Goal: Task Accomplishment & Management: Complete application form

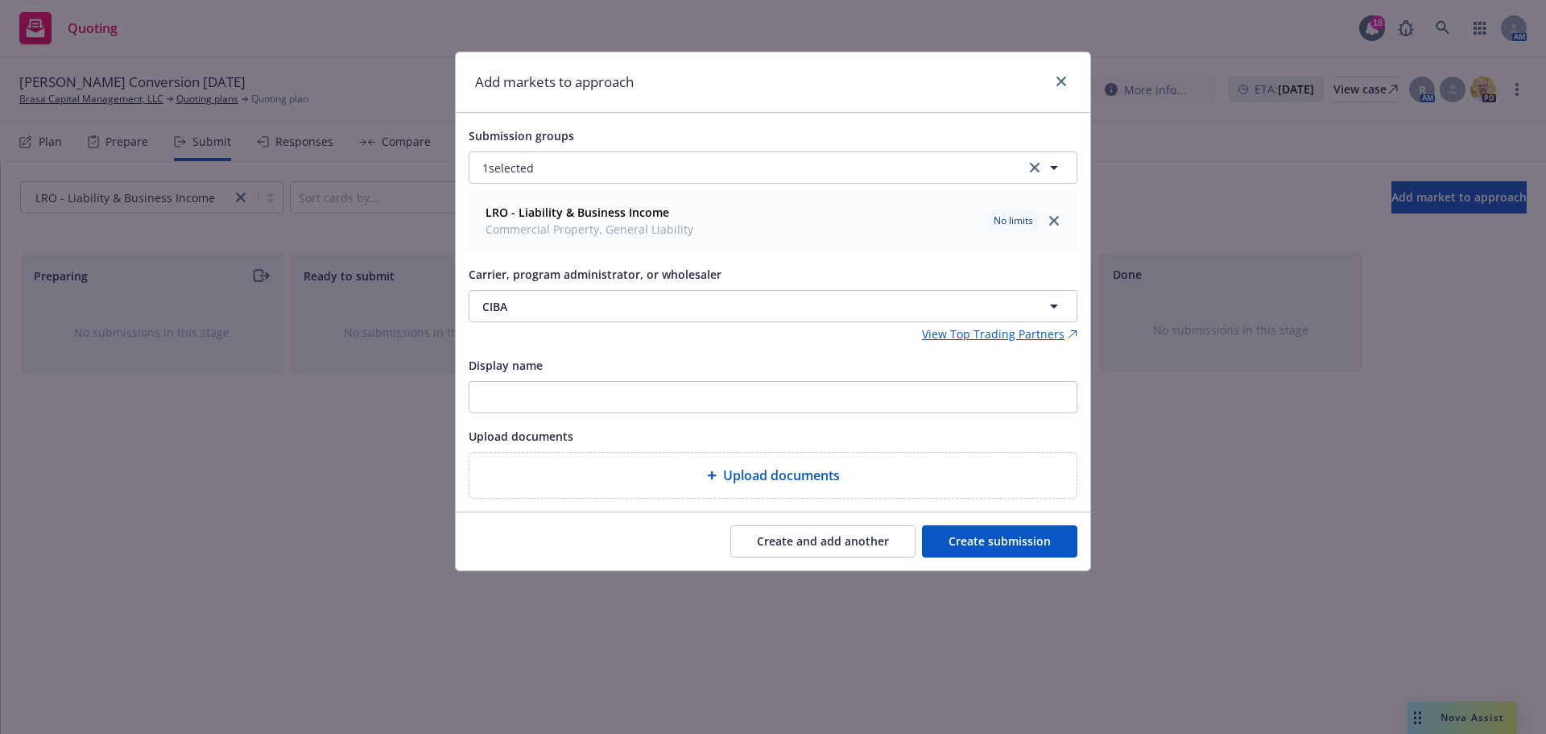
click at [841, 545] on button "Create and add another" at bounding box center [822, 541] width 185 height 32
click at [594, 302] on button "Nothing selected" at bounding box center [773, 306] width 609 height 32
click at [703, 305] on button "Nothing selected" at bounding box center [773, 306] width 609 height 32
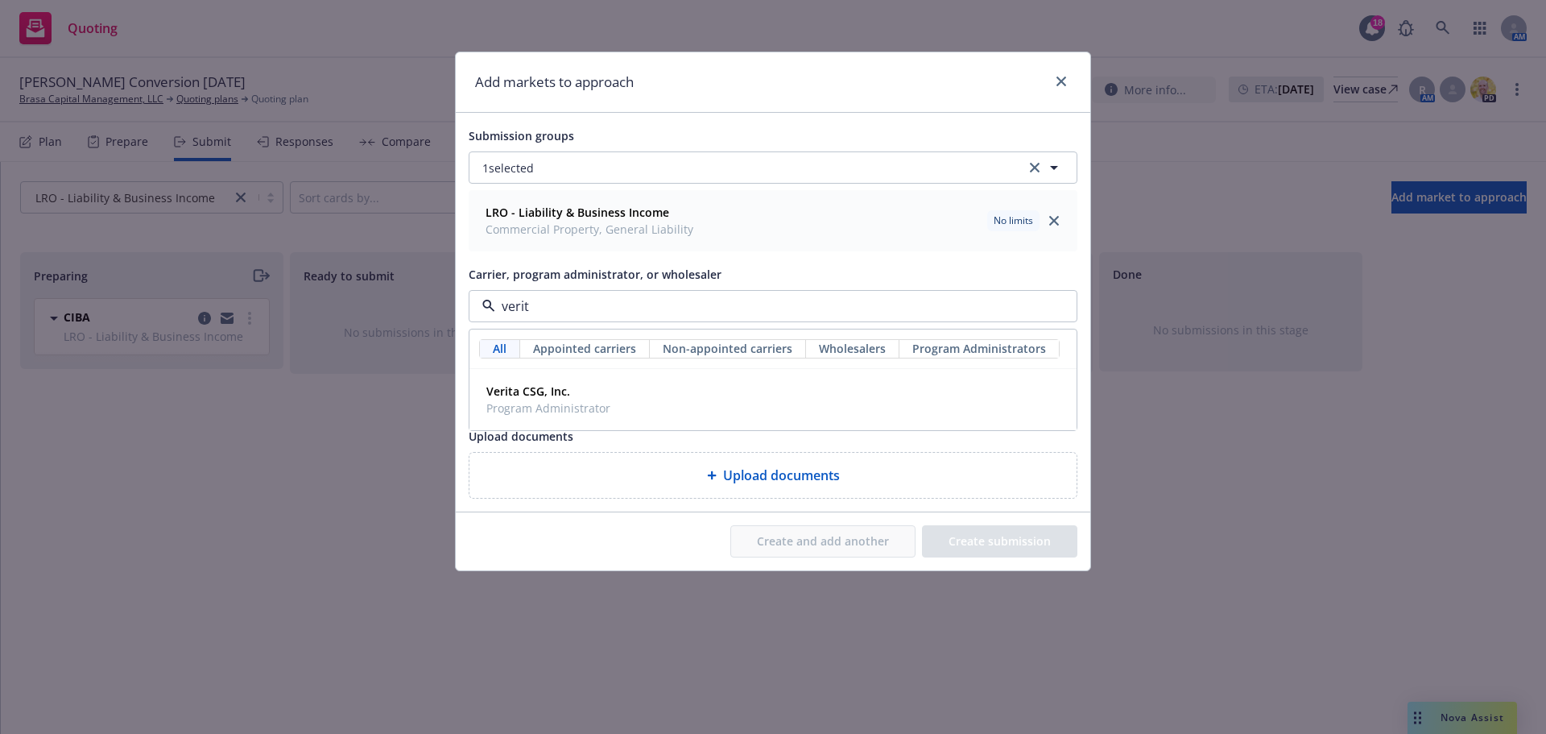
type input "verita"
click at [643, 390] on div "Verita CSG, Inc. Program Administrator" at bounding box center [773, 399] width 586 height 40
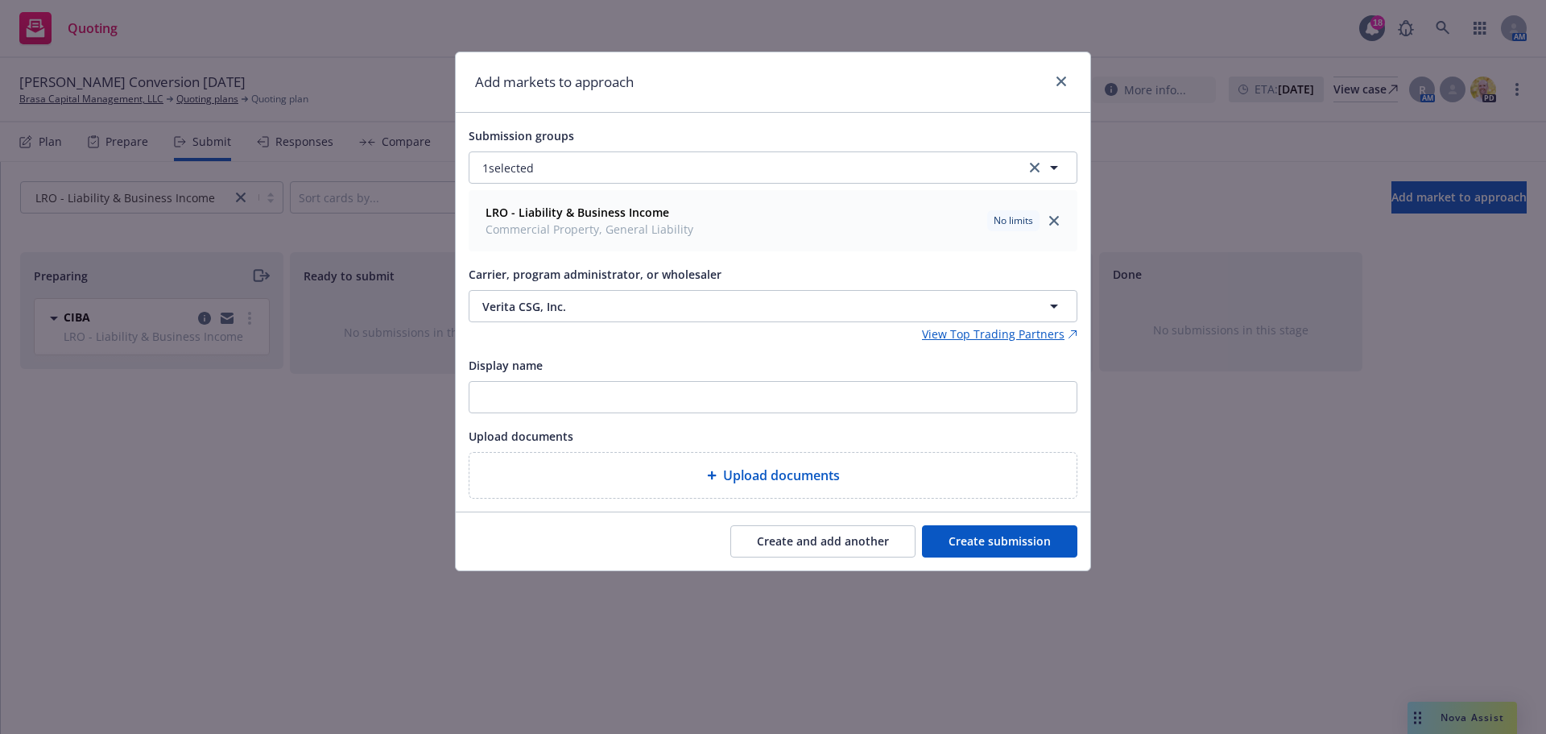
drag, startPoint x: 878, startPoint y: 532, endPoint x: 767, endPoint y: 436, distance: 146.8
click at [877, 532] on button "Create and add another" at bounding box center [822, 541] width 185 height 32
click at [585, 310] on button "Nothing selected" at bounding box center [773, 306] width 609 height 32
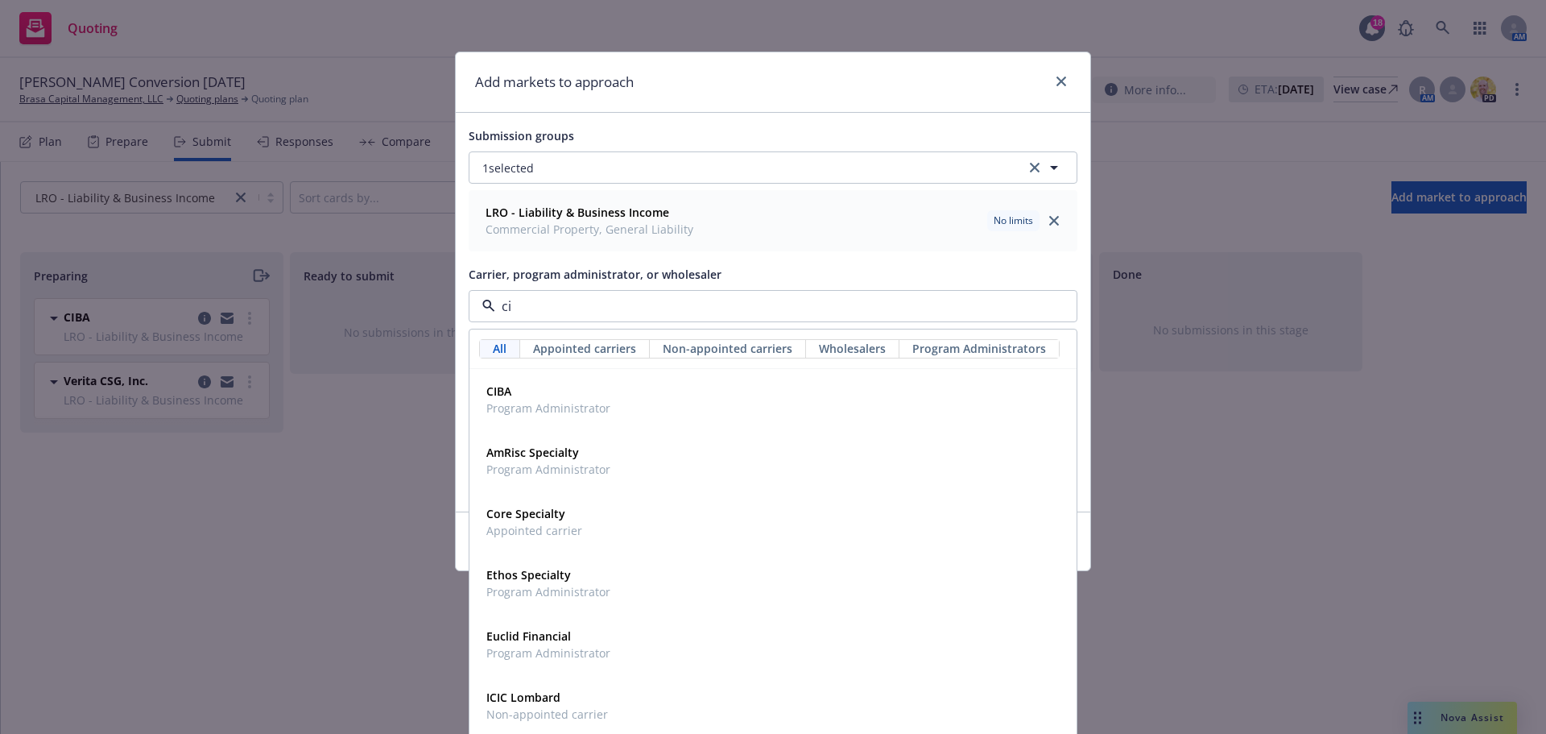
type input "c"
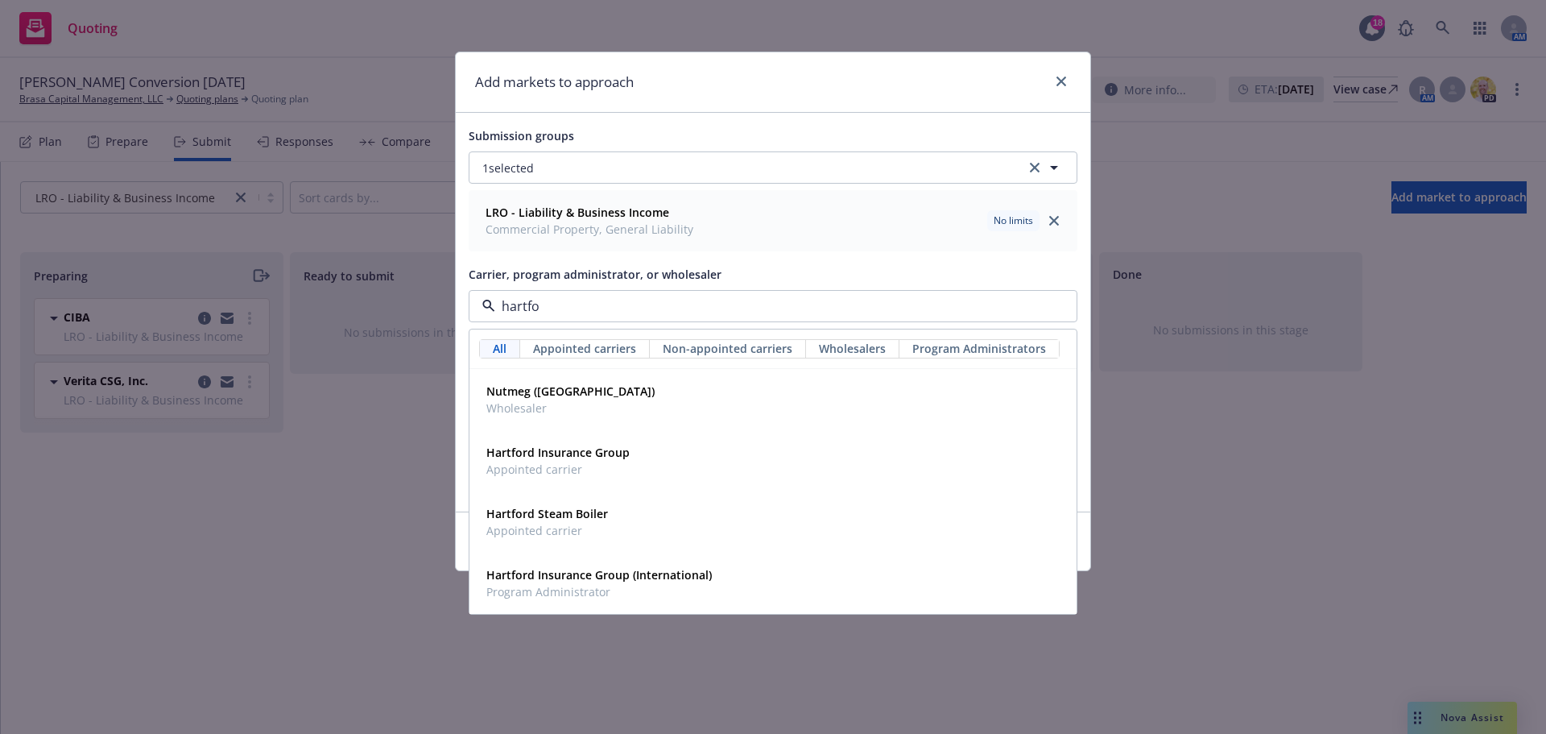
type input "hartfor"
click at [566, 471] on span "Appointed carrier" at bounding box center [557, 469] width 143 height 17
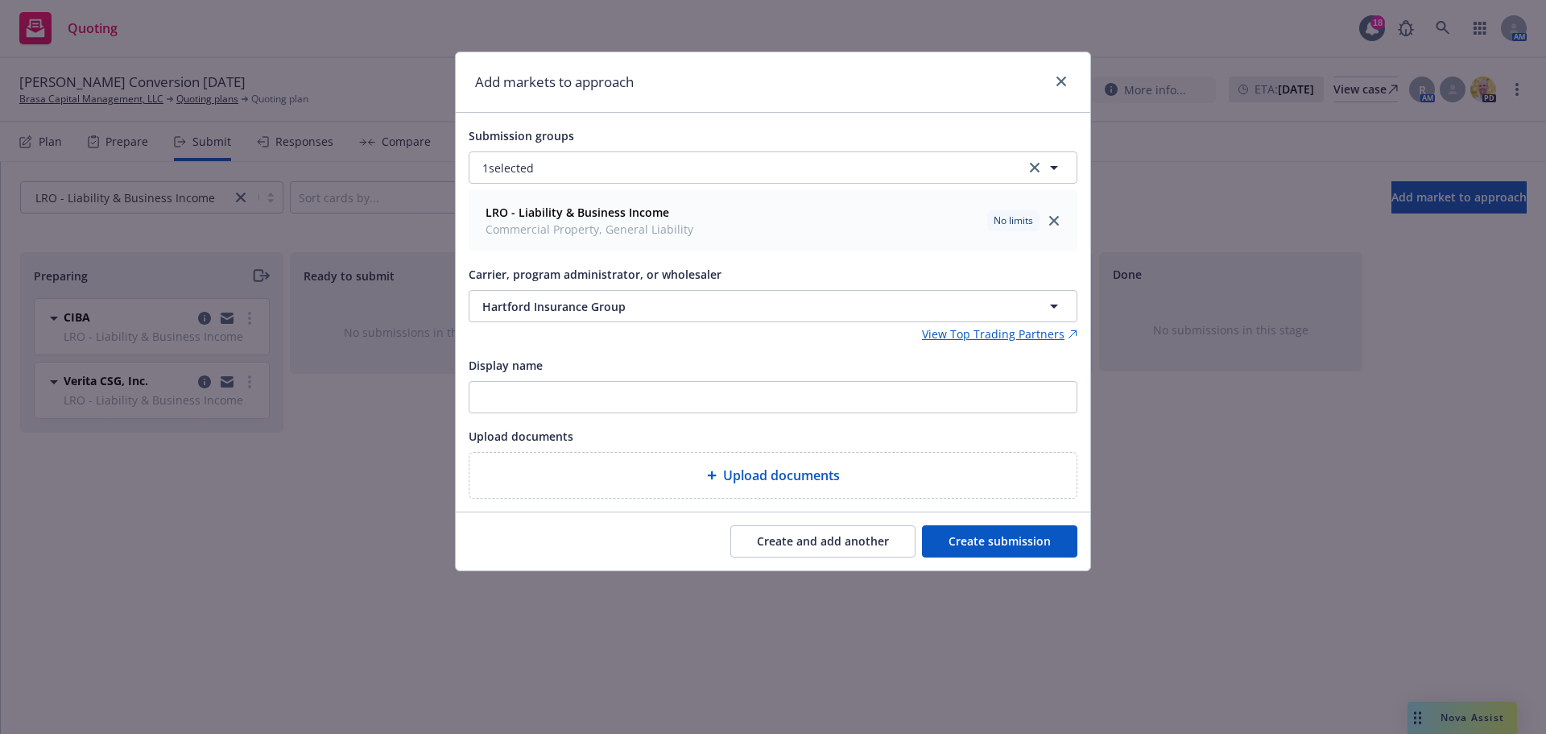
click at [837, 540] on button "Create and add another" at bounding box center [822, 541] width 185 height 32
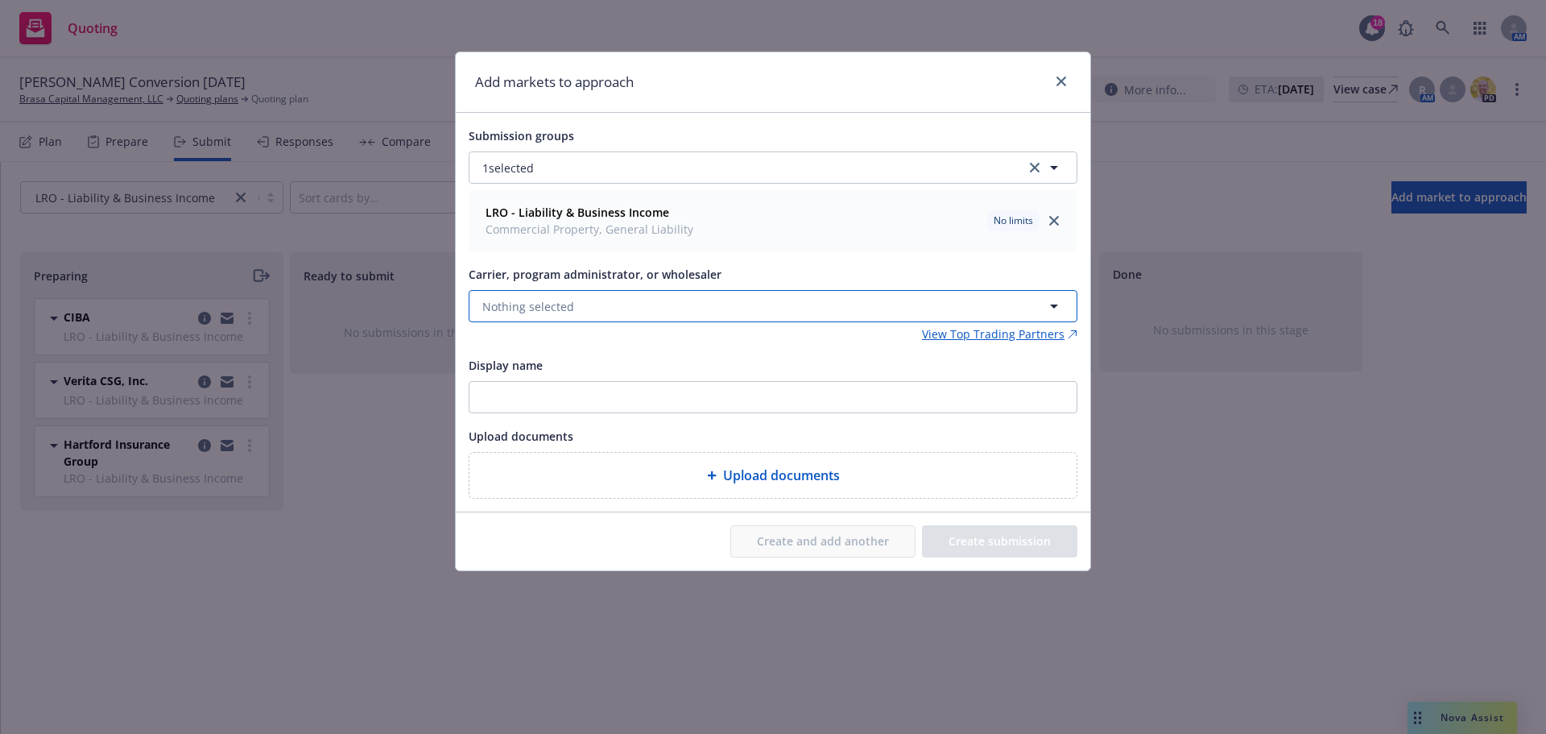
click at [540, 312] on span "Nothing selected" at bounding box center [528, 306] width 92 height 17
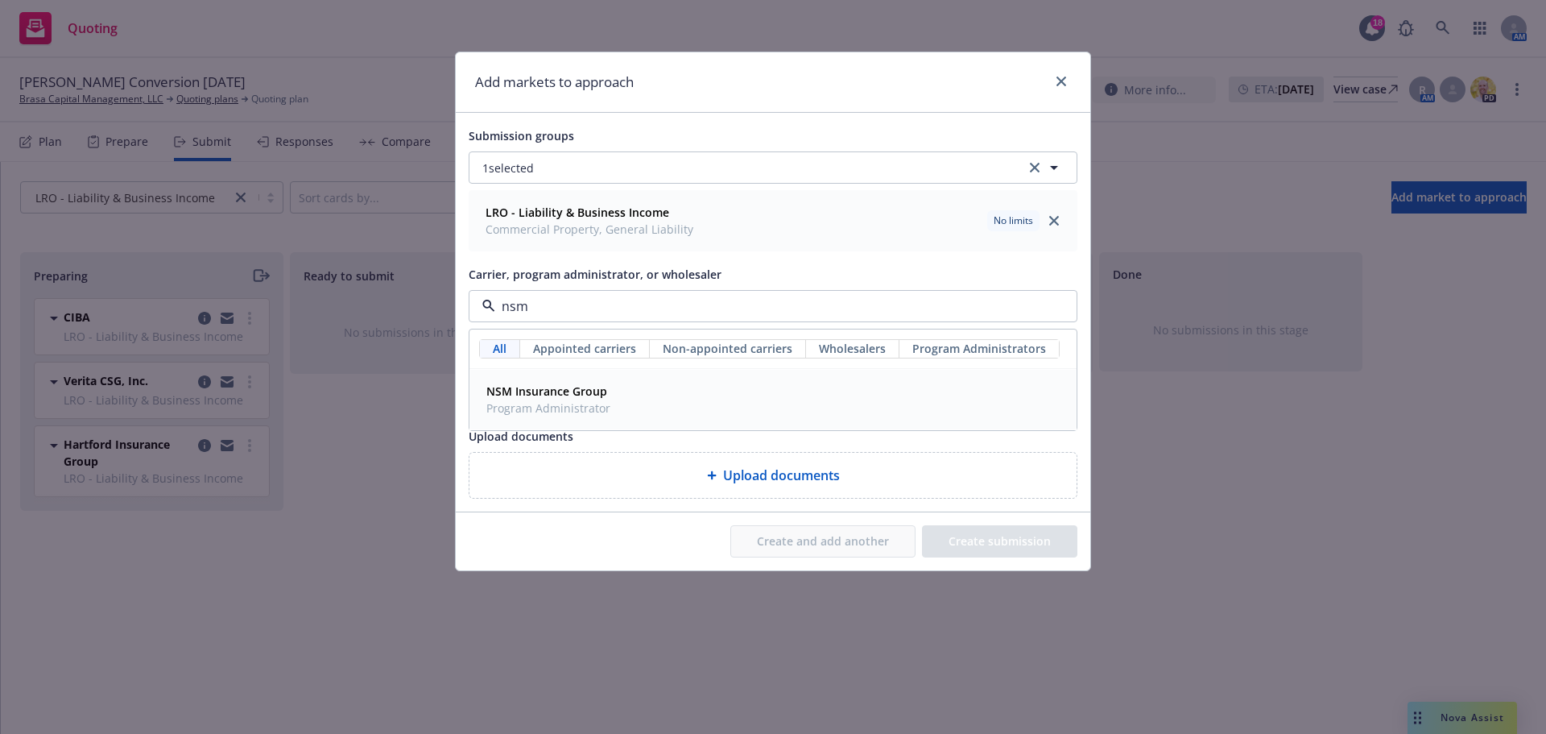
click at [574, 404] on span "Program Administrator" at bounding box center [548, 407] width 124 height 17
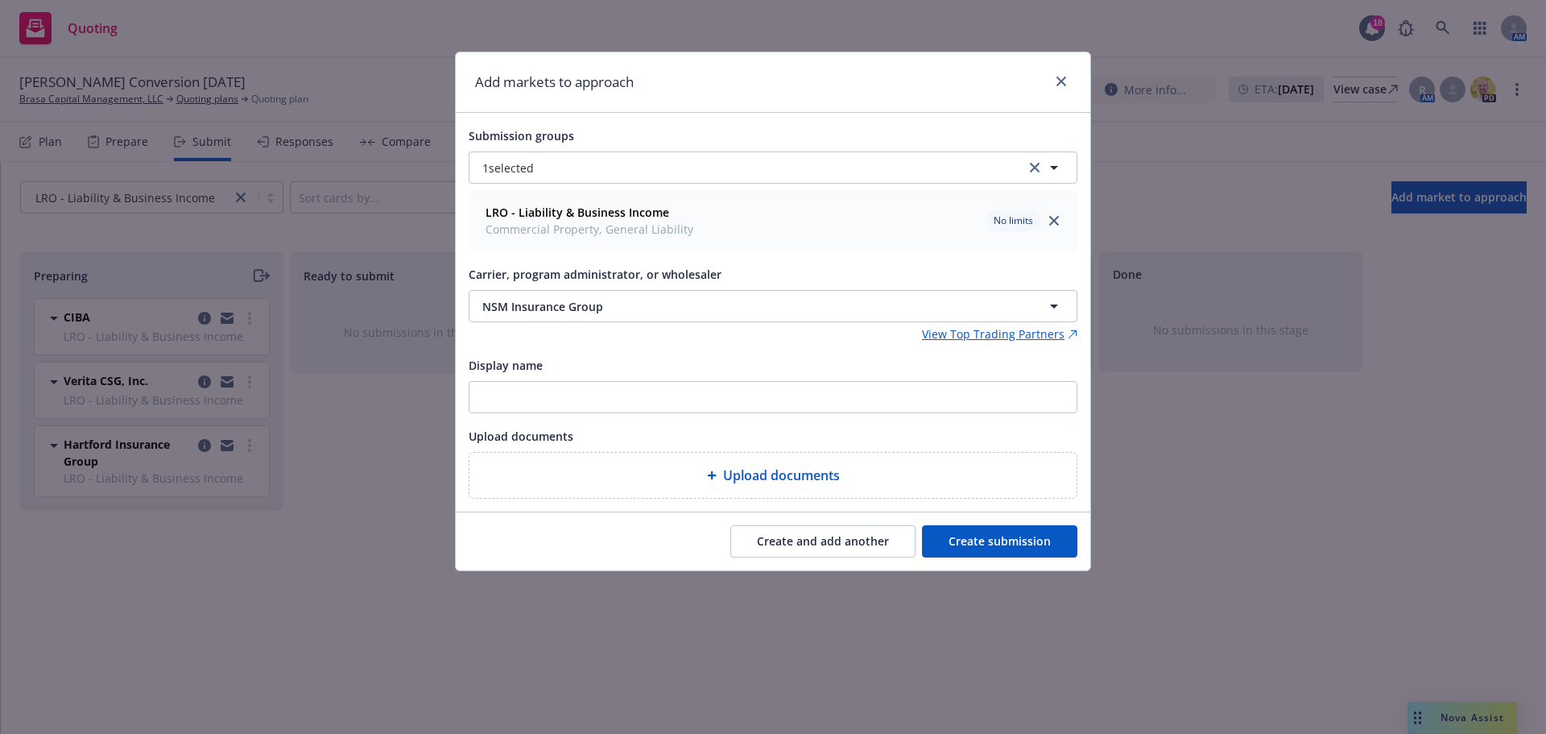
click at [819, 543] on button "Create and add another" at bounding box center [822, 541] width 185 height 32
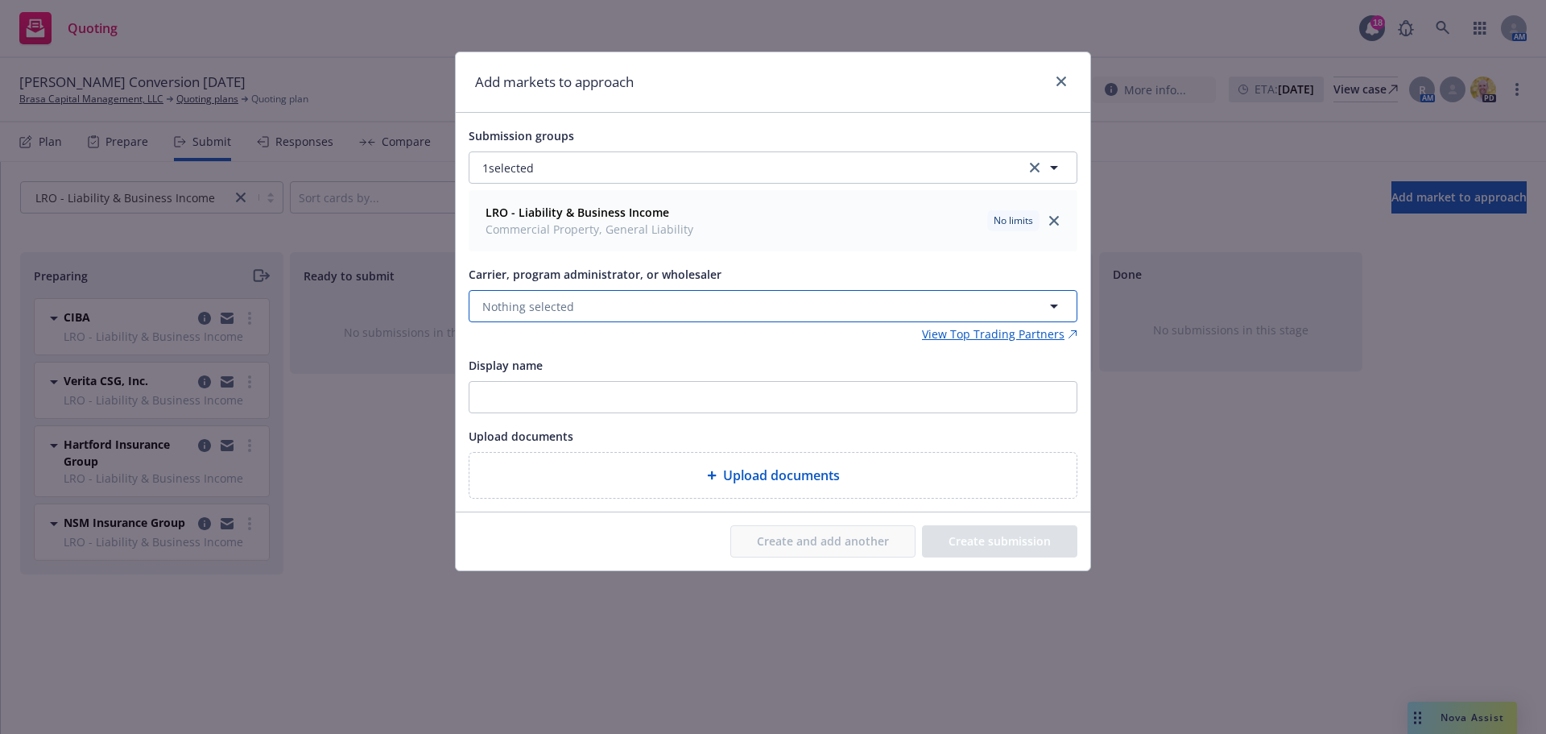
click at [668, 304] on button "Nothing selected" at bounding box center [773, 306] width 609 height 32
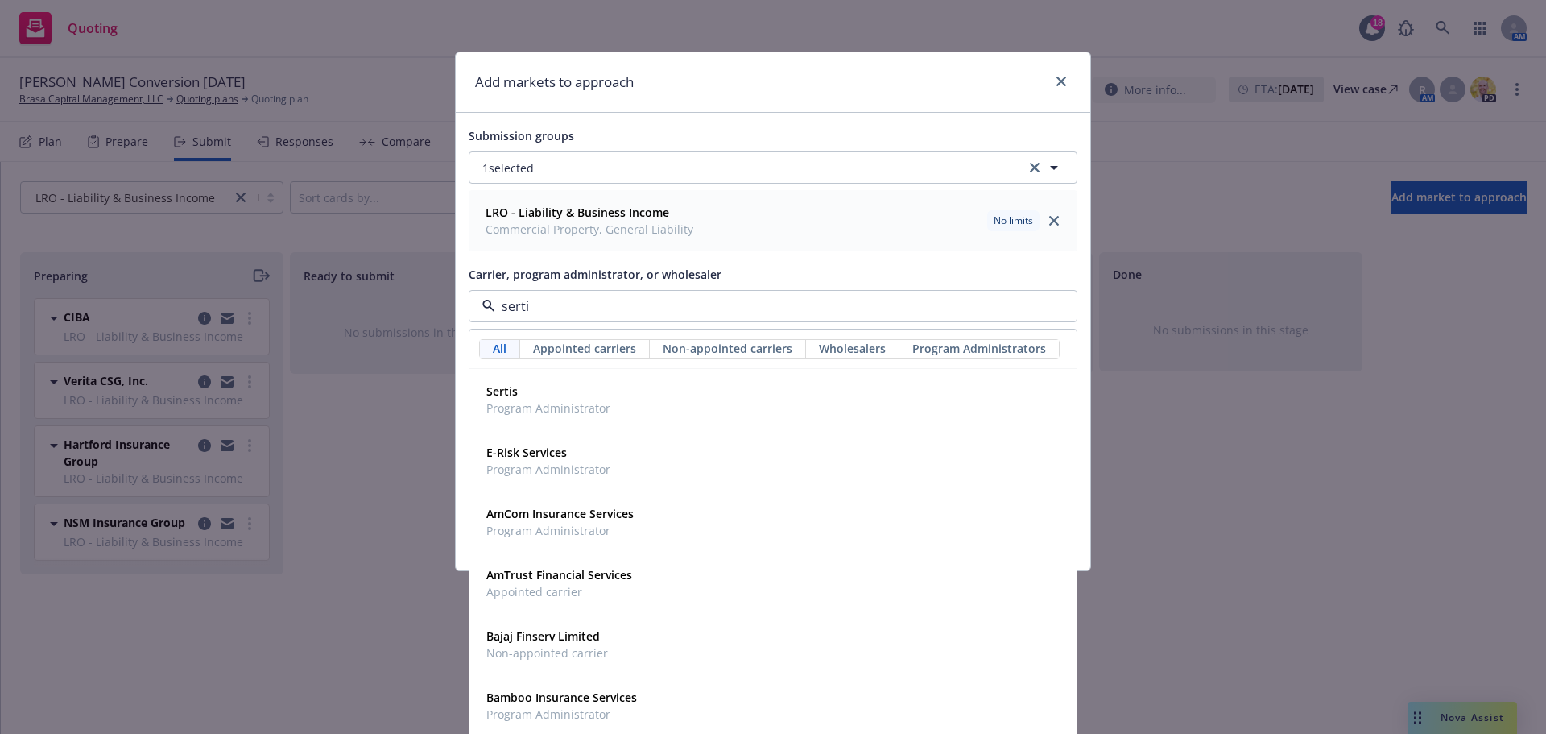
type input "sertis"
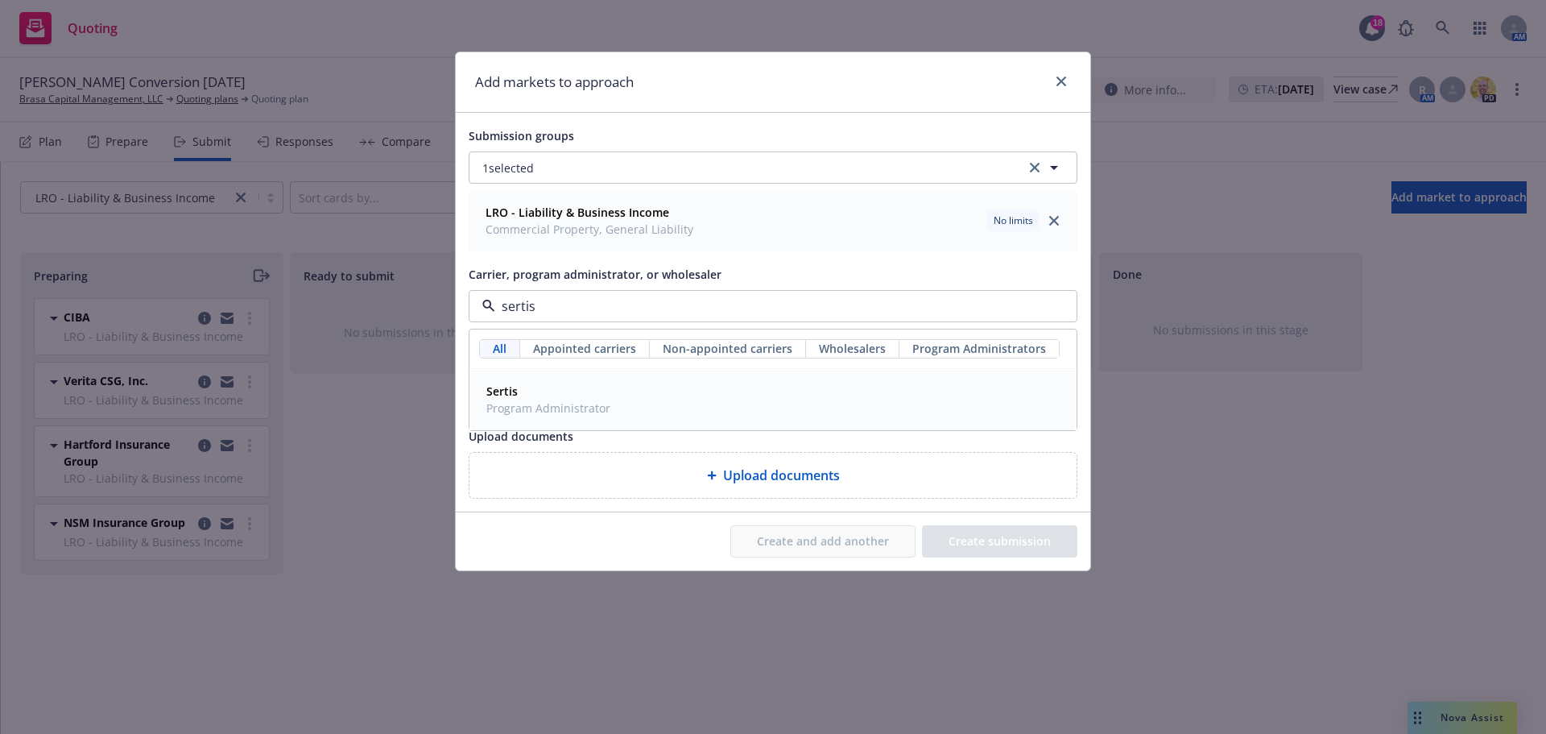
click at [595, 384] on span "Sertis" at bounding box center [548, 391] width 124 height 17
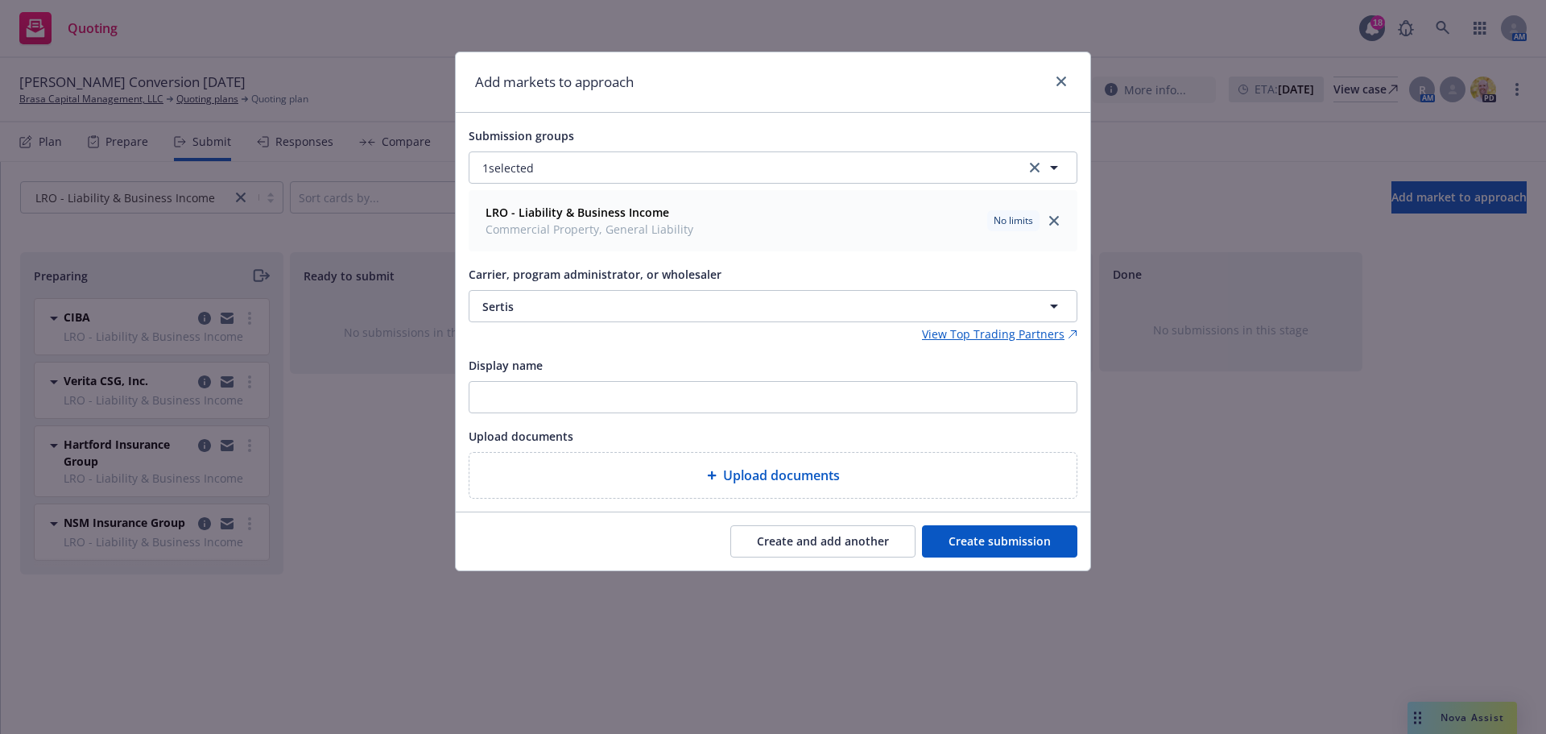
click at [840, 540] on button "Create and add another" at bounding box center [822, 541] width 185 height 32
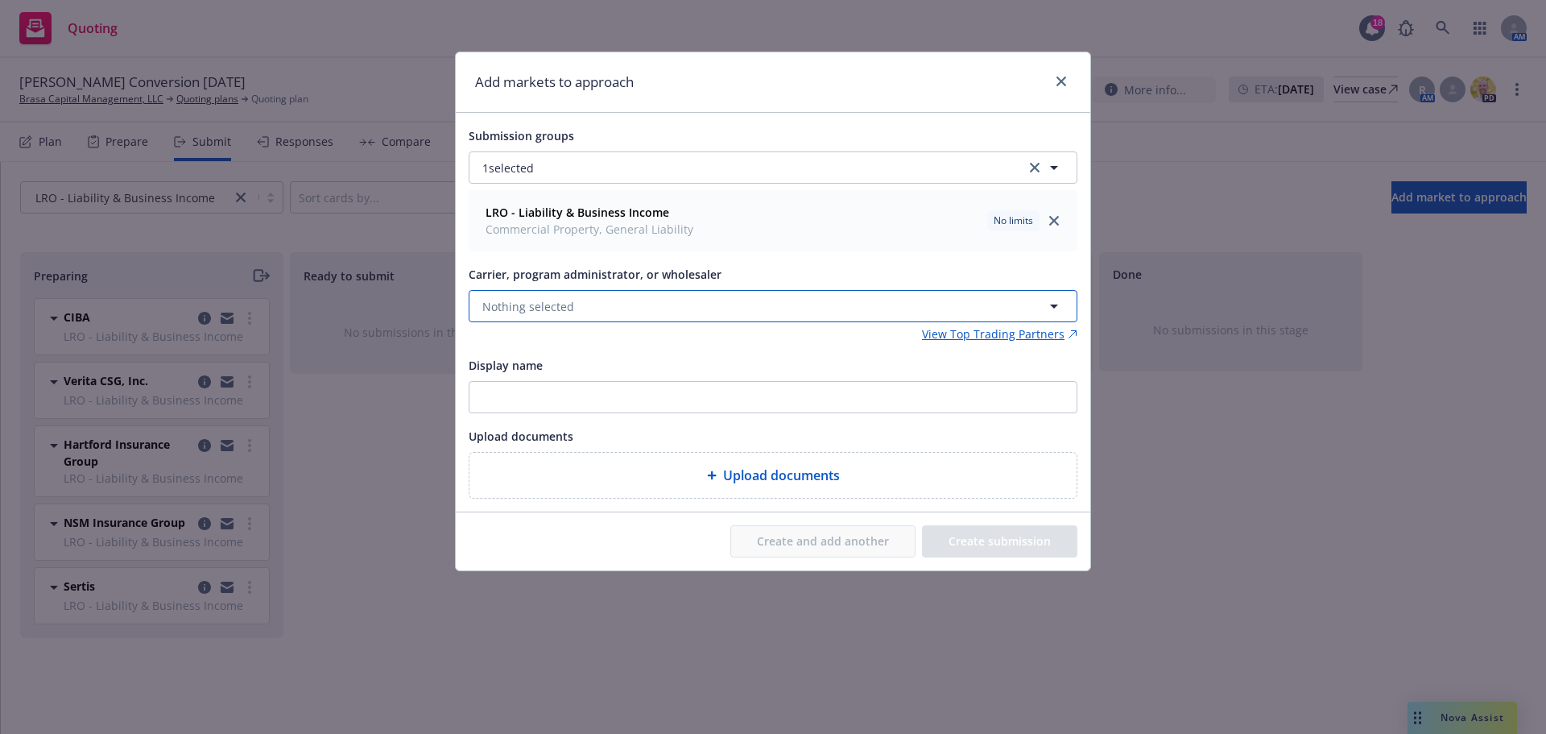
click at [685, 316] on button "Nothing selected" at bounding box center [773, 306] width 609 height 32
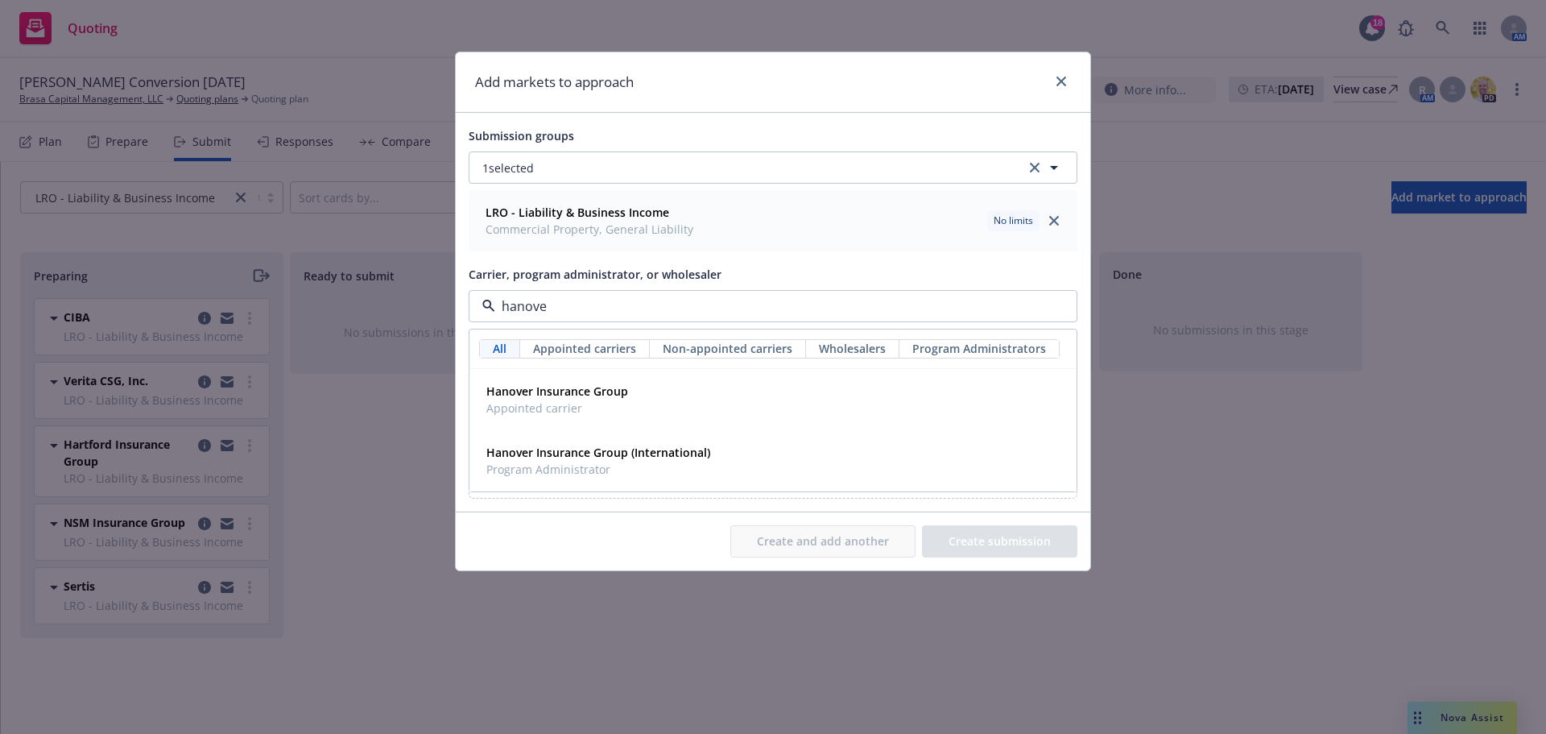
type input "hanover"
click at [660, 428] on div "Hanover Insurance Group Appointed carrier" at bounding box center [773, 400] width 606 height 60
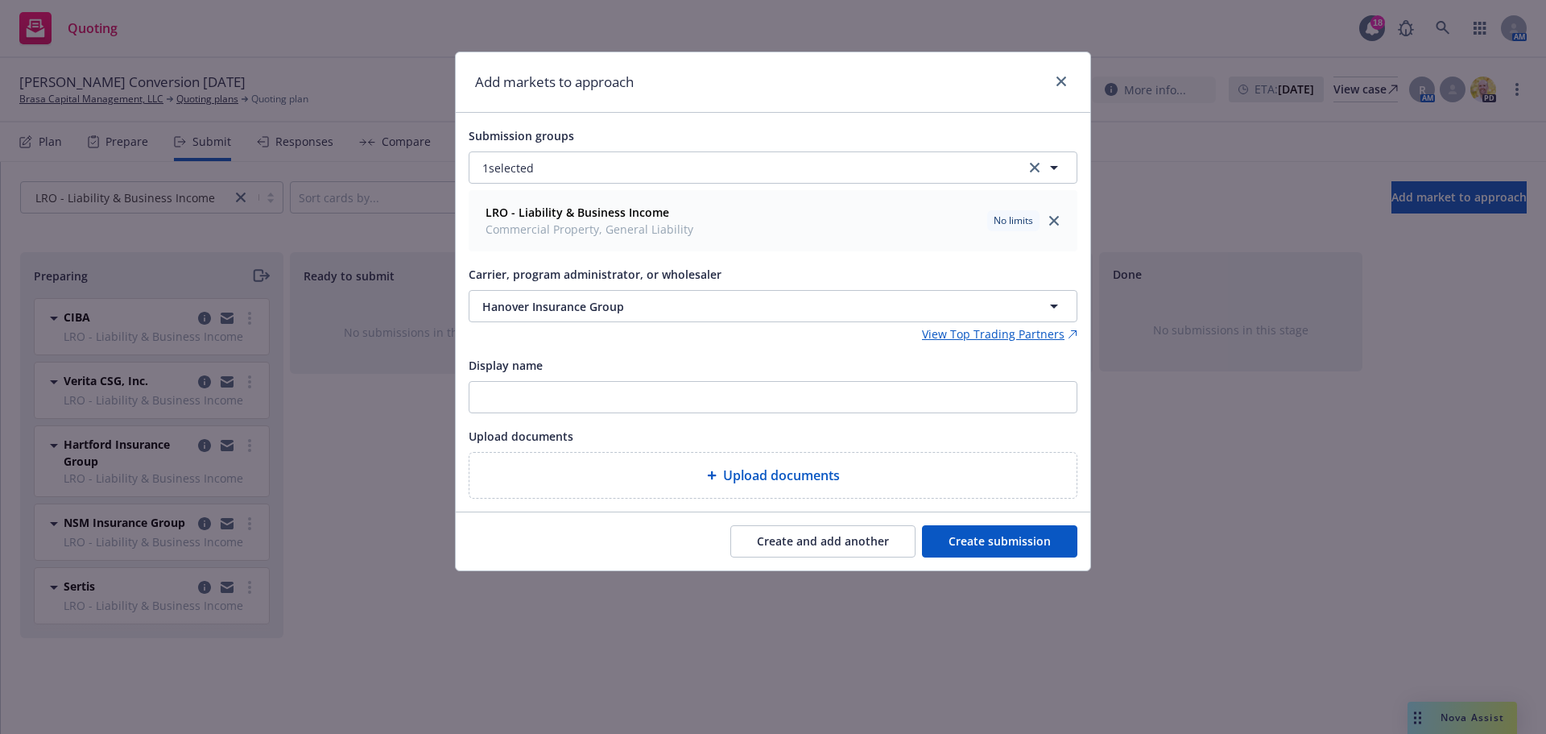
click at [821, 552] on button "Create and add another" at bounding box center [822, 541] width 185 height 32
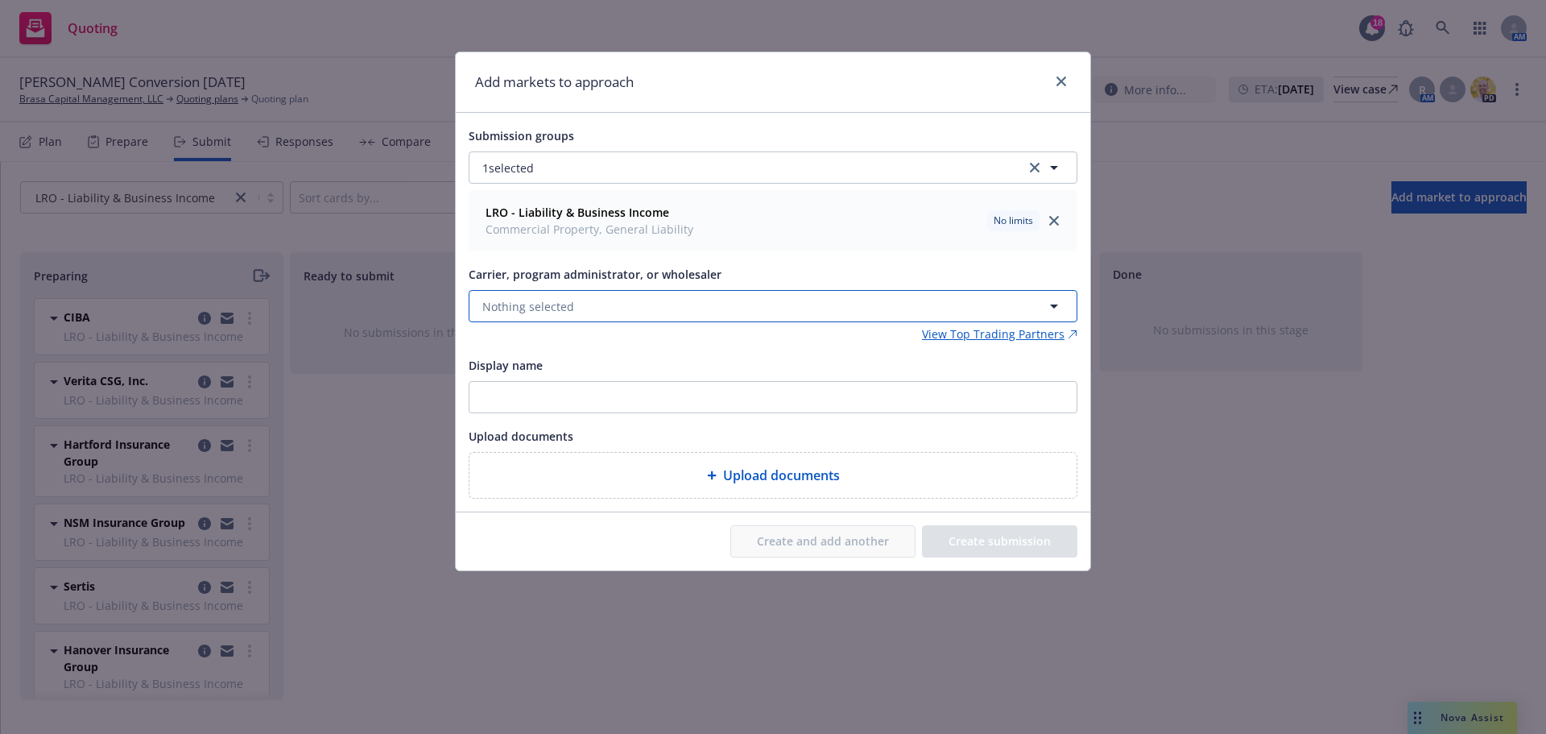
click at [543, 310] on span "Nothing selected" at bounding box center [528, 306] width 92 height 17
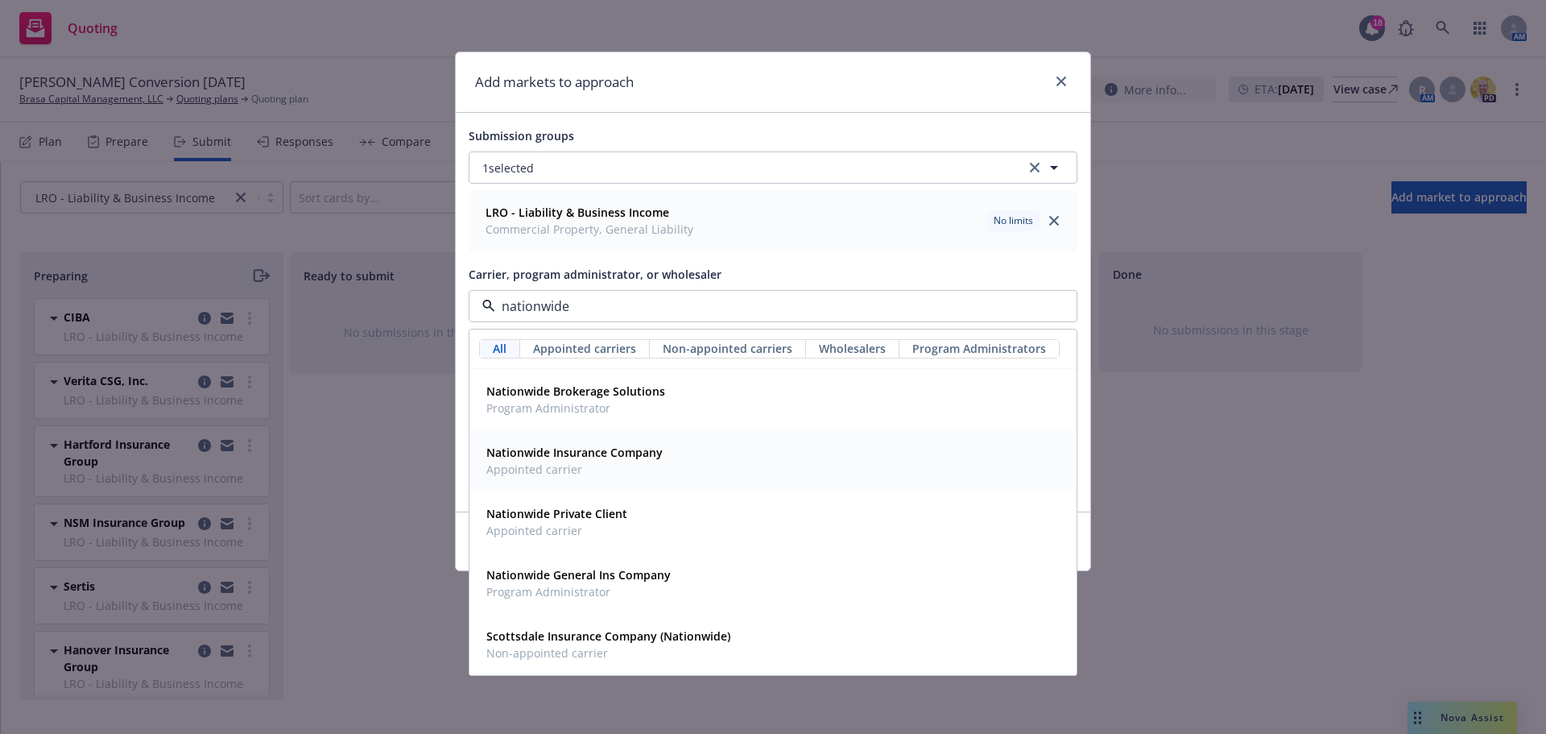
click at [569, 462] on span "Appointed carrier" at bounding box center [574, 469] width 176 height 17
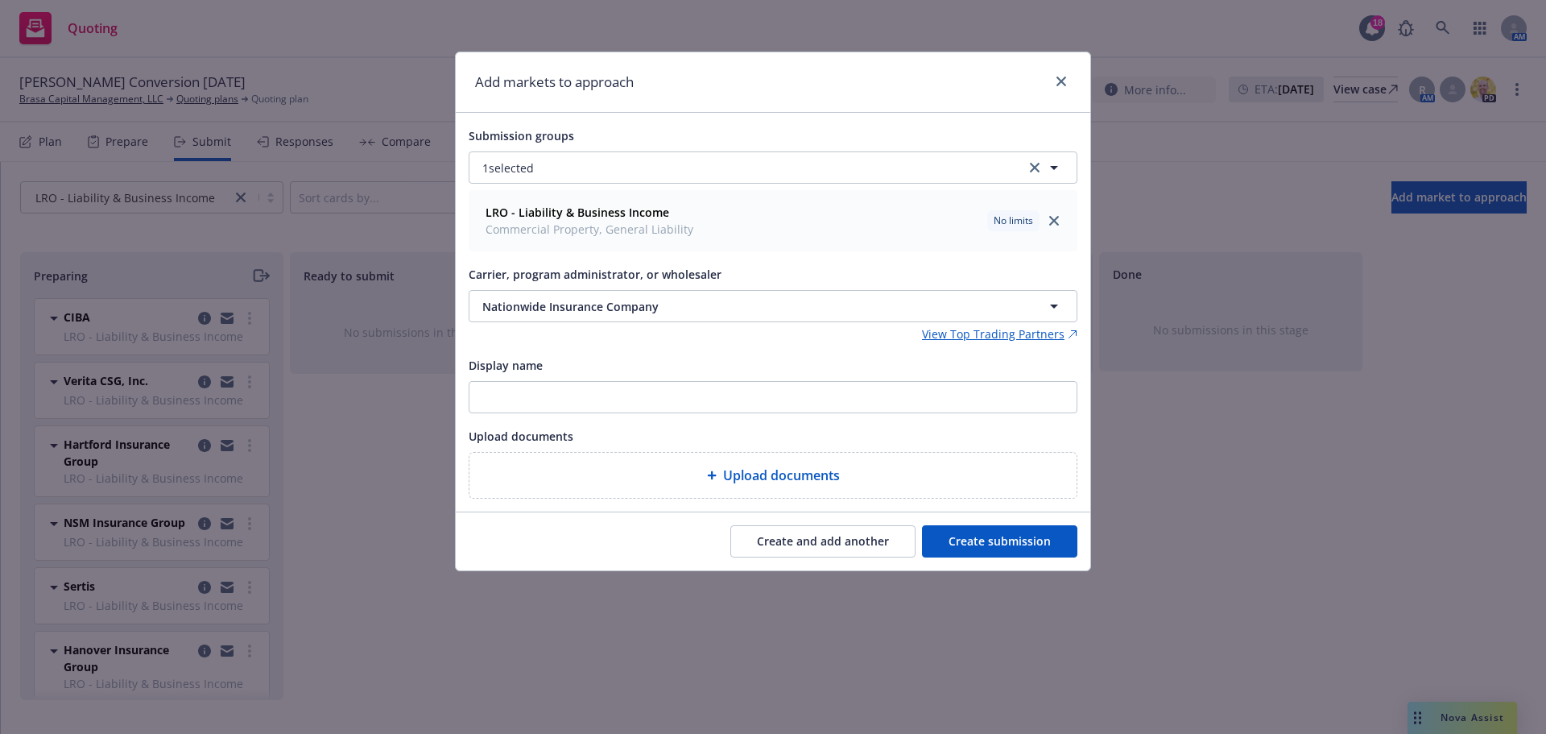
click at [768, 534] on button "Create and add another" at bounding box center [822, 541] width 185 height 32
click at [569, 306] on span "Nothing selected" at bounding box center [528, 306] width 92 height 17
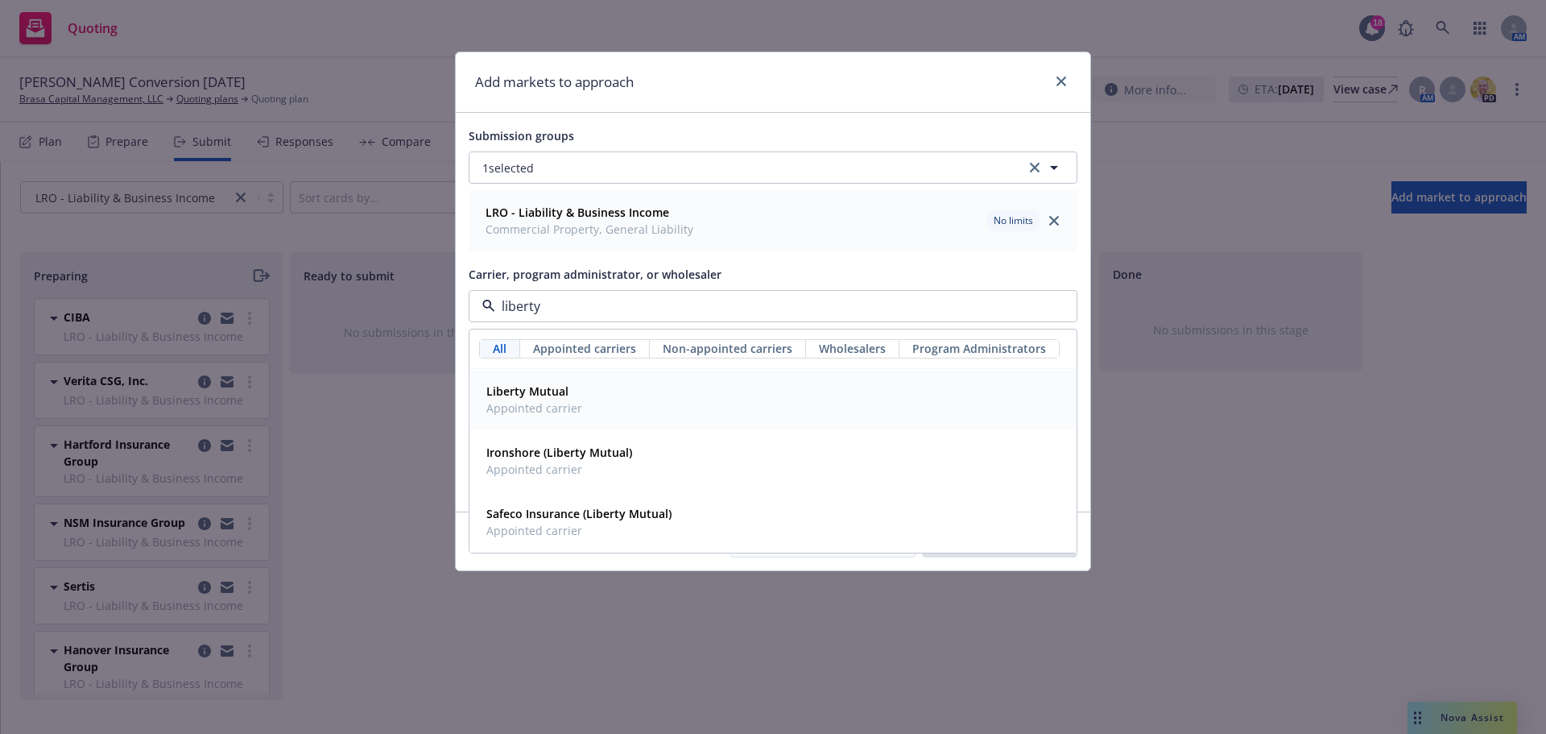
click at [573, 395] on span "Liberty Mutual" at bounding box center [534, 391] width 96 height 17
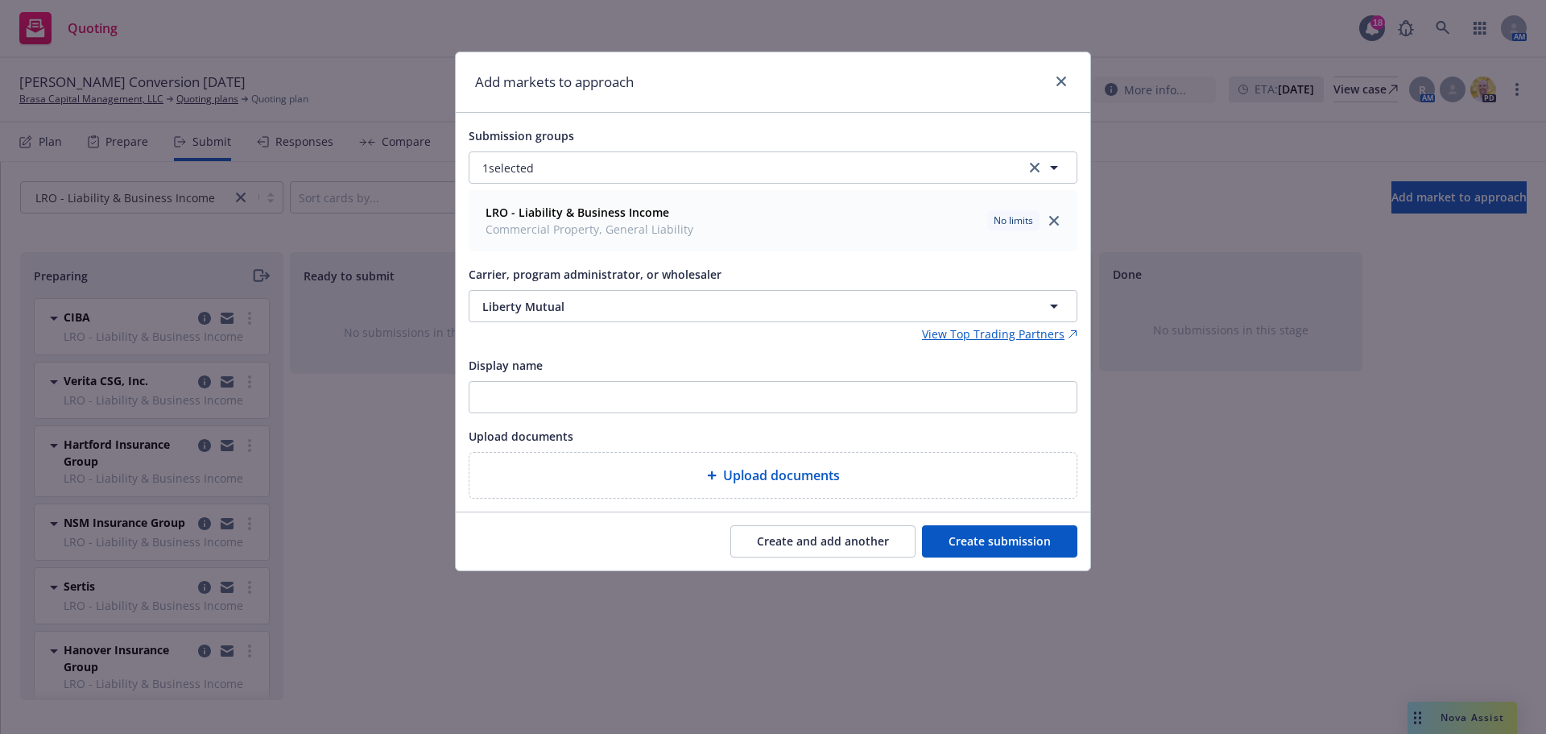
click at [816, 551] on button "Create and add another" at bounding box center [822, 541] width 185 height 32
click at [584, 307] on button "Nothing selected" at bounding box center [773, 306] width 609 height 32
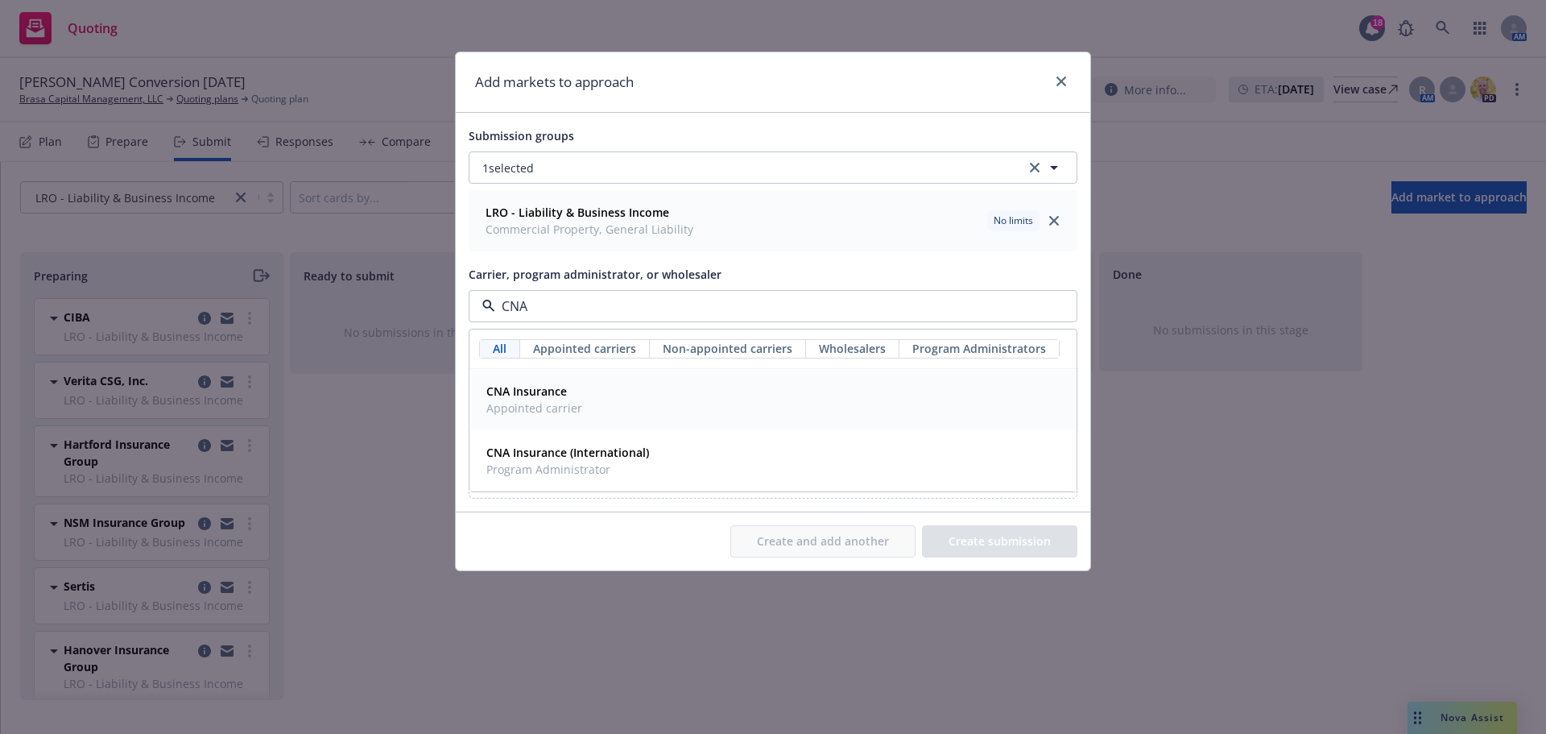
click at [563, 398] on strong "CNA Insurance" at bounding box center [526, 390] width 81 height 15
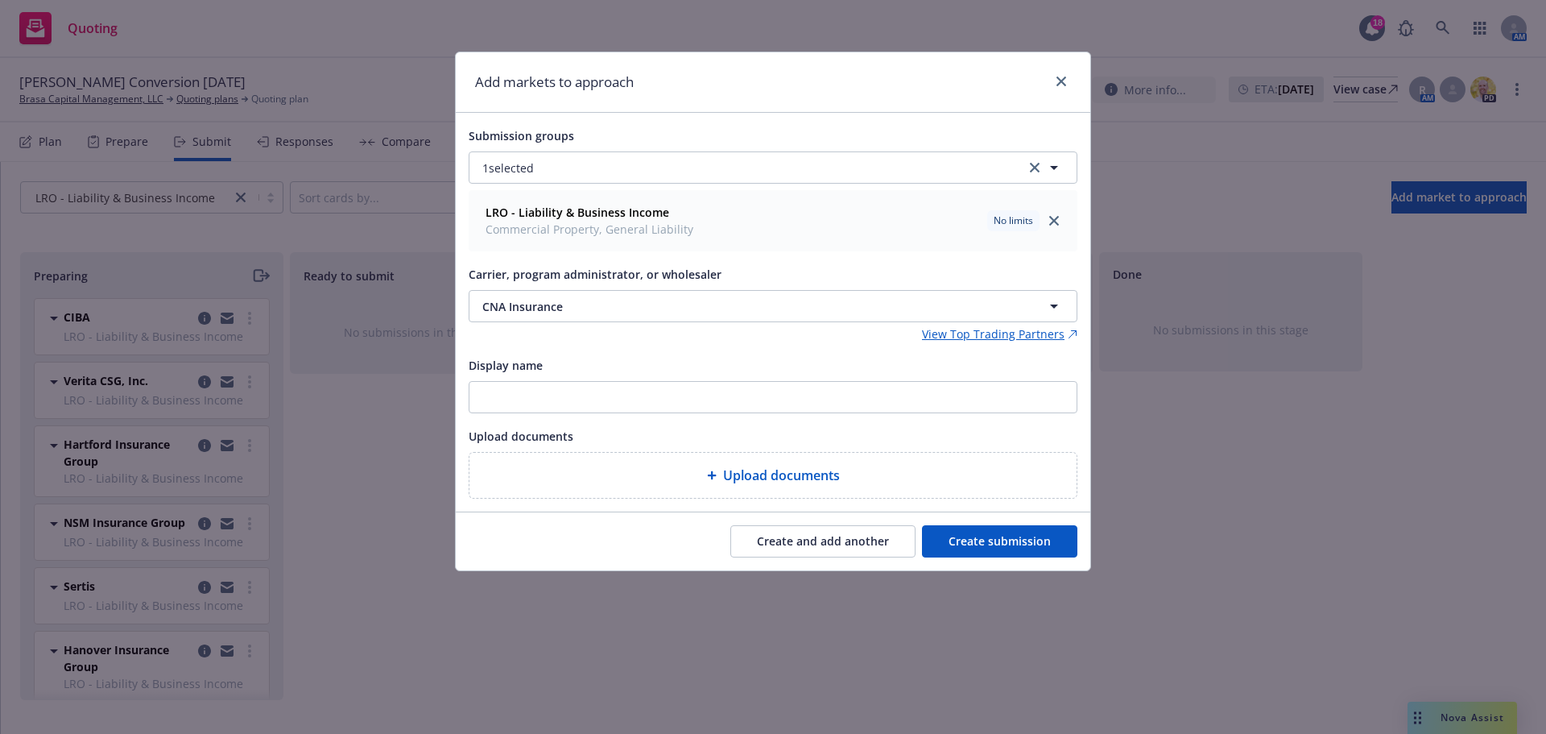
click at [814, 555] on button "Create and add another" at bounding box center [822, 541] width 185 height 32
click at [606, 315] on button "Nothing selected" at bounding box center [773, 306] width 609 height 32
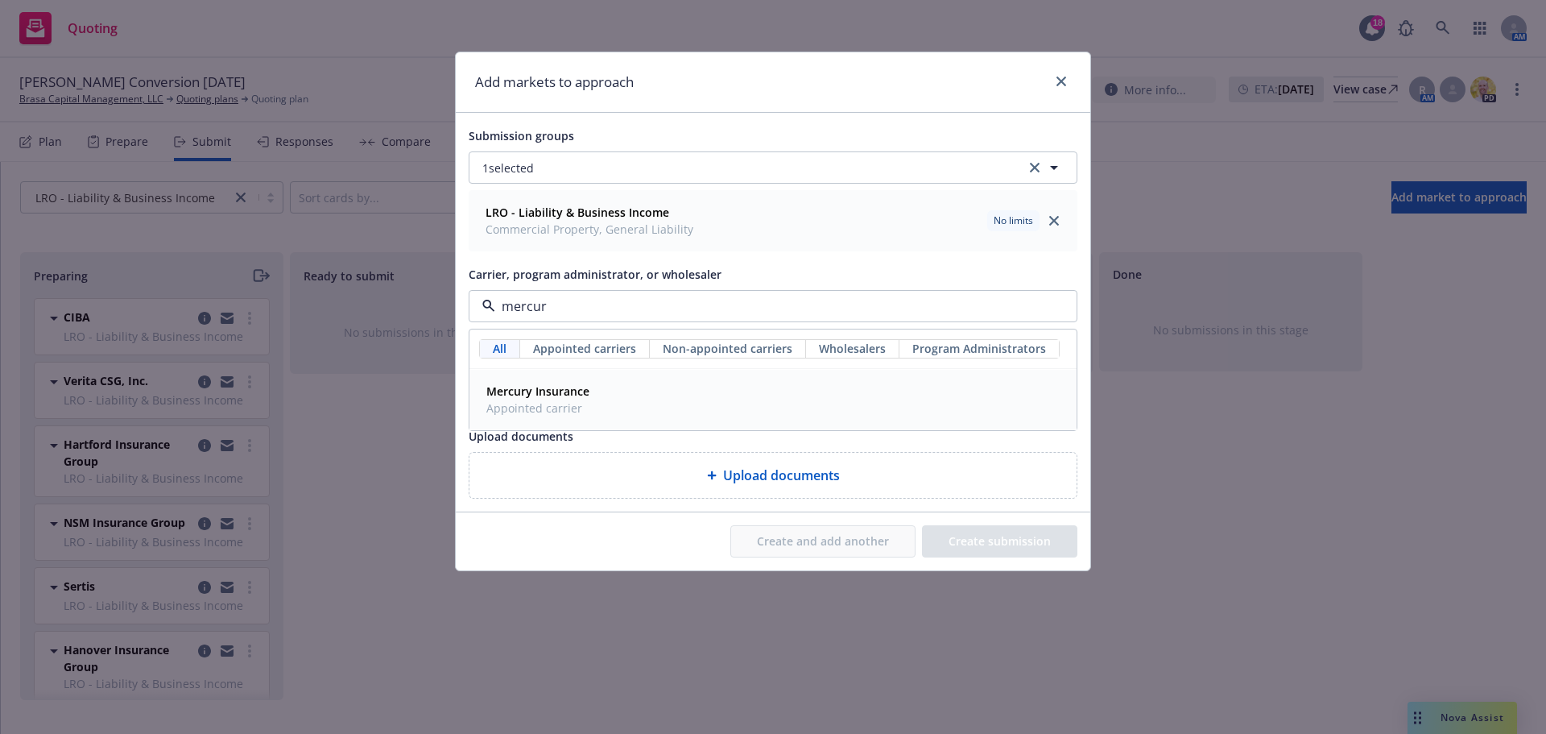
click at [571, 388] on strong "Mercury Insurance" at bounding box center [537, 390] width 103 height 15
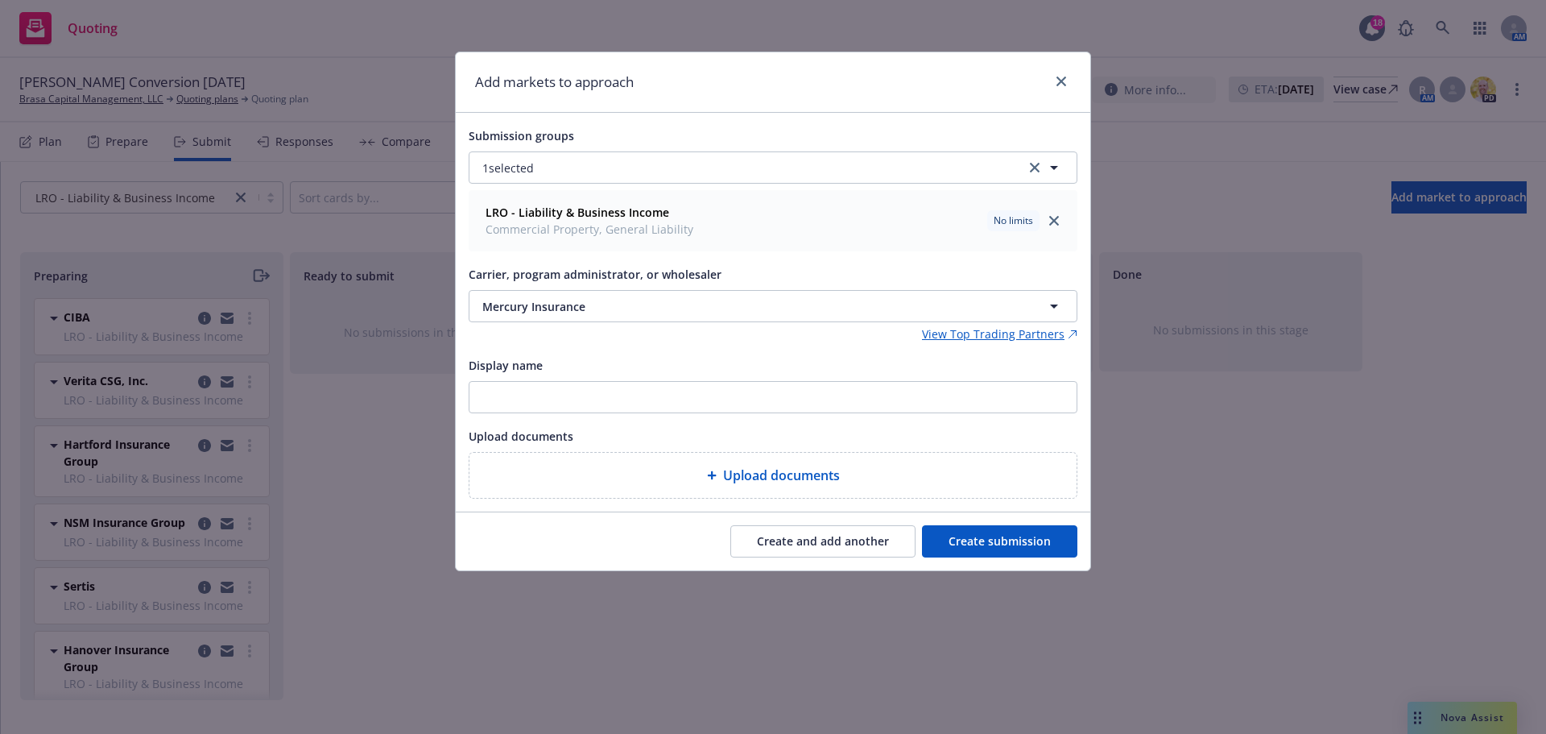
click at [821, 544] on button "Create and add another" at bounding box center [822, 541] width 185 height 32
click at [641, 309] on button "Nothing selected" at bounding box center [773, 306] width 609 height 32
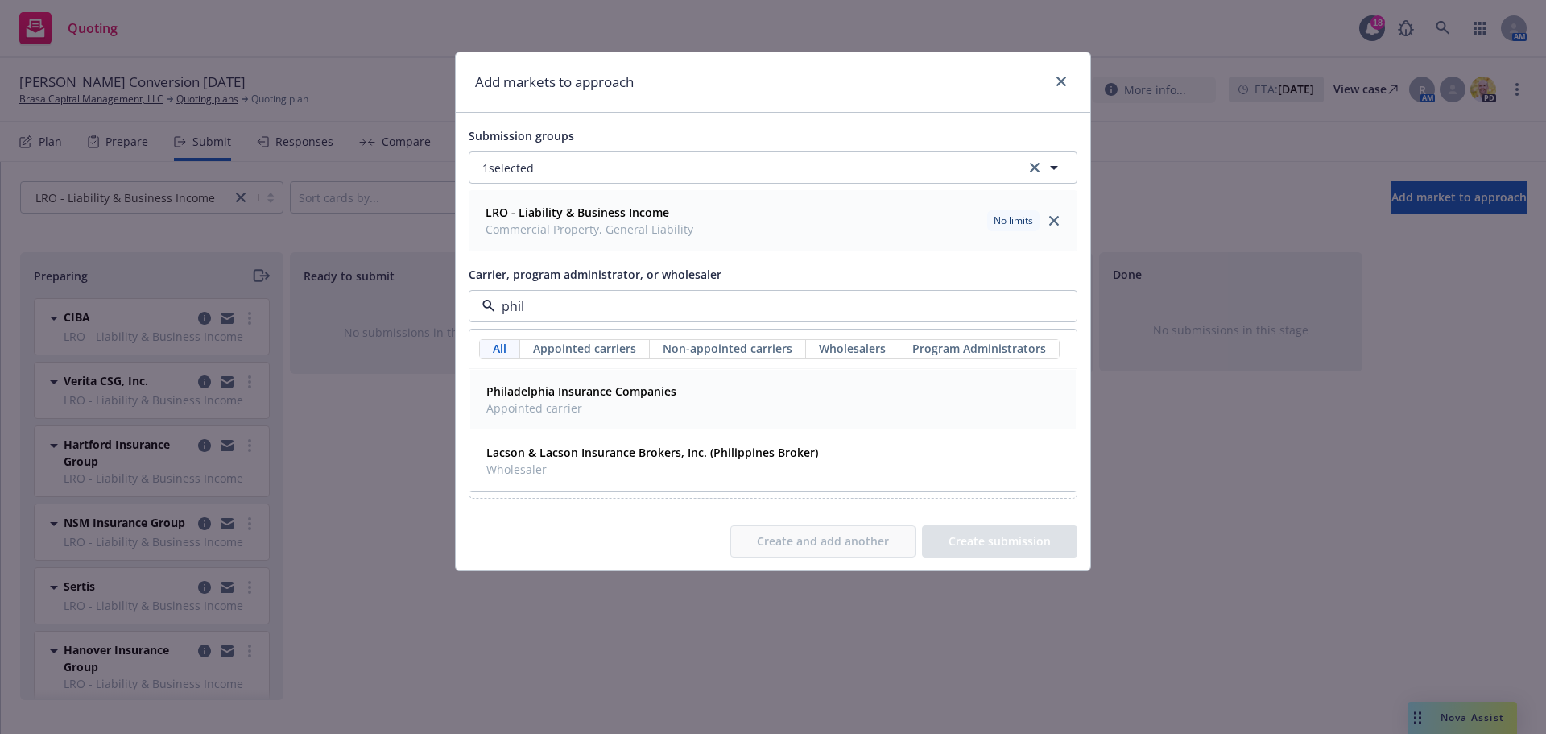
click at [610, 422] on div "Philadelphia Insurance Companies Appointed carrier" at bounding box center [773, 400] width 606 height 60
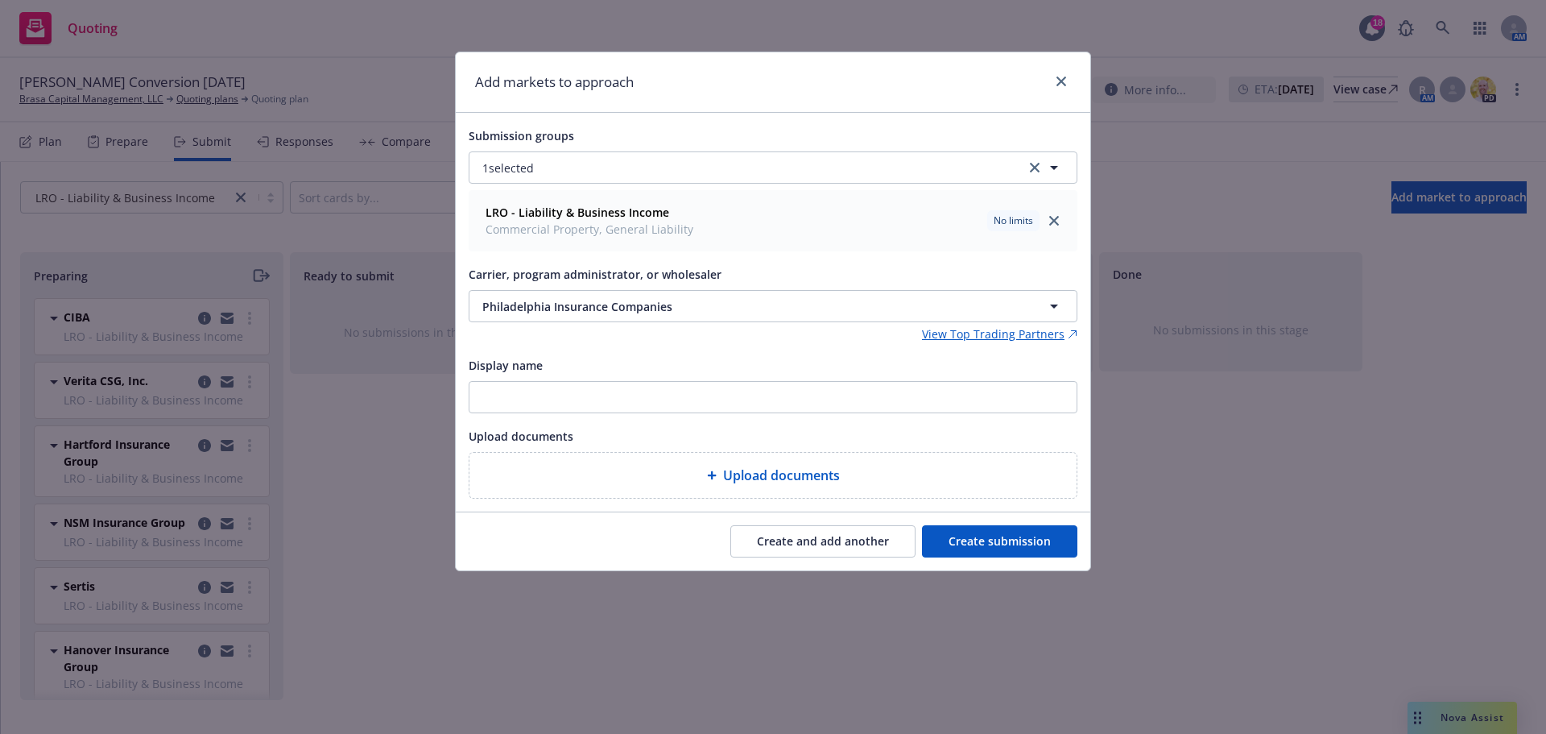
click at [786, 543] on button "Create and add another" at bounding box center [822, 541] width 185 height 32
click at [523, 280] on span "Carrier, program administrator, or wholesaler" at bounding box center [595, 274] width 253 height 15
click at [524, 307] on span "Nothing selected" at bounding box center [528, 306] width 92 height 17
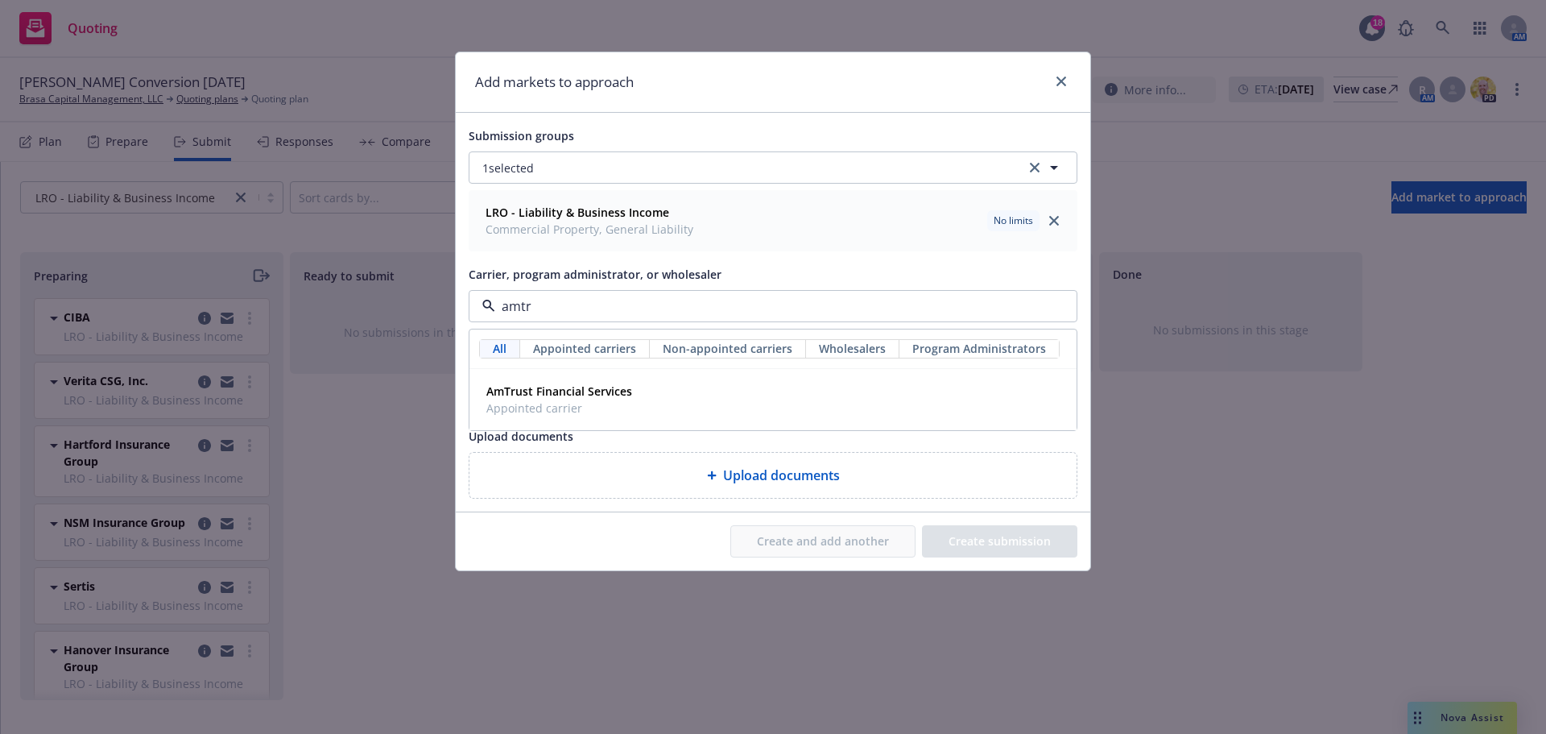
type input "amtru"
click at [524, 399] on strong "AmTrust Financial Services" at bounding box center [559, 390] width 146 height 15
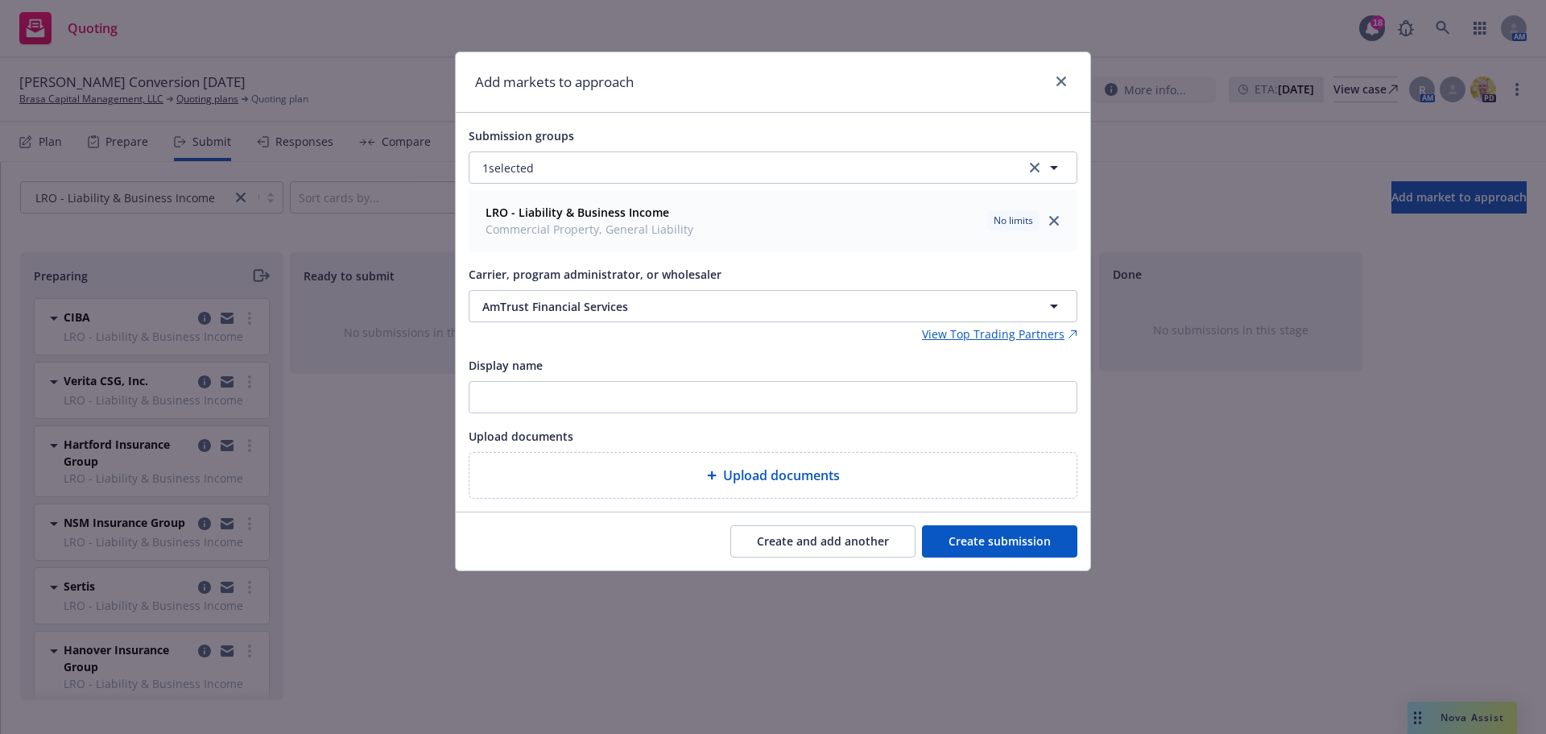
click at [803, 540] on button "Create and add another" at bounding box center [822, 541] width 185 height 32
click at [603, 308] on button "Nothing selected" at bounding box center [773, 306] width 609 height 32
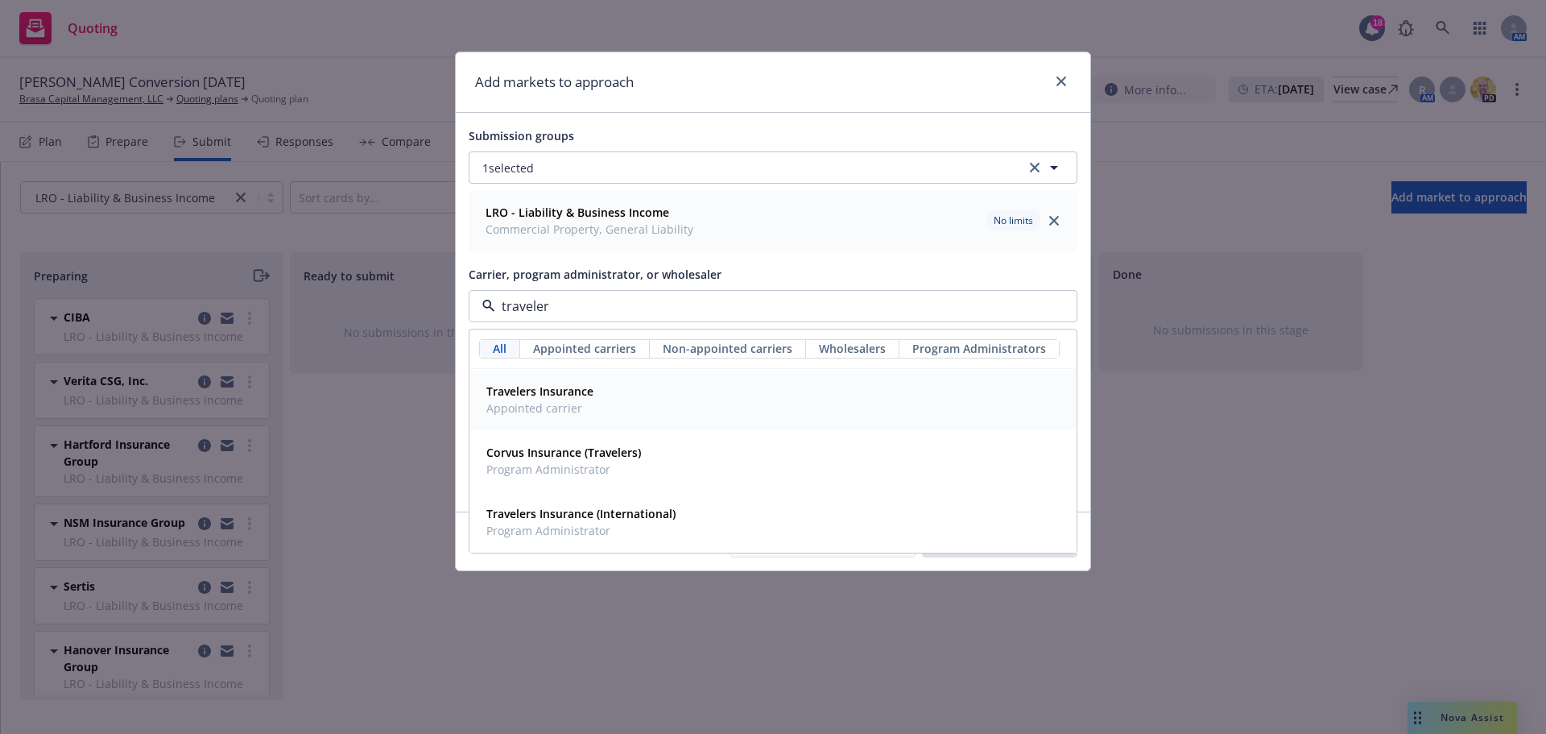
click at [574, 401] on span "Appointed carrier" at bounding box center [539, 407] width 107 height 17
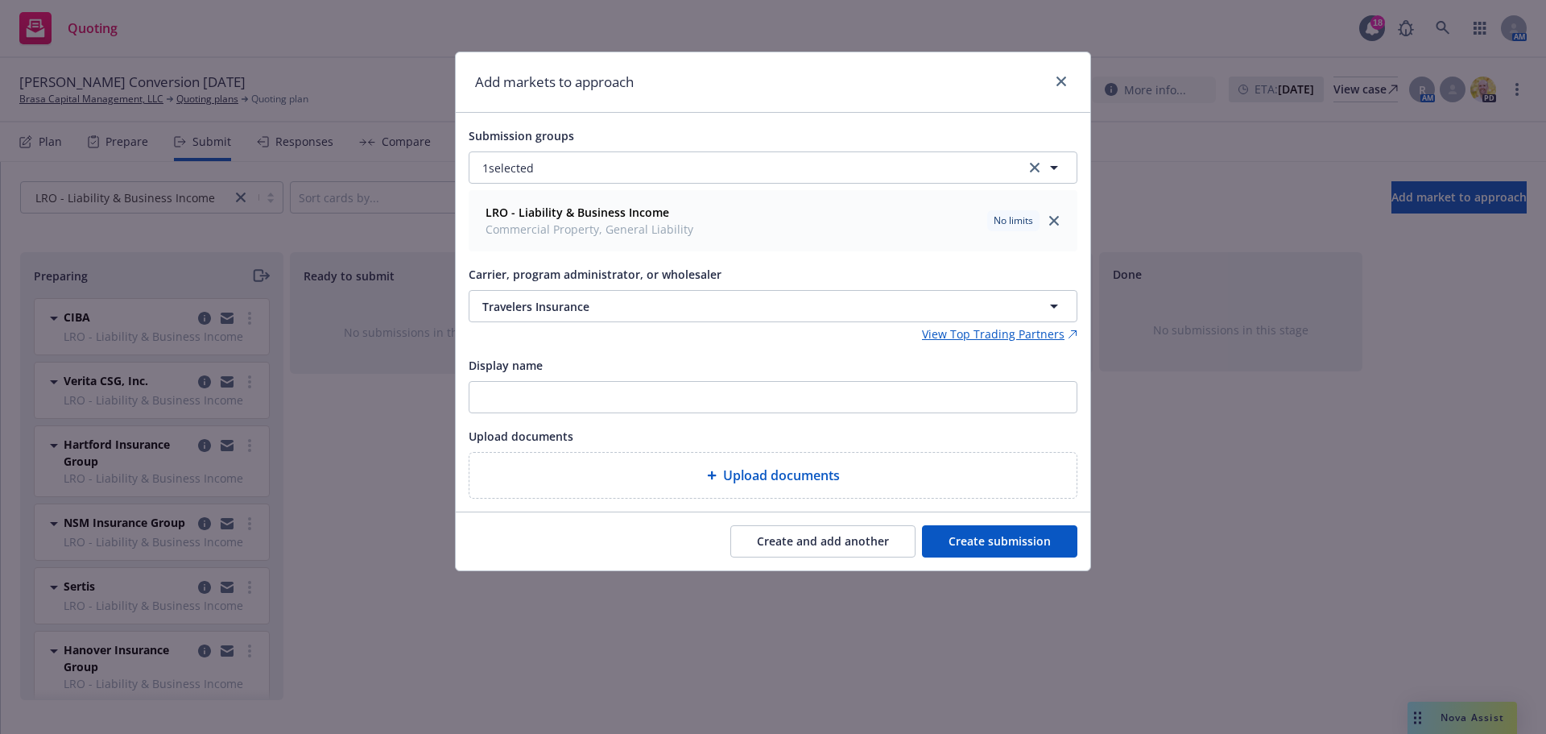
click at [782, 542] on button "Create and add another" at bounding box center [822, 541] width 185 height 32
click at [604, 288] on div "Carrier, program administrator, or wholesaler Nothing selected" at bounding box center [773, 293] width 609 height 58
click at [589, 292] on button "Nothing selected" at bounding box center [773, 306] width 609 height 32
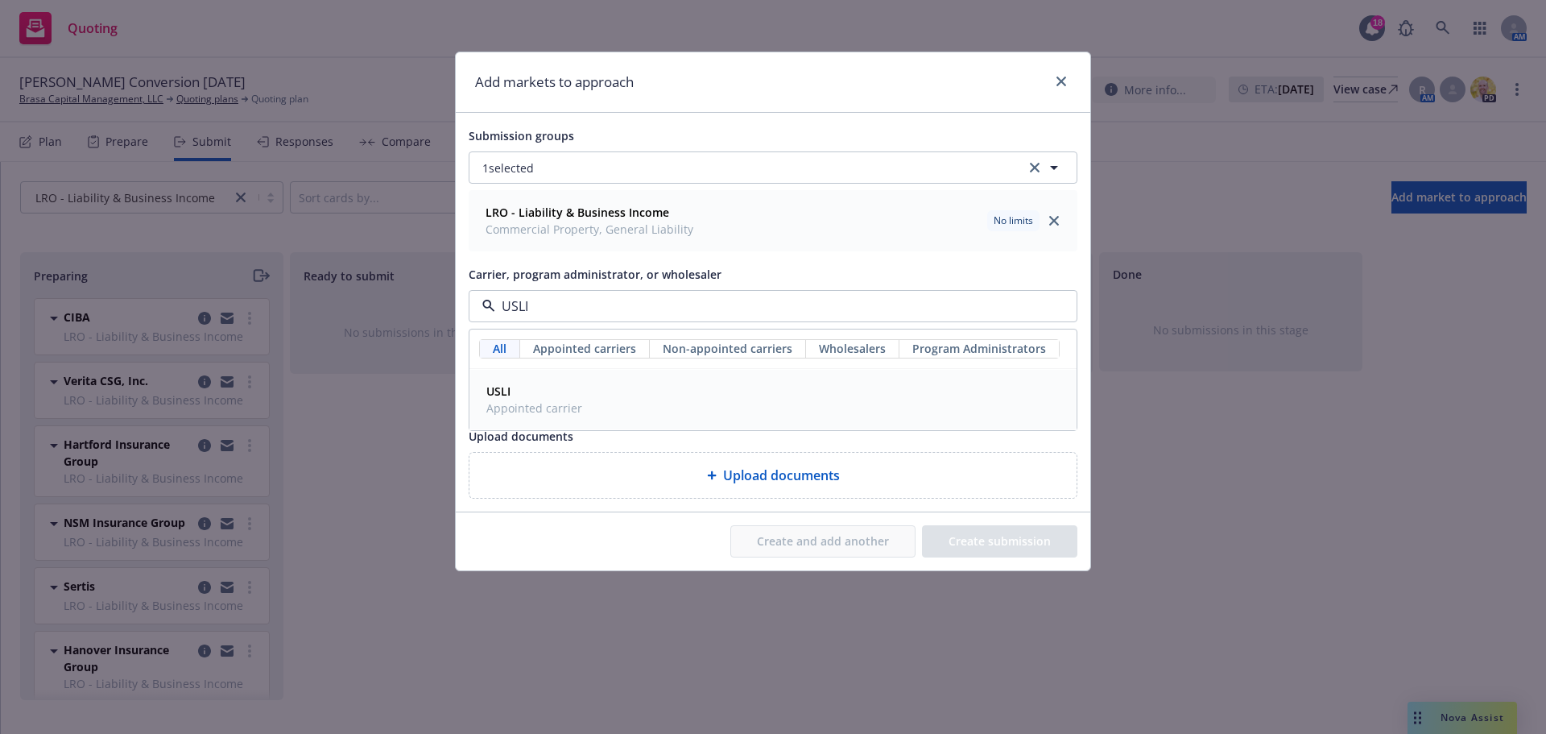
click at [595, 408] on div "USLI Appointed carrier" at bounding box center [773, 399] width 586 height 40
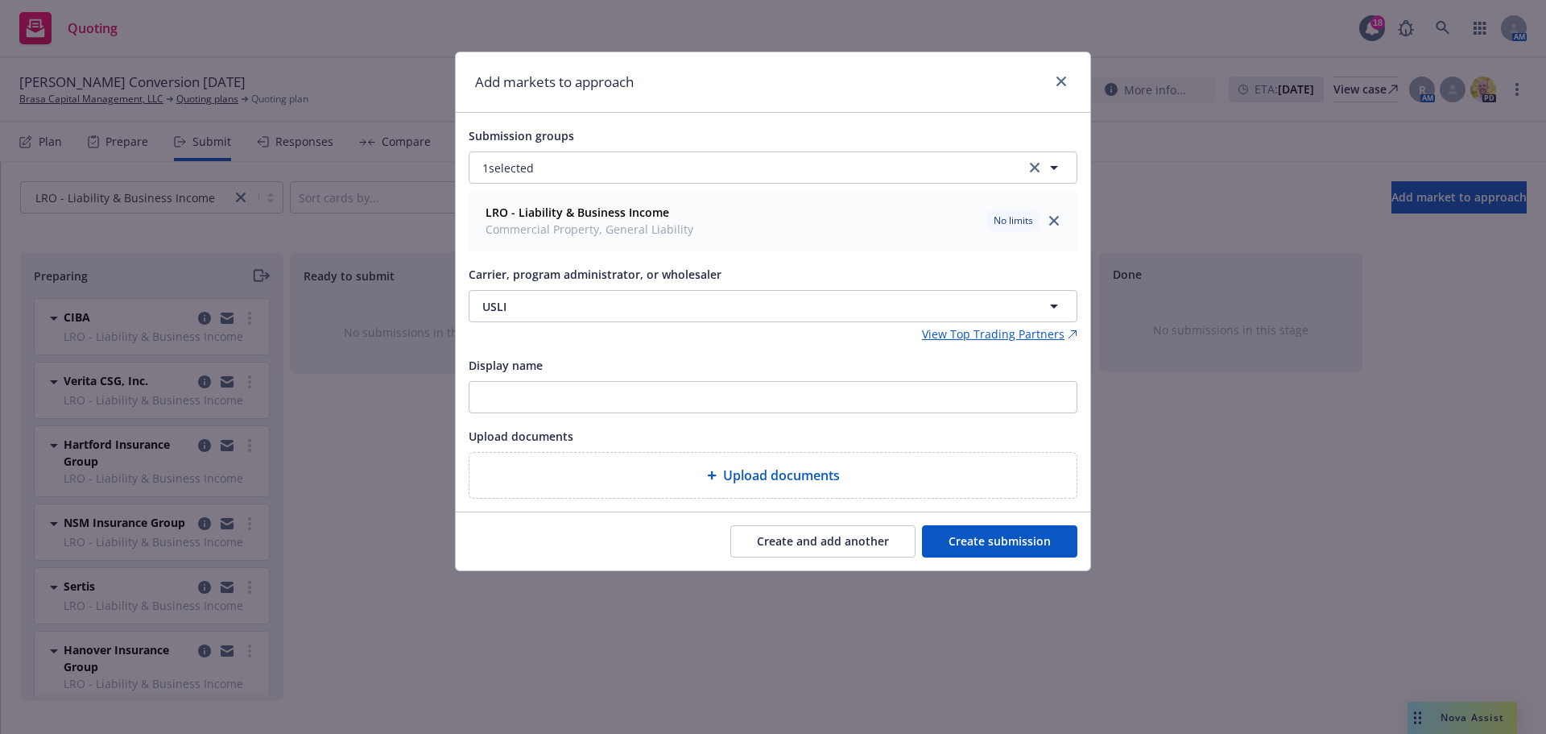
click at [783, 546] on button "Create and add another" at bounding box center [822, 541] width 185 height 32
click at [536, 303] on span "Nothing selected" at bounding box center [528, 306] width 92 height 17
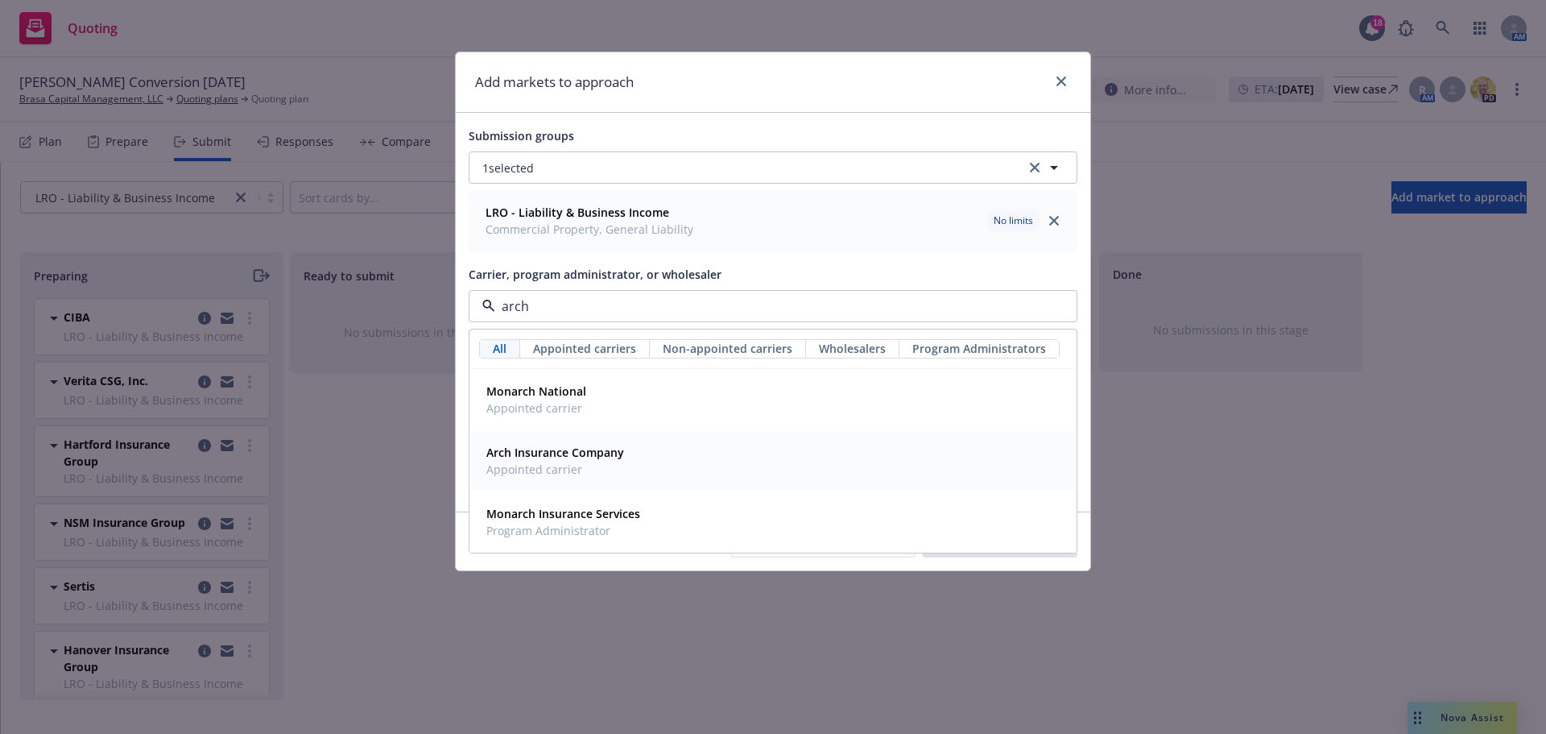
click at [549, 470] on span "Appointed carrier" at bounding box center [555, 469] width 138 height 17
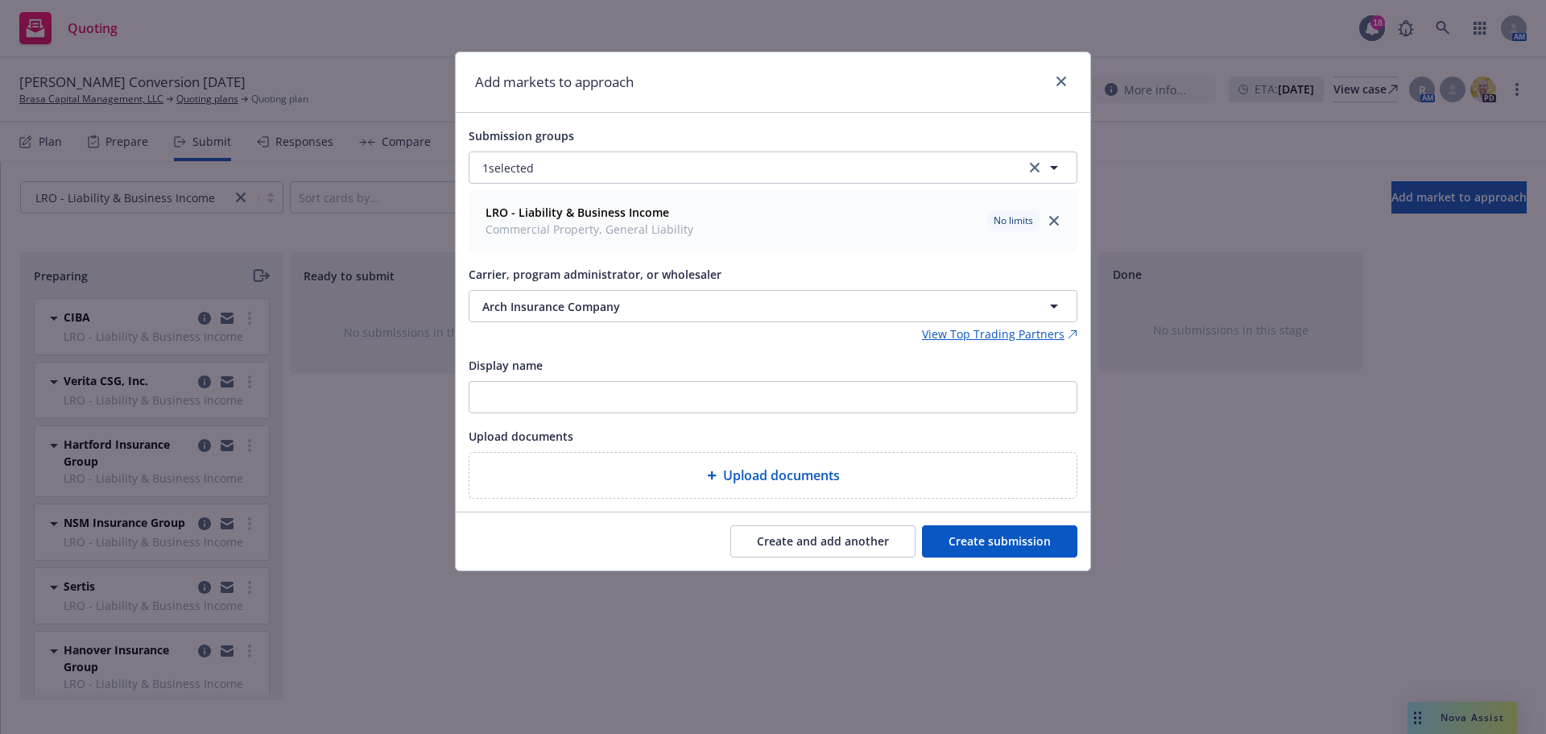
click at [837, 531] on button "Create and add another" at bounding box center [822, 541] width 185 height 32
click at [569, 309] on span "Nothing selected" at bounding box center [528, 306] width 92 height 17
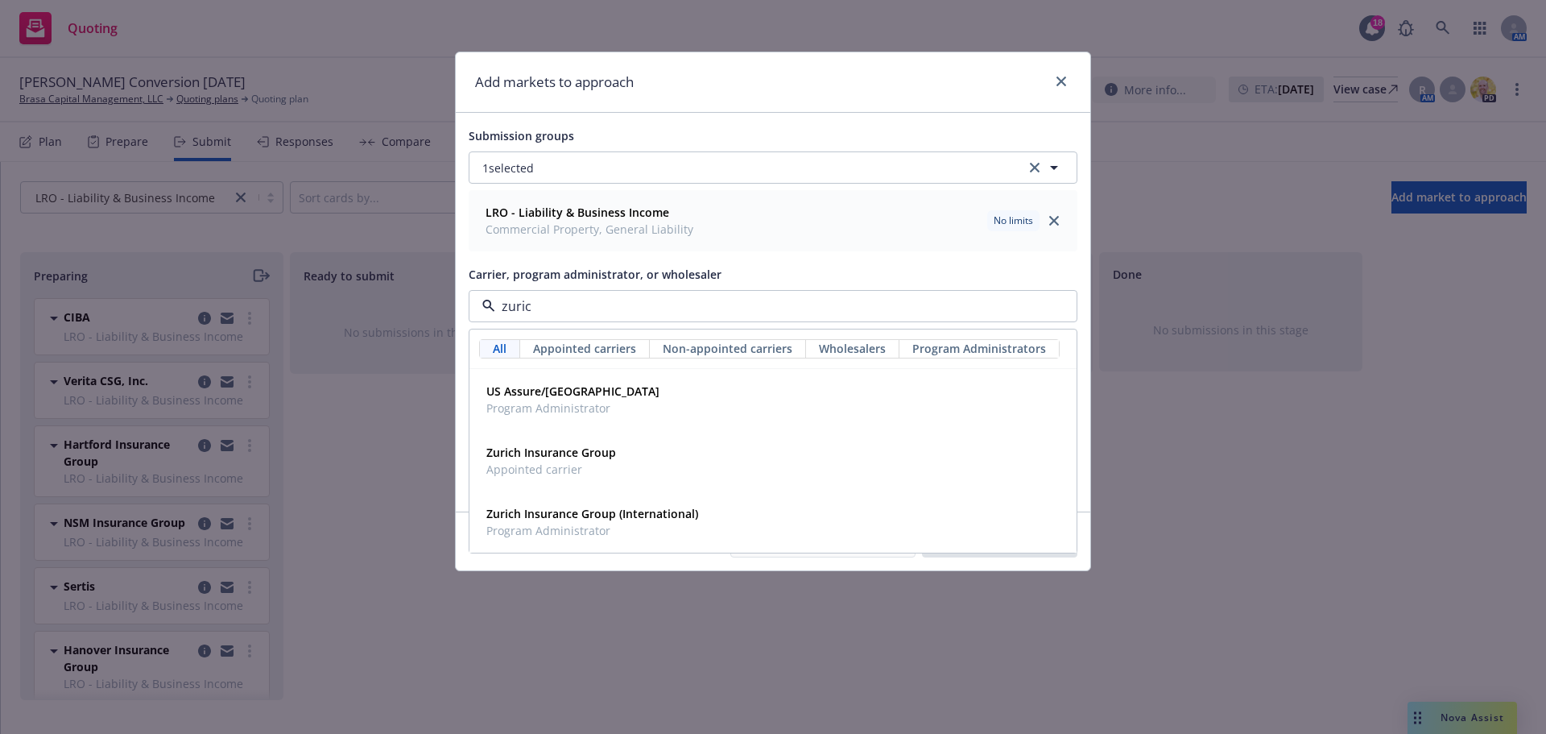
type input "zurich"
click at [569, 462] on span "Appointed carrier" at bounding box center [551, 469] width 130 height 17
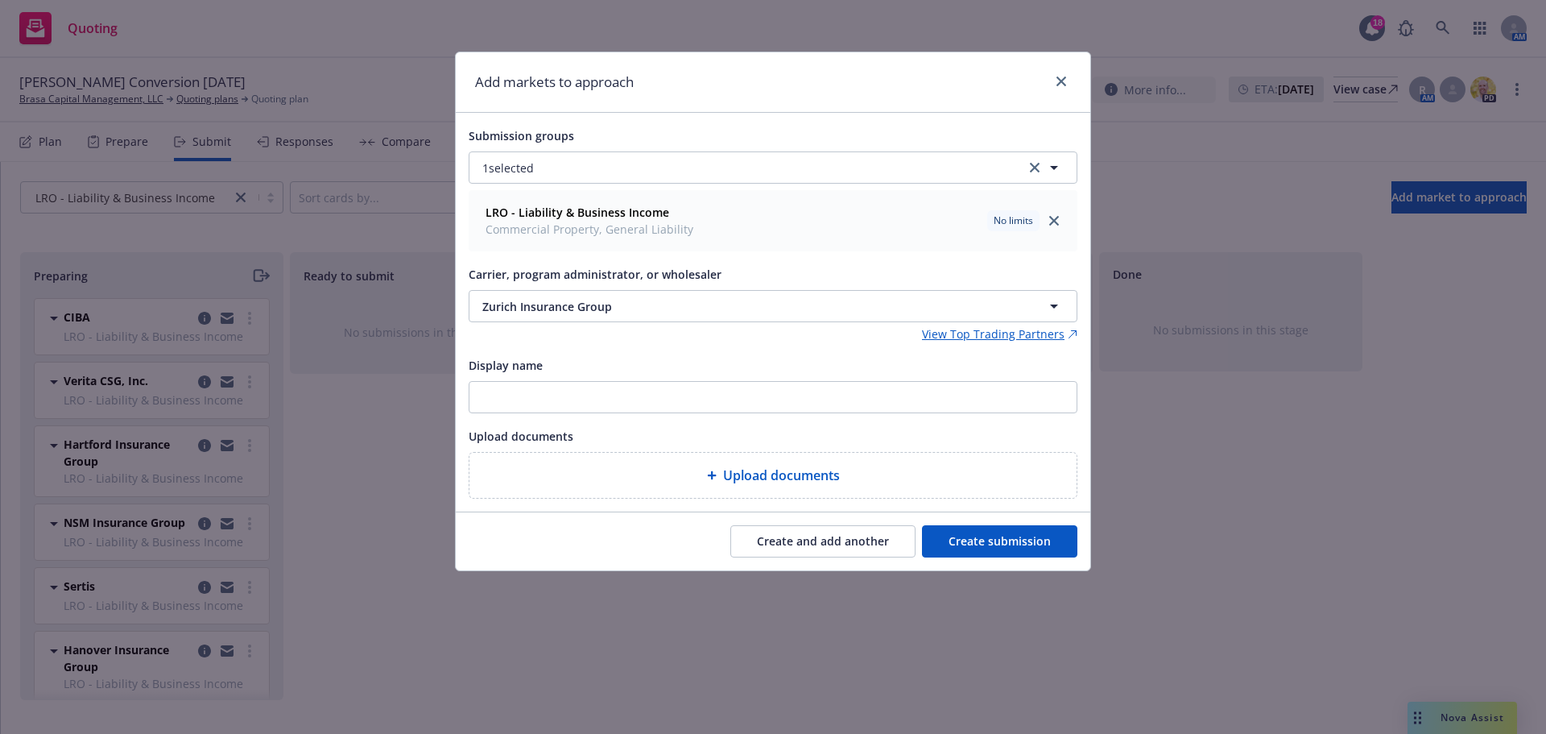
click at [803, 527] on button "Create and add another" at bounding box center [822, 541] width 185 height 32
click at [600, 319] on button "Nothing selected" at bounding box center [773, 306] width 609 height 32
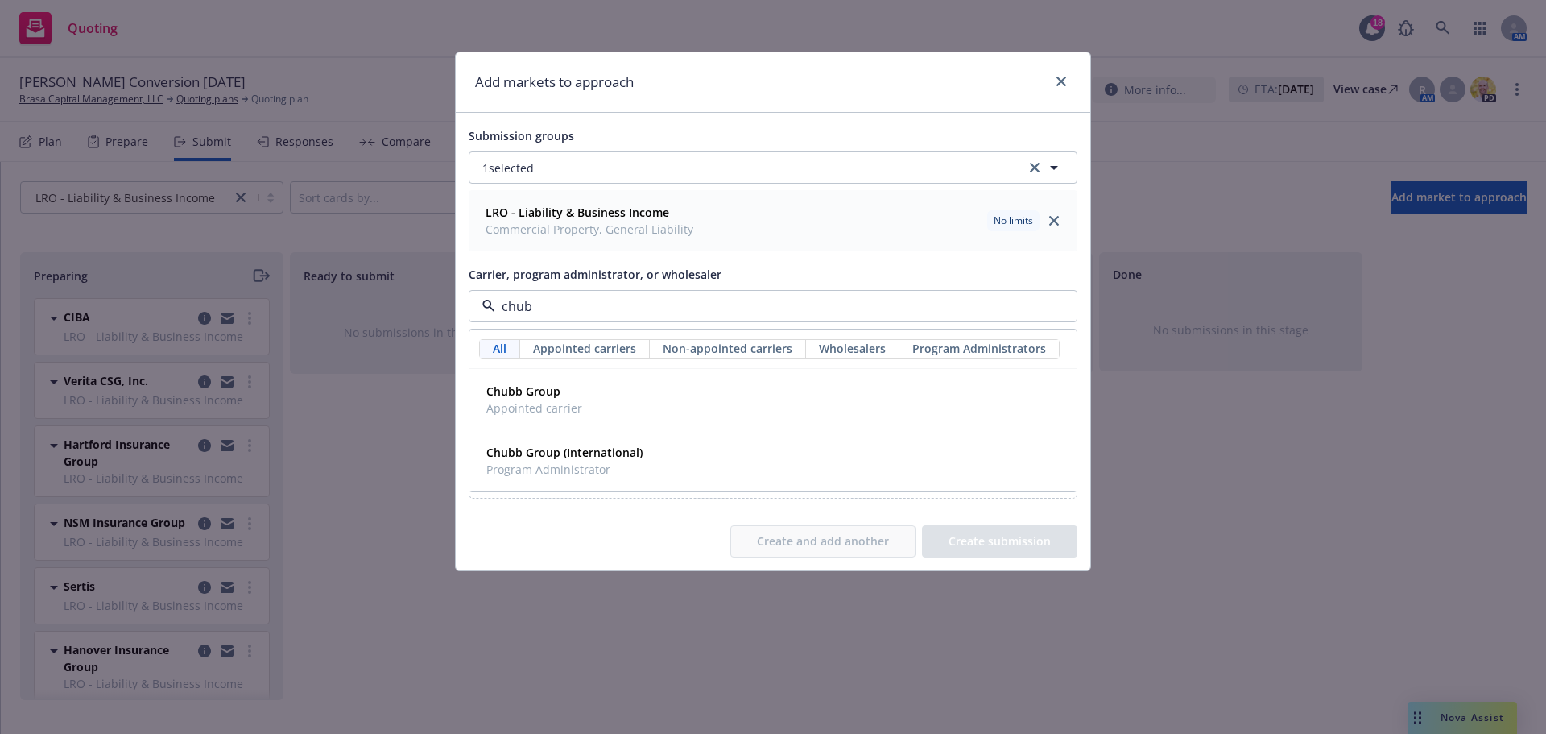
type input "chubb"
click at [612, 392] on div "Chubb Group Appointed carrier" at bounding box center [773, 399] width 586 height 40
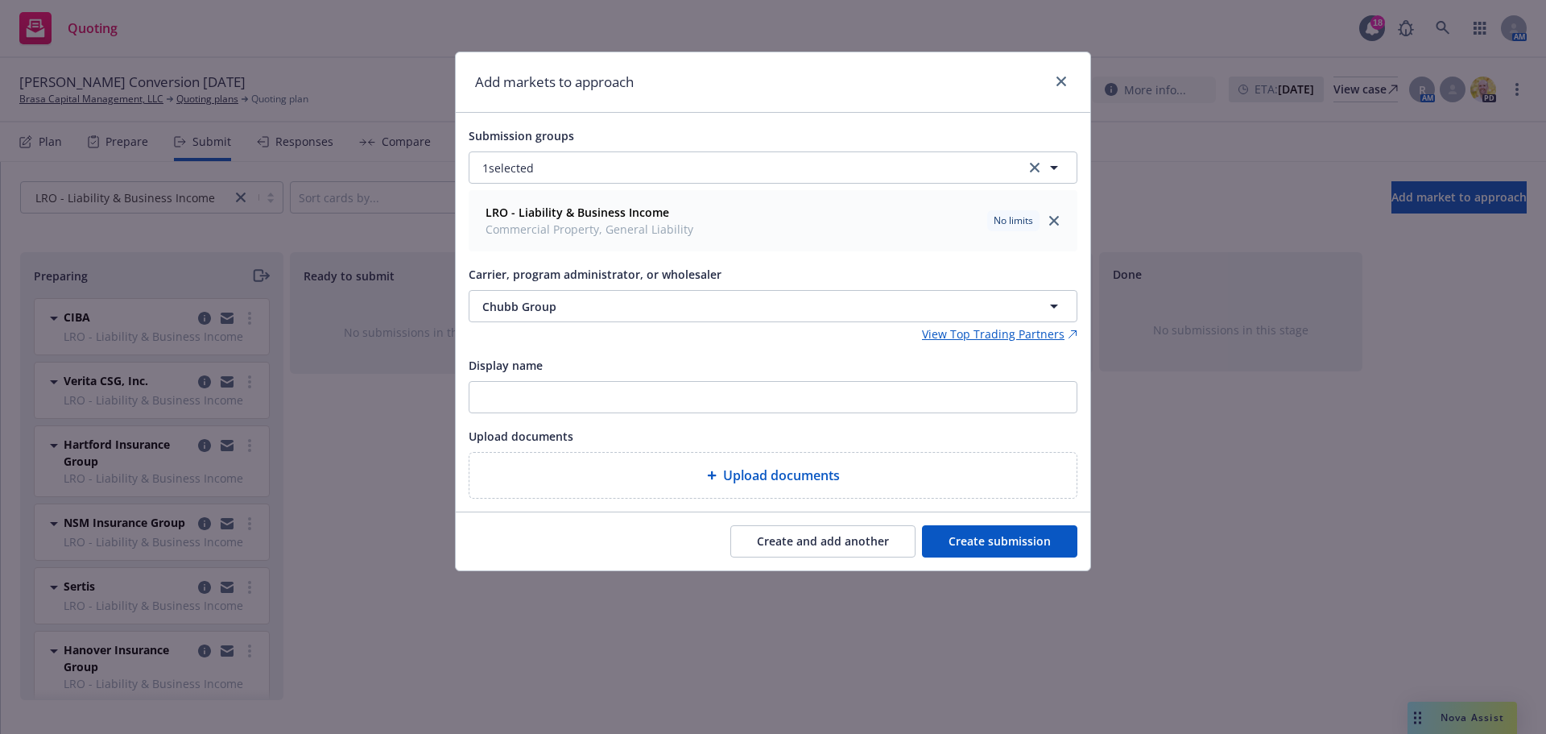
click at [980, 548] on button "Create submission" at bounding box center [999, 541] width 155 height 32
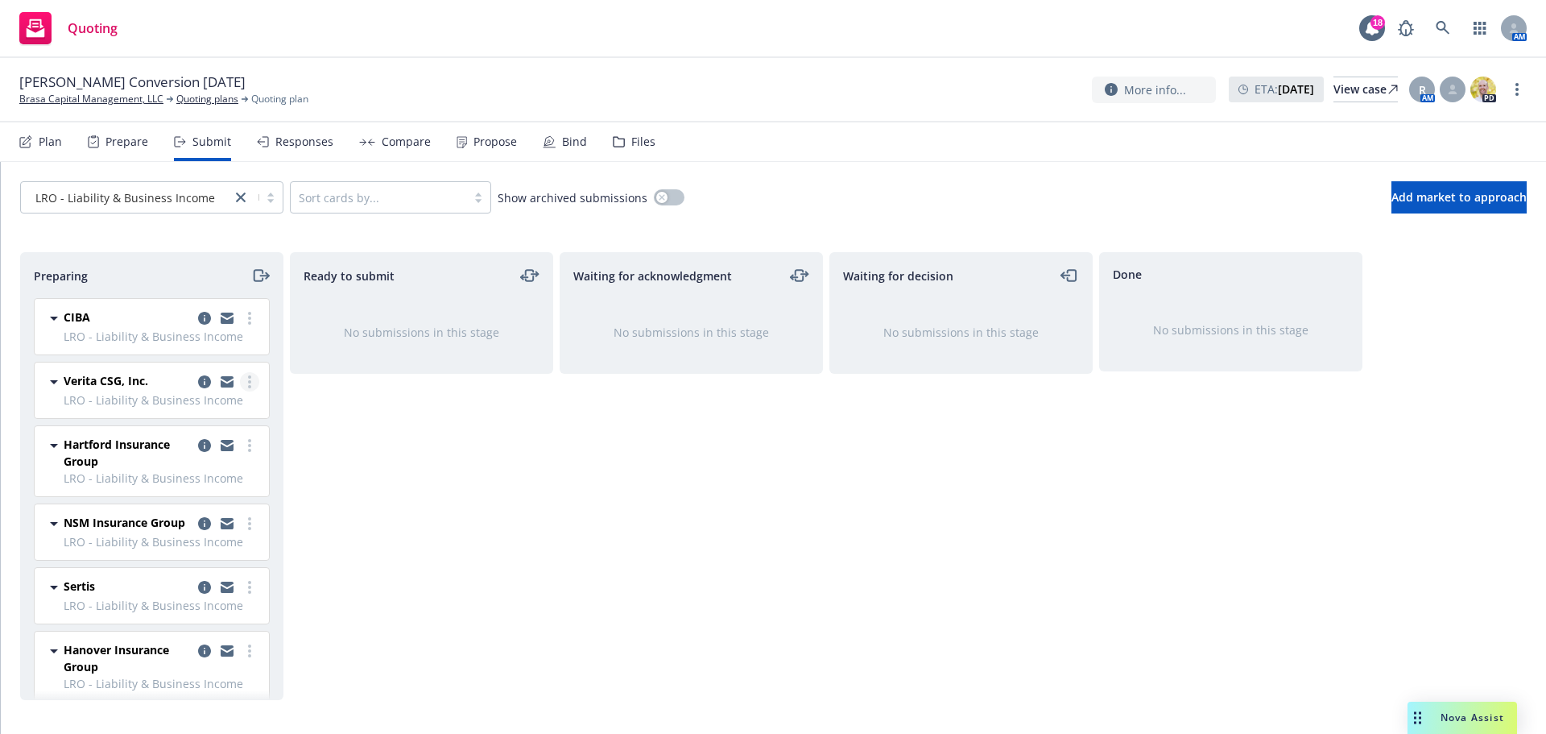
click at [240, 388] on link "more" at bounding box center [249, 381] width 19 height 19
click at [181, 536] on span "Add declined decision" at bounding box center [164, 543] width 159 height 15
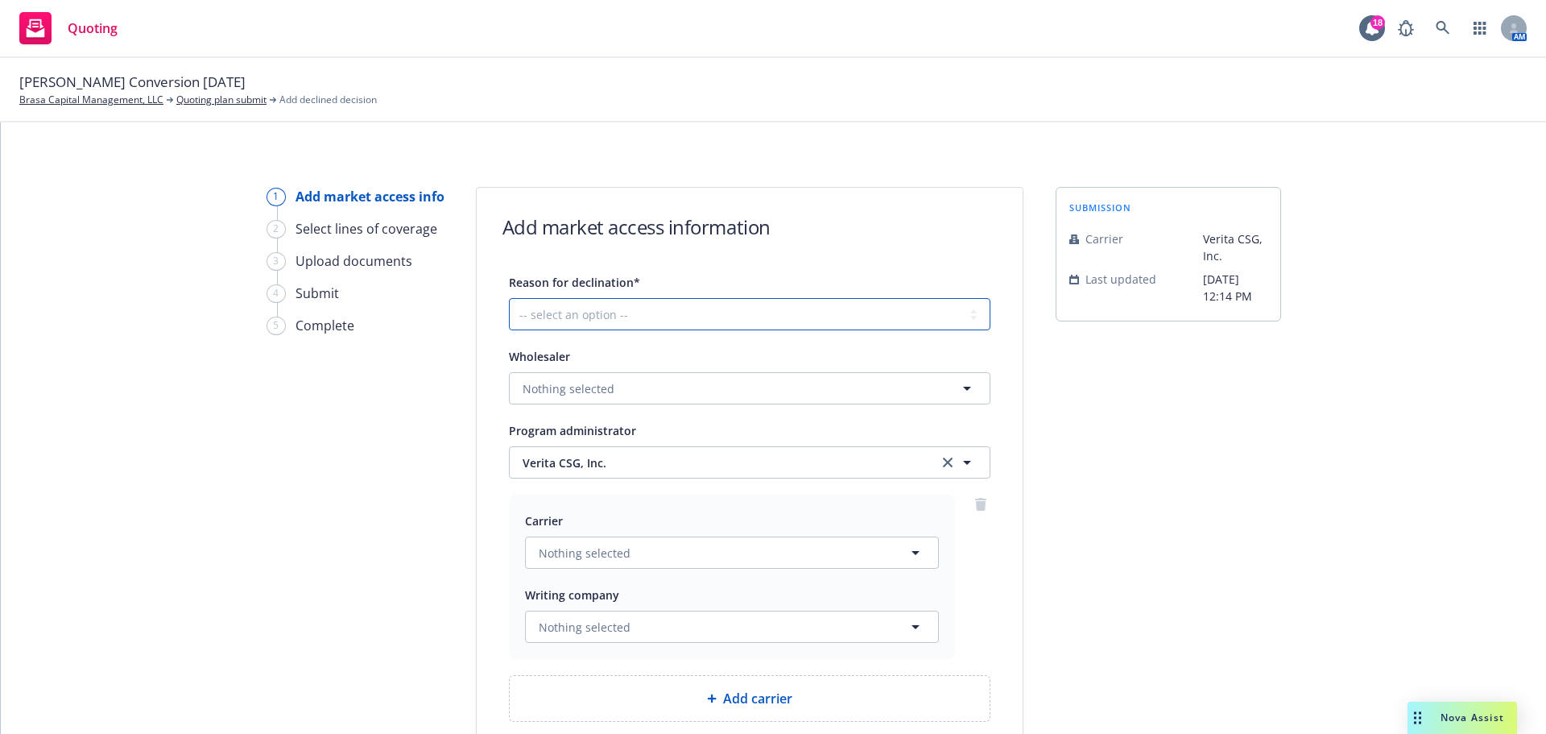
click at [635, 313] on select "-- select an option -- Cannot compete with other markets Carrier non-renewed Ca…" at bounding box center [750, 314] width 482 height 32
select select "DOES_NOT_FIT_UNDERWRITER_APPETITE"
click at [509, 298] on select "-- select an option -- Cannot compete with other markets Carrier non-renewed Ca…" at bounding box center [750, 314] width 482 height 32
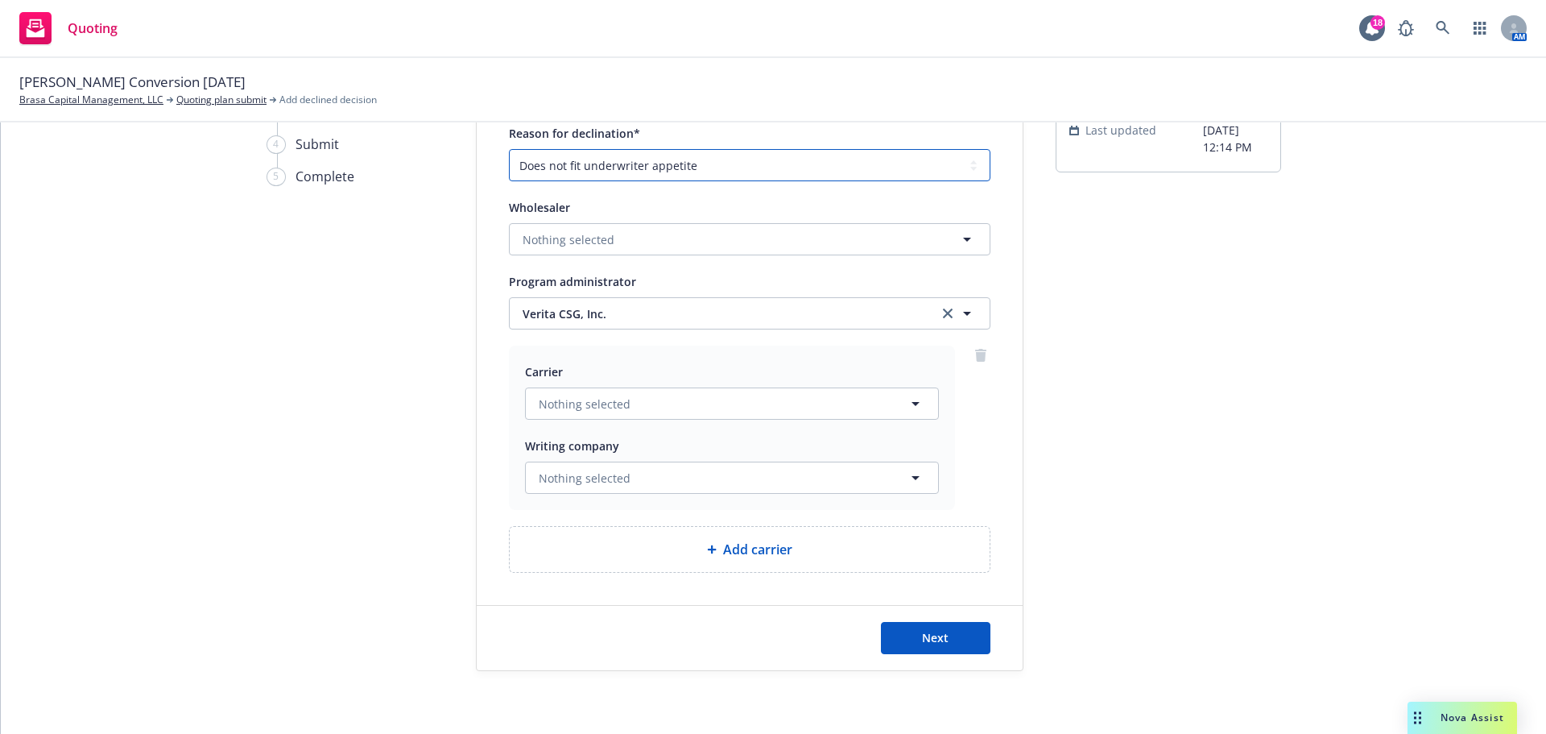
scroll to position [70, 0]
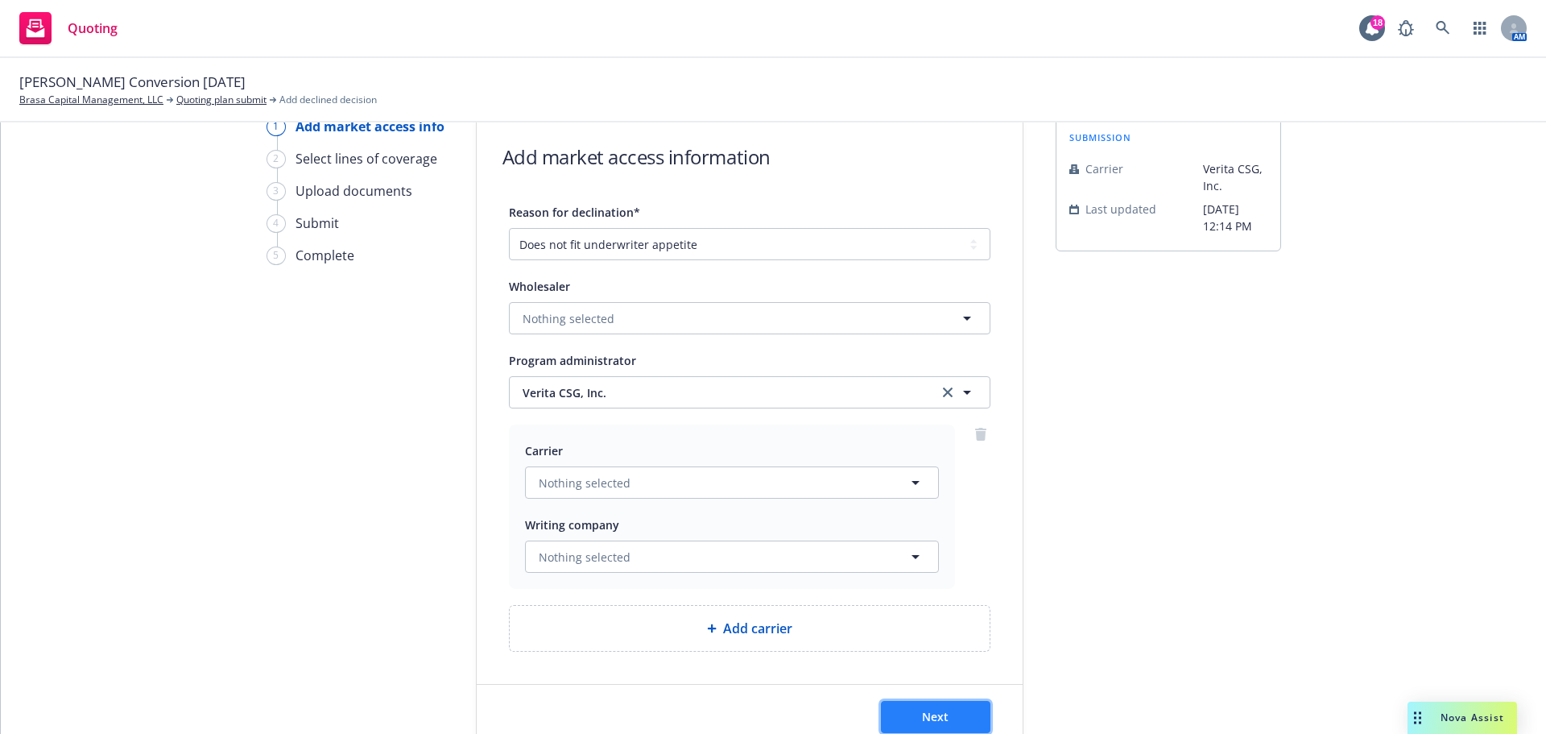
click at [935, 713] on span "Next" at bounding box center [935, 716] width 27 height 15
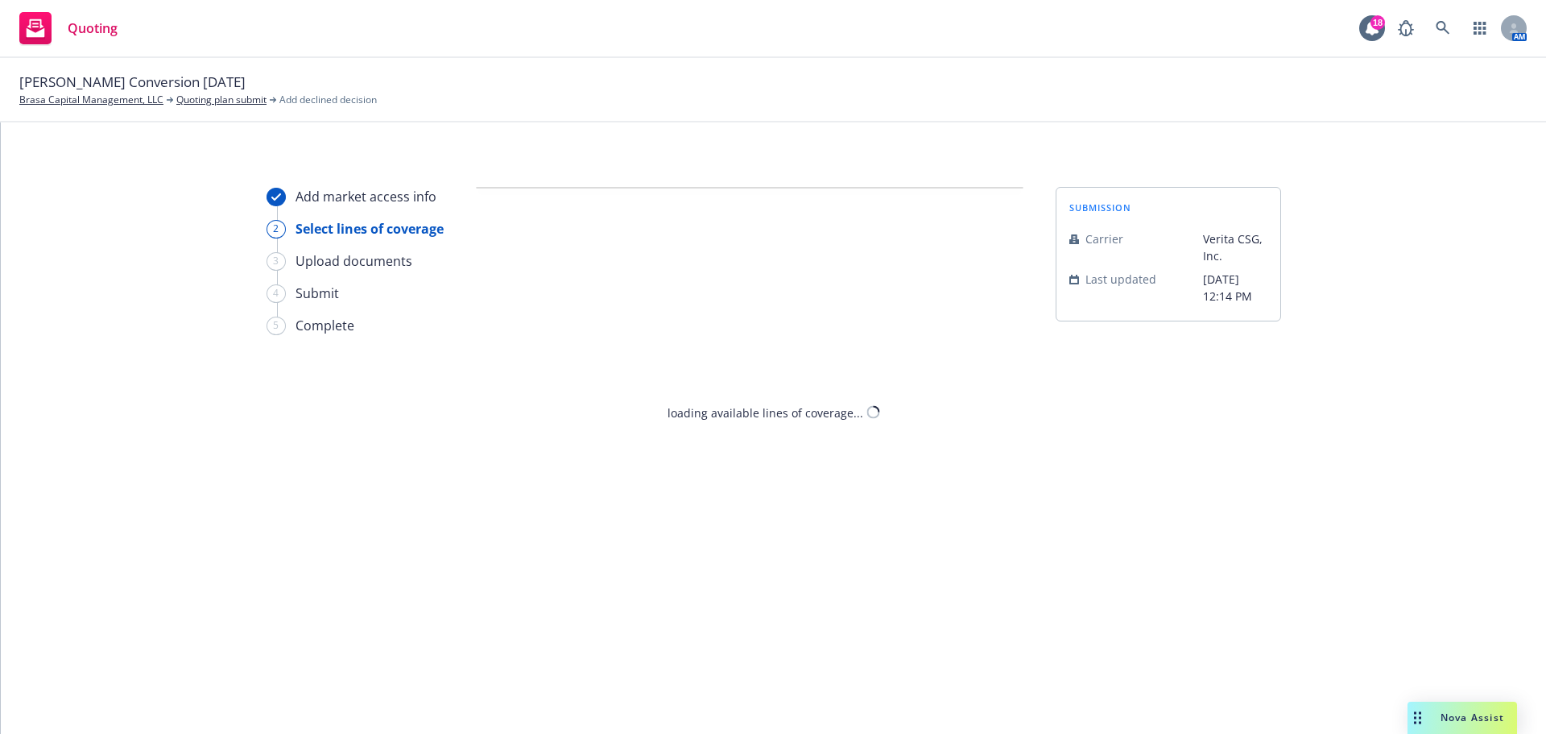
select select "DOES_NOT_FIT_UNDERWRITER_APPETITE"
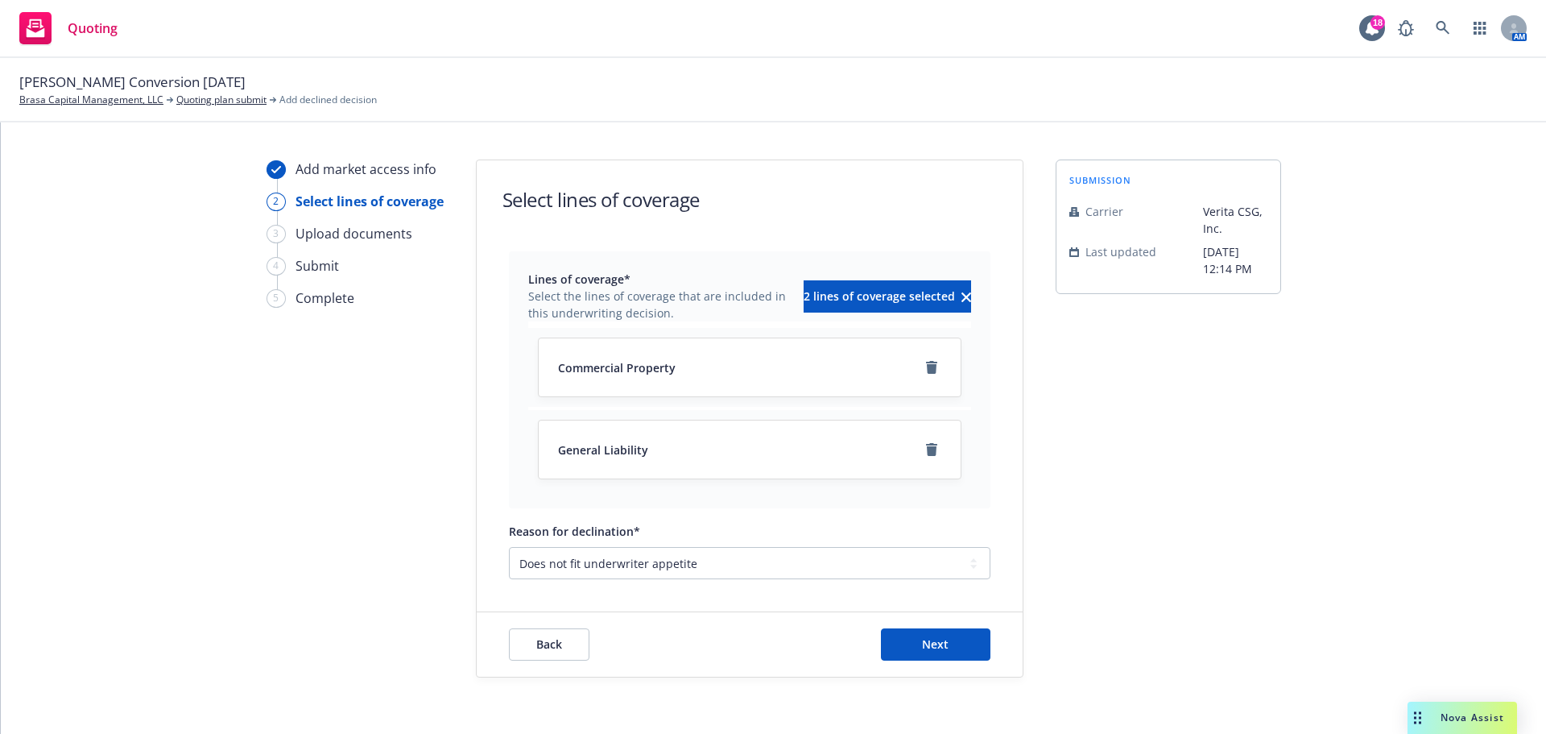
scroll to position [35, 0]
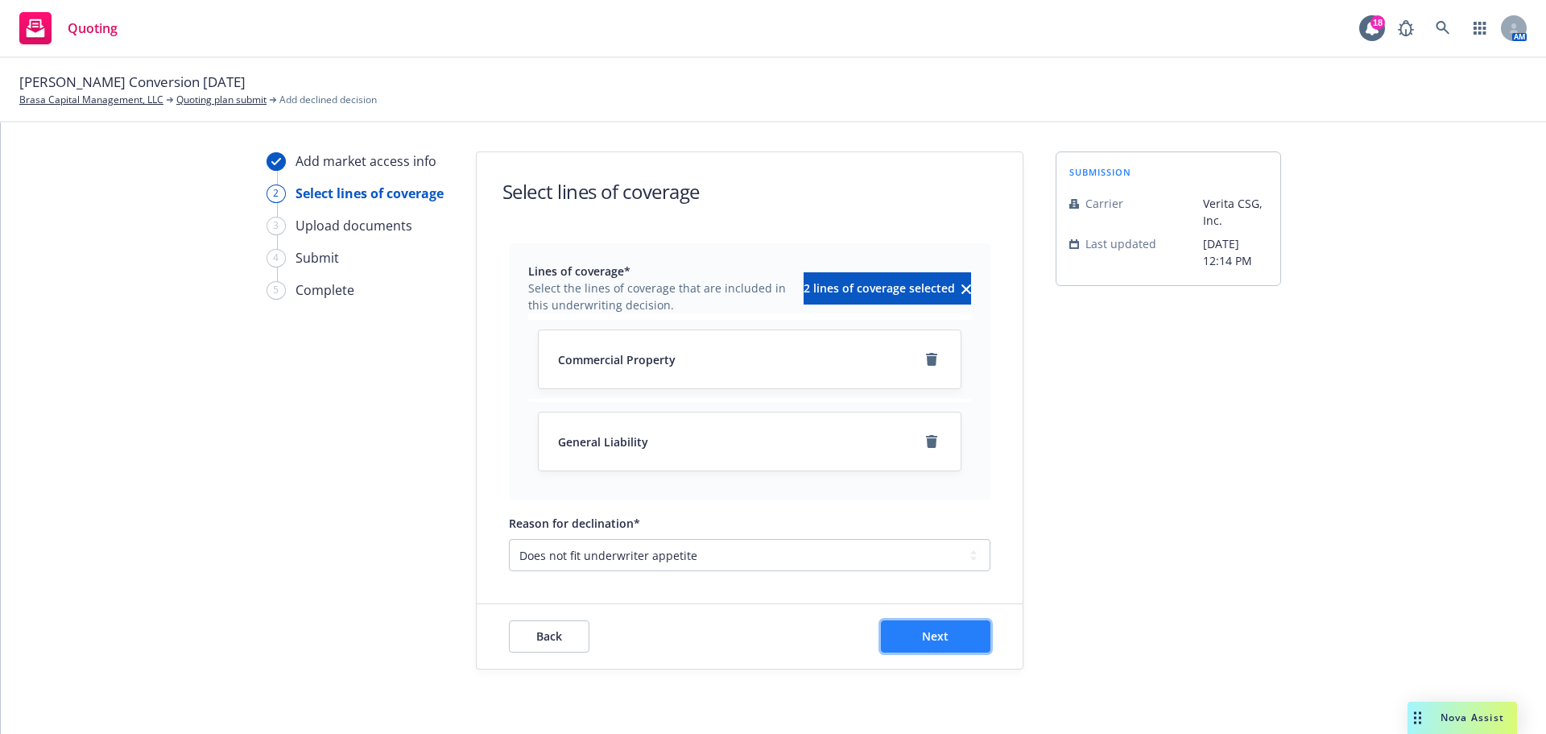
click at [922, 633] on span "Next" at bounding box center [935, 635] width 27 height 15
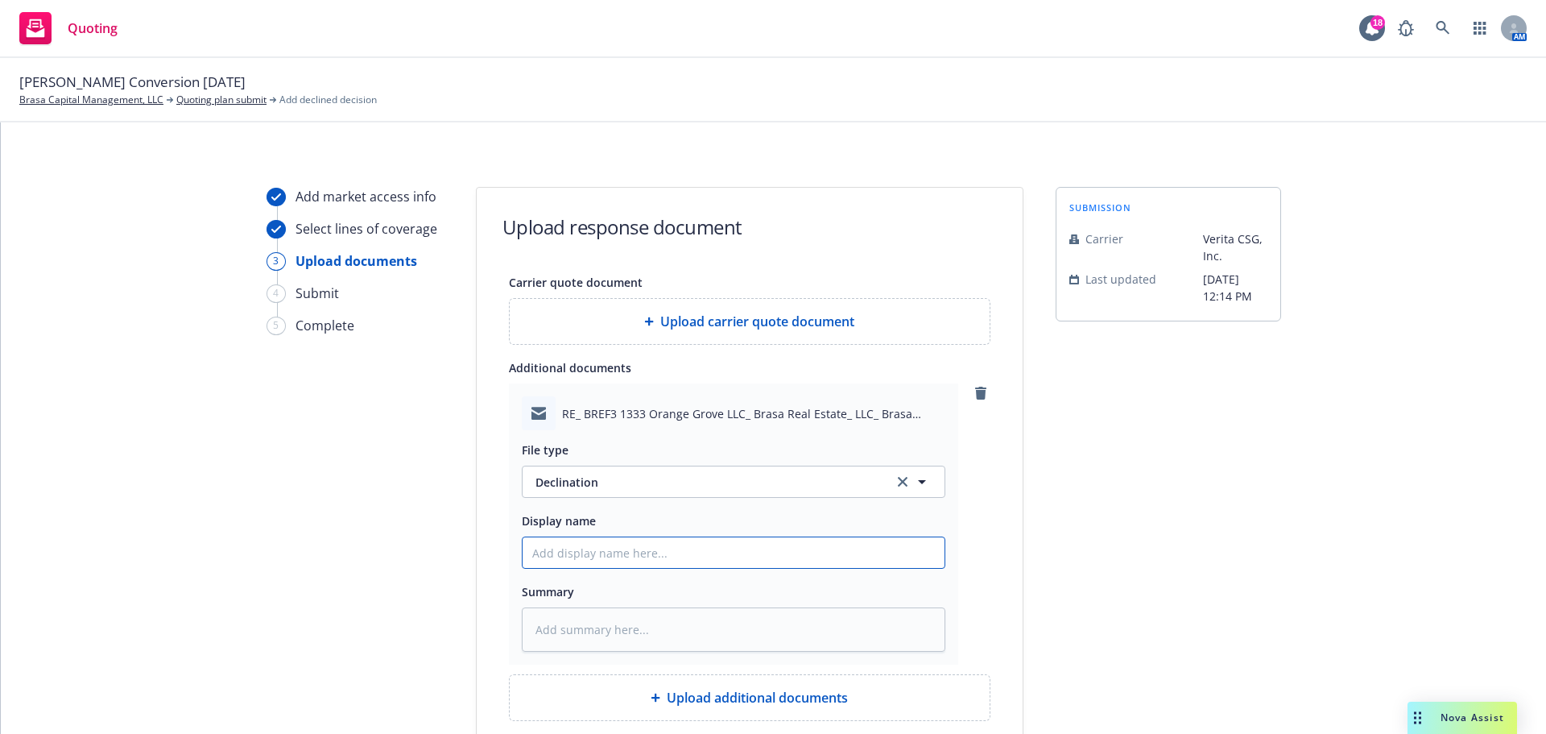
click at [579, 550] on input "Display name" at bounding box center [734, 552] width 422 height 31
type textarea "x"
type input "V"
type textarea "x"
type input "Ve"
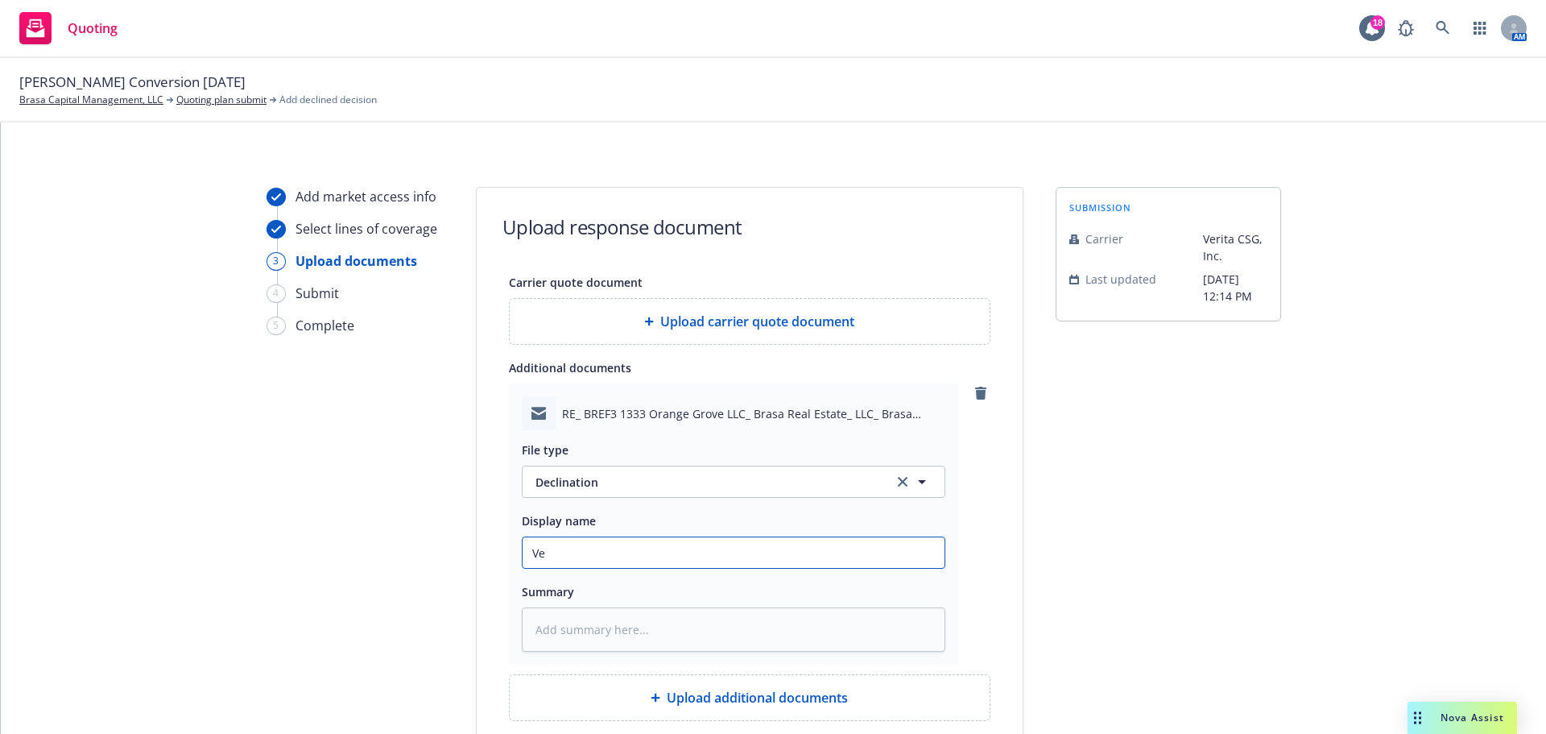
type textarea "x"
type input "Ver"
type textarea "x"
type input "Veri"
type textarea "x"
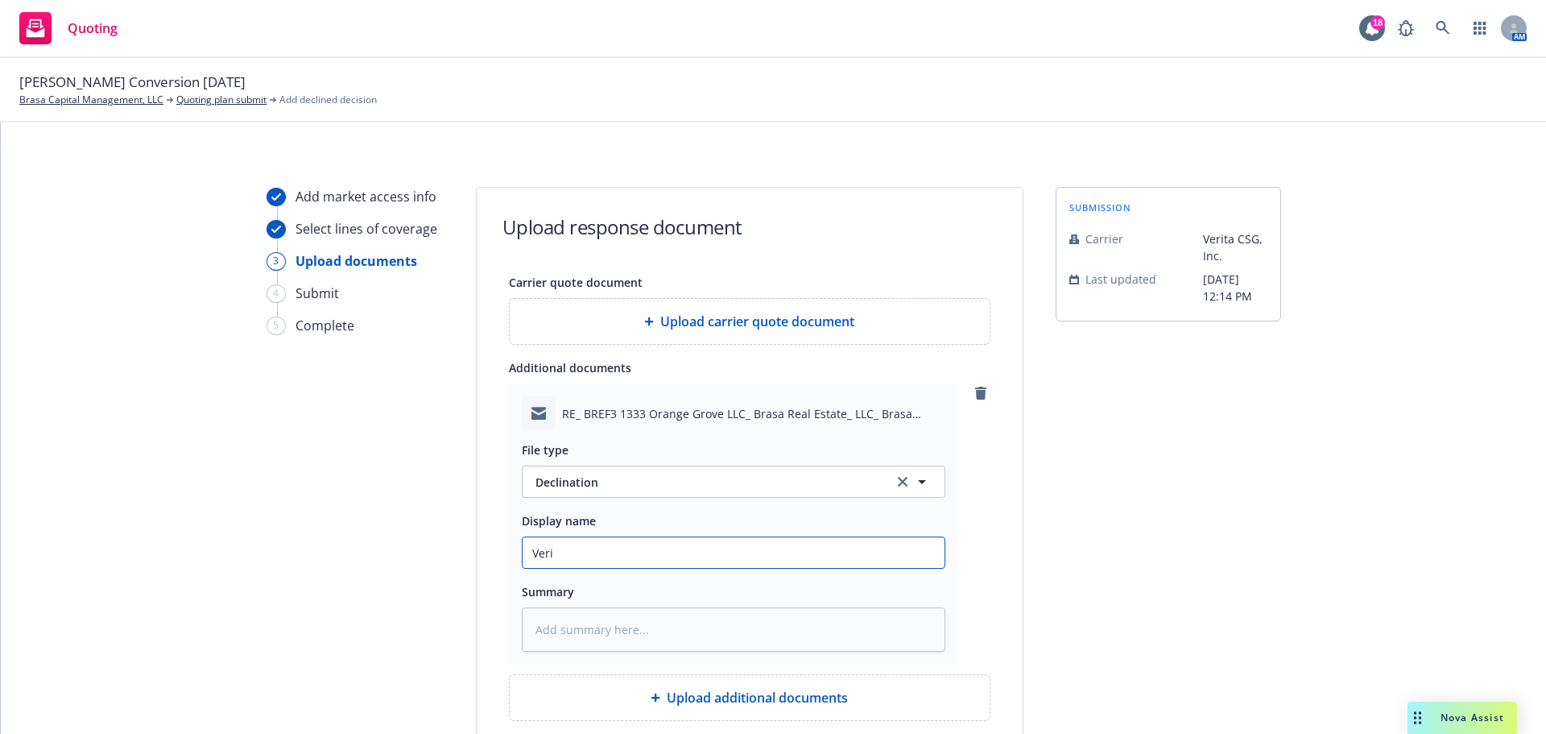
type input "Verit"
type textarea "x"
type input "Verita"
type textarea "x"
type input "Verita"
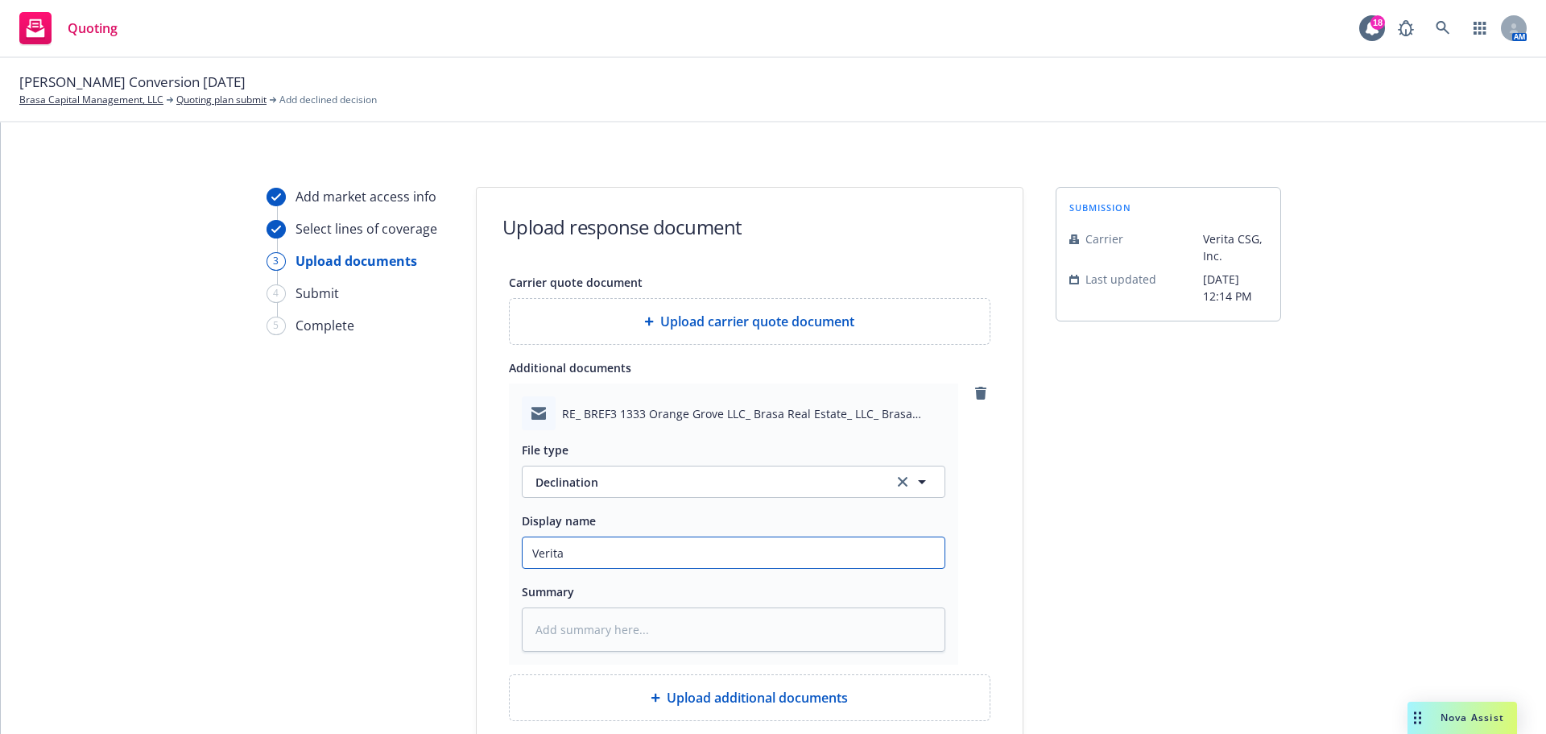
type textarea "x"
type input "Verita D"
type textarea "x"
type input "Verita De"
type textarea "x"
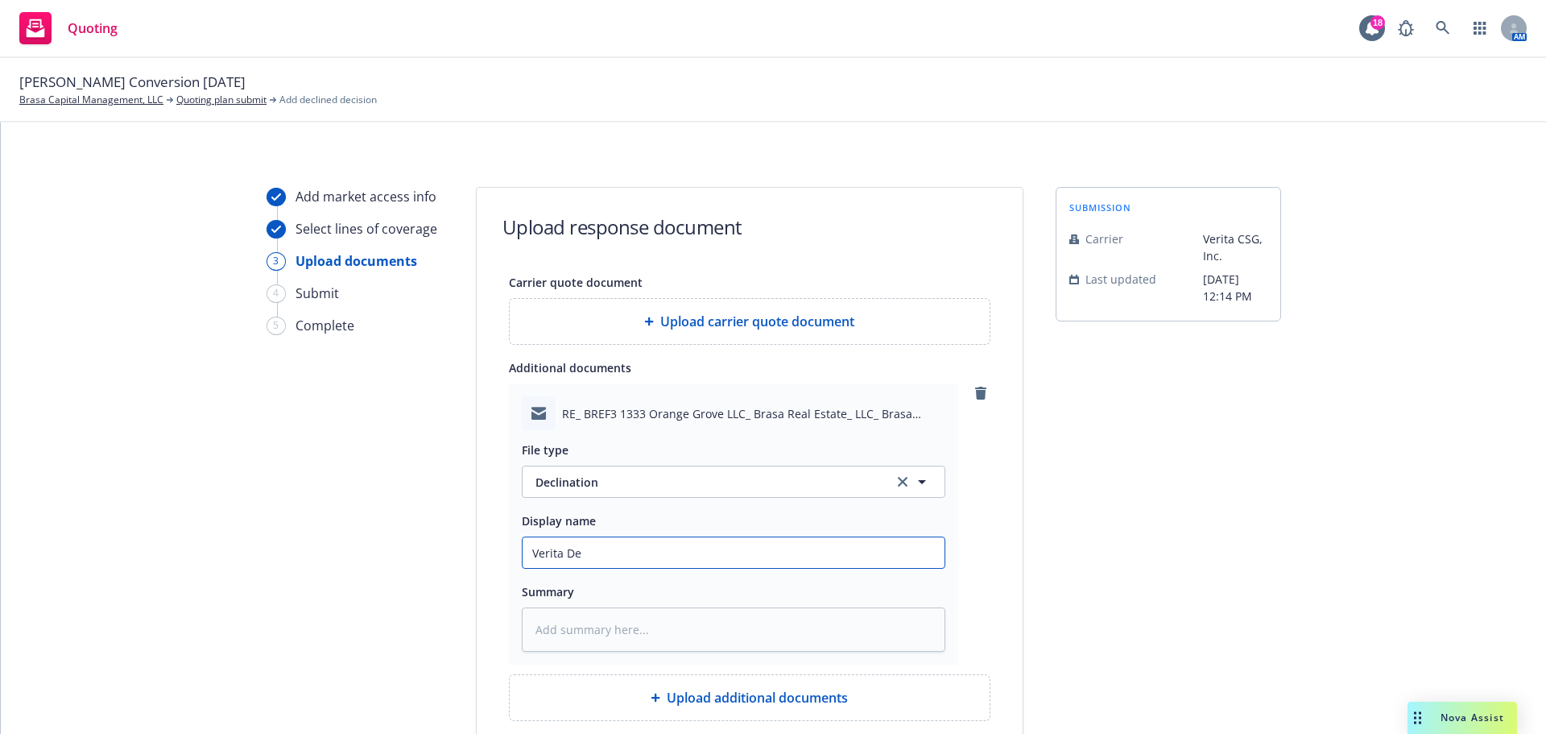
type input "Verita Dec"
type textarea "x"
type input "Verita Decl"
type textarea "x"
type input "Verita Decli"
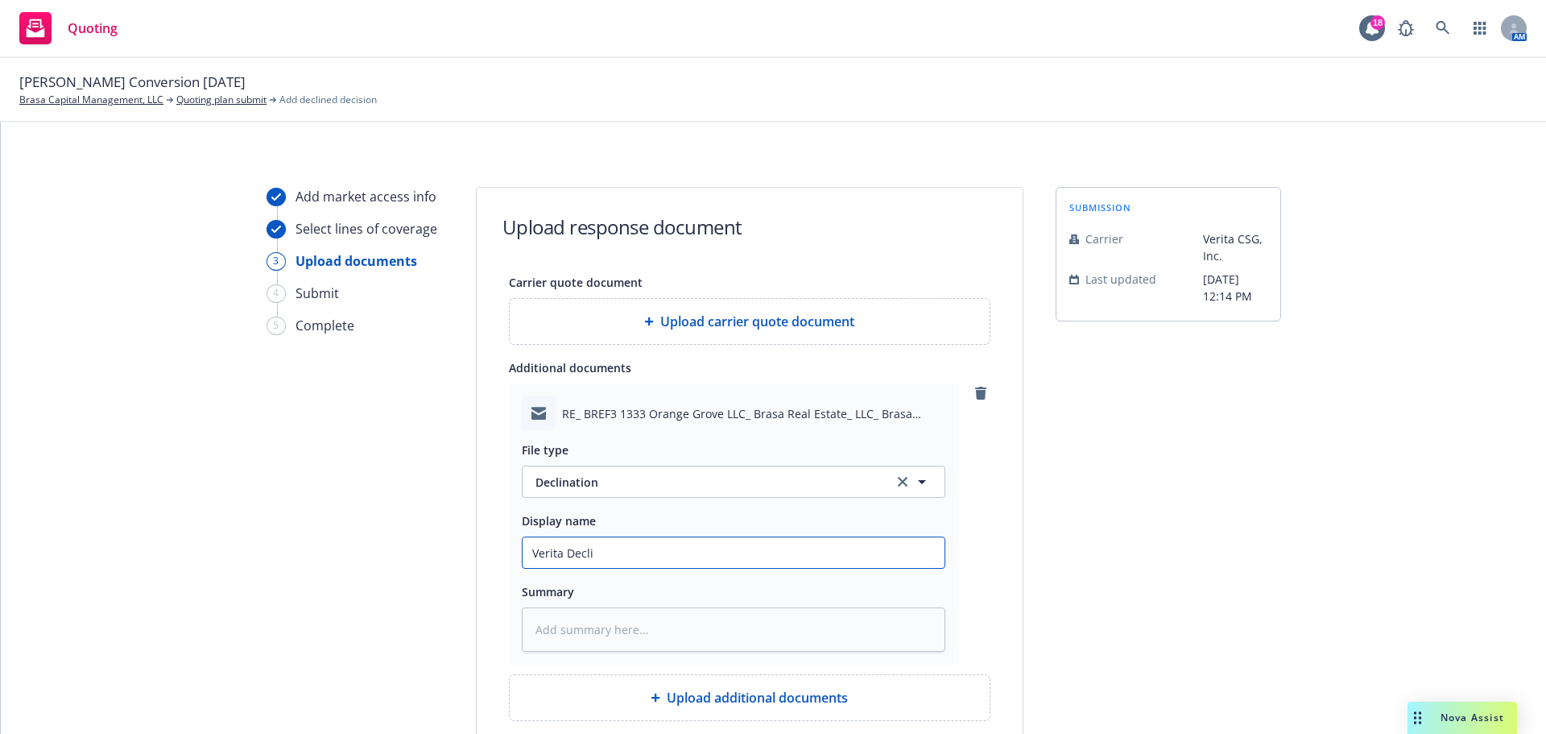
type textarea "x"
type input "Verita Declin"
type textarea "x"
type input "Verita Declinat"
type textarea "x"
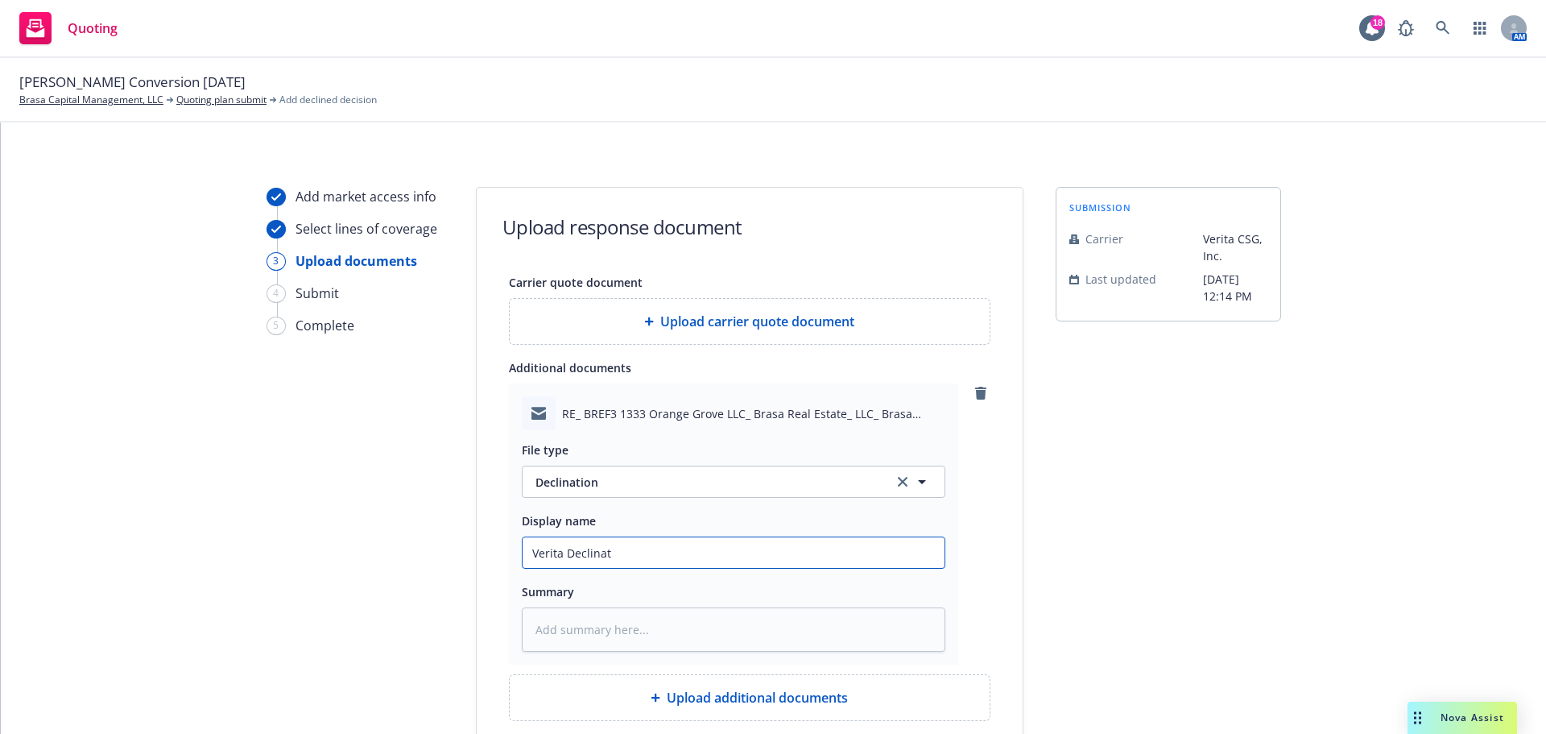
type input "Verita Declinati"
type textarea "x"
type input "Verita Declinatio"
type textarea "x"
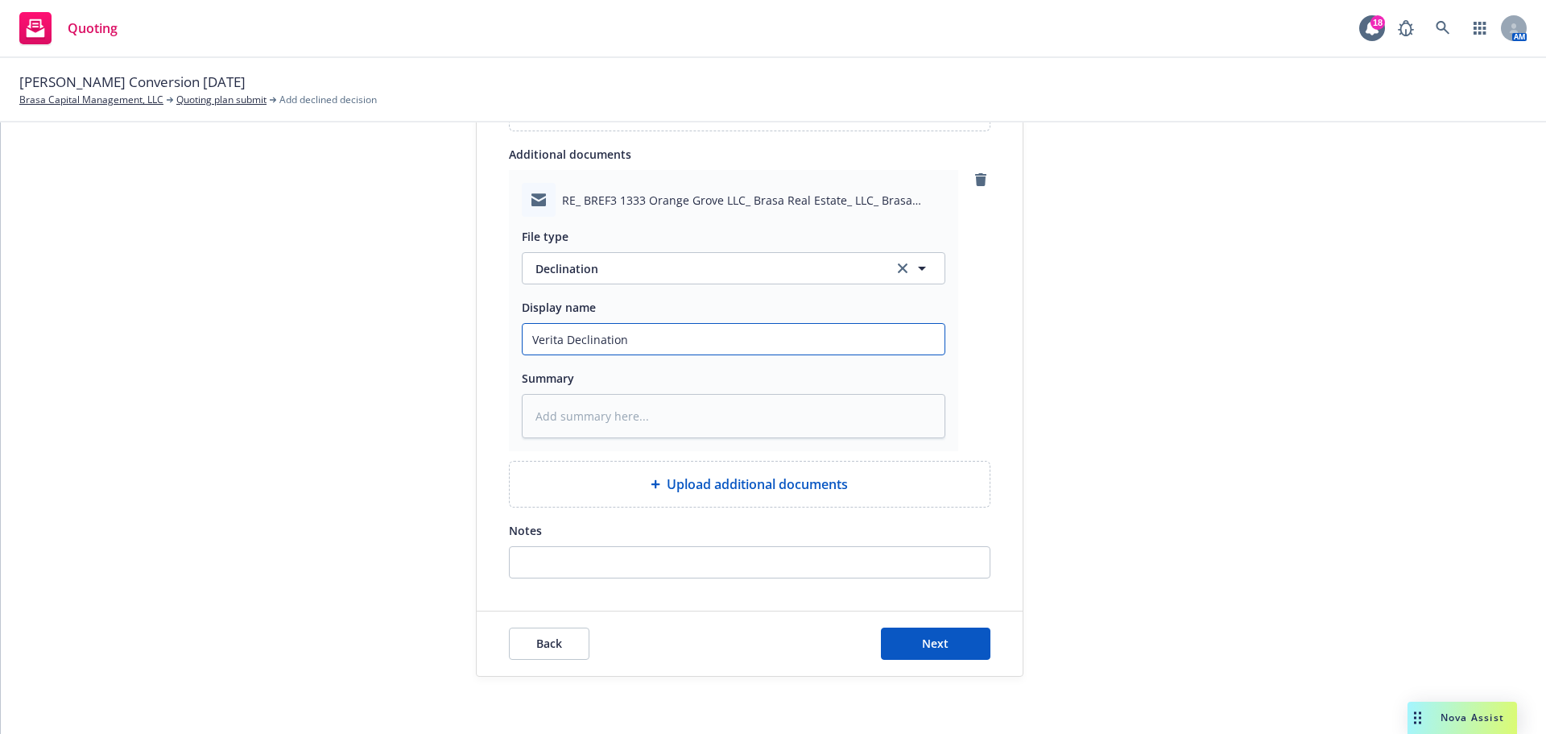
scroll to position [221, 0]
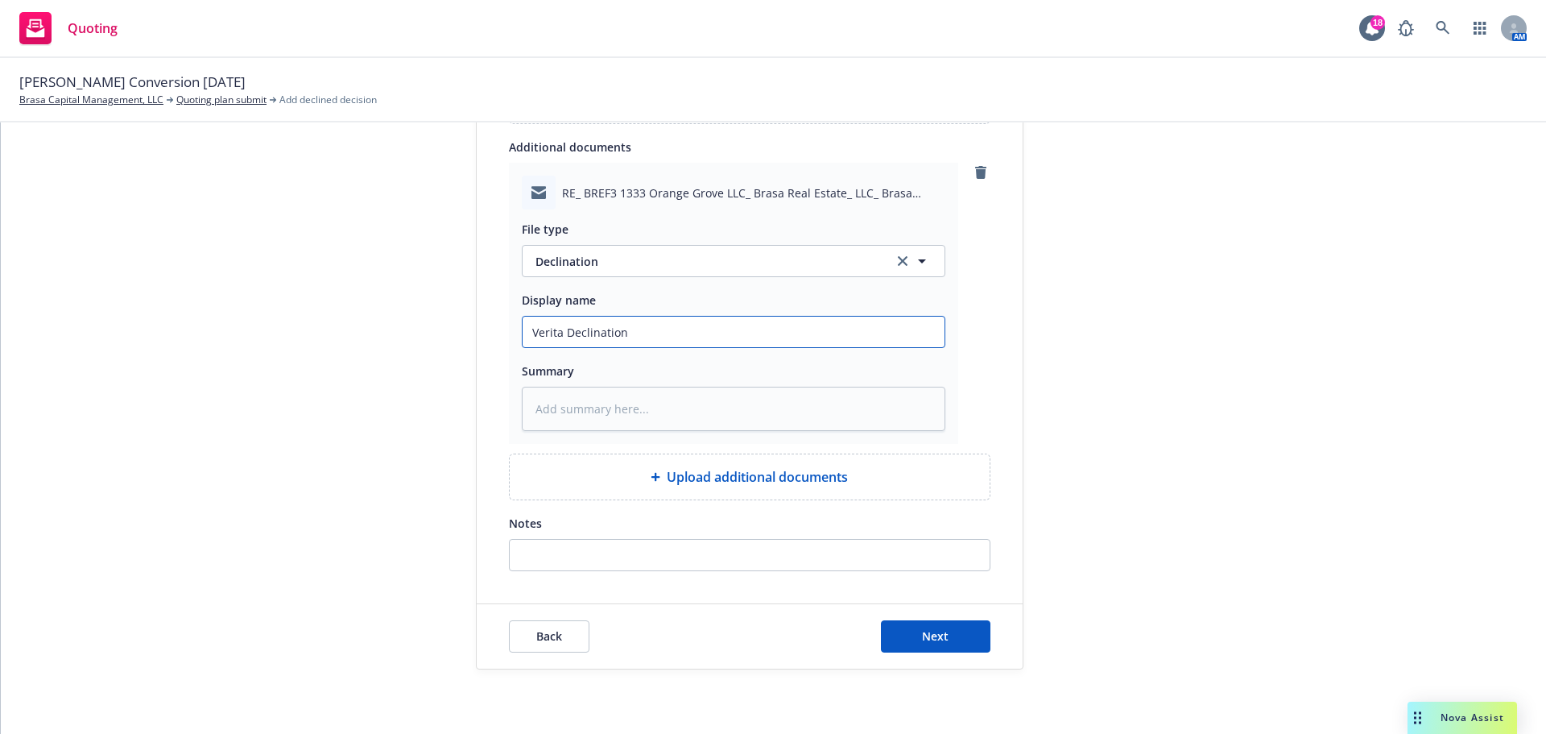
type input "Verita Declination"
click at [634, 400] on textarea at bounding box center [734, 409] width 424 height 44
paste textarea "a stand-alone location in CA would not work as we have a $200k GL min premium f…"
type textarea "x"
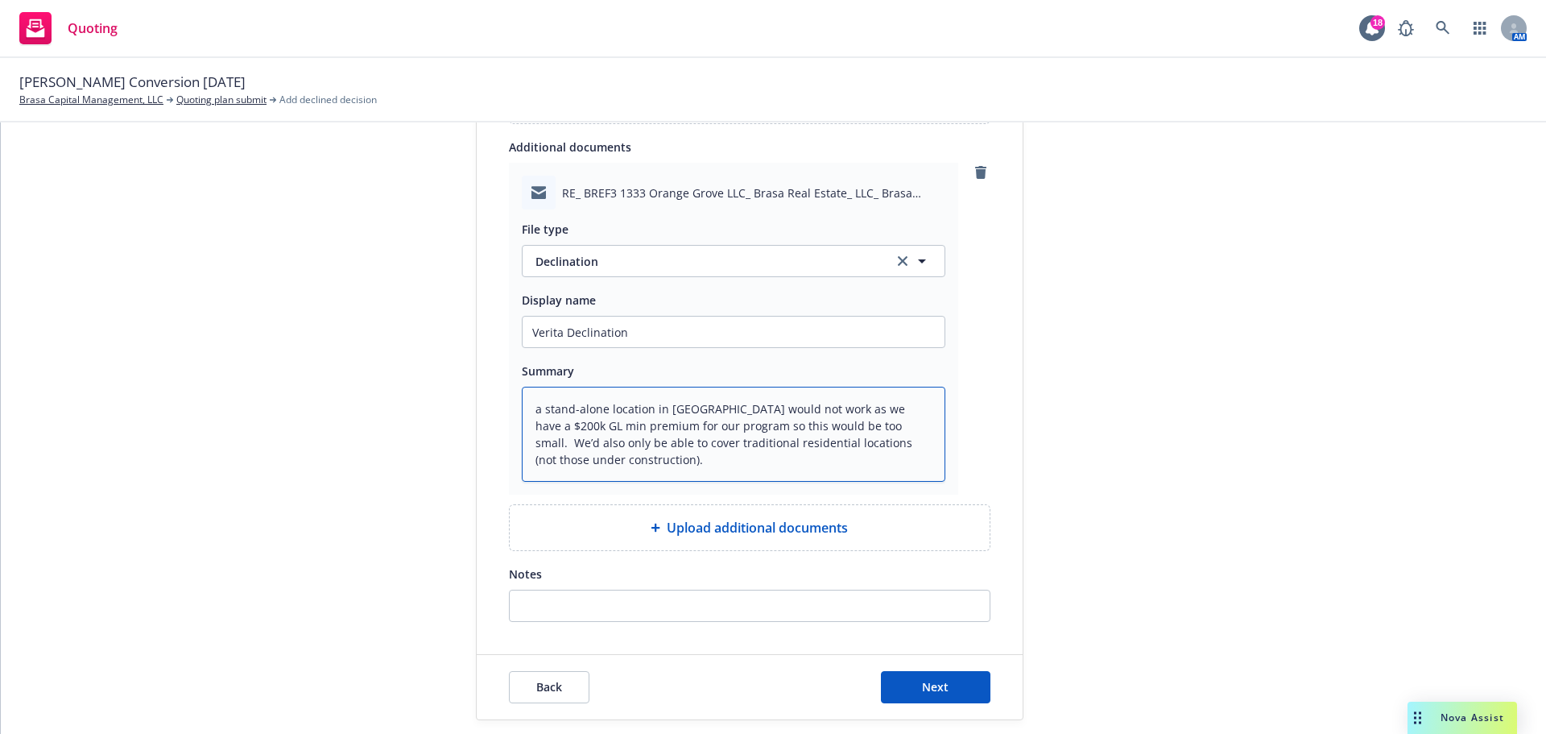
type textarea "a stand-alone location in CA would not work as we have a $200k GL min premium f…"
click at [610, 604] on input "Notes" at bounding box center [750, 605] width 480 height 31
paste input "a stand-alone location in CA would not work as we have a $200k GL min premium f…"
type input "a stand-alone location in CA would not work as we have a $200k GL min premium f…"
type textarea "x"
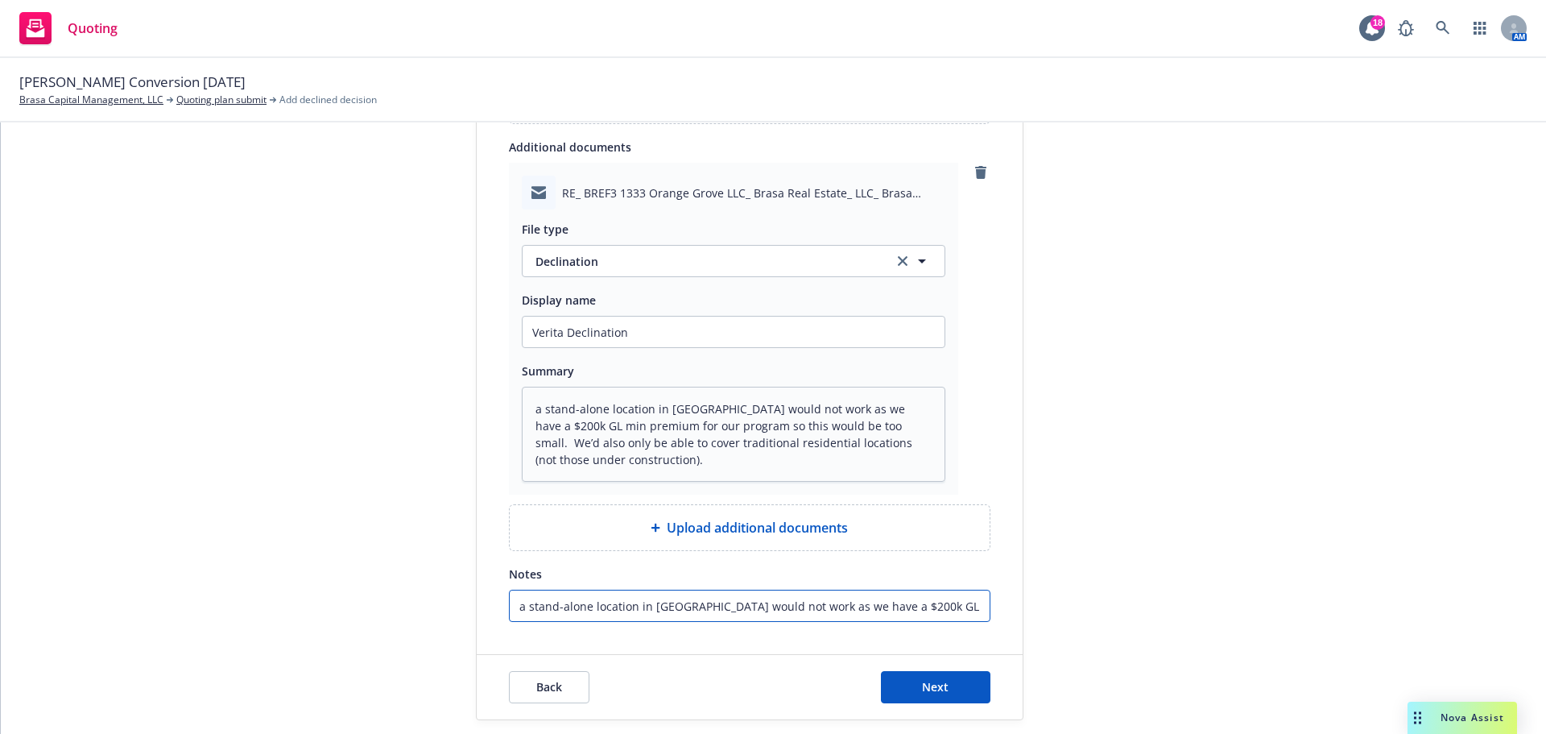
scroll to position [0, 698]
type input "a stand-alone location in CA would not work as we have a $200k GL min premium f…"
click at [931, 691] on span "Next" at bounding box center [935, 686] width 27 height 15
type textarea "x"
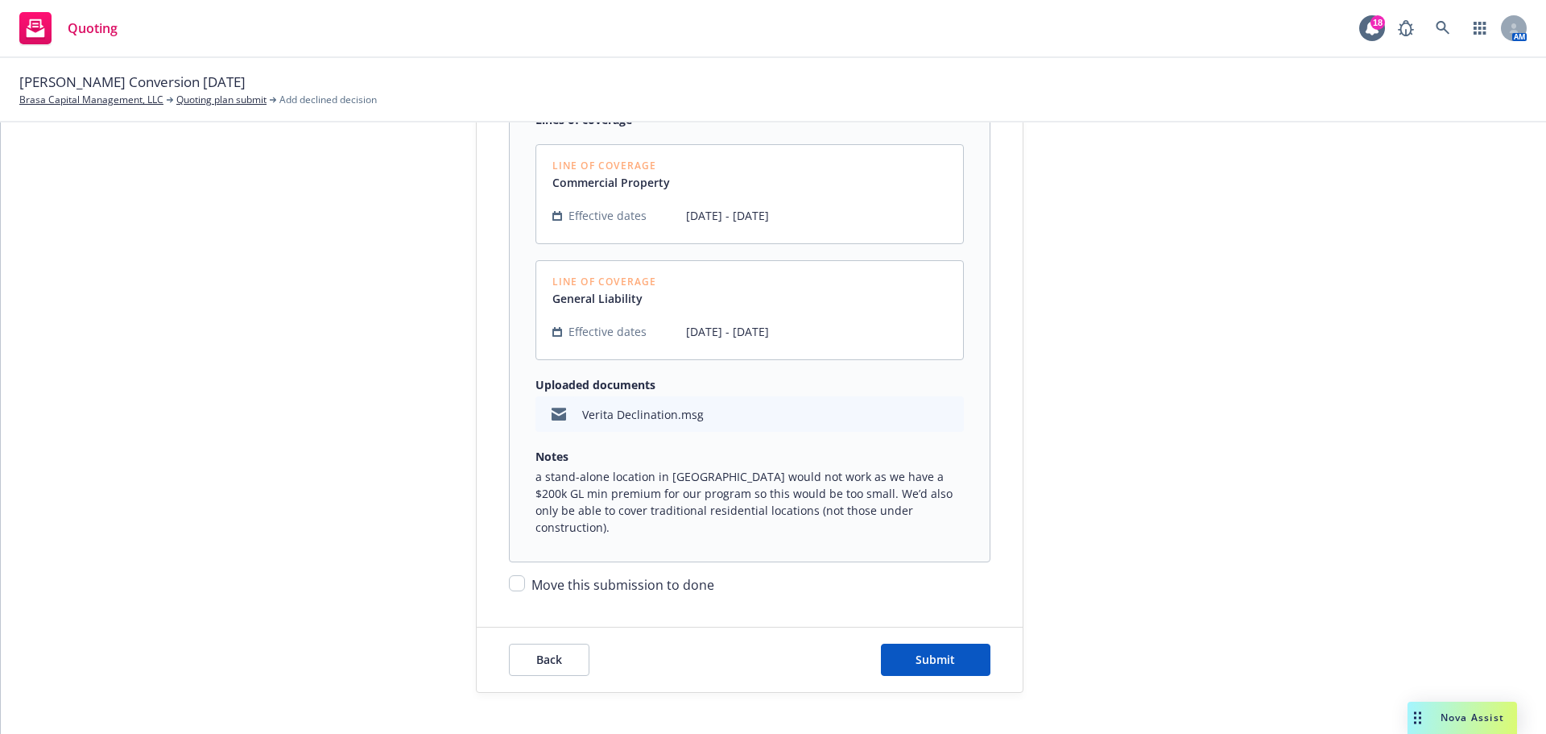
scroll to position [371, 0]
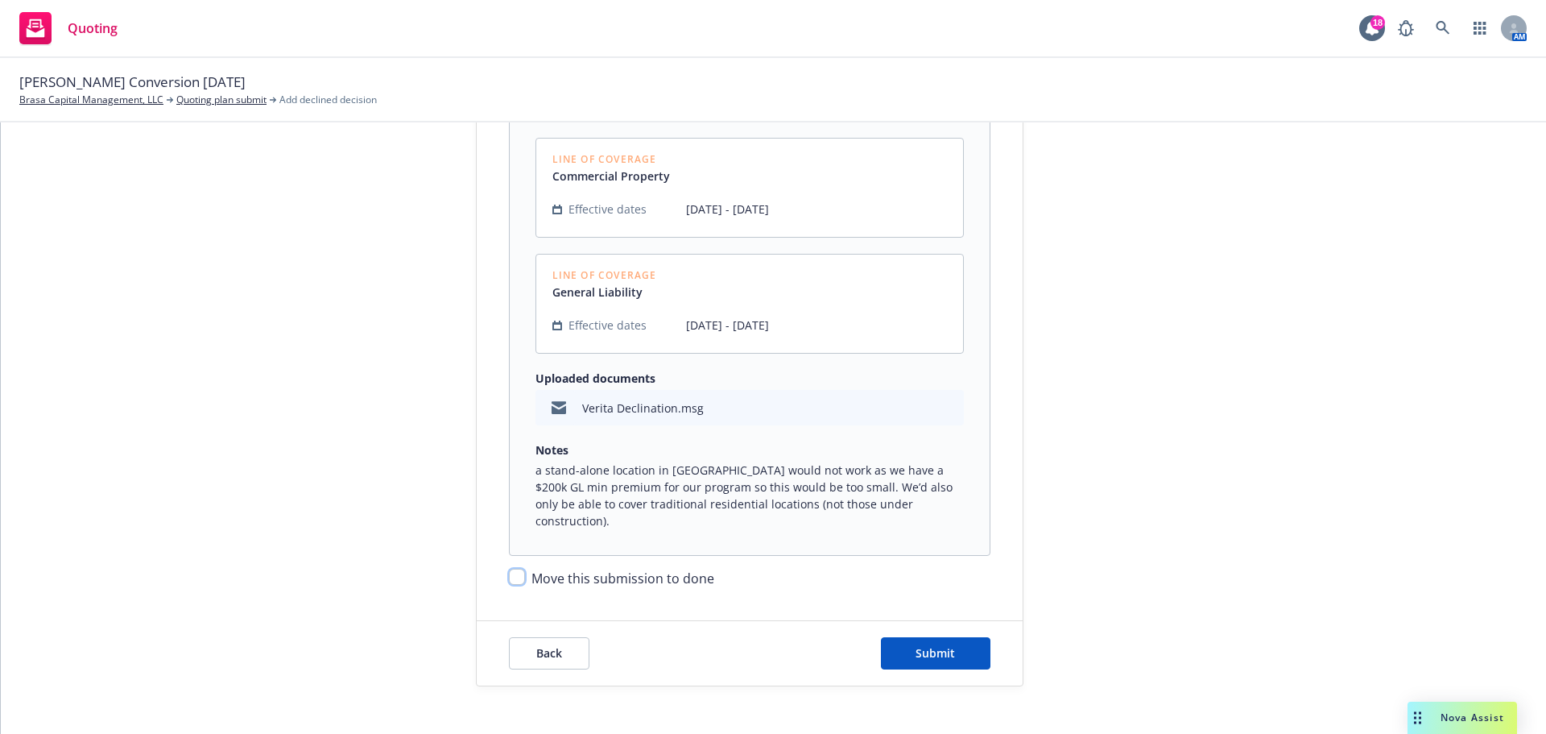
click at [511, 569] on input "Move this submission to done" at bounding box center [517, 577] width 16 height 16
checkbox input "true"
click at [891, 637] on button "Submit" at bounding box center [936, 653] width 110 height 32
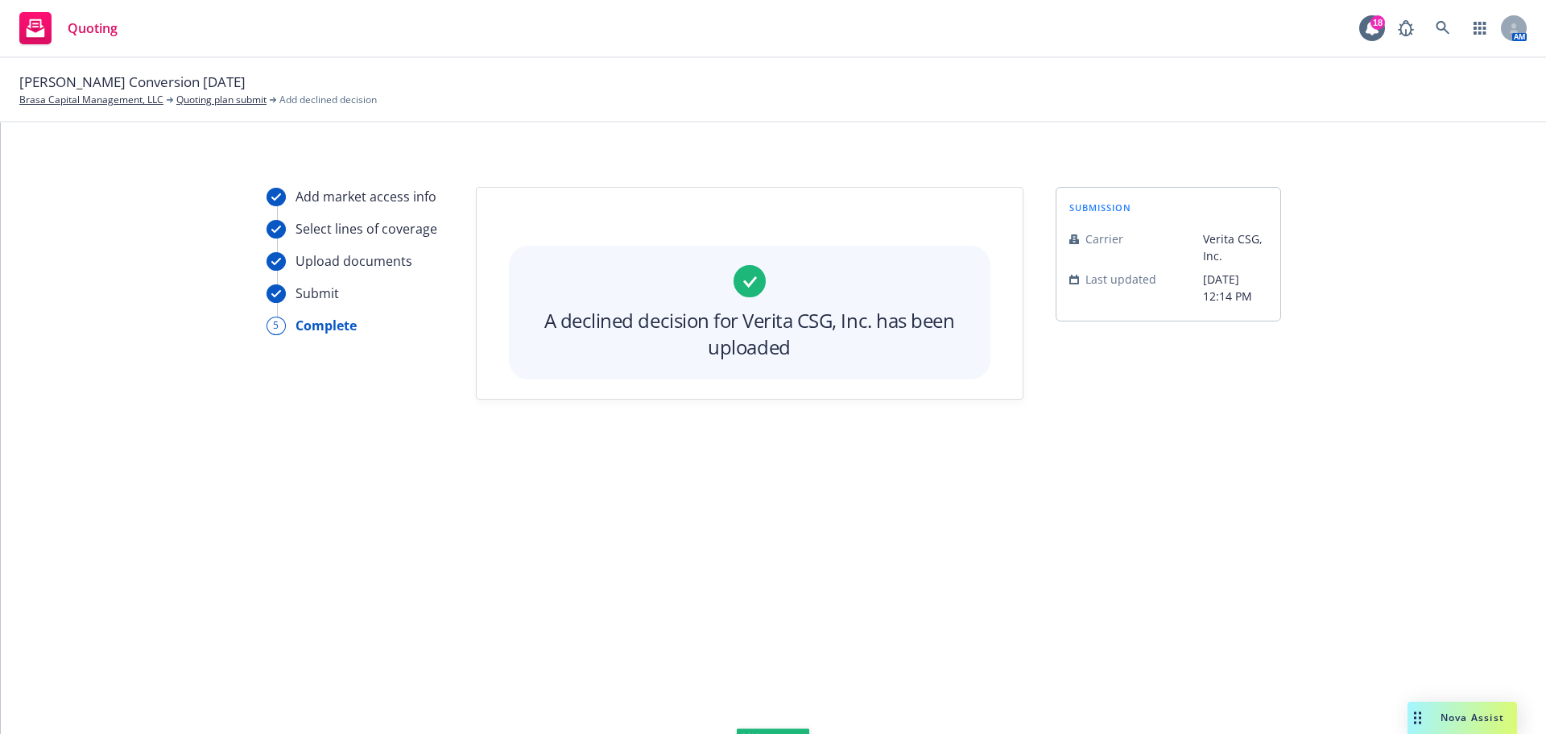
scroll to position [0, 0]
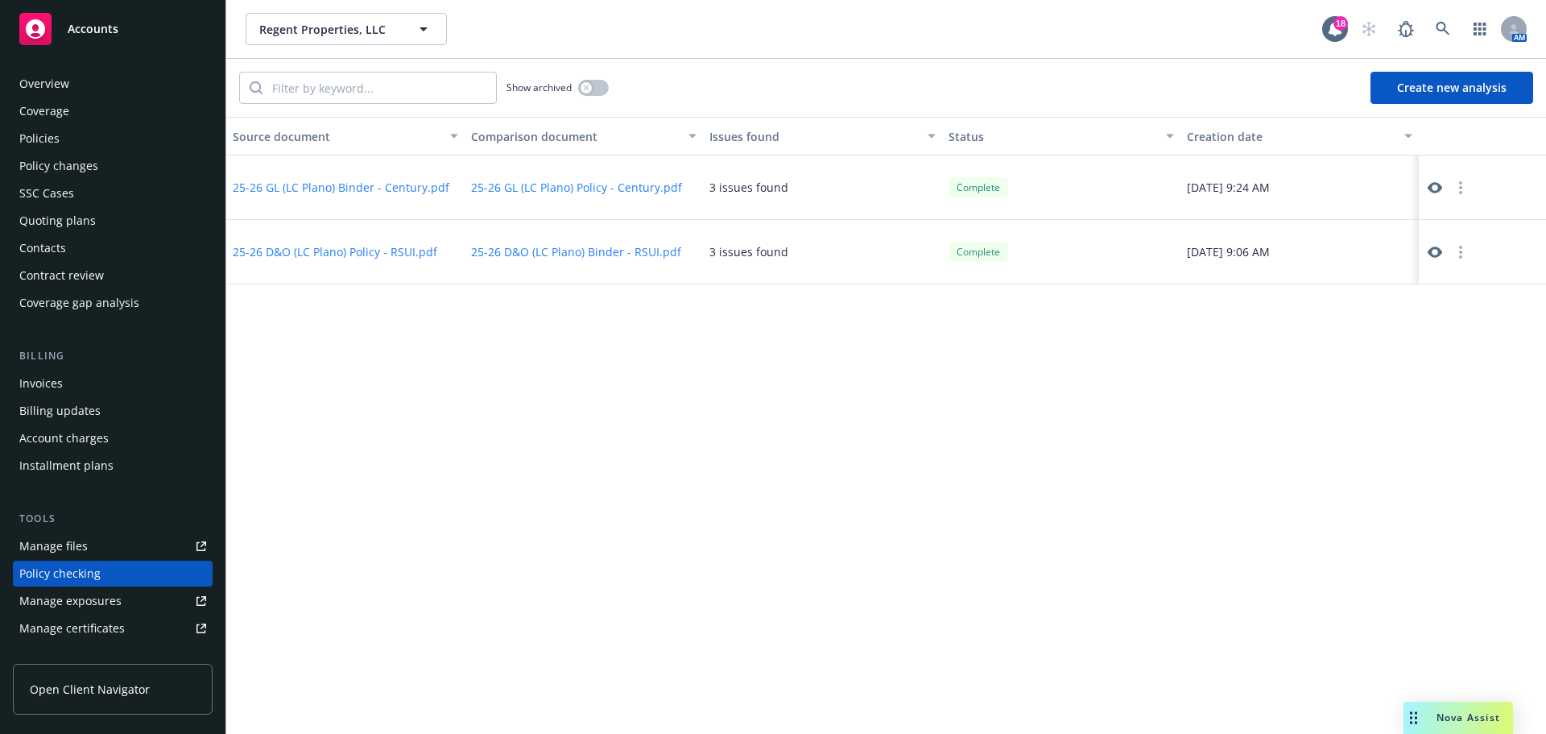
scroll to position [181, 0]
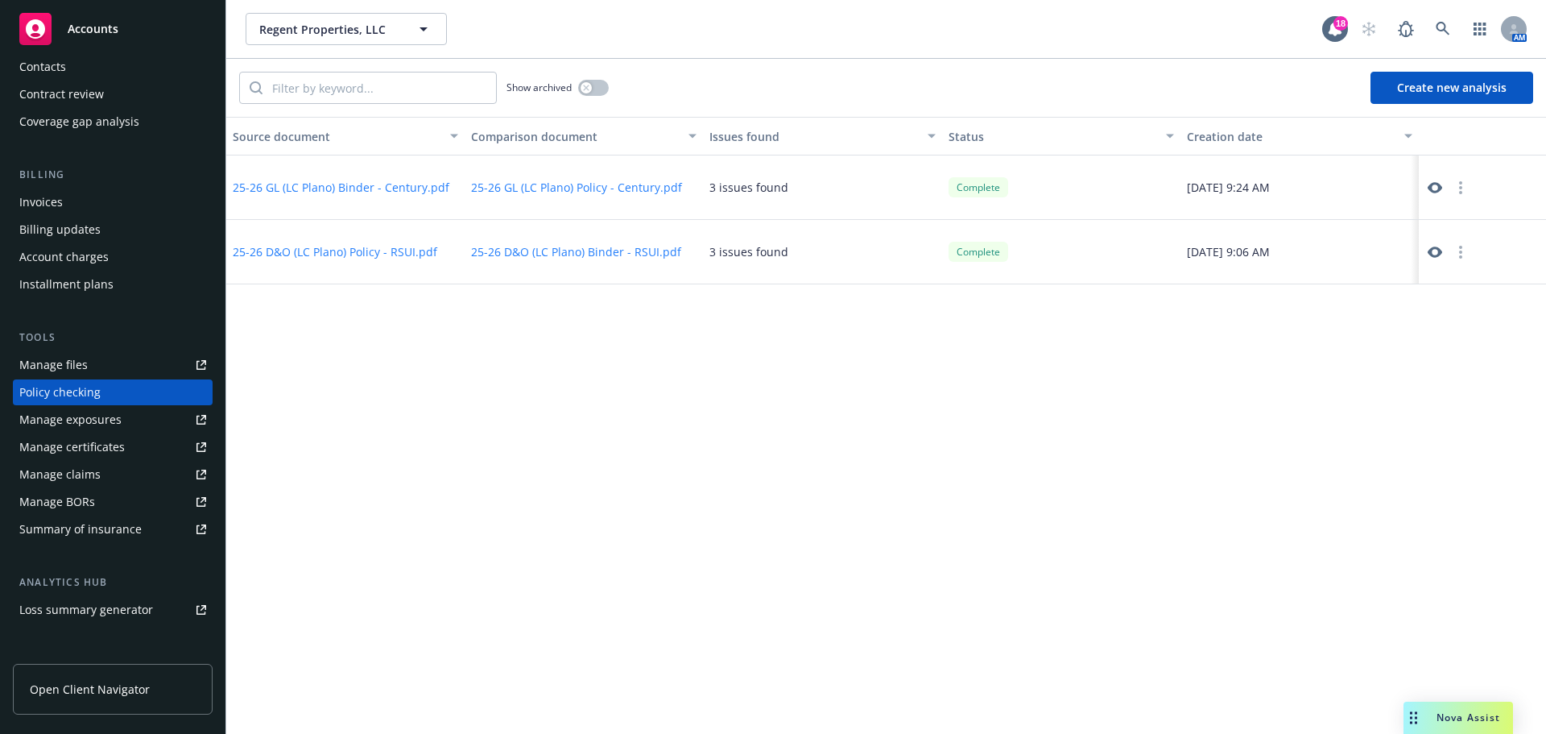
drag, startPoint x: 323, startPoint y: 12, endPoint x: 321, endPoint y: 23, distance: 10.6
click at [322, 12] on div "Regent Properties, LLC Regent Properties, LLC 18 AM" at bounding box center [886, 29] width 1320 height 58
click at [320, 30] on span "Regent Properties, LLC" at bounding box center [328, 29] width 139 height 17
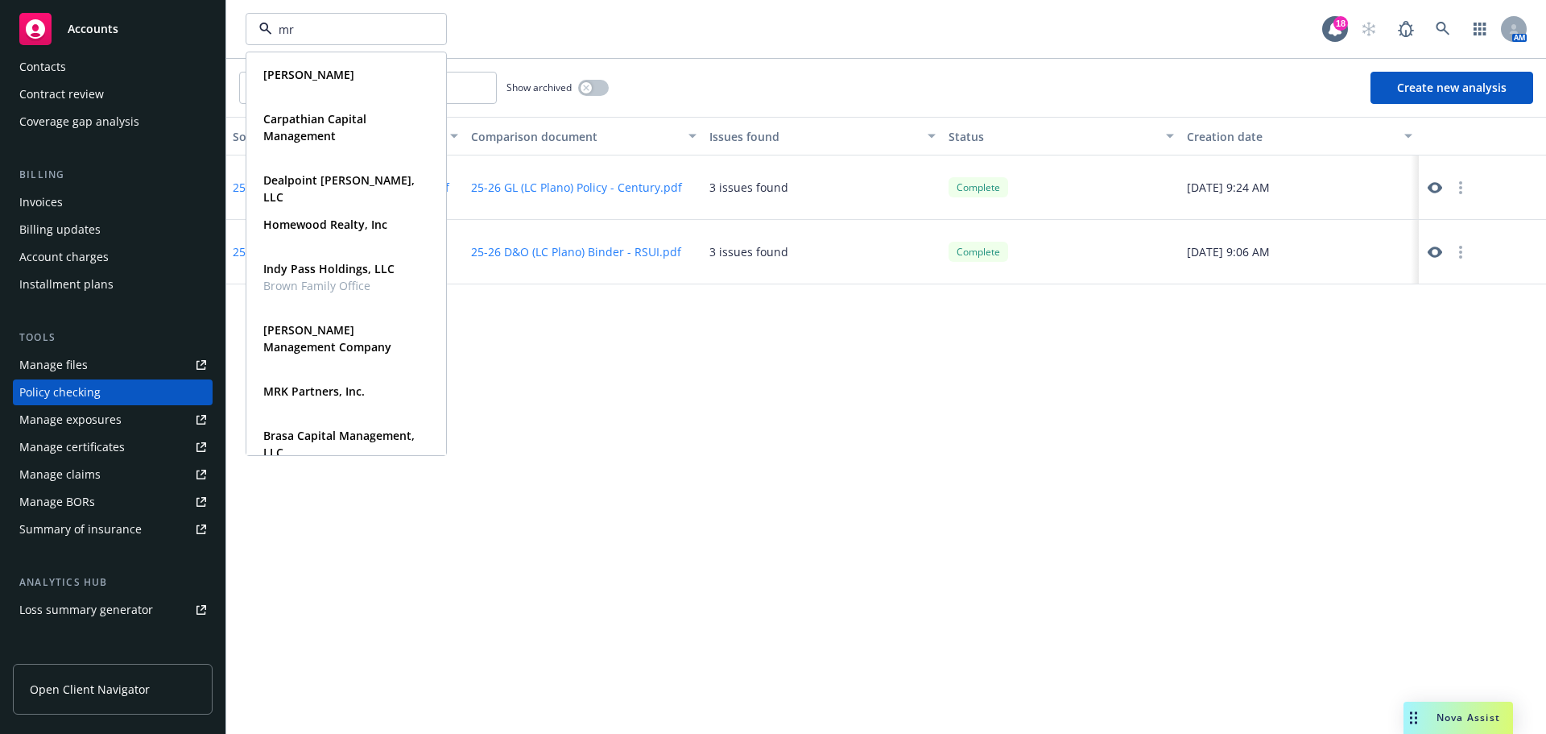
type input "mrk"
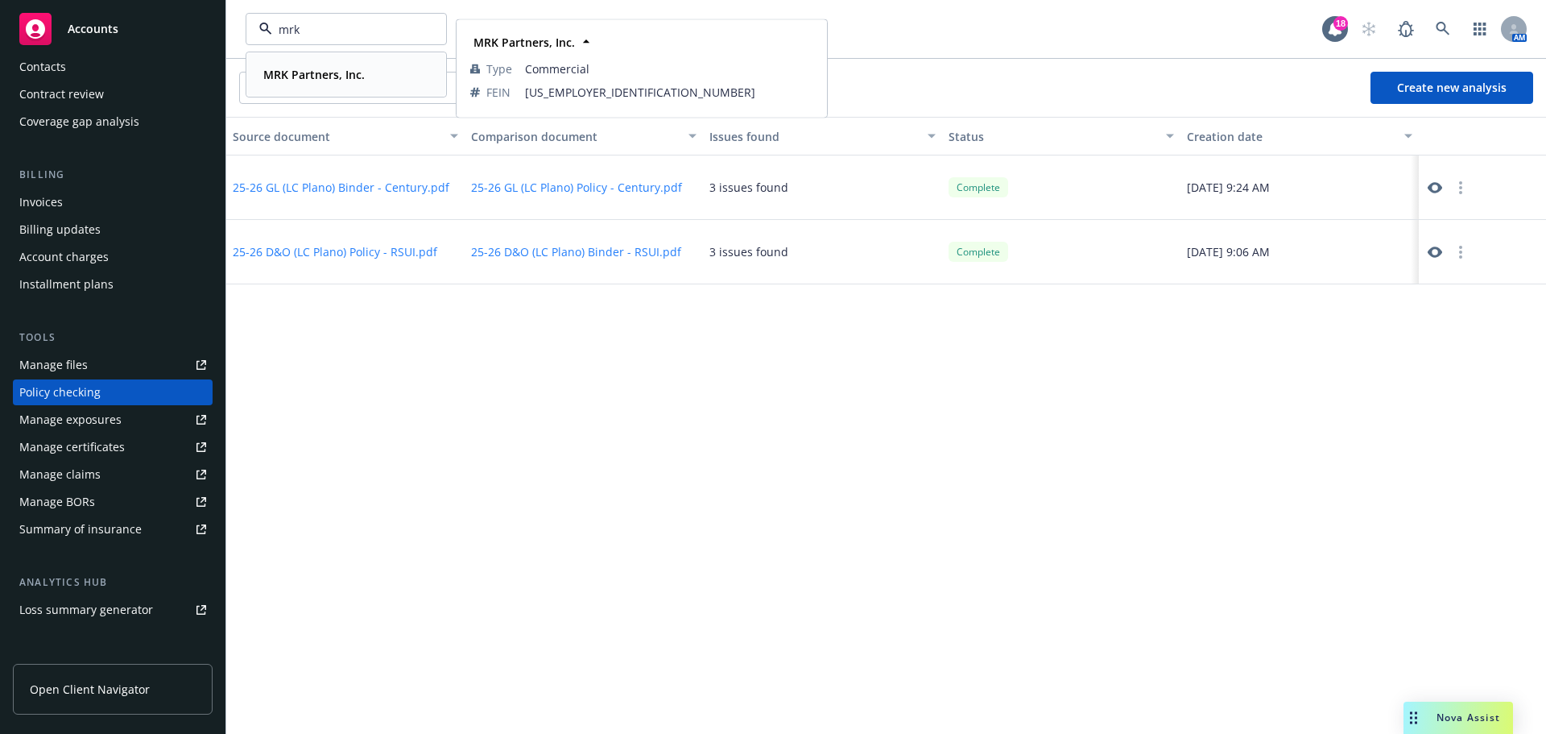
click at [311, 86] on div "MRK Partners, Inc. Type Commercial FEIN 47-2830423" at bounding box center [346, 74] width 198 height 43
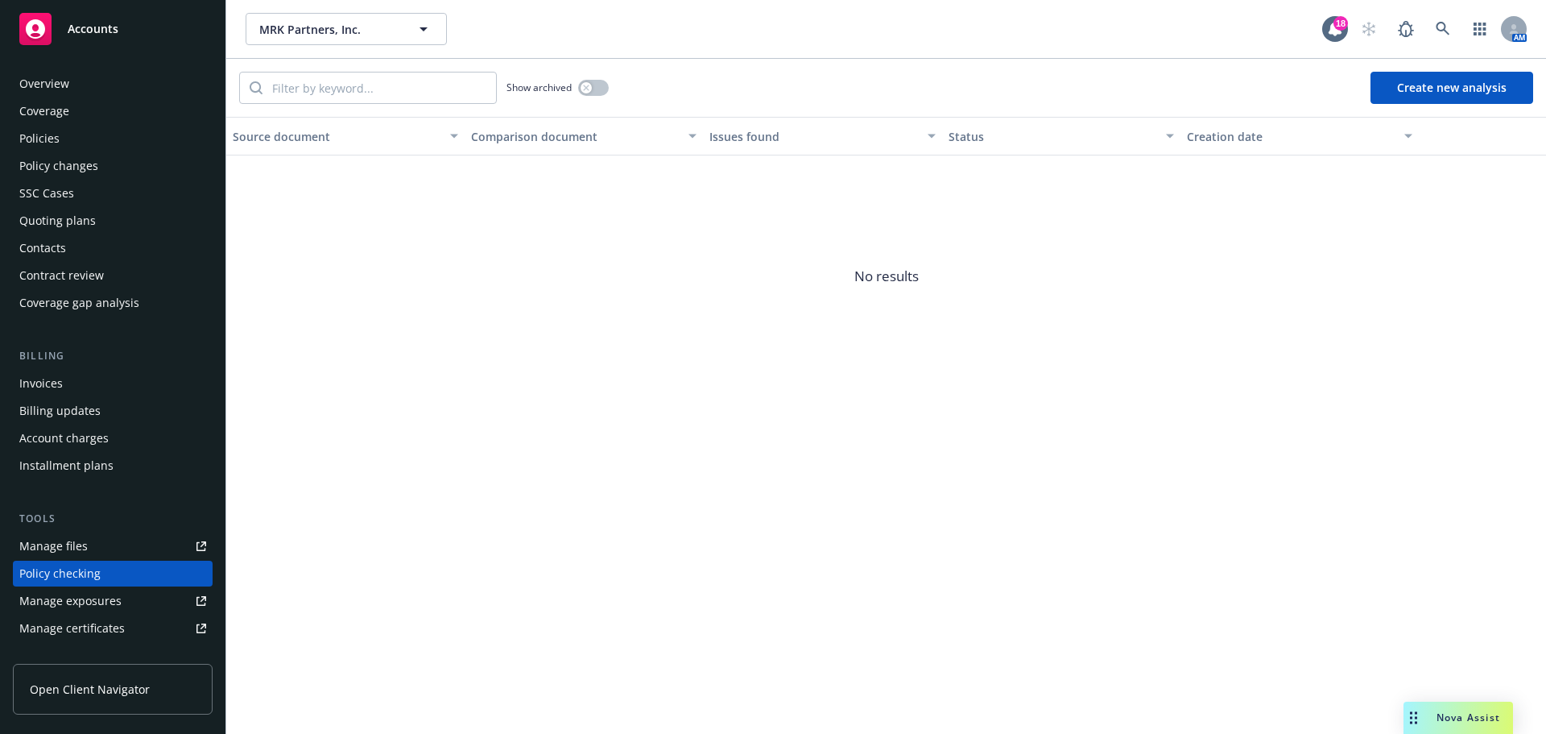
click at [51, 144] on div "Policies" at bounding box center [39, 139] width 40 height 26
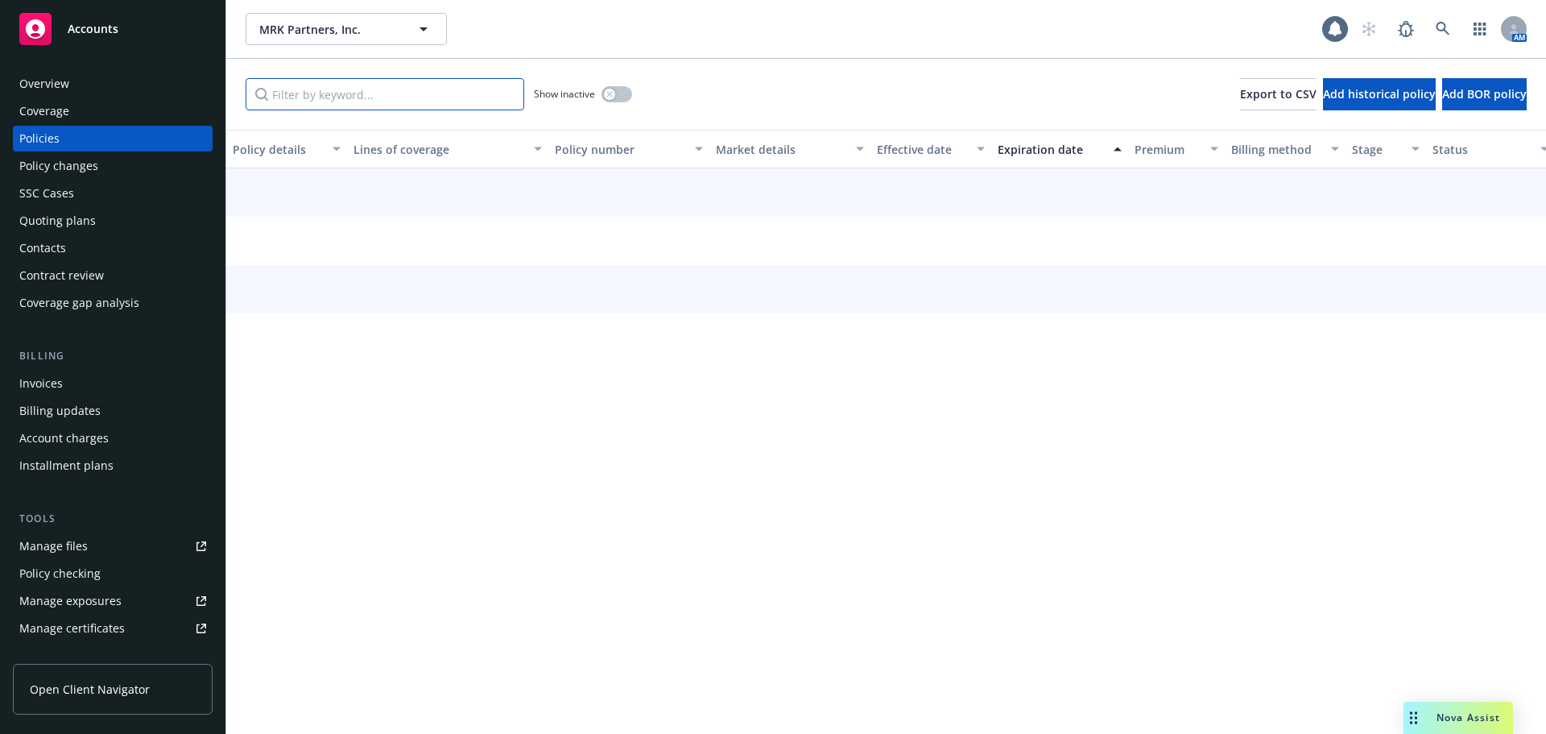
click at [383, 108] on input "Filter by keyword..." at bounding box center [385, 94] width 279 height 32
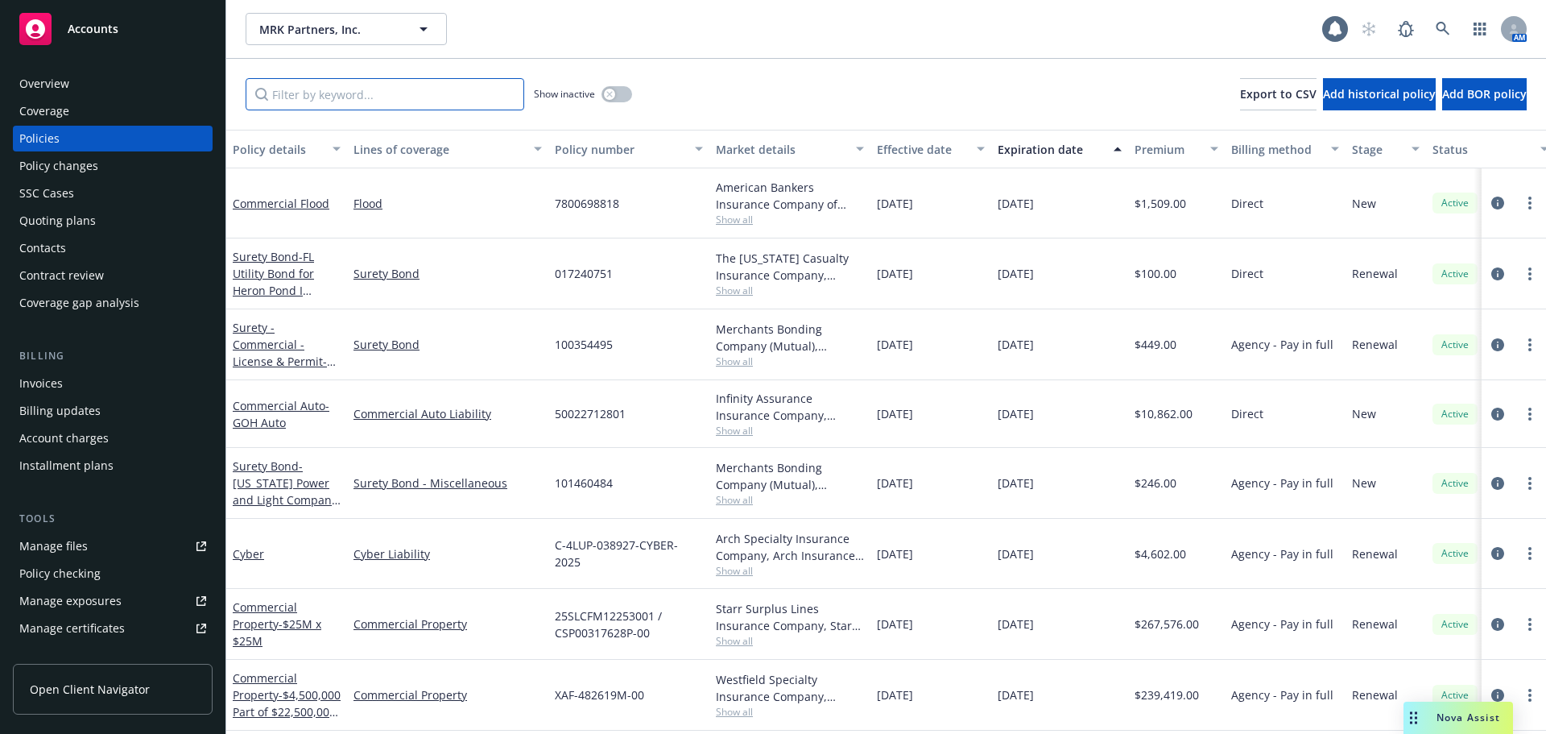
paste input "PEC0068946"
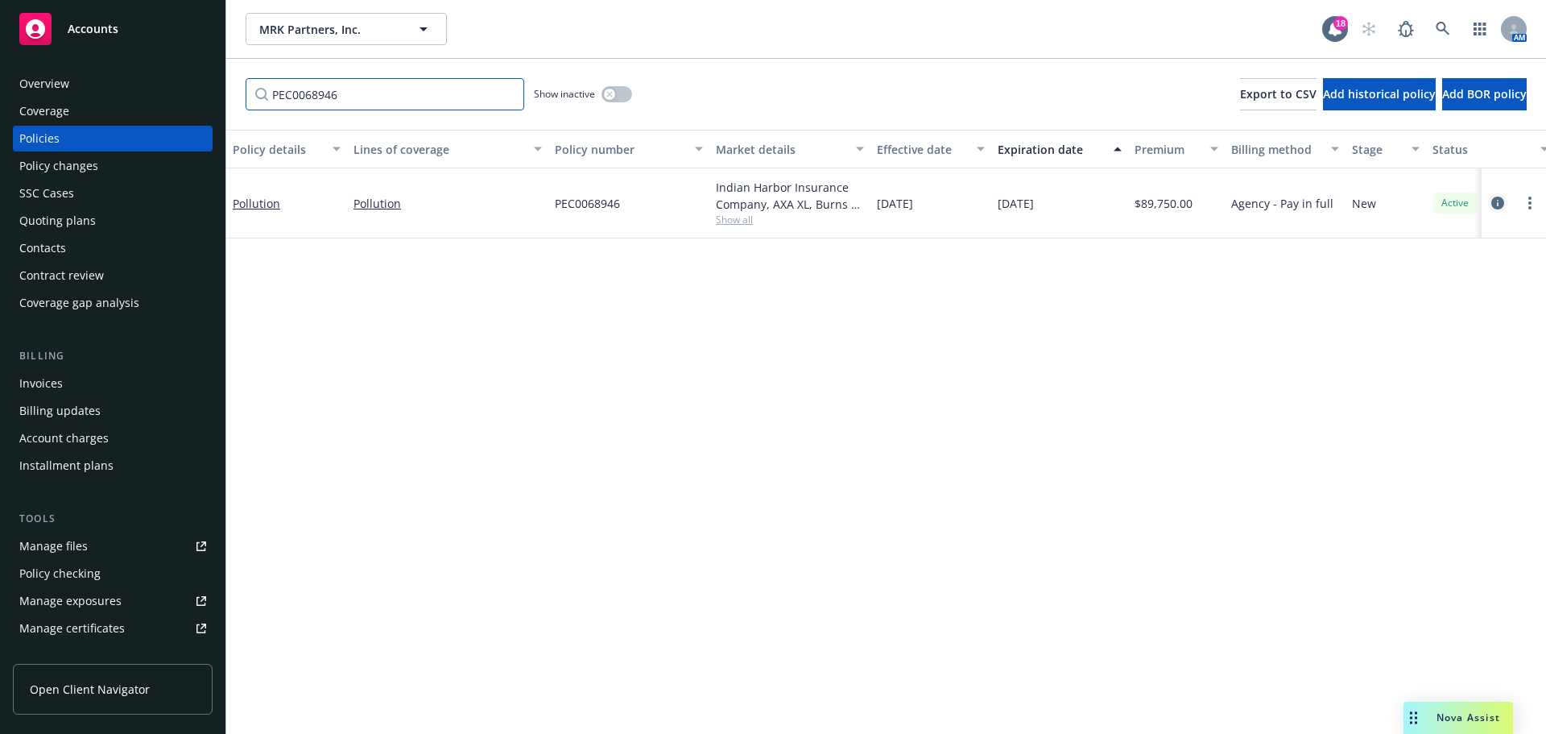
type input "PEC0068946"
click at [1495, 201] on icon "circleInformation" at bounding box center [1497, 203] width 13 height 13
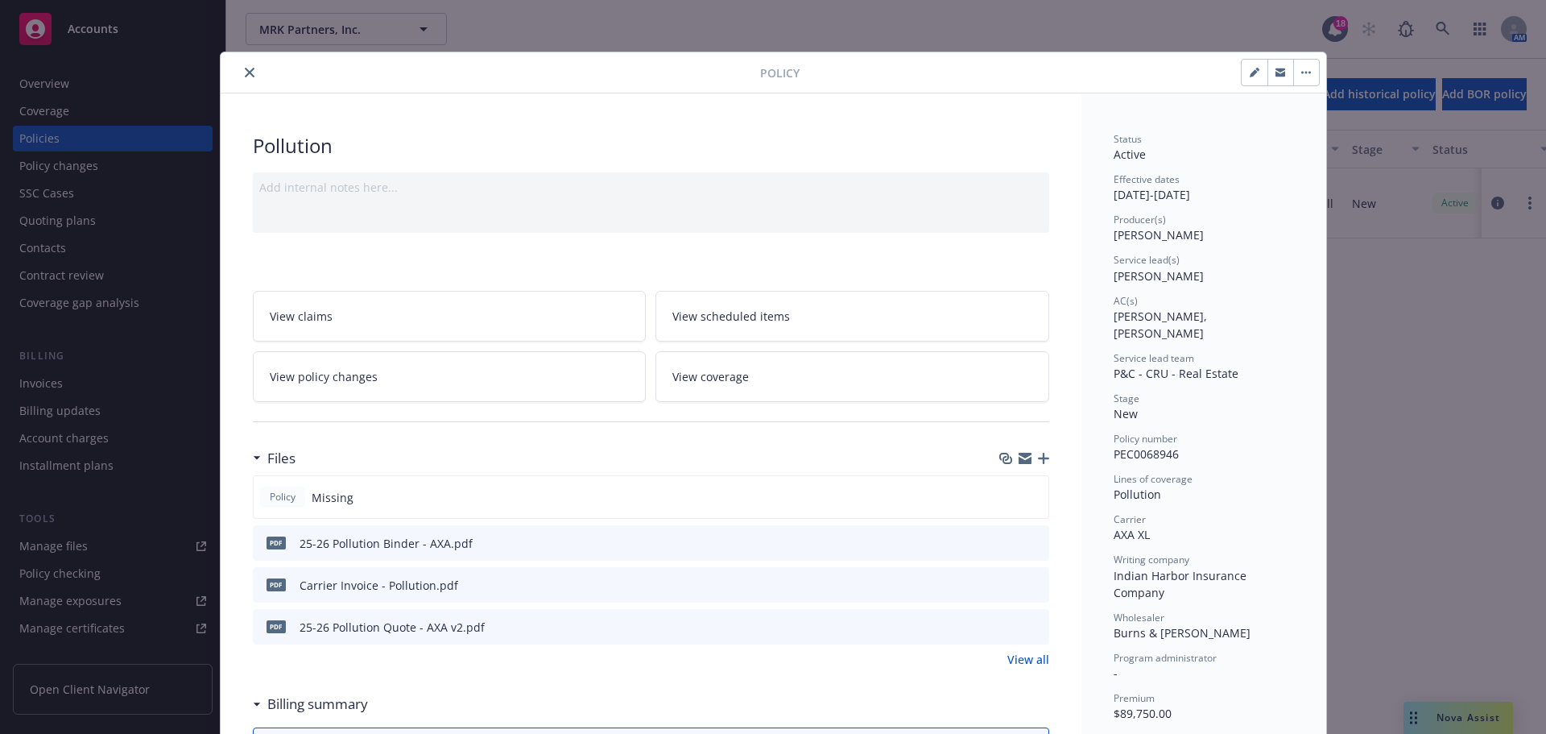
click at [400, 666] on div "View all" at bounding box center [651, 659] width 796 height 17
click at [1028, 540] on icon "preview file" at bounding box center [1034, 541] width 14 height 11
click at [1032, 627] on icon "preview file" at bounding box center [1034, 625] width 14 height 11
click at [1036, 544] on button "preview file" at bounding box center [1034, 542] width 18 height 14
click at [245, 73] on icon "close" at bounding box center [250, 73] width 10 height 10
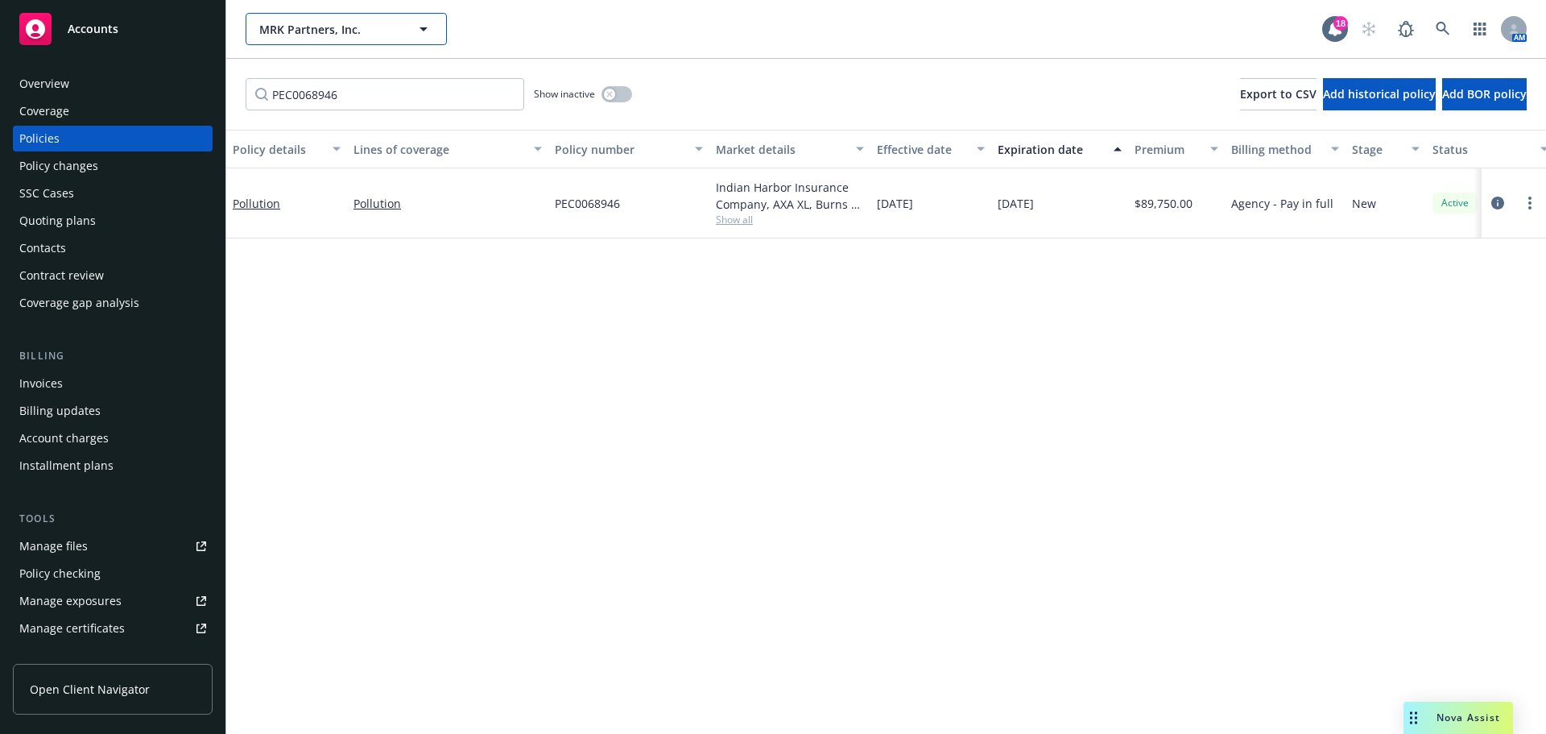
click at [332, 28] on span "MRK Partners, Inc." at bounding box center [328, 29] width 139 height 17
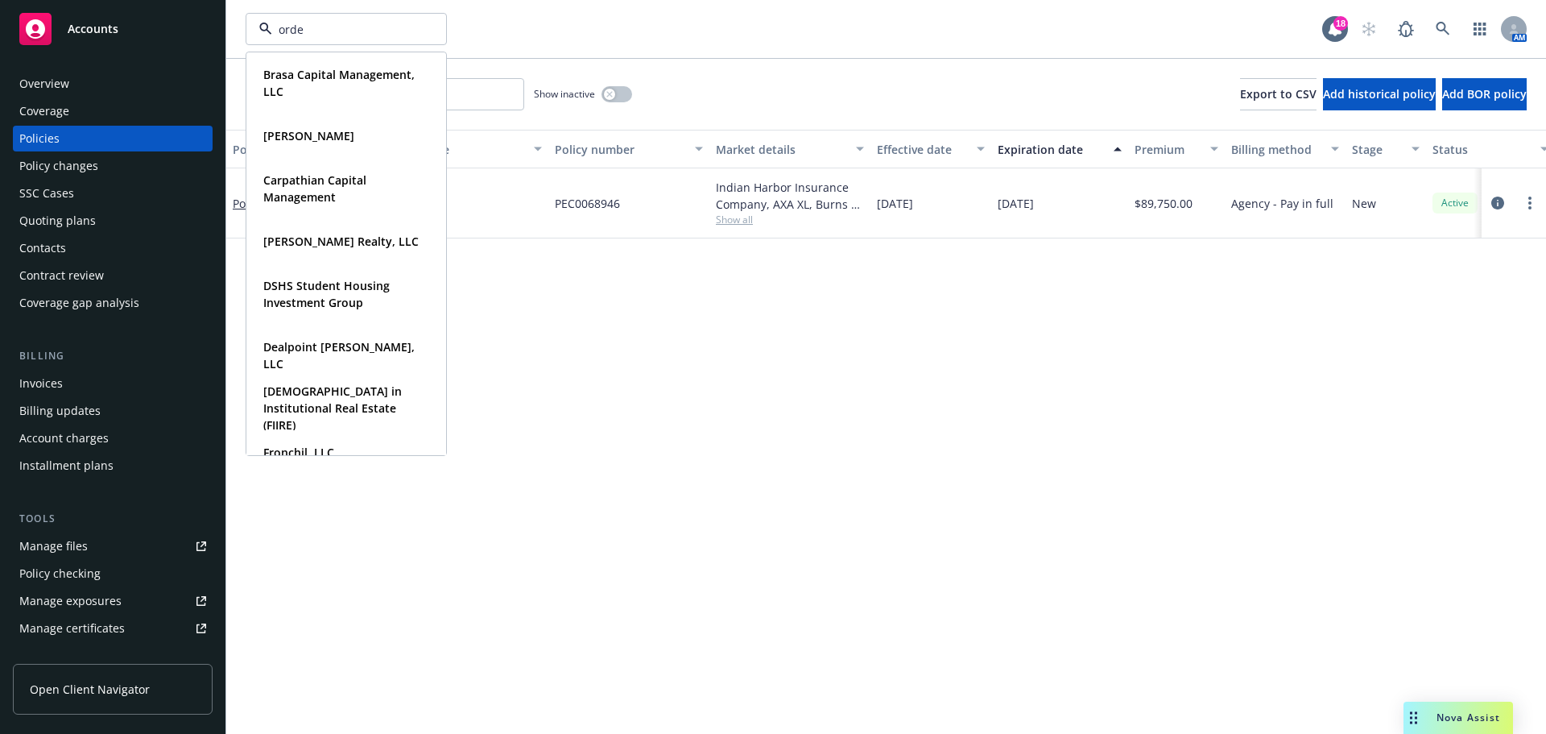
type input "orden"
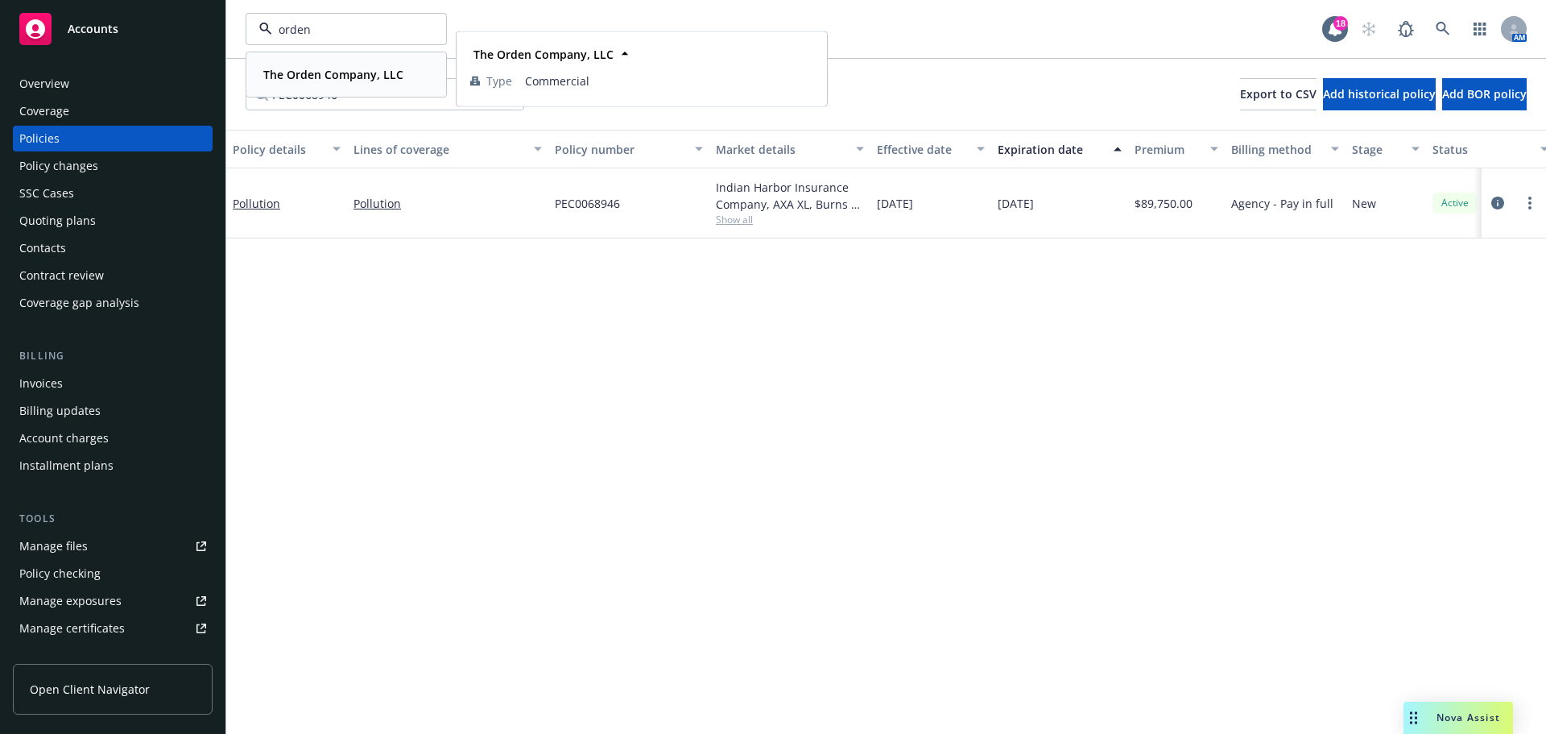
click at [313, 81] on strong "The Orden Company, LLC" at bounding box center [333, 74] width 140 height 15
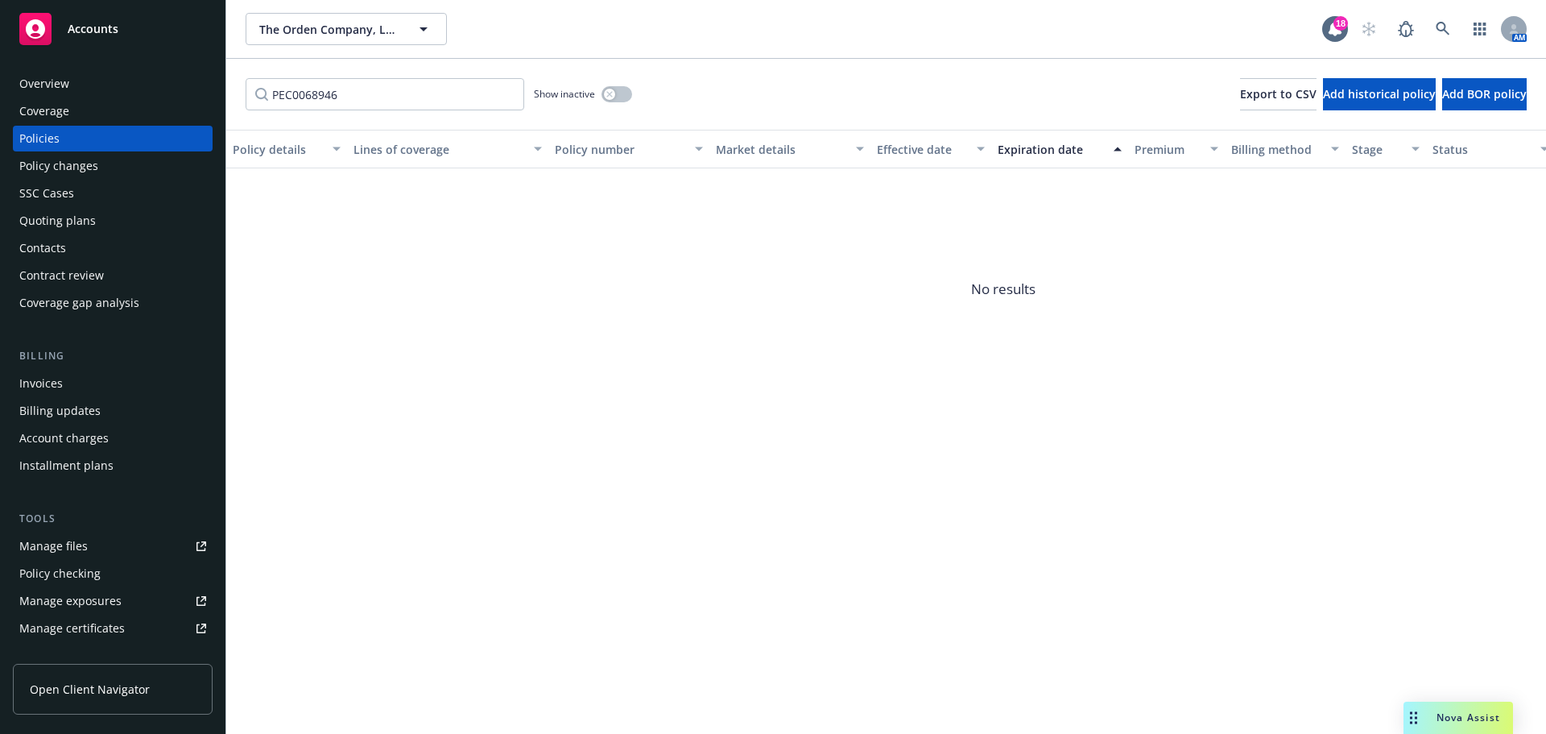
click at [62, 217] on div "Quoting plans" at bounding box center [57, 221] width 77 height 26
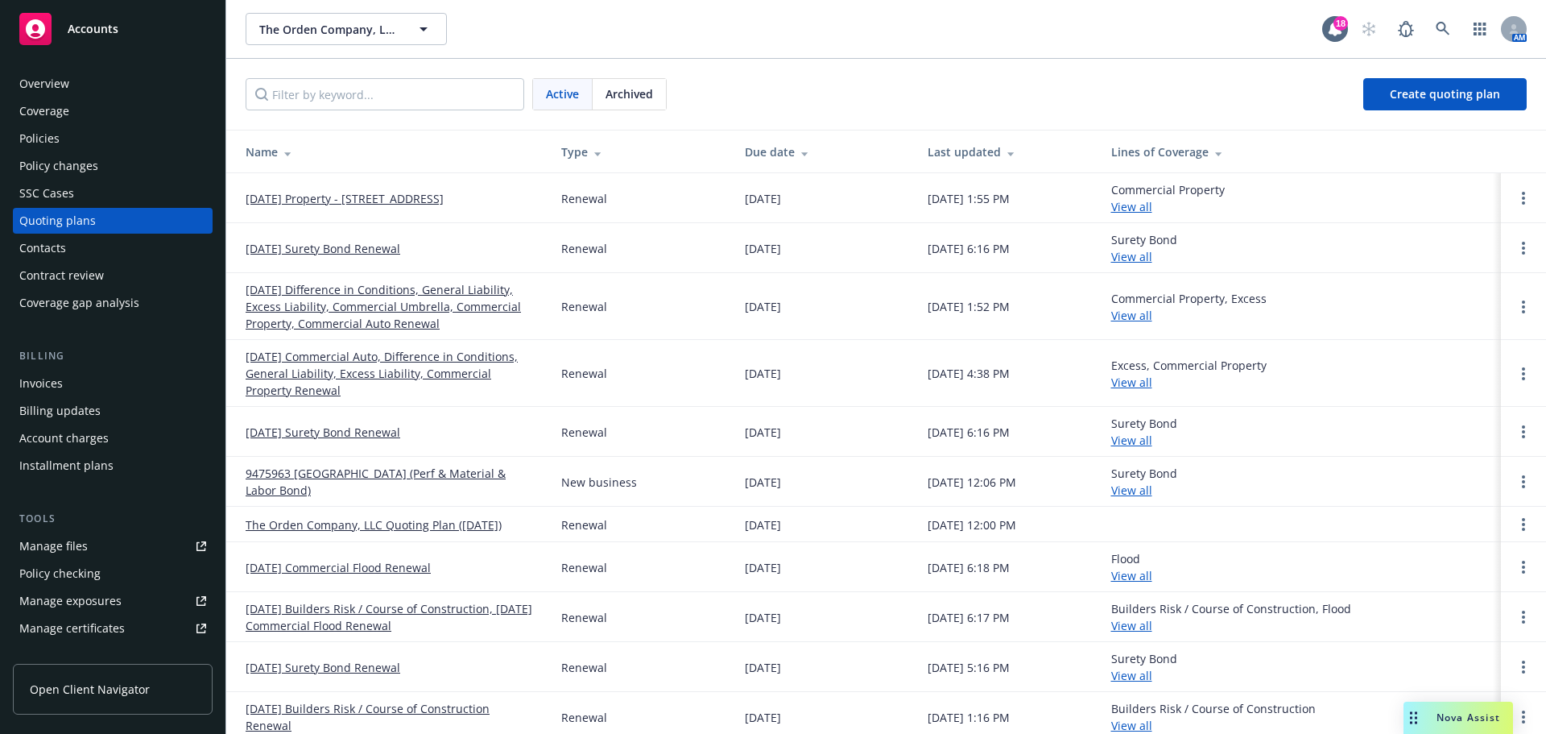
click at [403, 203] on link "10/30/25 Property - 5000 Populus Drive" at bounding box center [345, 198] width 198 height 17
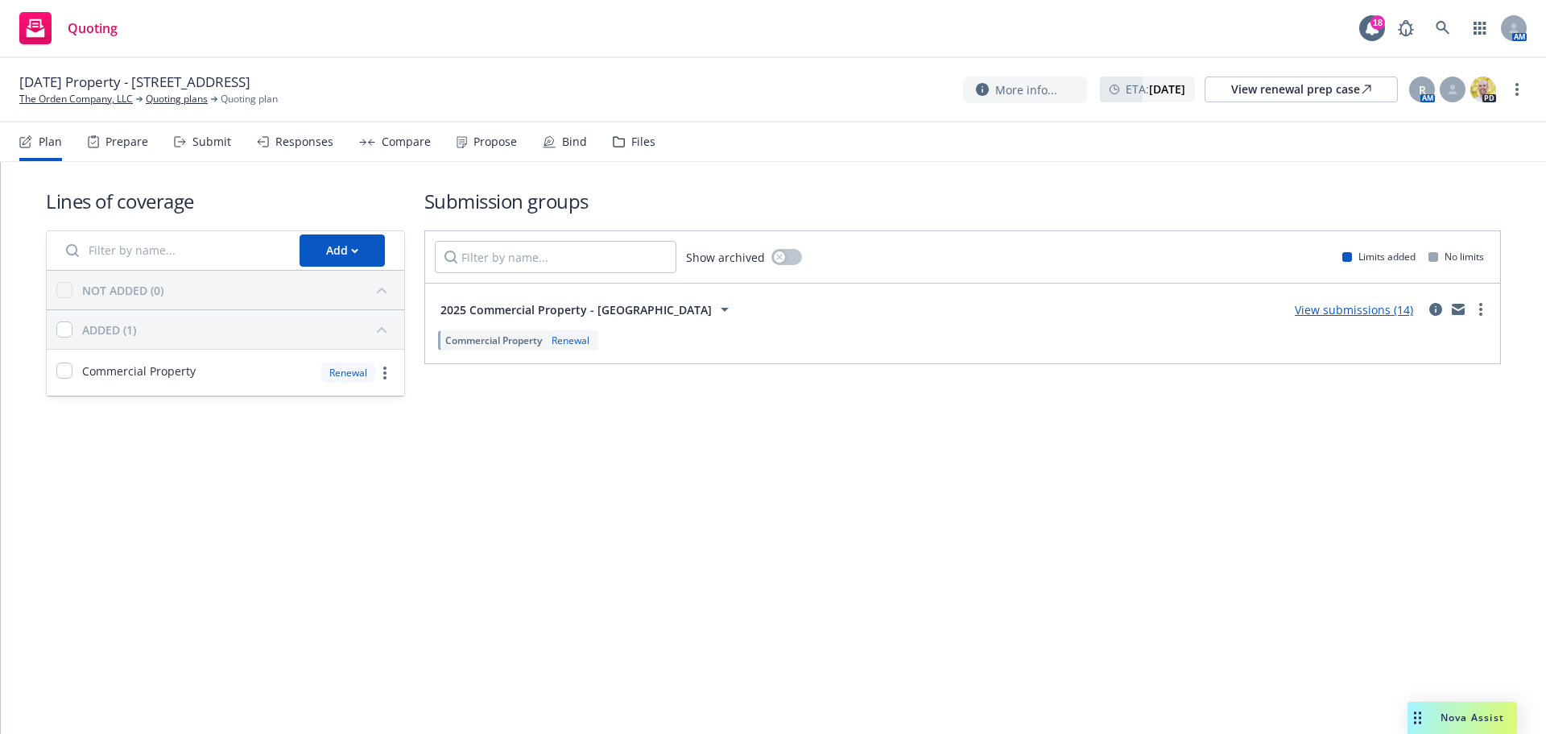
click at [1359, 312] on link "View submissions (14)" at bounding box center [1354, 309] width 118 height 15
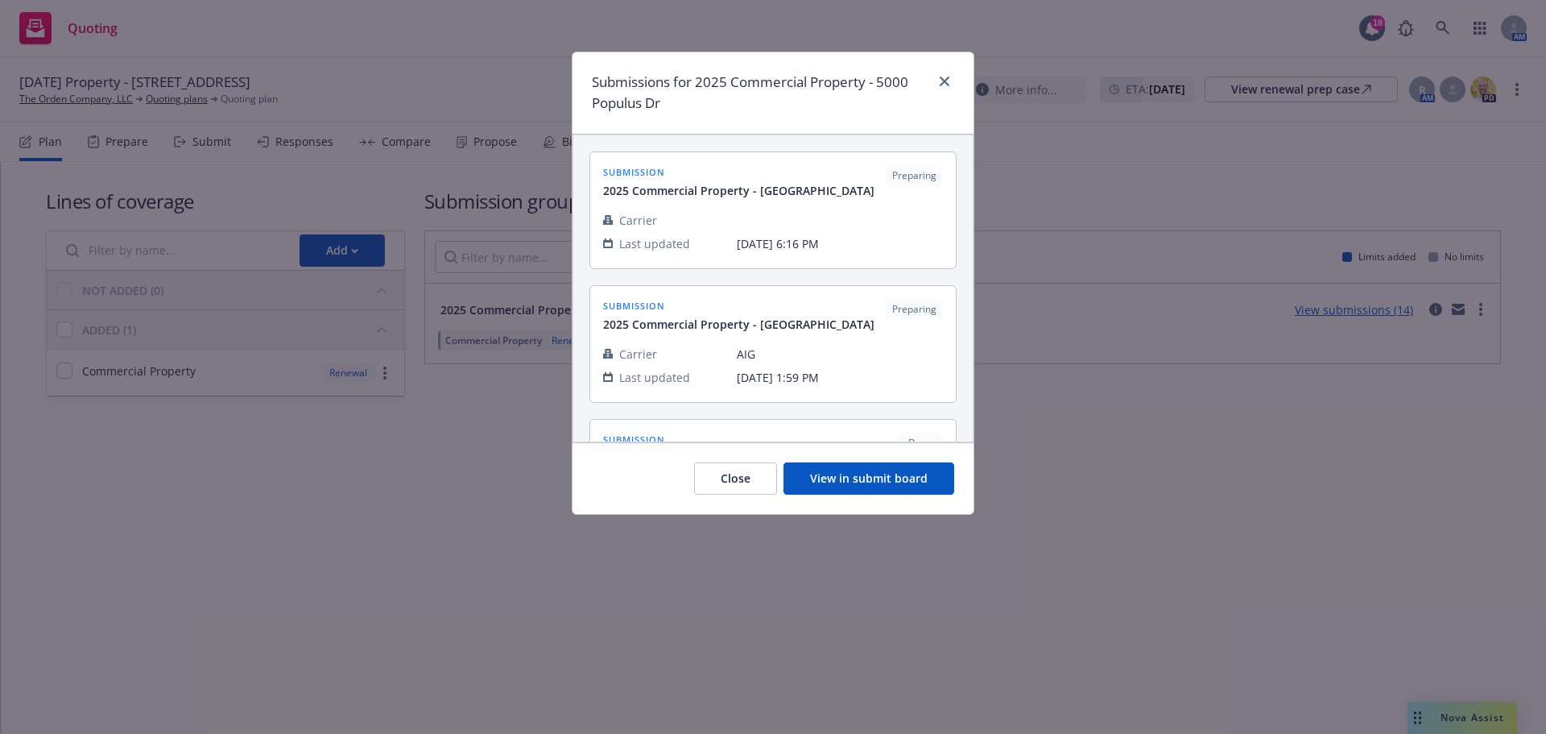
click at [855, 478] on button "View in submit board" at bounding box center [869, 478] width 171 height 32
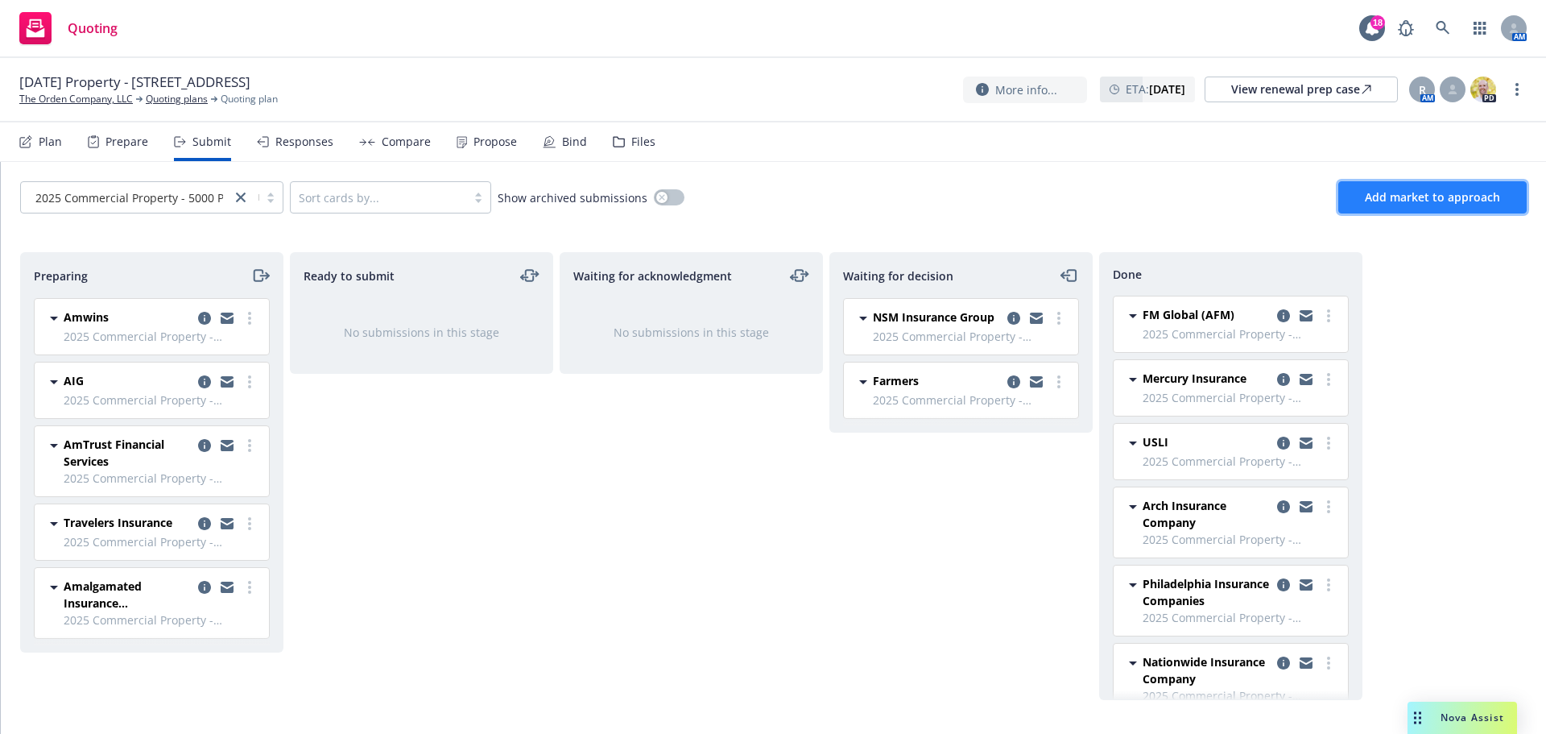
click at [1483, 200] on span "Add market to approach" at bounding box center [1432, 196] width 135 height 15
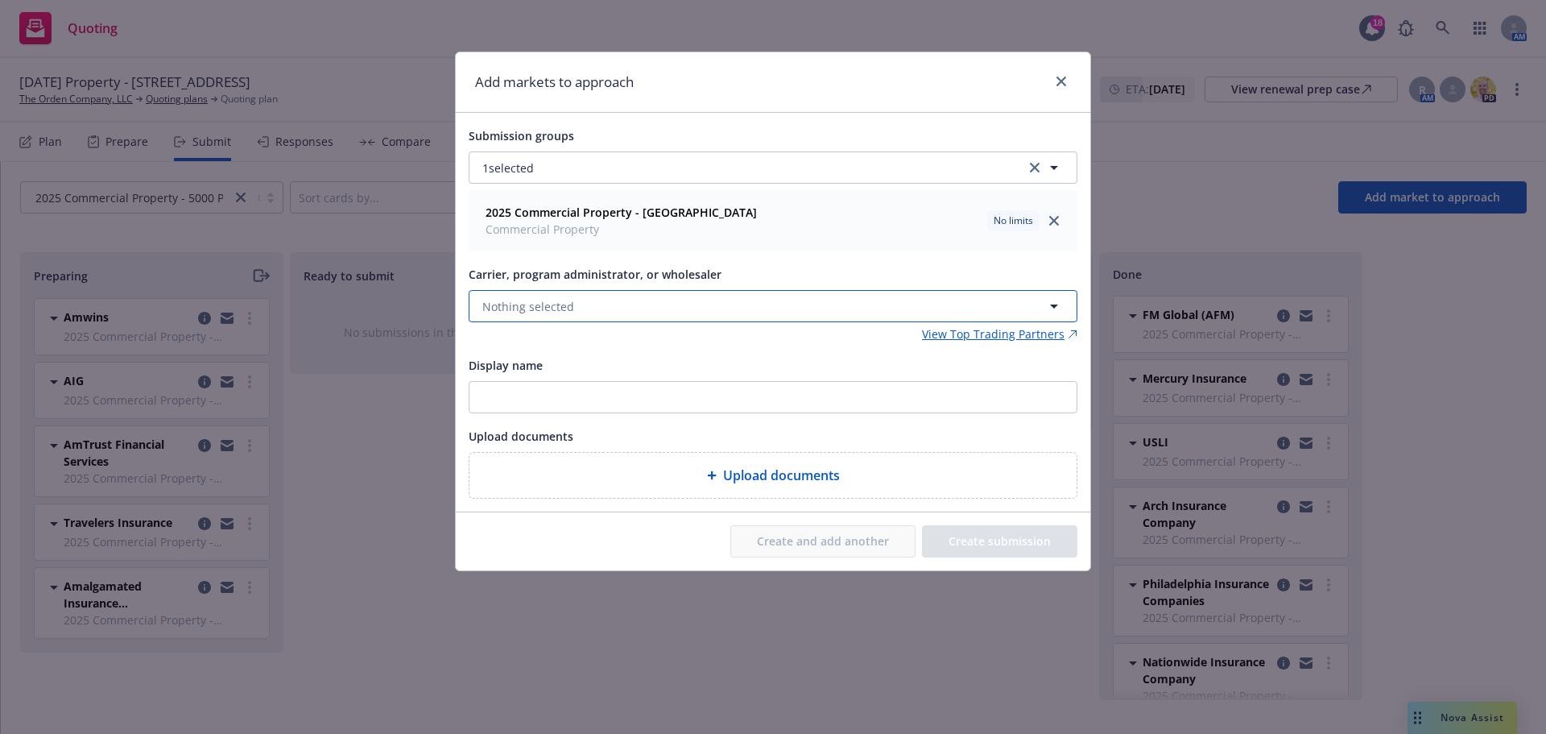
click at [619, 303] on button "Nothing selected" at bounding box center [773, 306] width 609 height 32
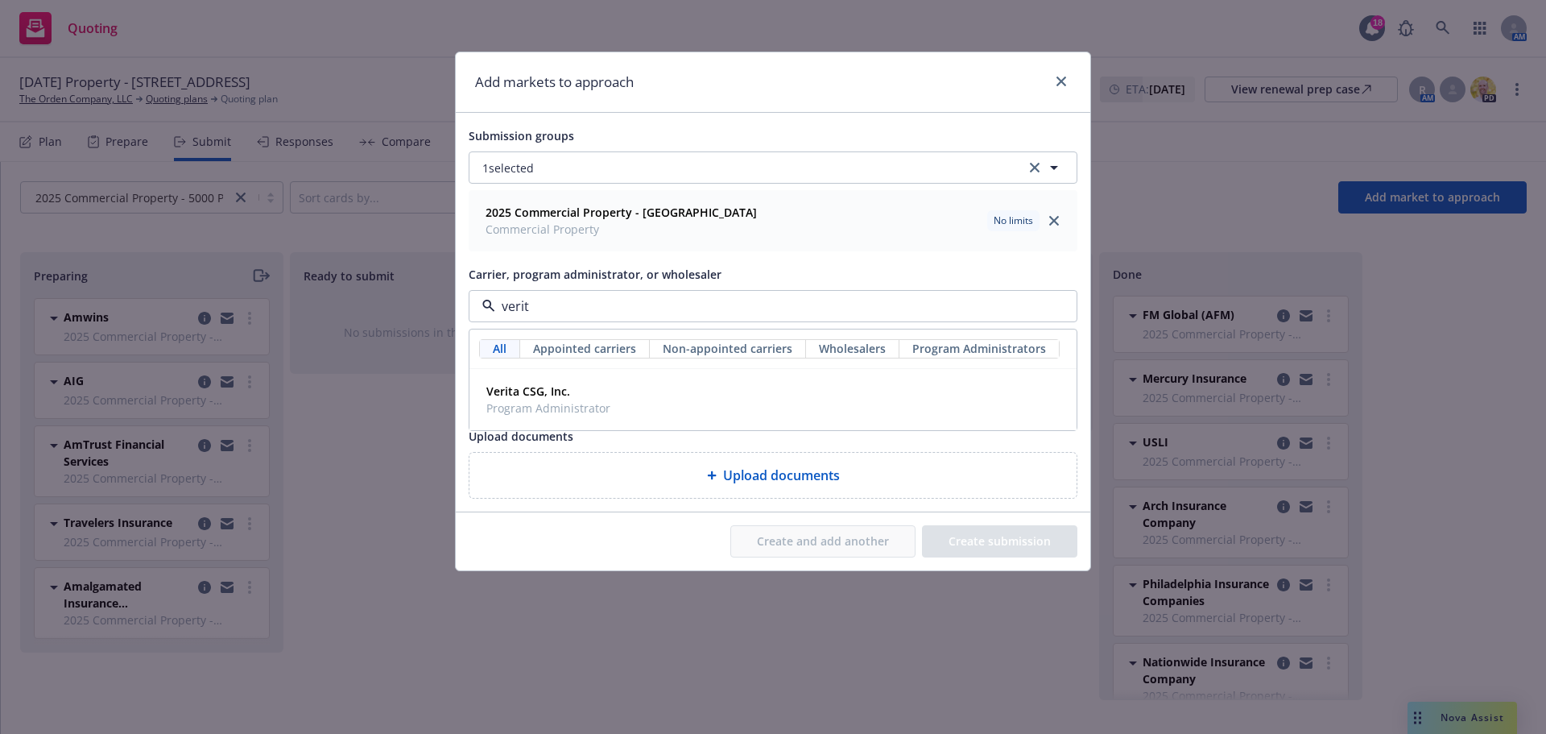
type input "verita"
click at [583, 405] on span "Program Administrator" at bounding box center [548, 407] width 124 height 17
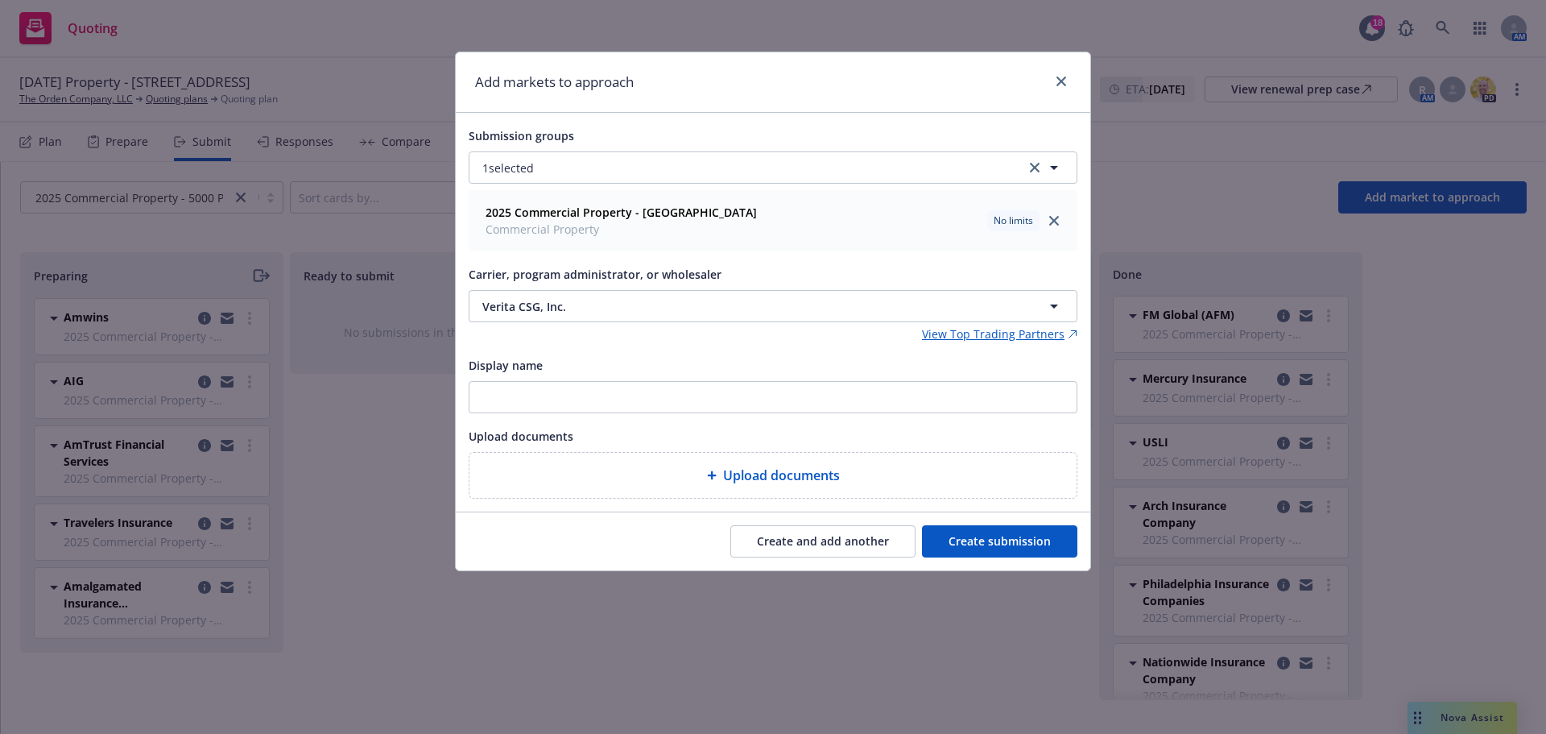
click at [1006, 549] on button "Create submission" at bounding box center [999, 541] width 155 height 32
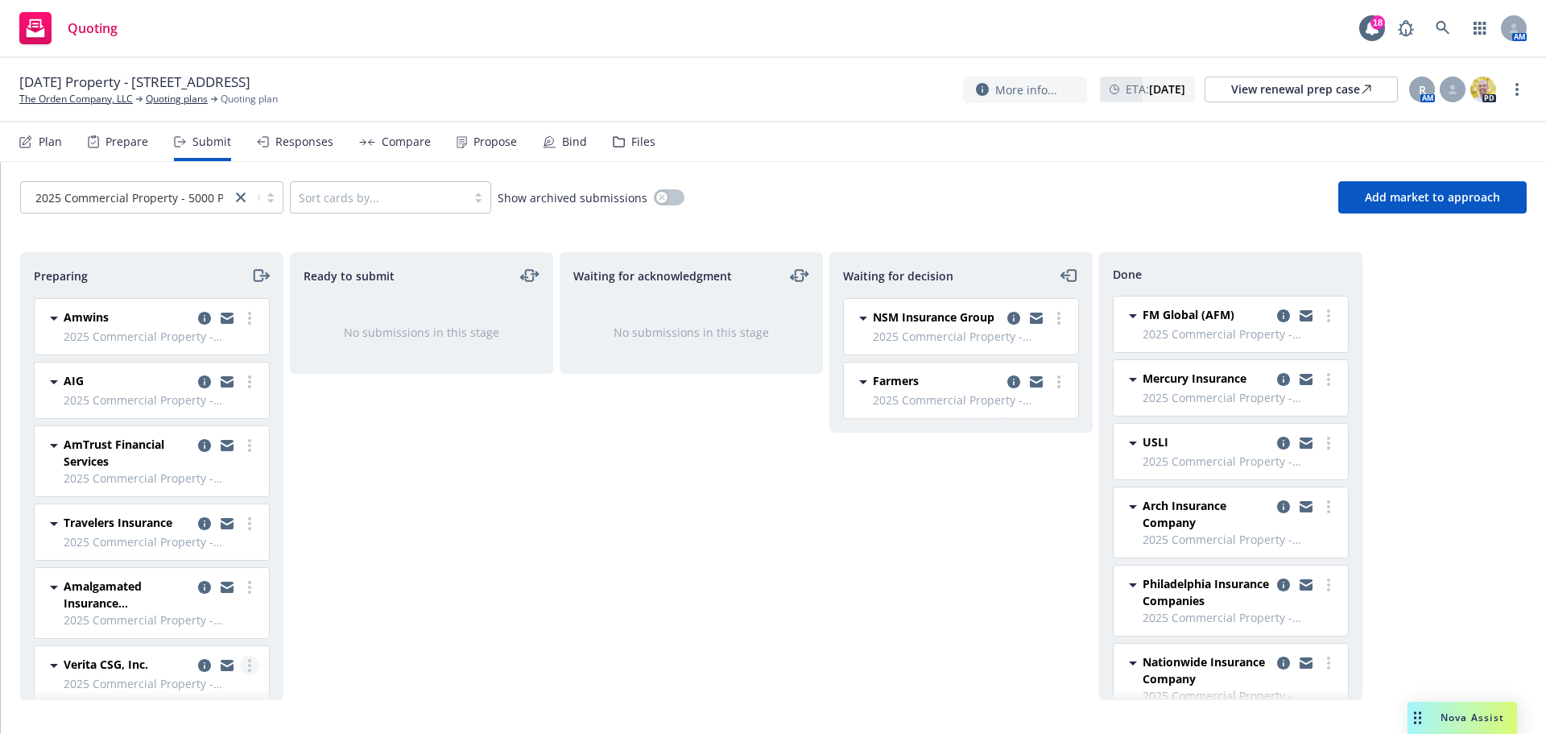
click at [240, 667] on link "more" at bounding box center [249, 665] width 19 height 19
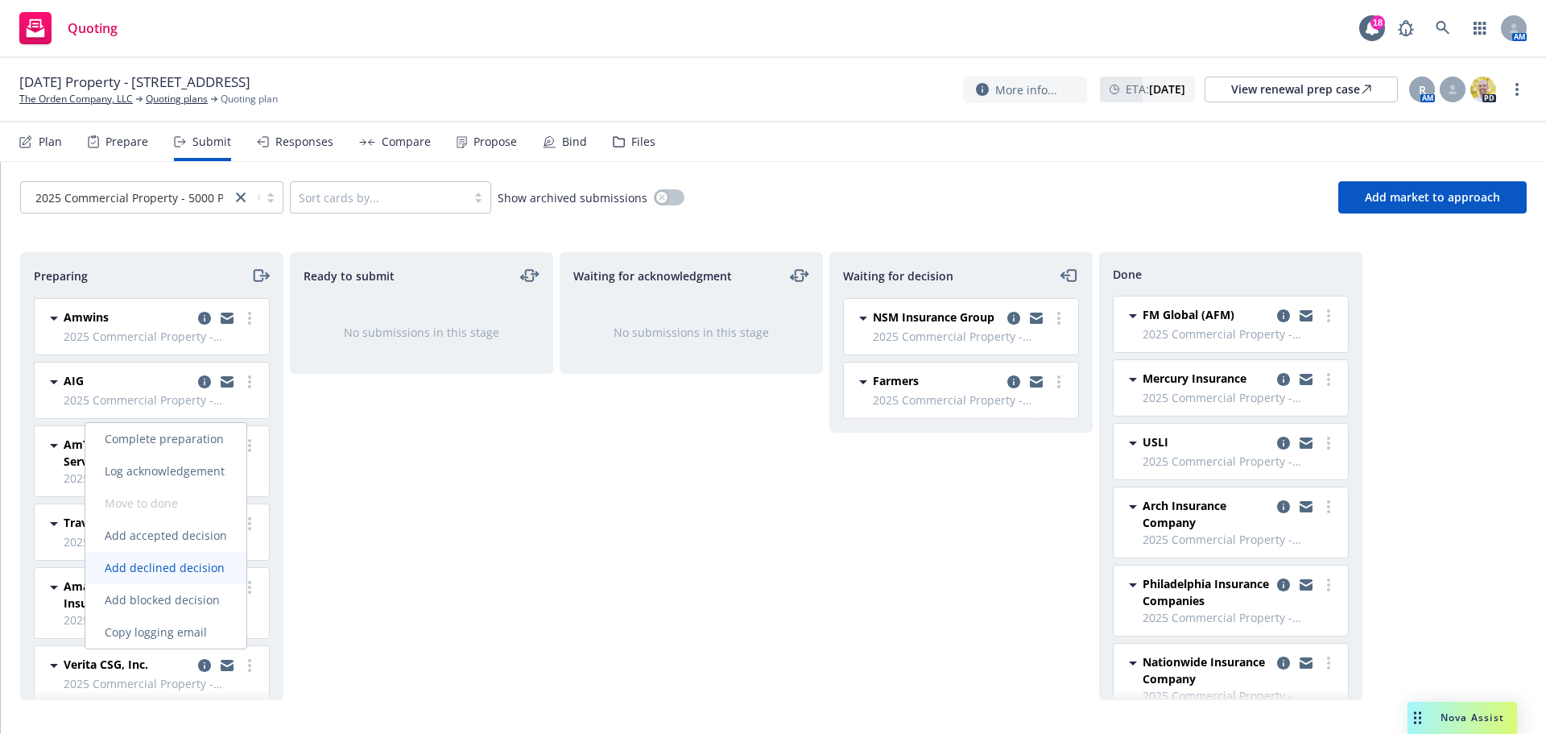
click at [175, 562] on span "Add declined decision" at bounding box center [164, 567] width 159 height 15
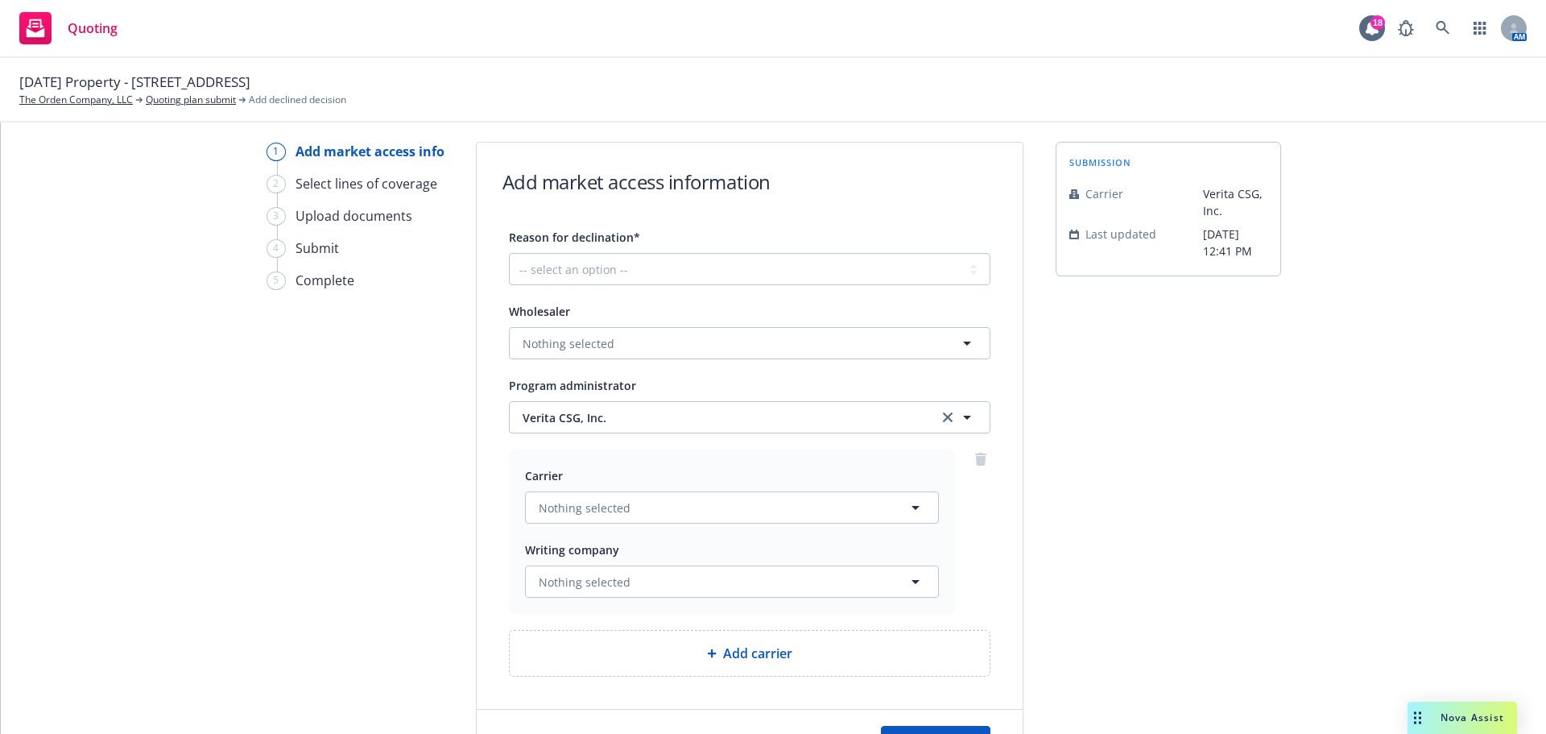
scroll to position [81, 0]
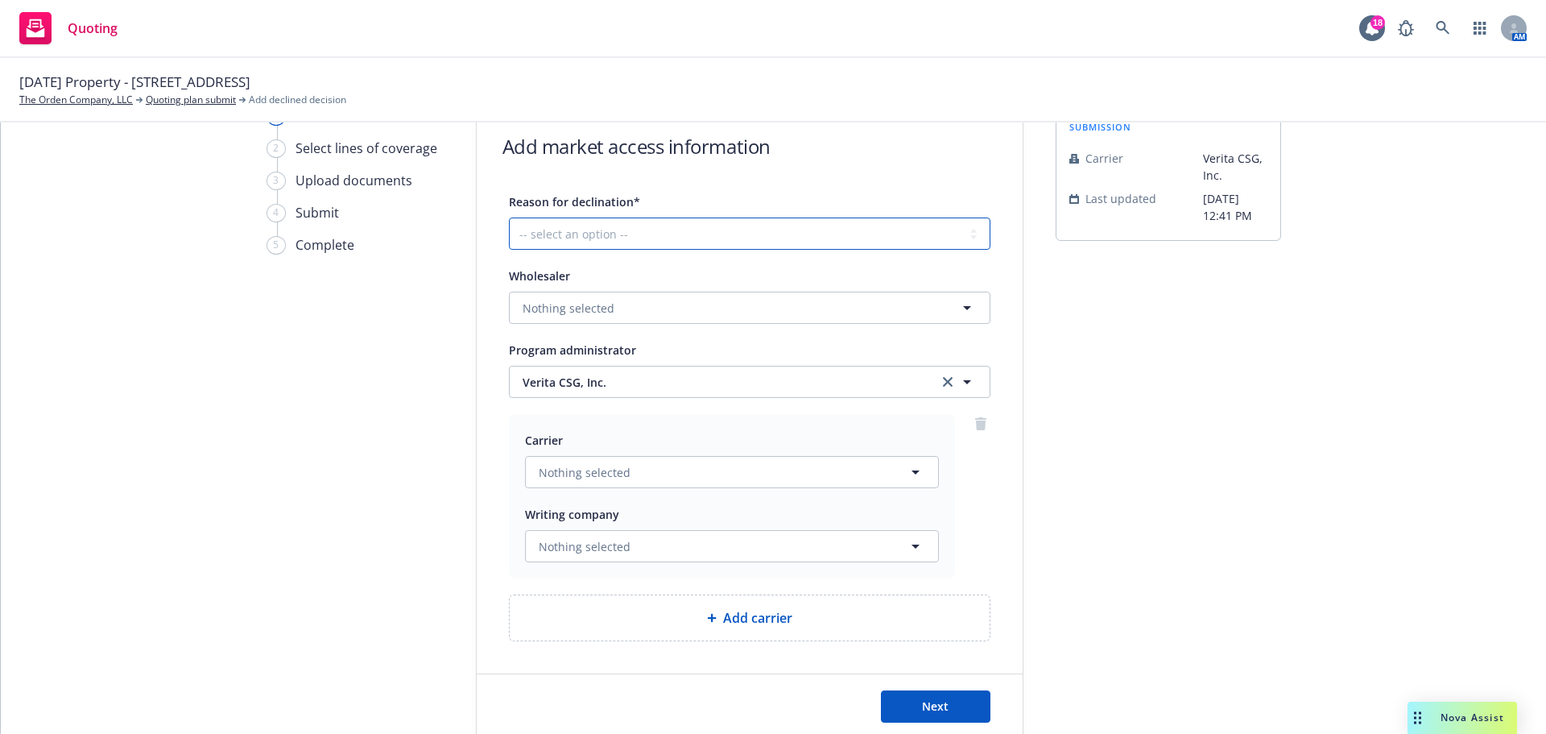
click at [597, 241] on select "-- select an option -- Cannot compete with other markets Carrier non-renewed Ca…" at bounding box center [750, 233] width 482 height 32
select select "DOES_NOT_FIT_UNDERWRITER_APPETITE"
click at [509, 217] on select "-- select an option -- Cannot compete with other markets Carrier non-renewed Ca…" at bounding box center [750, 233] width 482 height 32
click at [321, 449] on div "1 Add market access info 2 Select lines of coverage 3 Upload documents 4 Submit…" at bounding box center [355, 422] width 177 height 633
click at [935, 707] on span "Next" at bounding box center [935, 705] width 27 height 15
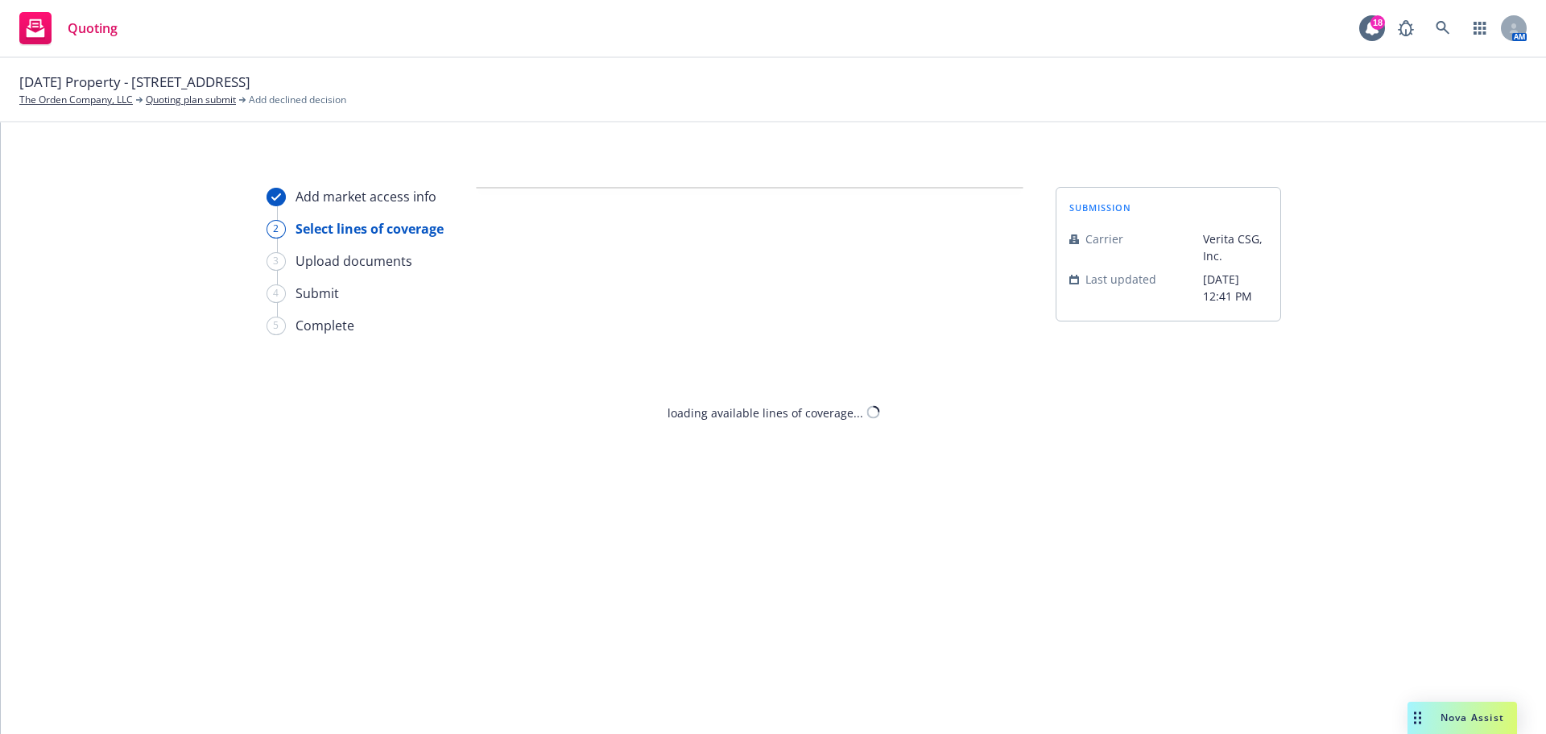
scroll to position [0, 0]
select select "DOES_NOT_FIT_UNDERWRITER_APPETITE"
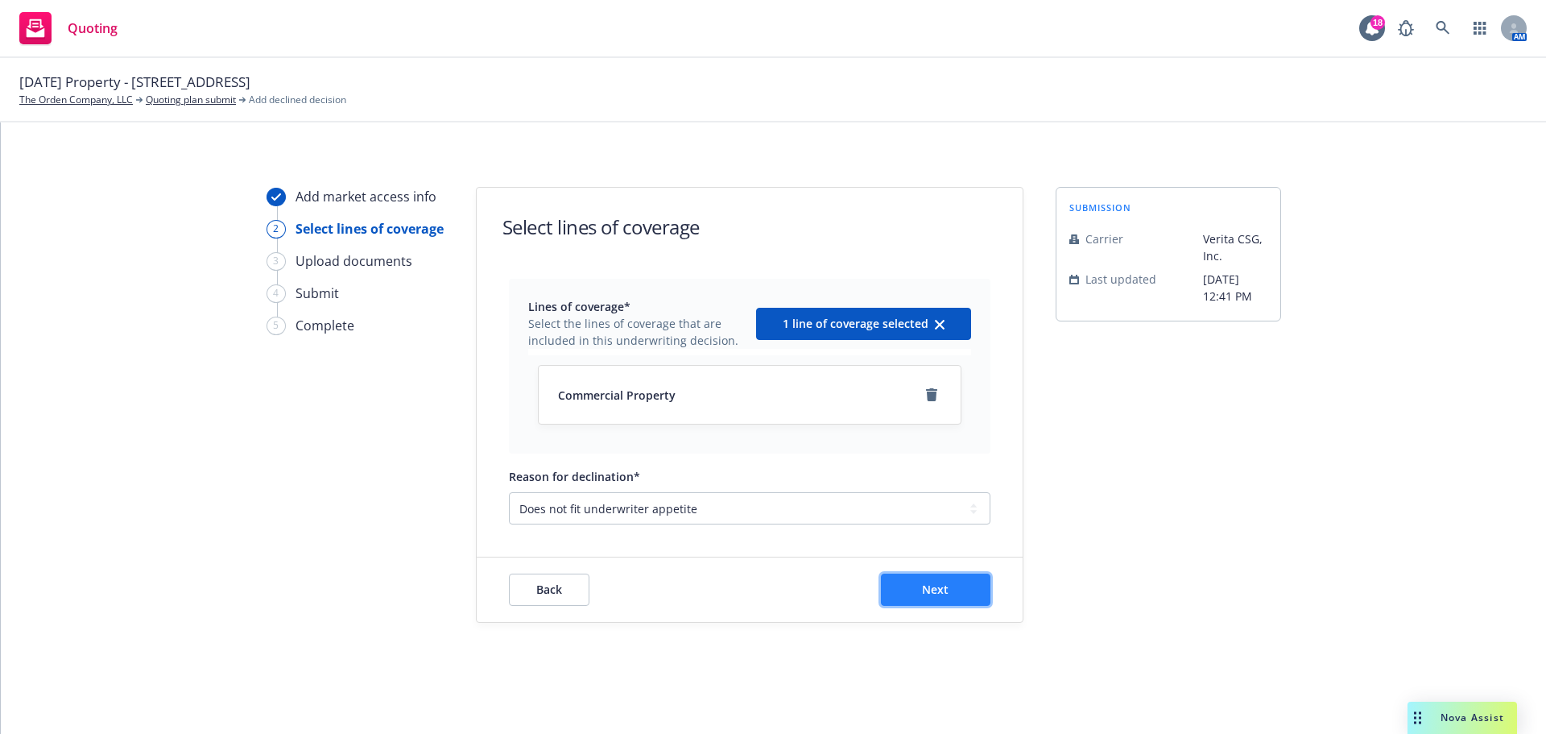
click at [933, 585] on span "Next" at bounding box center [935, 588] width 27 height 15
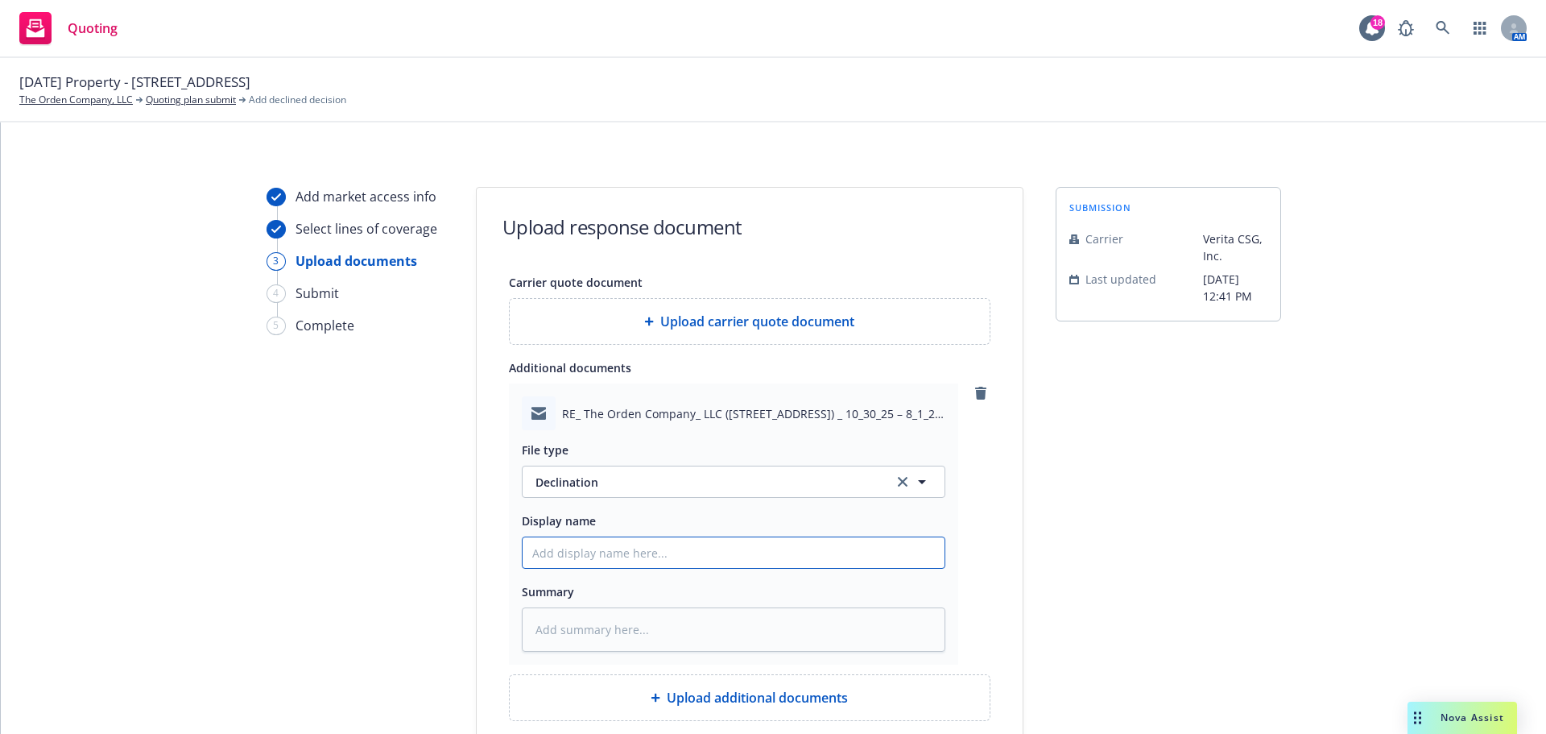
click at [630, 546] on input "Display name" at bounding box center [734, 552] width 422 height 31
type textarea "x"
type input "V"
type textarea "x"
type input "Ve"
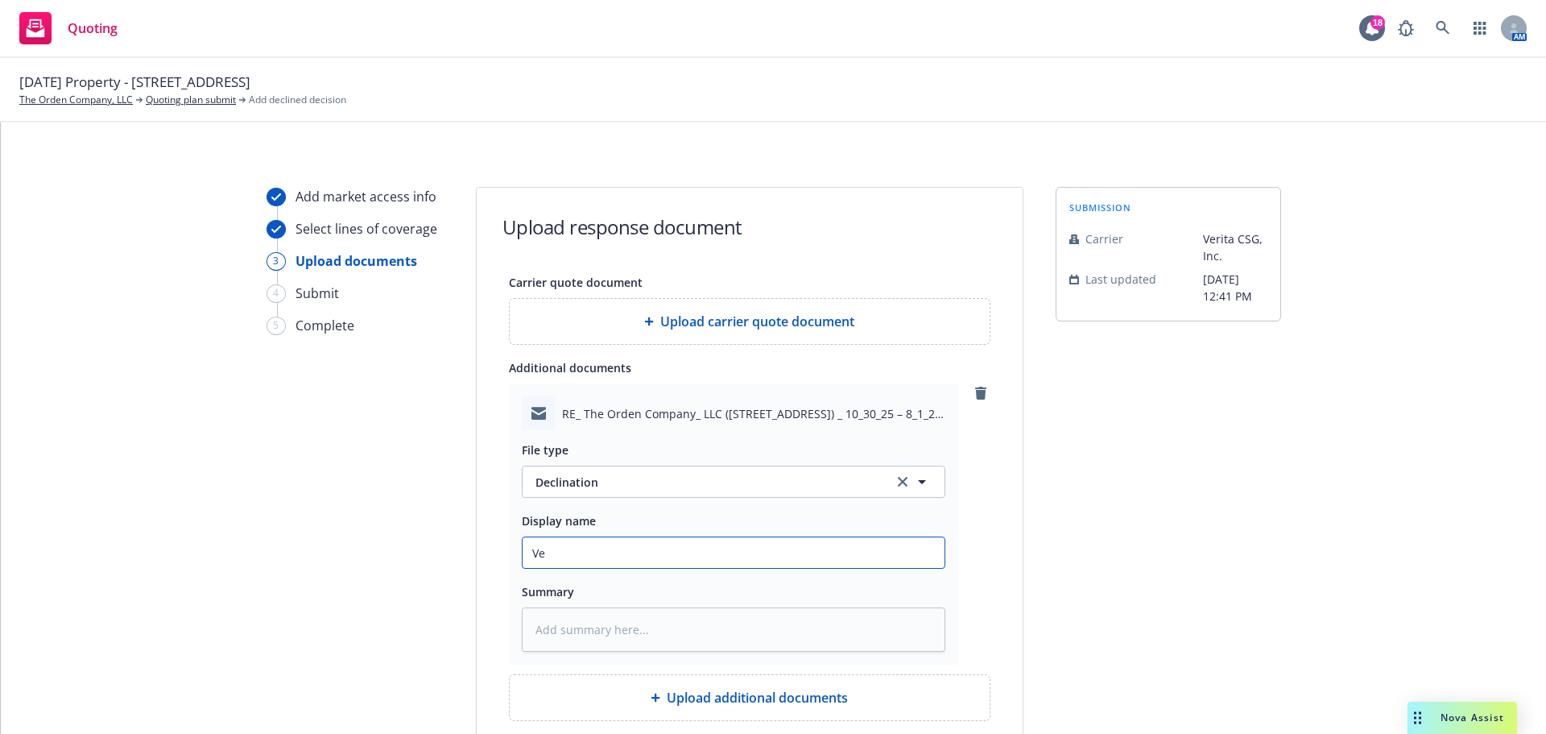
type textarea "x"
type input "Ver"
type textarea "x"
type input "Veri"
type textarea "x"
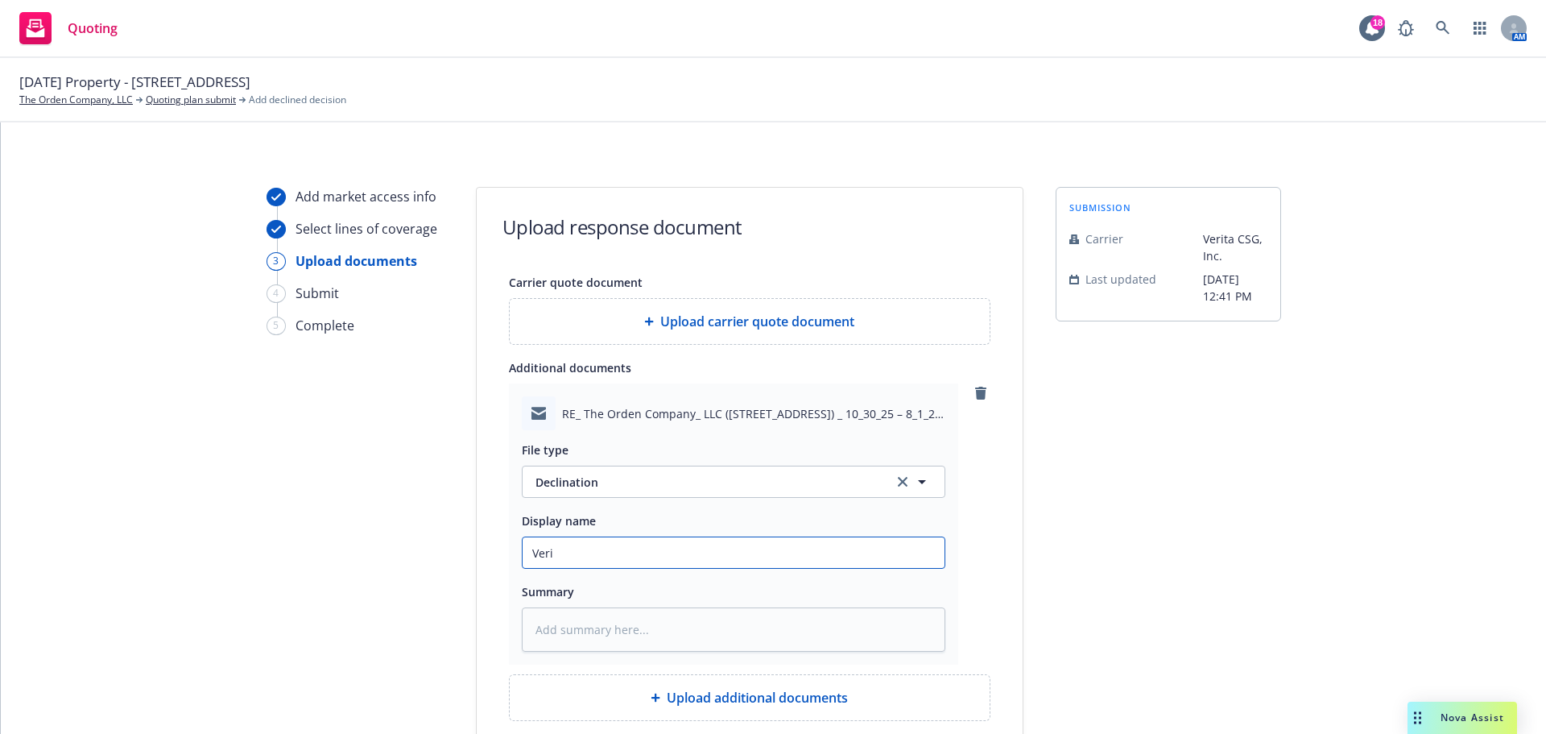
type input "Verit"
type textarea "x"
type input "Verita"
type textarea "x"
type input "Verita"
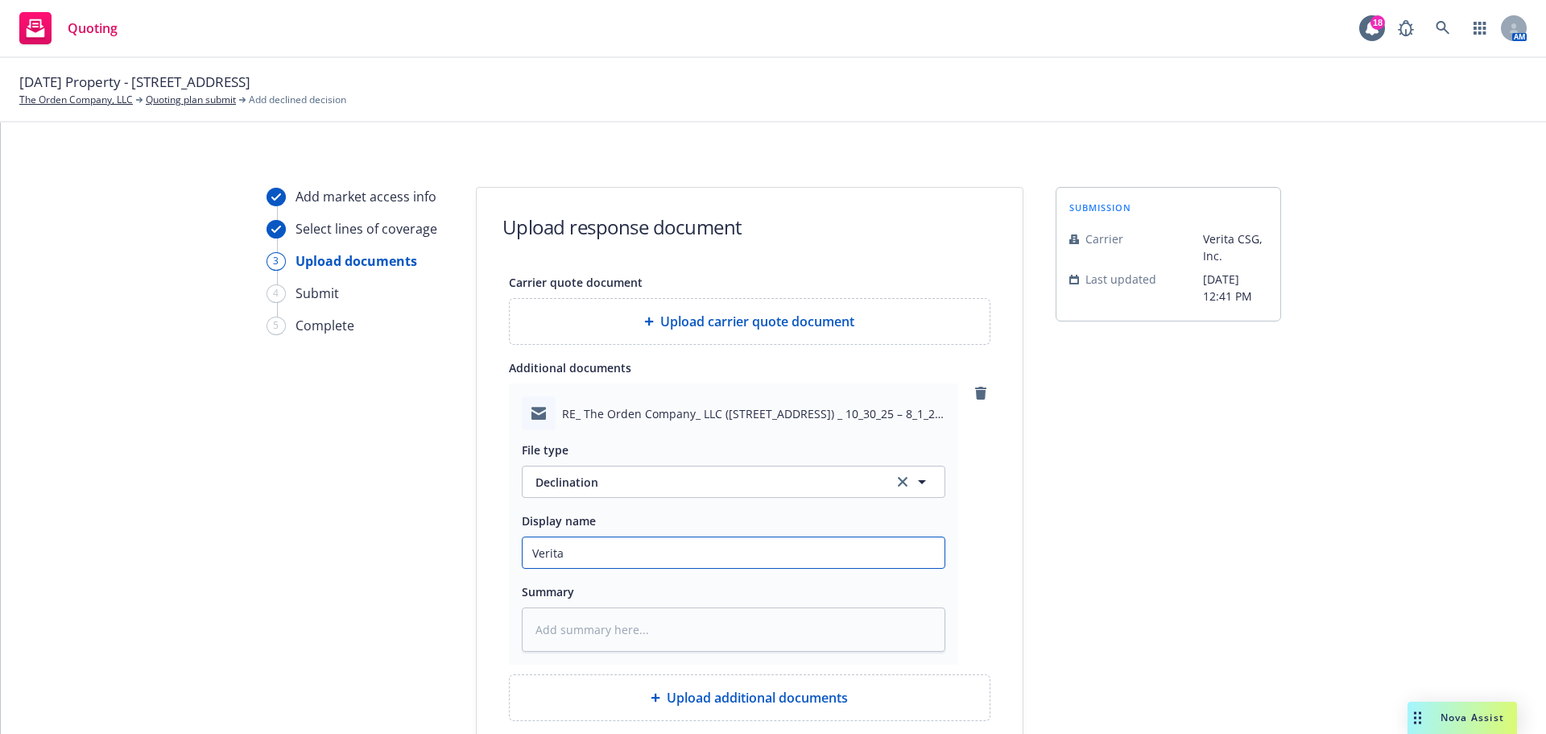
type textarea "x"
type input "Verita D"
type textarea "x"
type input "Verita De"
type textarea "x"
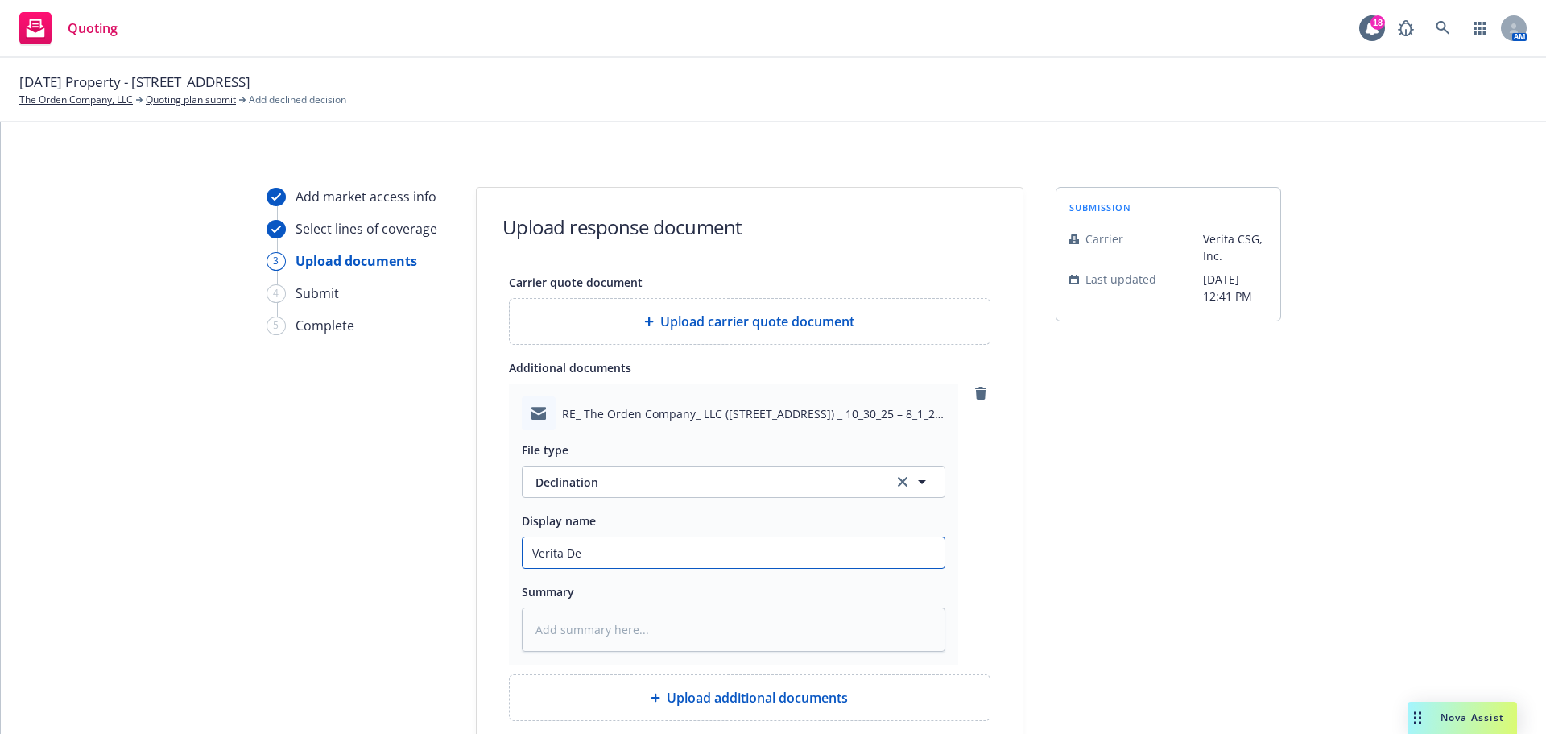
type input "Verita Dec"
type textarea "x"
type input "Verita Decl"
type textarea "x"
type input "Verita Decli"
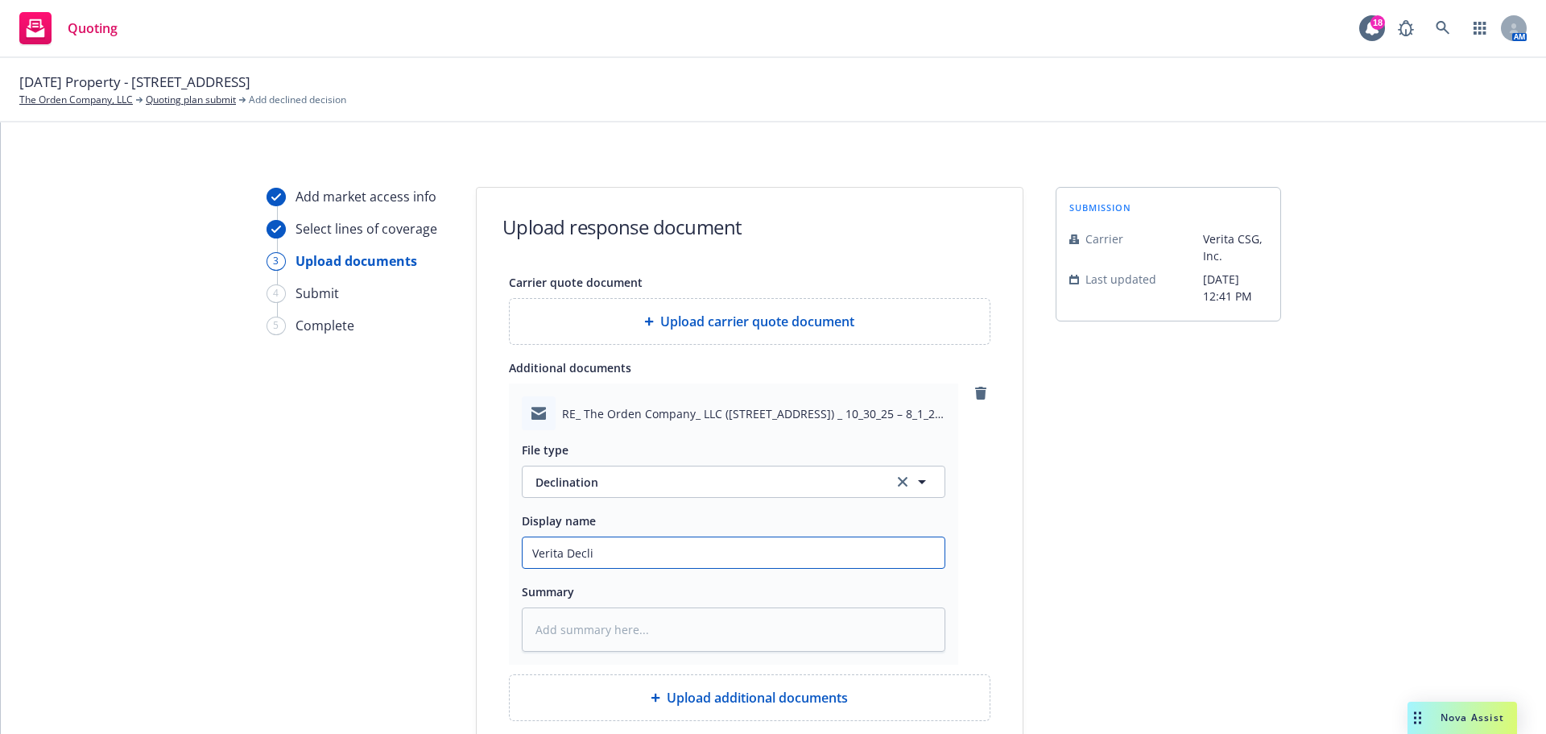
type textarea "x"
type input "Verita Declin"
type textarea "x"
type input "Verita Declina"
type textarea "x"
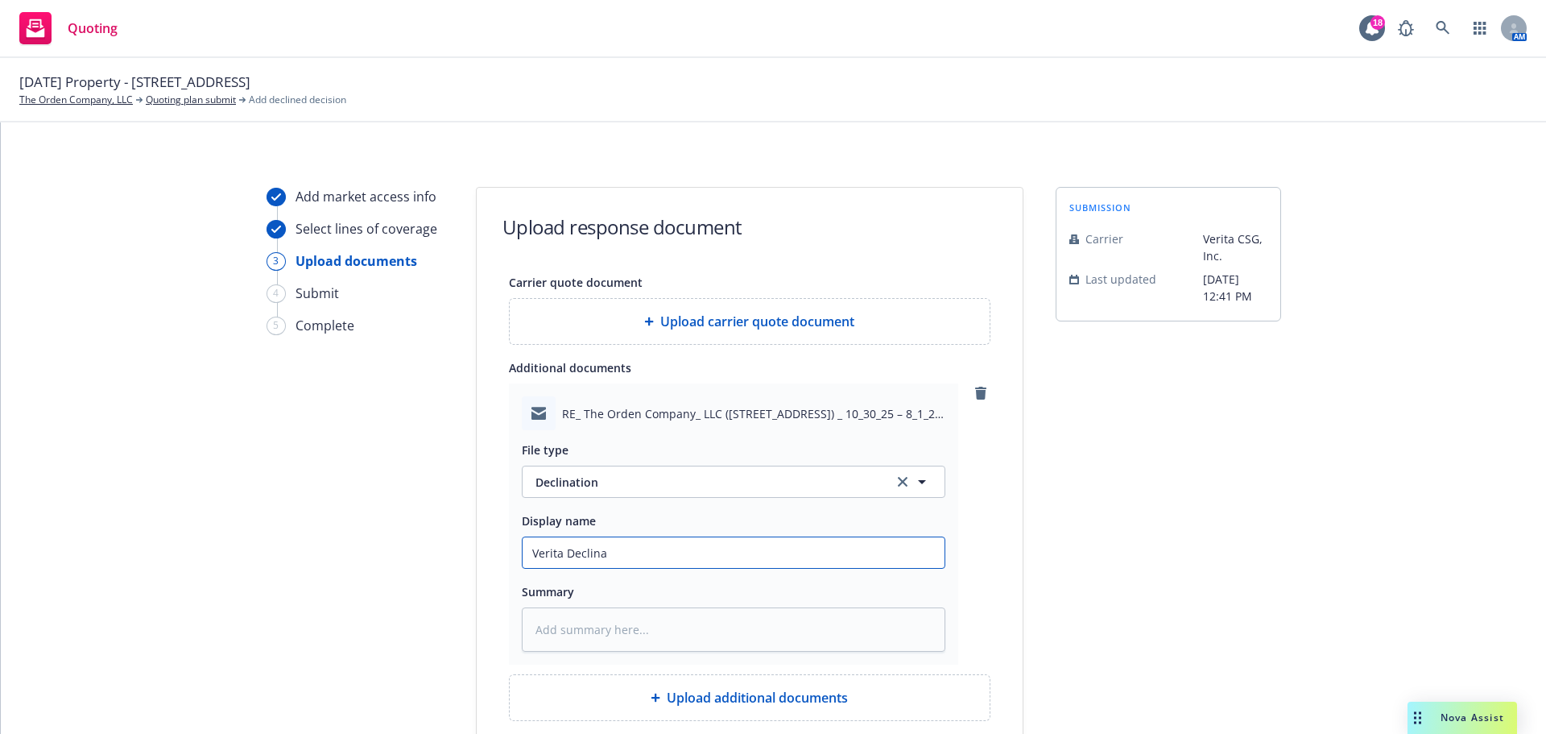
type input "Verita Declinat"
type textarea "x"
type input "Verita Declinati"
type textarea "x"
type input "Verita Declinatio"
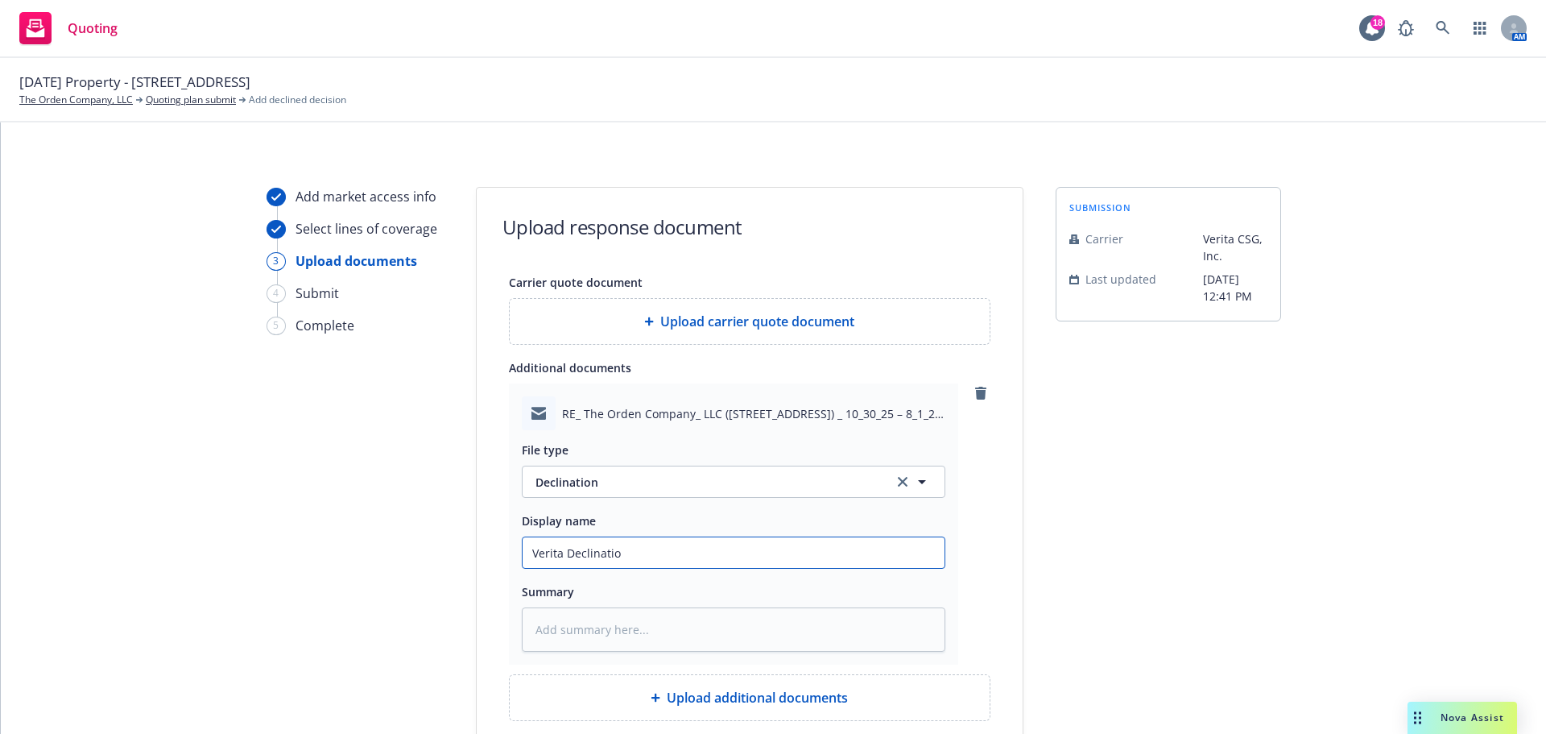
type textarea "x"
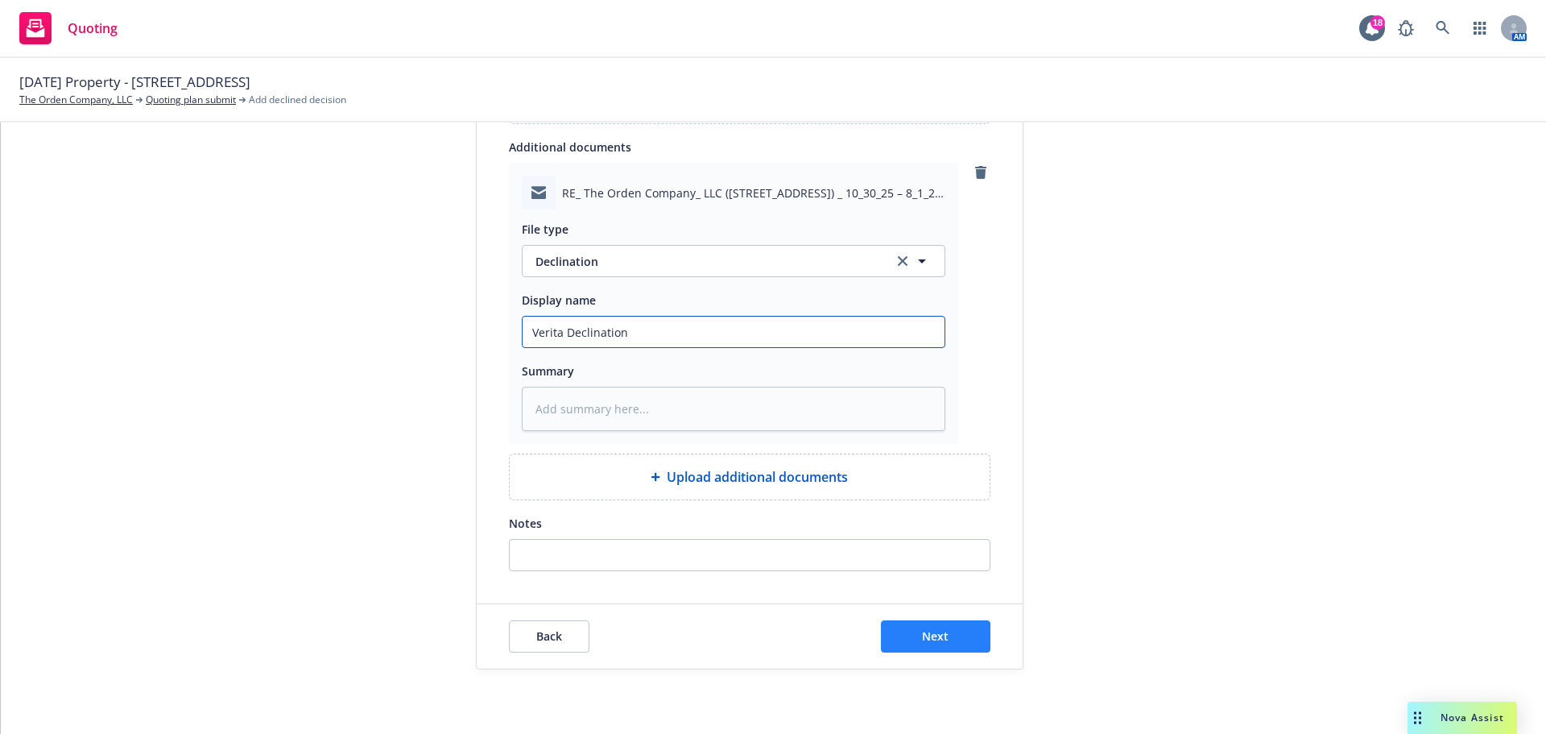
type input "Verita Declination"
click at [939, 637] on span "Next" at bounding box center [935, 635] width 27 height 15
type textarea "x"
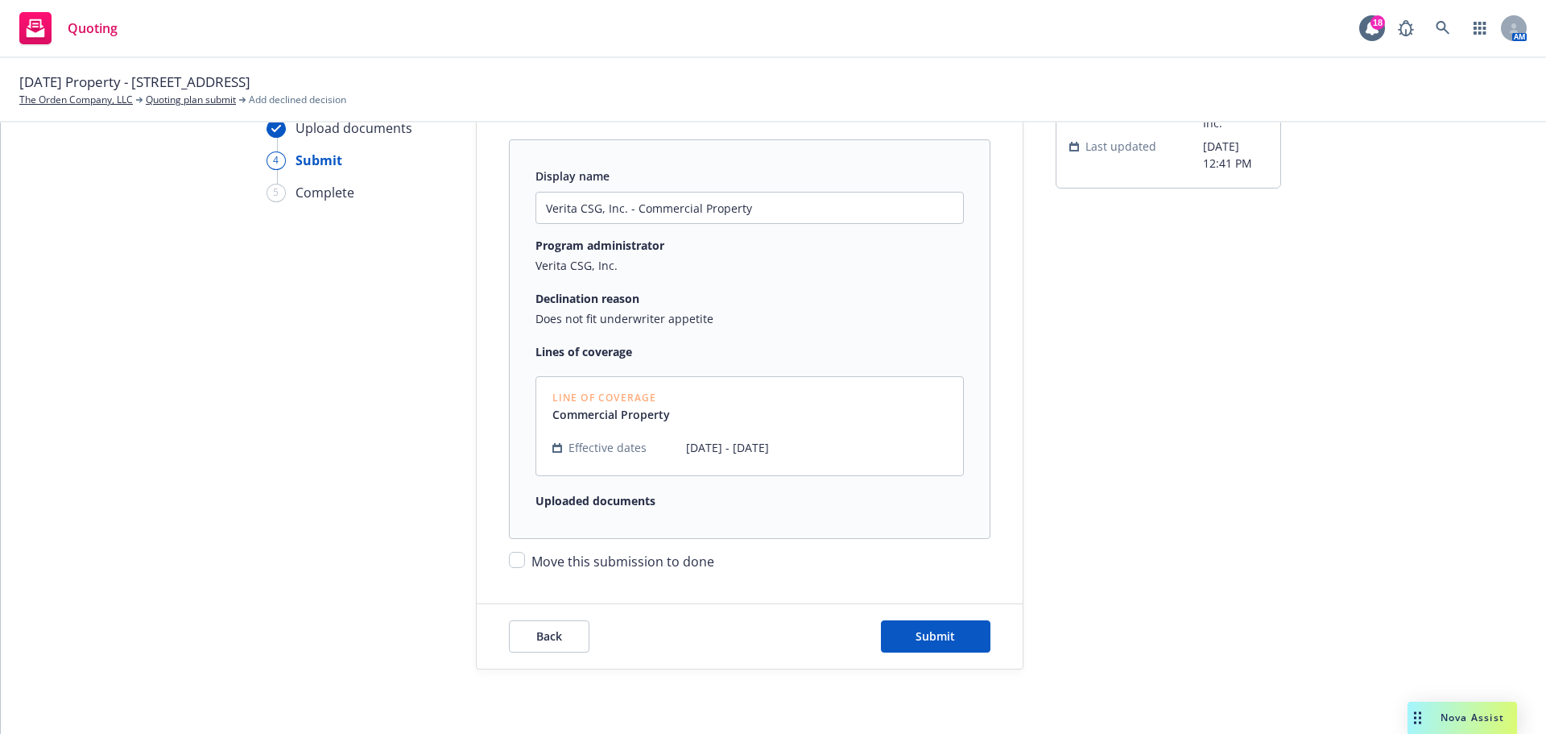
scroll to position [168, 0]
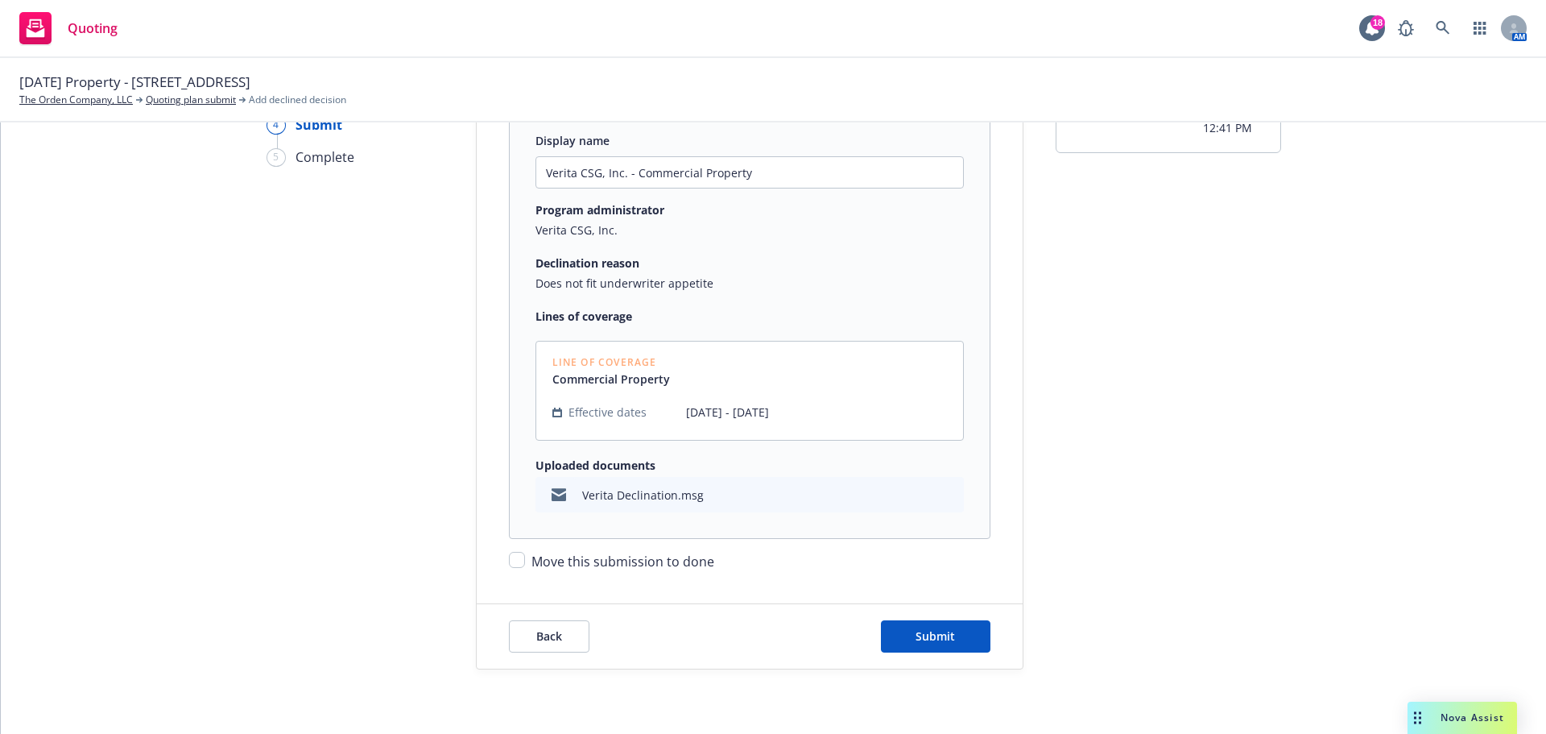
click at [511, 569] on div "Move this submission to done" at bounding box center [750, 555] width 482 height 32
click at [512, 554] on input "Move this submission to done" at bounding box center [517, 560] width 16 height 16
checkbox input "true"
click at [962, 643] on button "Submit" at bounding box center [936, 636] width 110 height 32
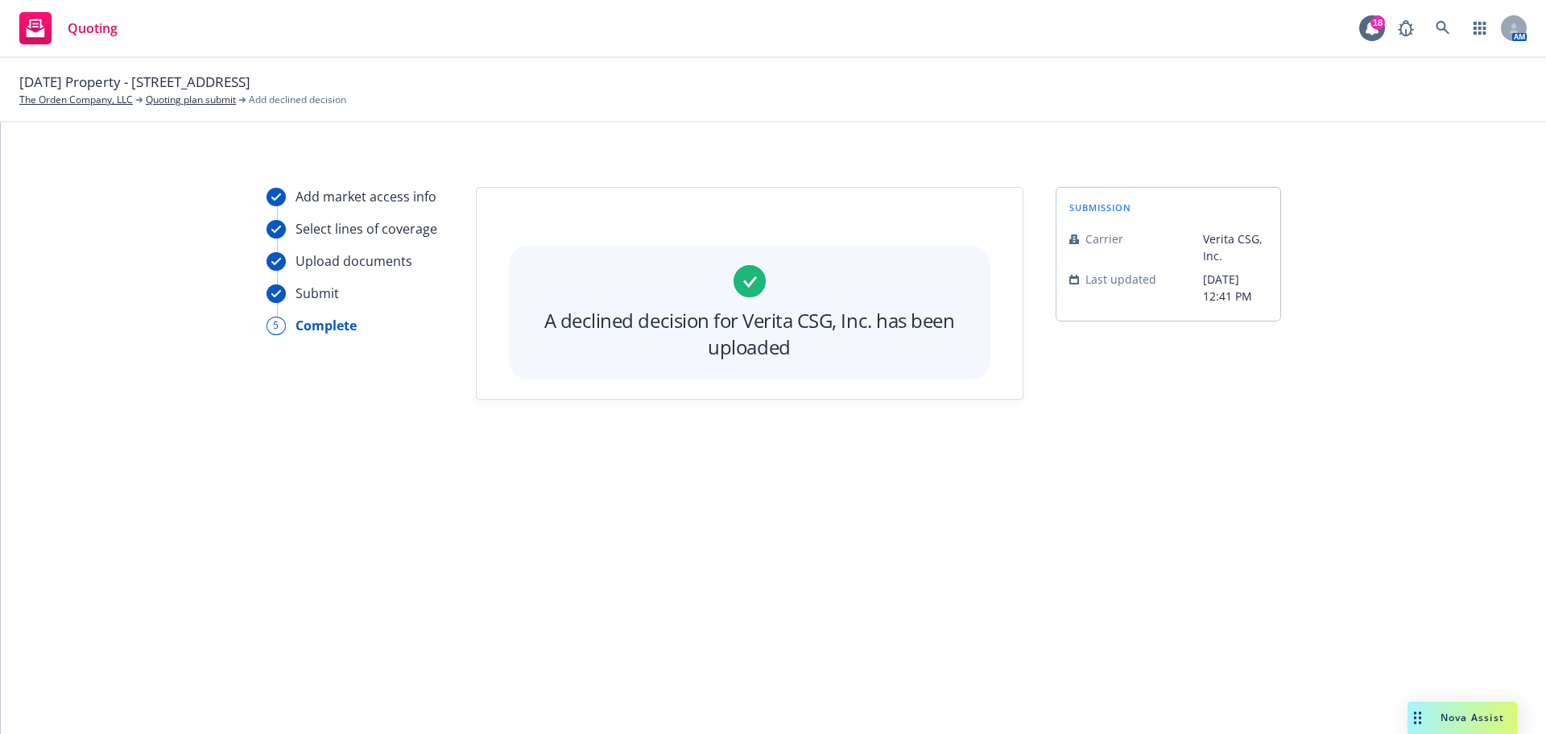
scroll to position [0, 0]
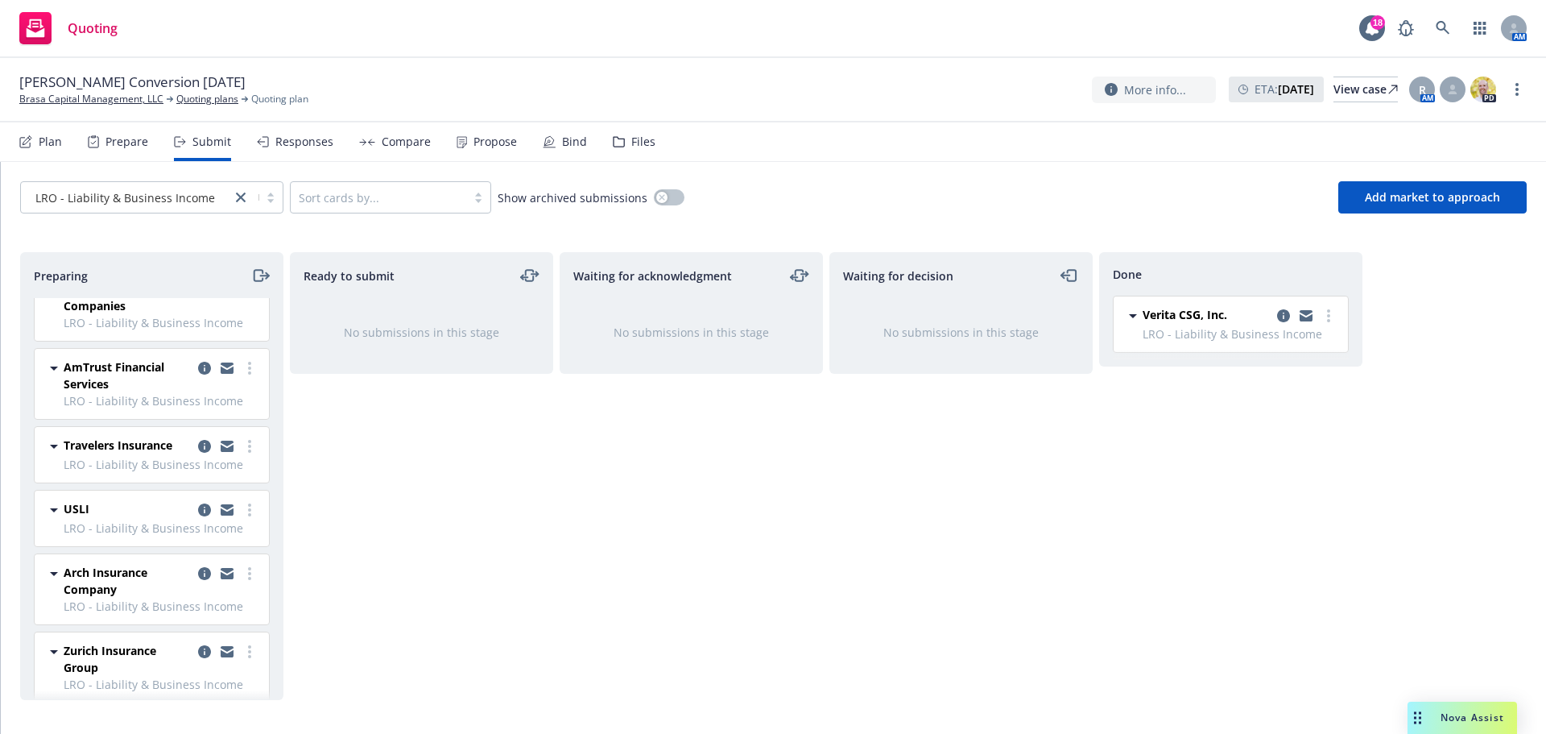
scroll to position [739, 0]
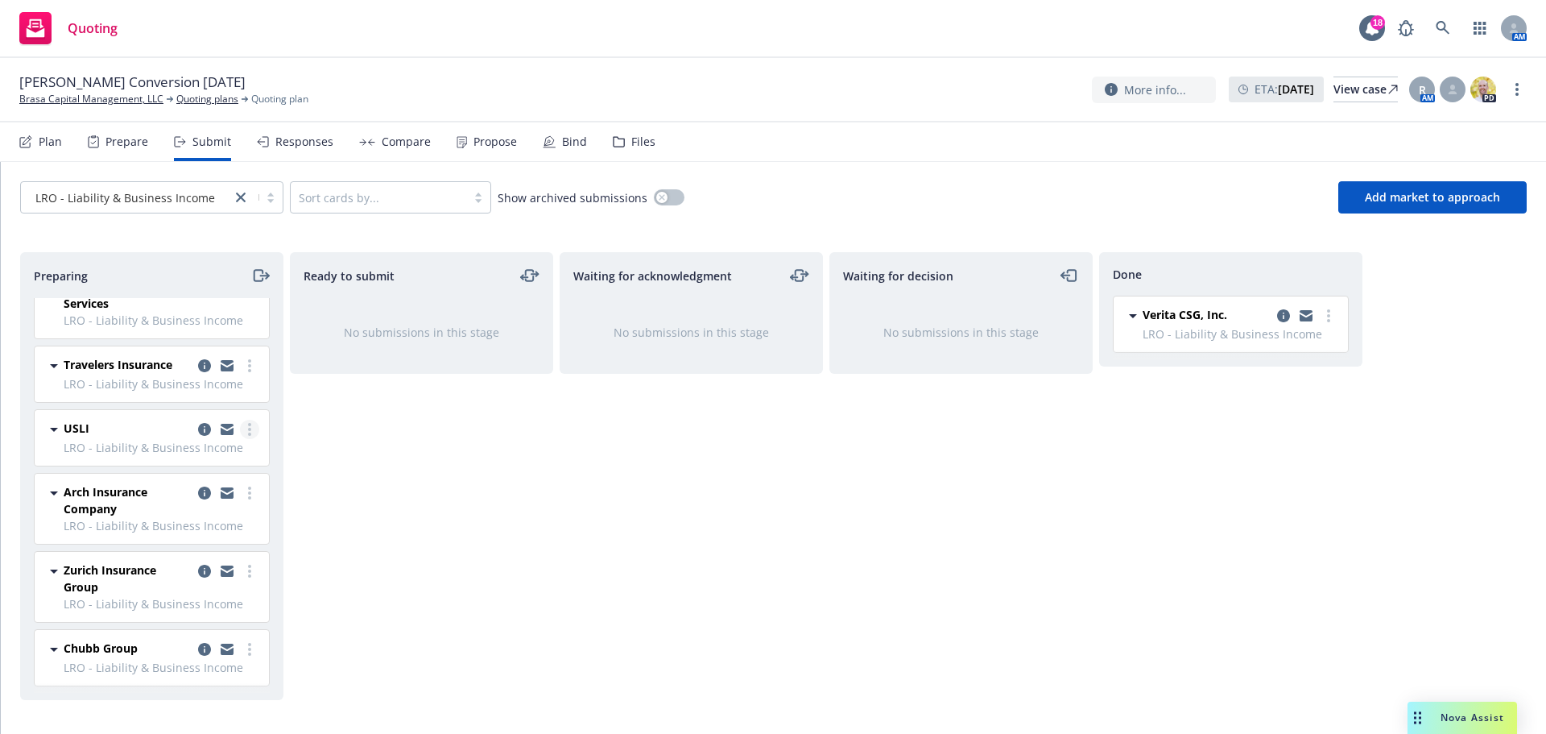
click at [240, 430] on link "more" at bounding box center [249, 429] width 19 height 19
drag, startPoint x: 668, startPoint y: 482, endPoint x: 639, endPoint y: 482, distance: 29.8
click at [668, 482] on div "Waiting for acknowledgment No submissions in this stage" at bounding box center [691, 476] width 263 height 448
click at [240, 432] on link "more" at bounding box center [249, 429] width 19 height 19
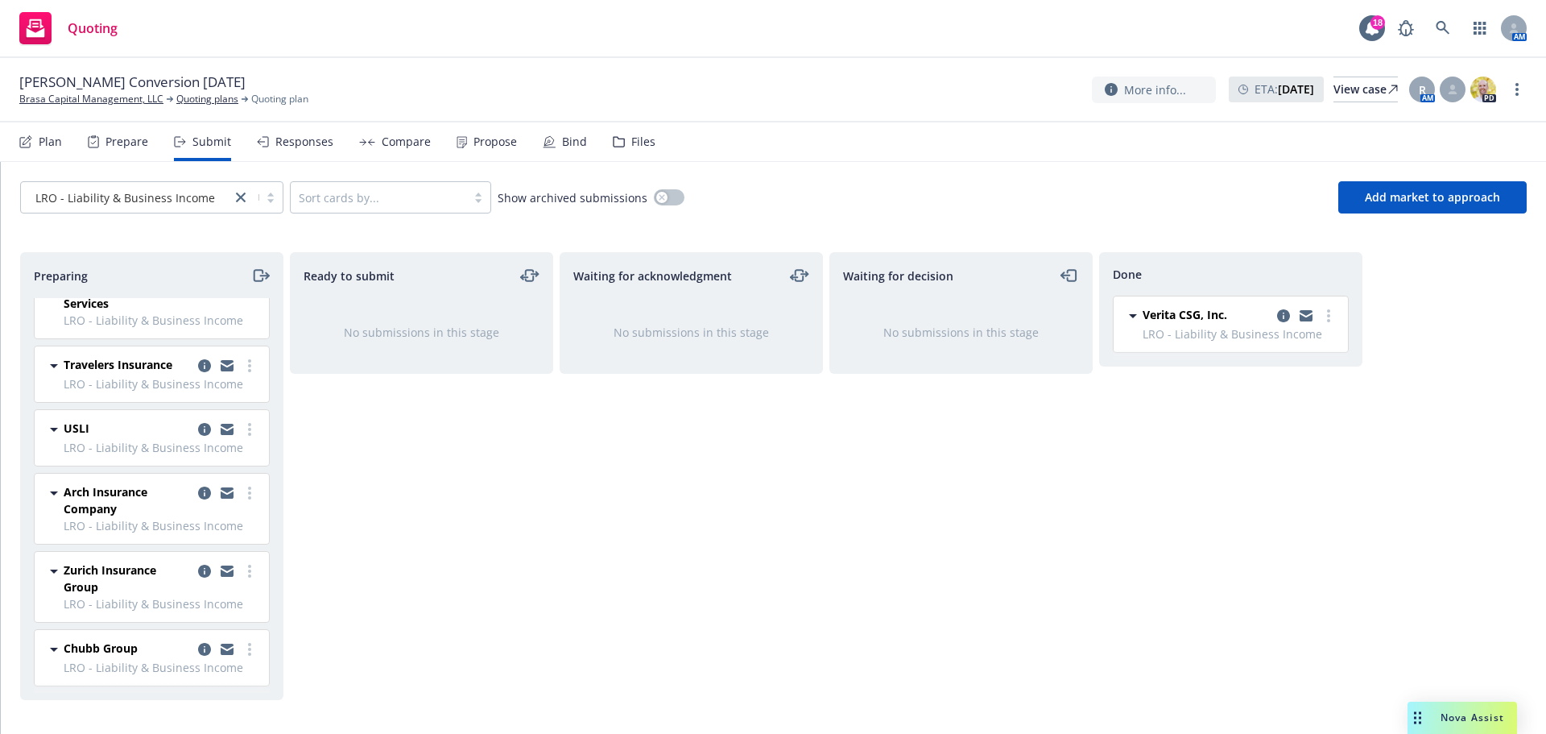
click at [456, 492] on div "Ready to submit No submissions in this stage" at bounding box center [421, 476] width 263 height 448
click at [243, 430] on link "more" at bounding box center [249, 429] width 19 height 19
click at [189, 588] on span "Add declined decision" at bounding box center [164, 590] width 159 height 15
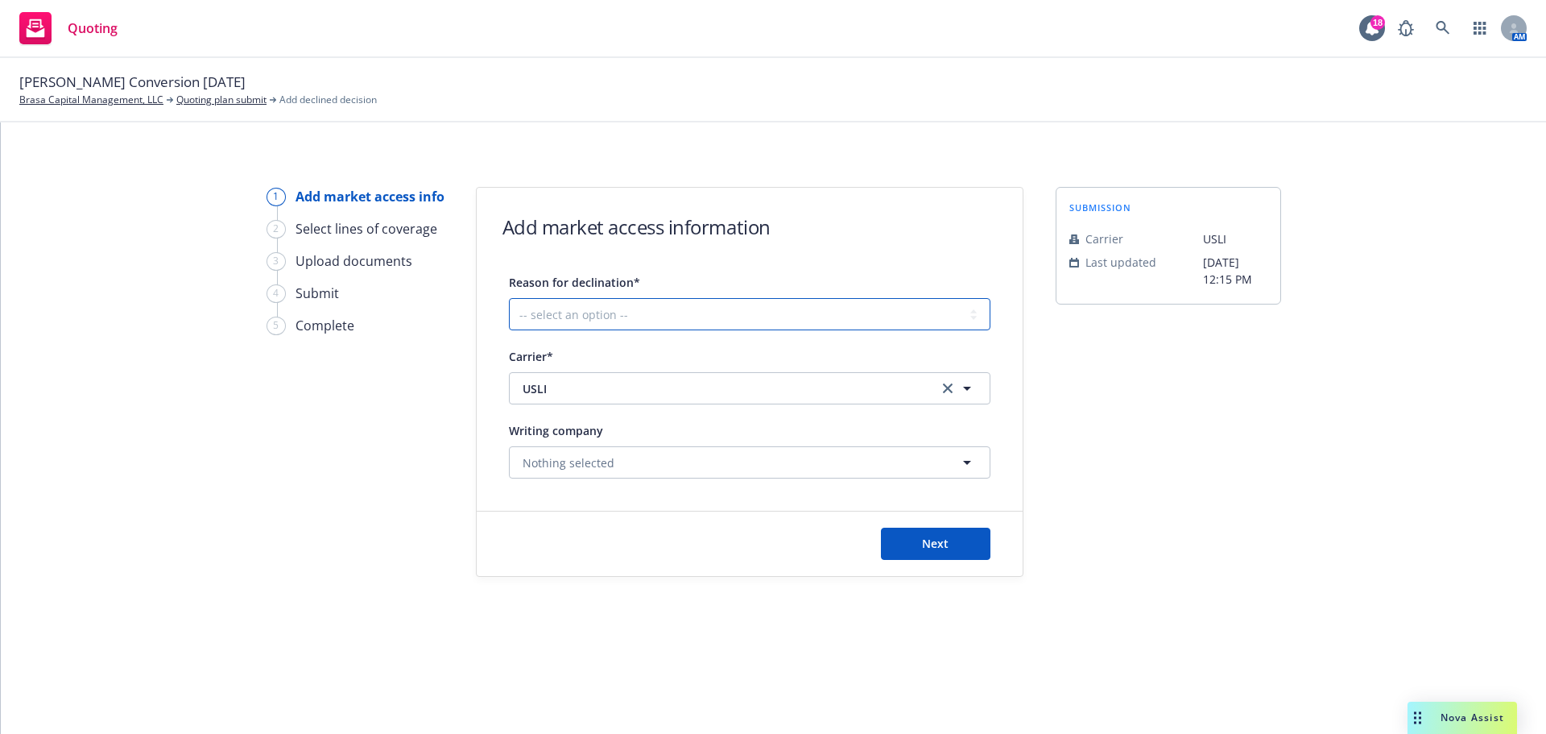
click at [714, 315] on select "-- select an option -- Cannot compete with other markets Carrier non-renewed Ca…" at bounding box center [750, 314] width 482 height 32
select select "DOES_NOT_FIT_UNDERWRITER_APPETITE"
click at [509, 298] on select "-- select an option -- Cannot compete with other markets Carrier non-renewed Ca…" at bounding box center [750, 314] width 482 height 32
click at [932, 544] on span "Next" at bounding box center [935, 543] width 27 height 15
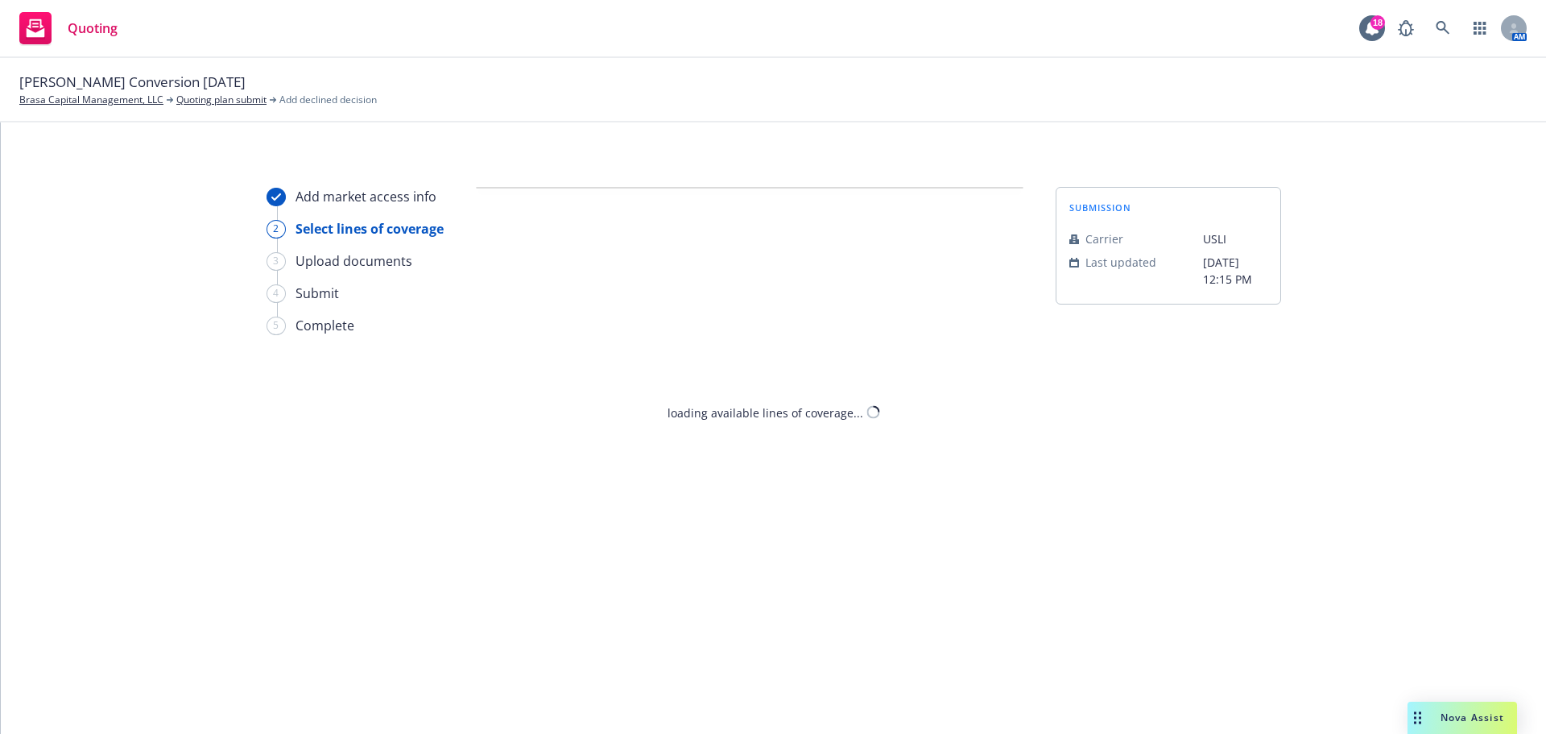
select select "DOES_NOT_FIT_UNDERWRITER_APPETITE"
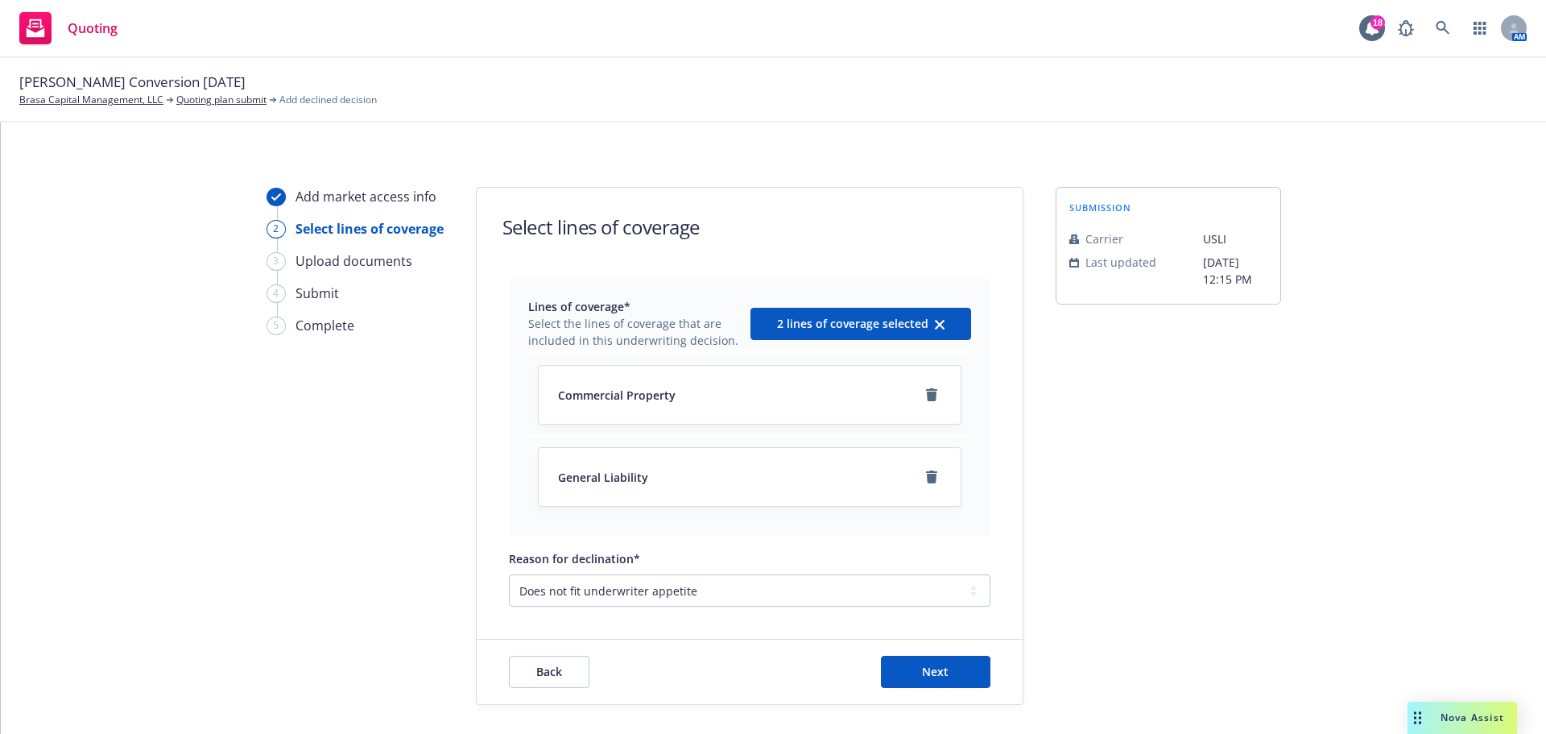
click at [172, 94] on div "Brasa Capital Management, LLC Quoting plan submit Add declined decision" at bounding box center [198, 100] width 358 height 14
click at [191, 97] on link "Quoting plan submit" at bounding box center [221, 100] width 90 height 14
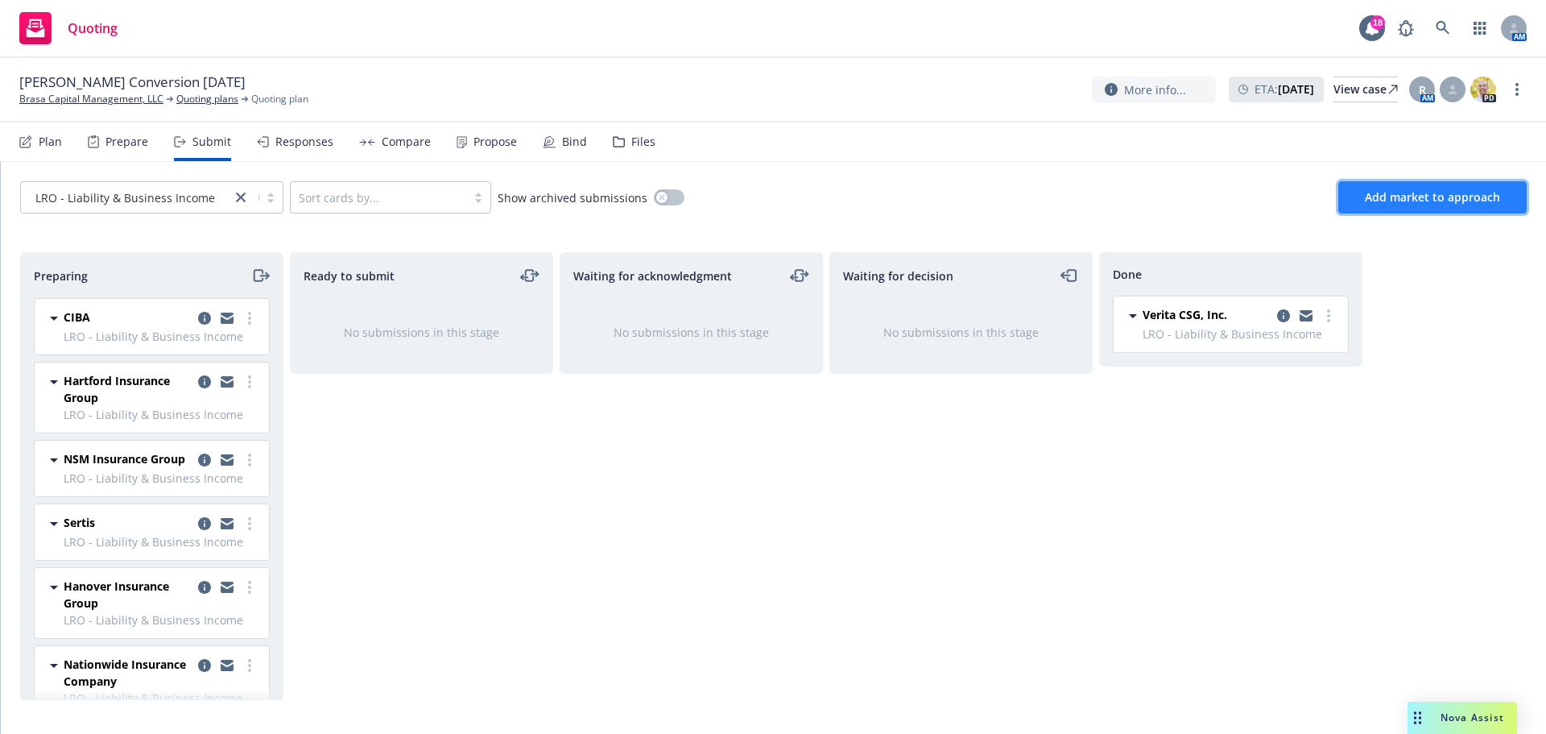
click at [1389, 205] on button "Add market to approach" at bounding box center [1432, 197] width 188 height 32
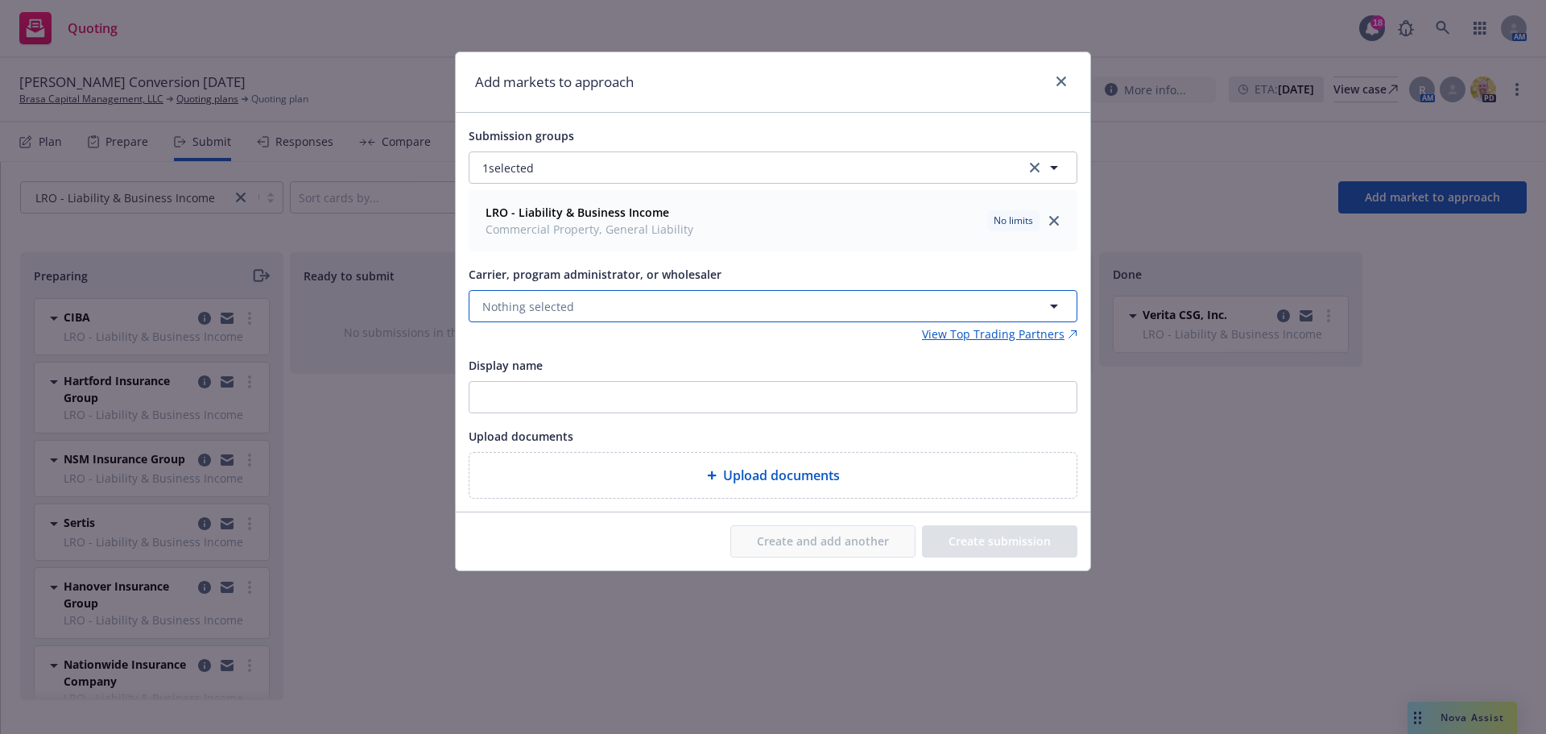
click at [730, 304] on button "Nothing selected" at bounding box center [773, 306] width 609 height 32
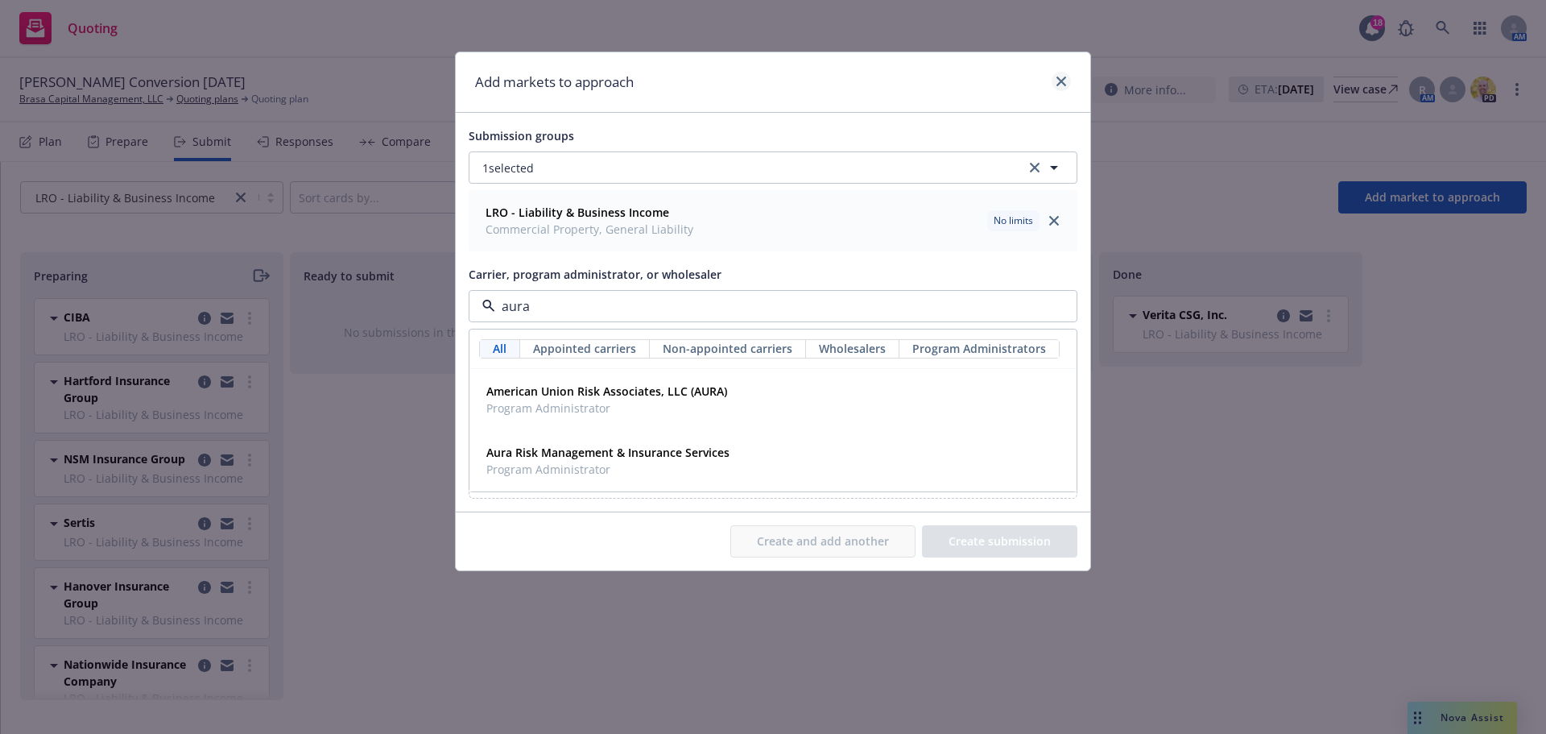
type input "aura"
click at [1065, 81] on icon "close" at bounding box center [1062, 82] width 10 height 10
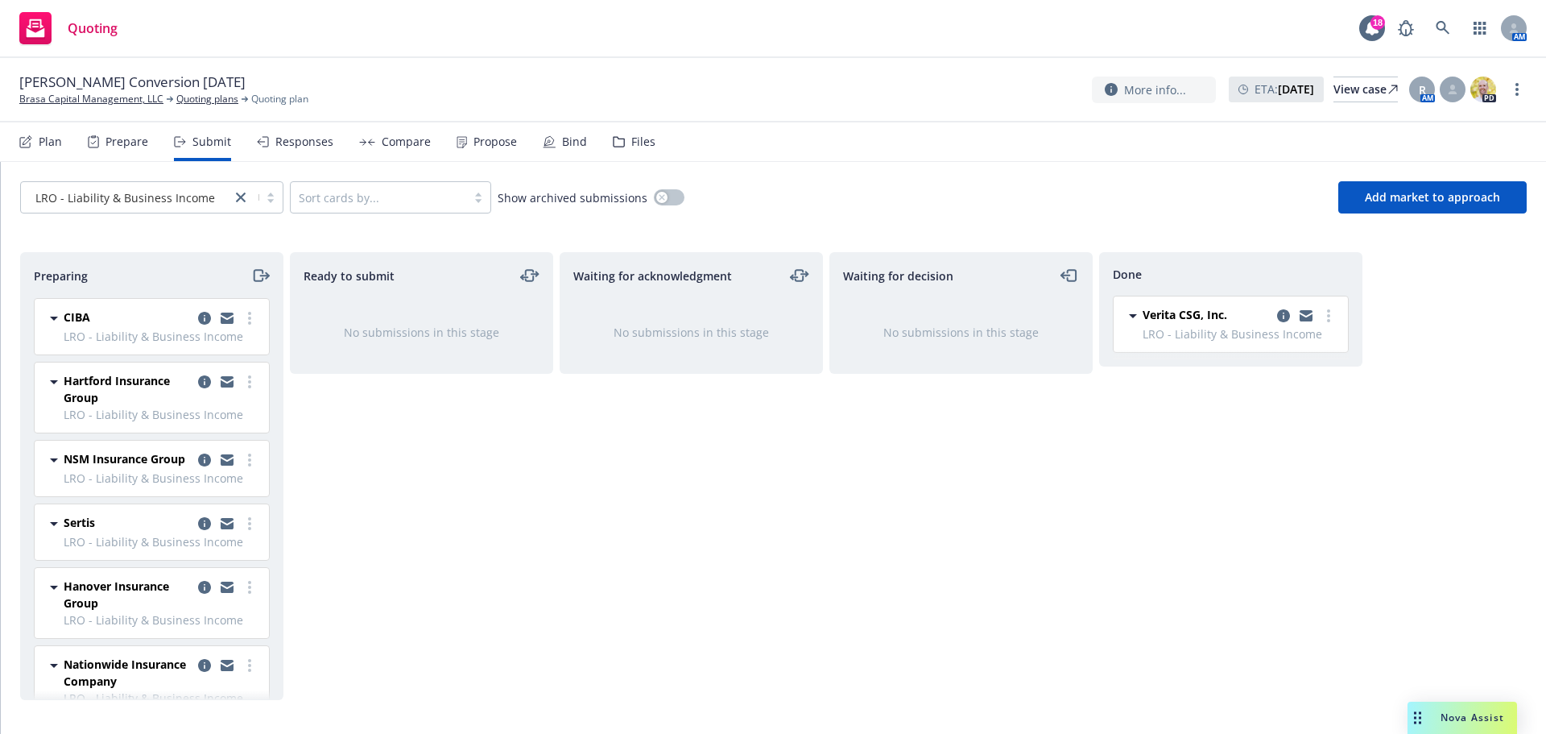
click at [296, 423] on div "Ready to submit No submissions in this stage" at bounding box center [421, 476] width 263 height 448
click at [1482, 199] on span "Add market to approach" at bounding box center [1432, 196] width 135 height 15
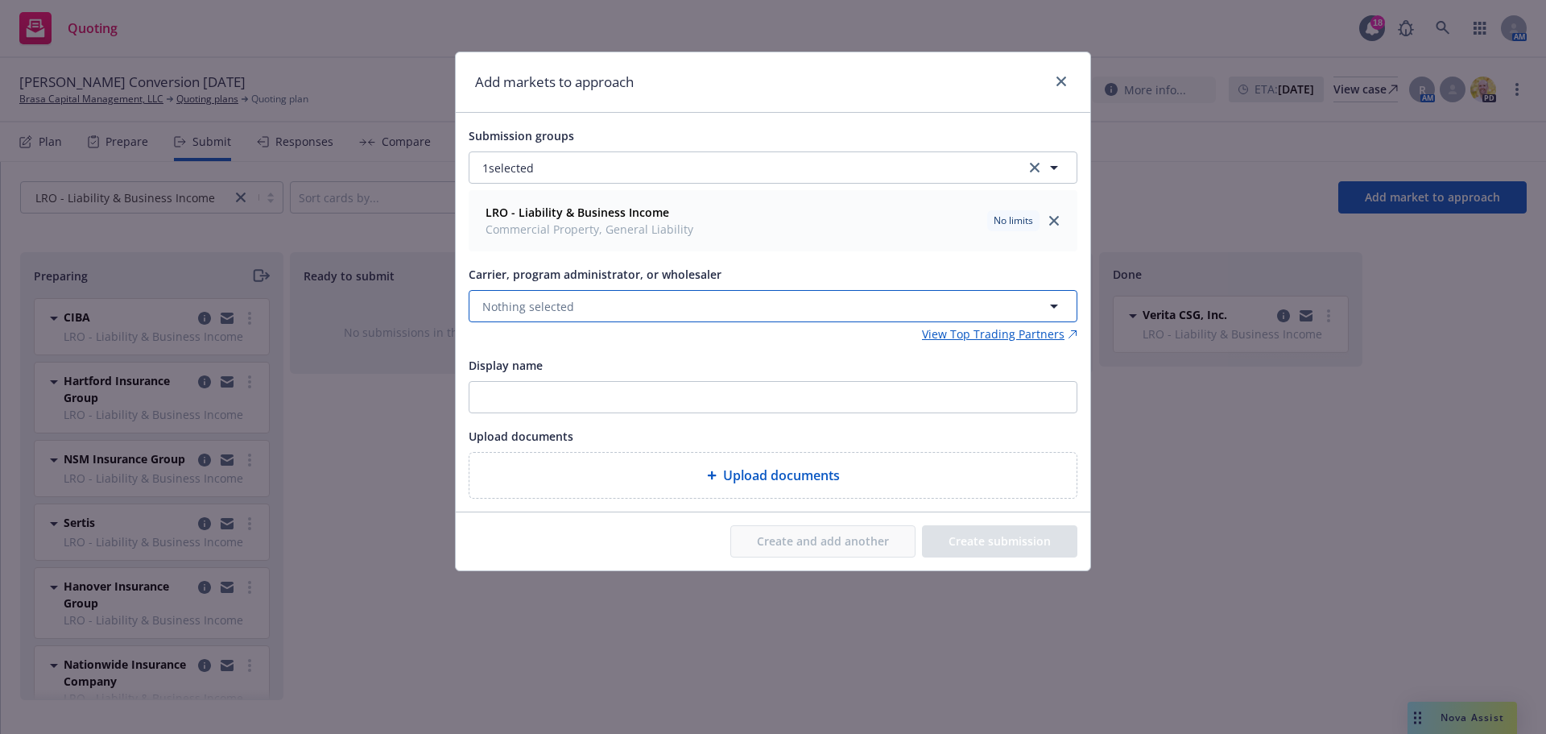
click at [539, 315] on button "Nothing selected" at bounding box center [773, 306] width 609 height 32
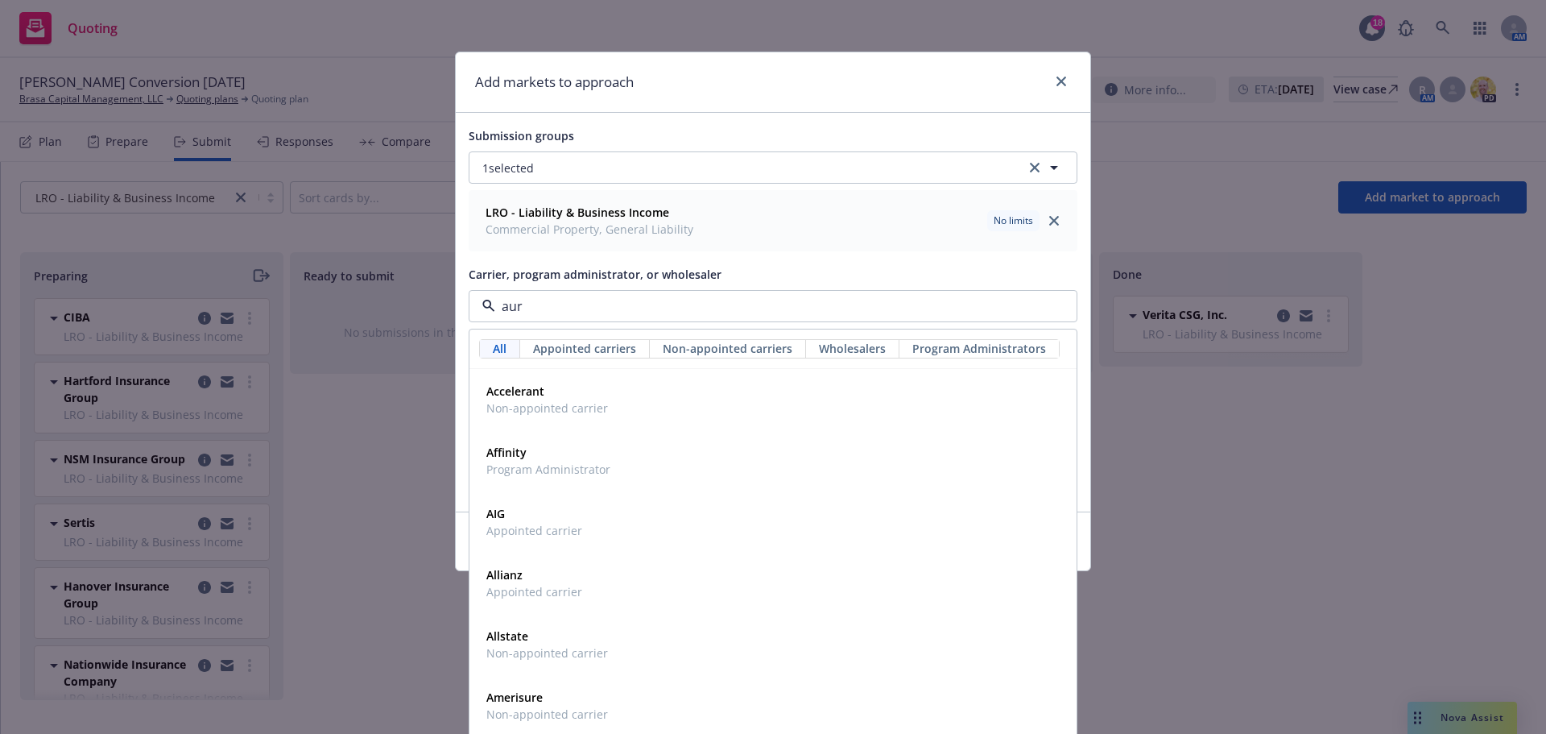
type input "aura"
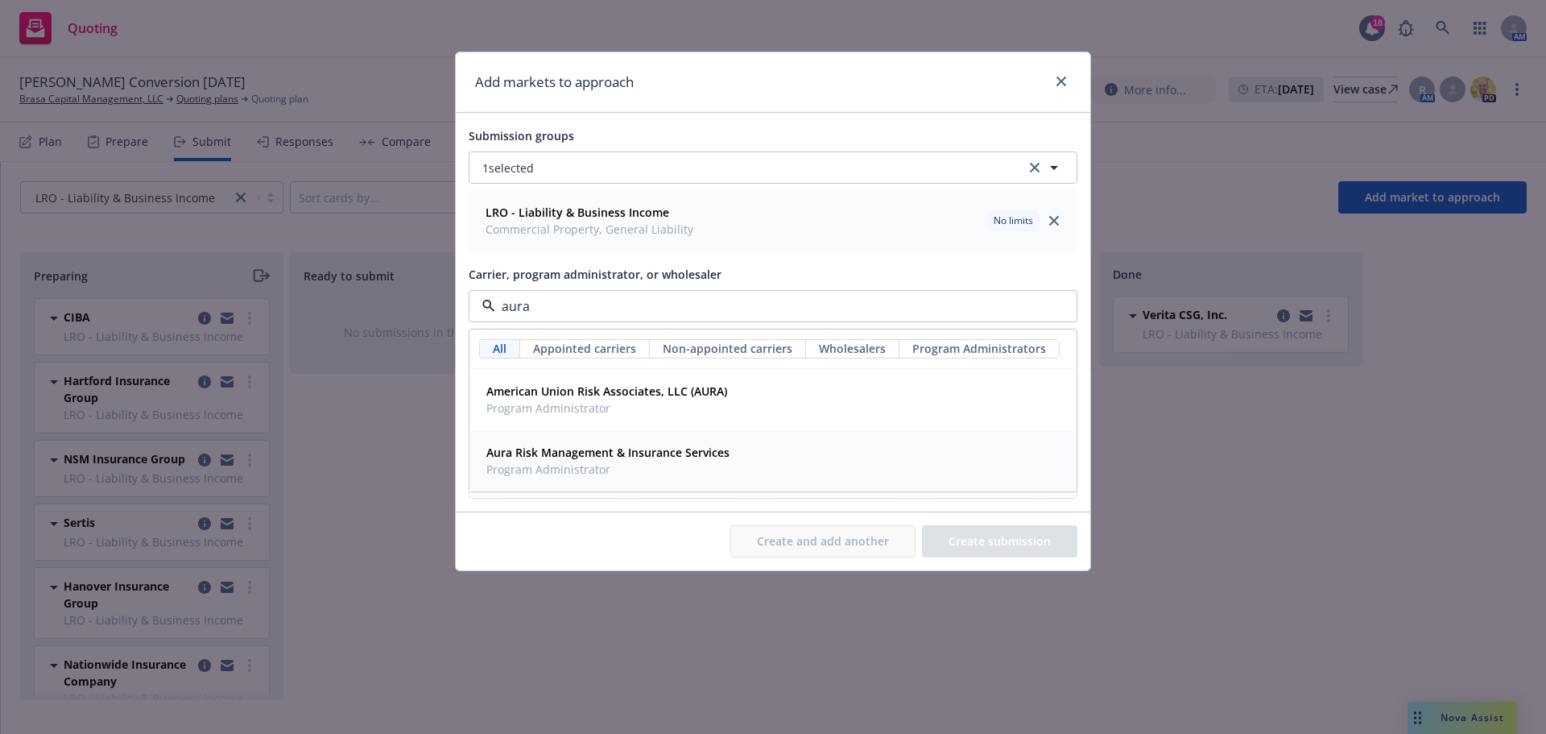
click at [569, 460] on strong "Aura Risk Management & Insurance Services" at bounding box center [607, 452] width 243 height 15
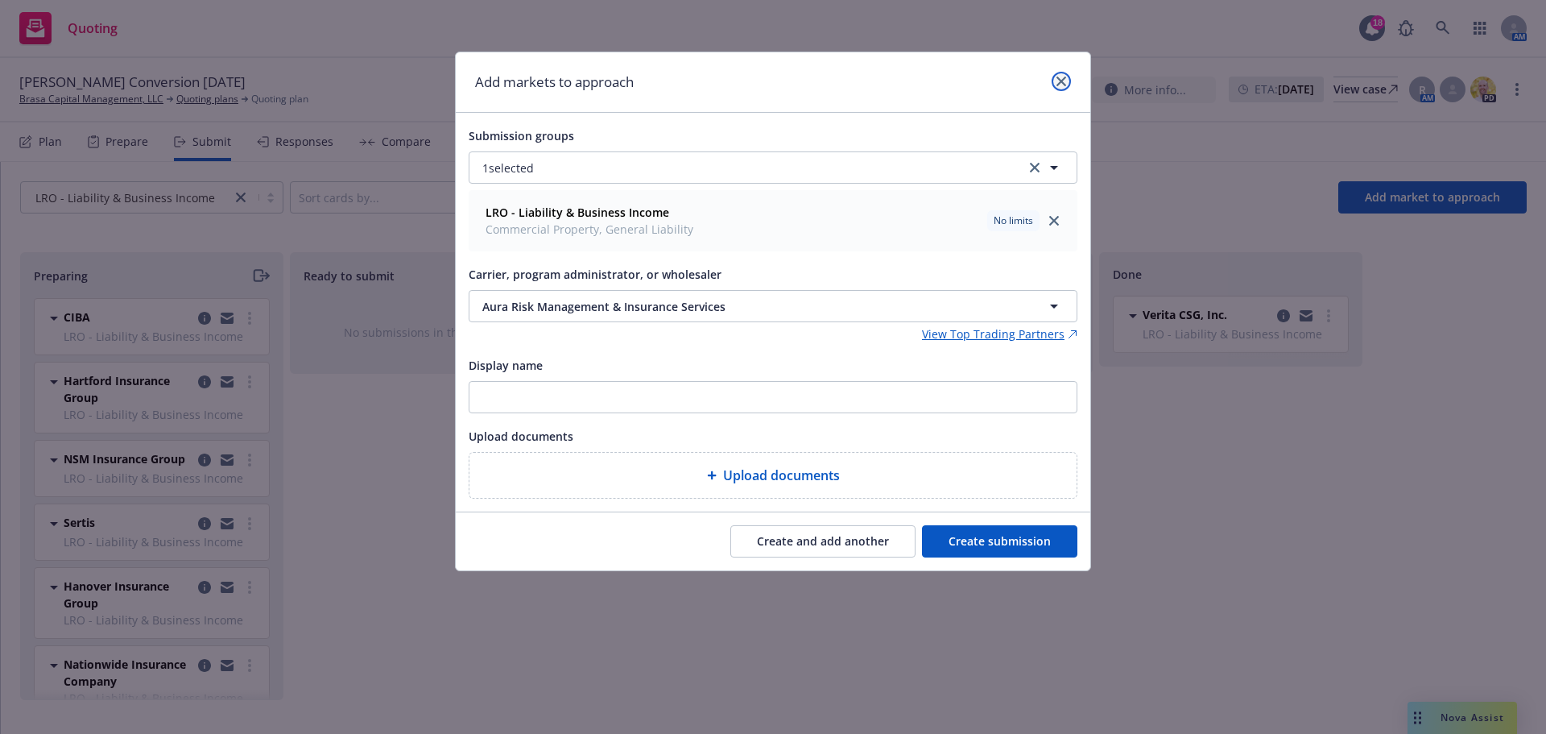
click at [1061, 80] on icon "close" at bounding box center [1062, 82] width 10 height 10
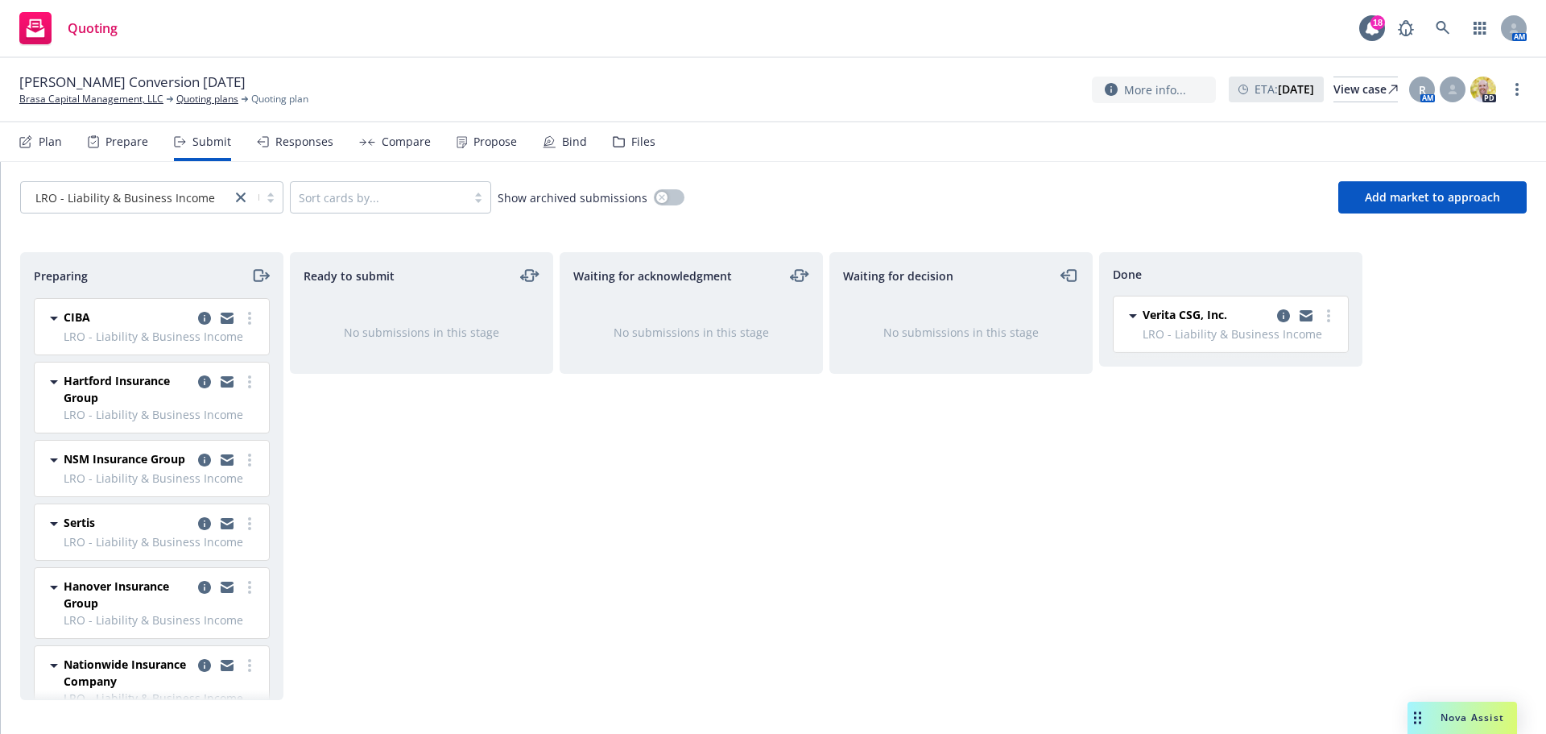
click at [850, 10] on div "Quoting 18 AM" at bounding box center [773, 29] width 1546 height 58
click at [97, 97] on link "Brasa Capital Management, LLC" at bounding box center [91, 99] width 144 height 14
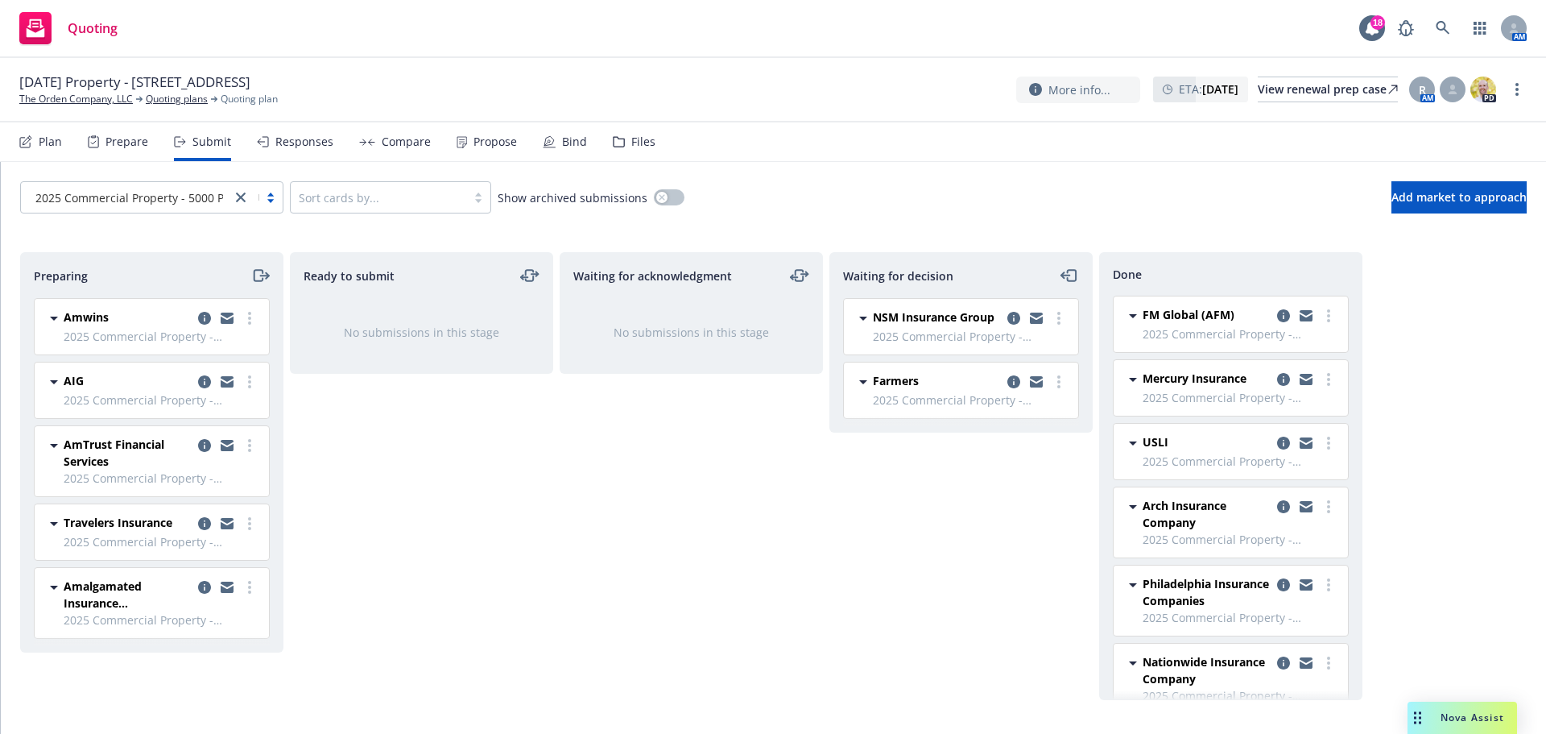
click at [1500, 722] on span "Nova Assist" at bounding box center [1473, 717] width 64 height 14
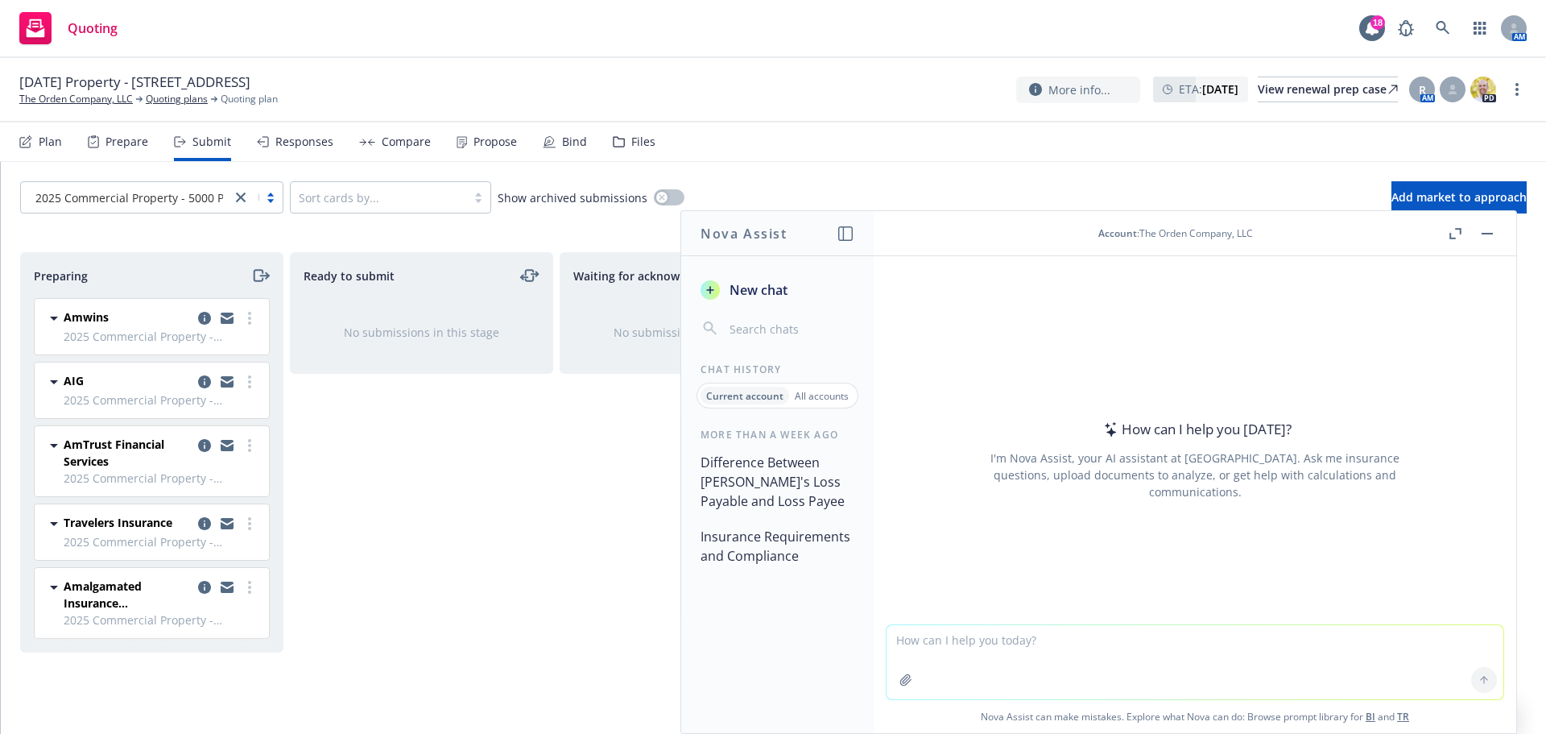
click at [1199, 636] on textarea at bounding box center [1195, 662] width 617 height 74
type textarea "difference between [PERSON_NAME]'s risk and HOA"
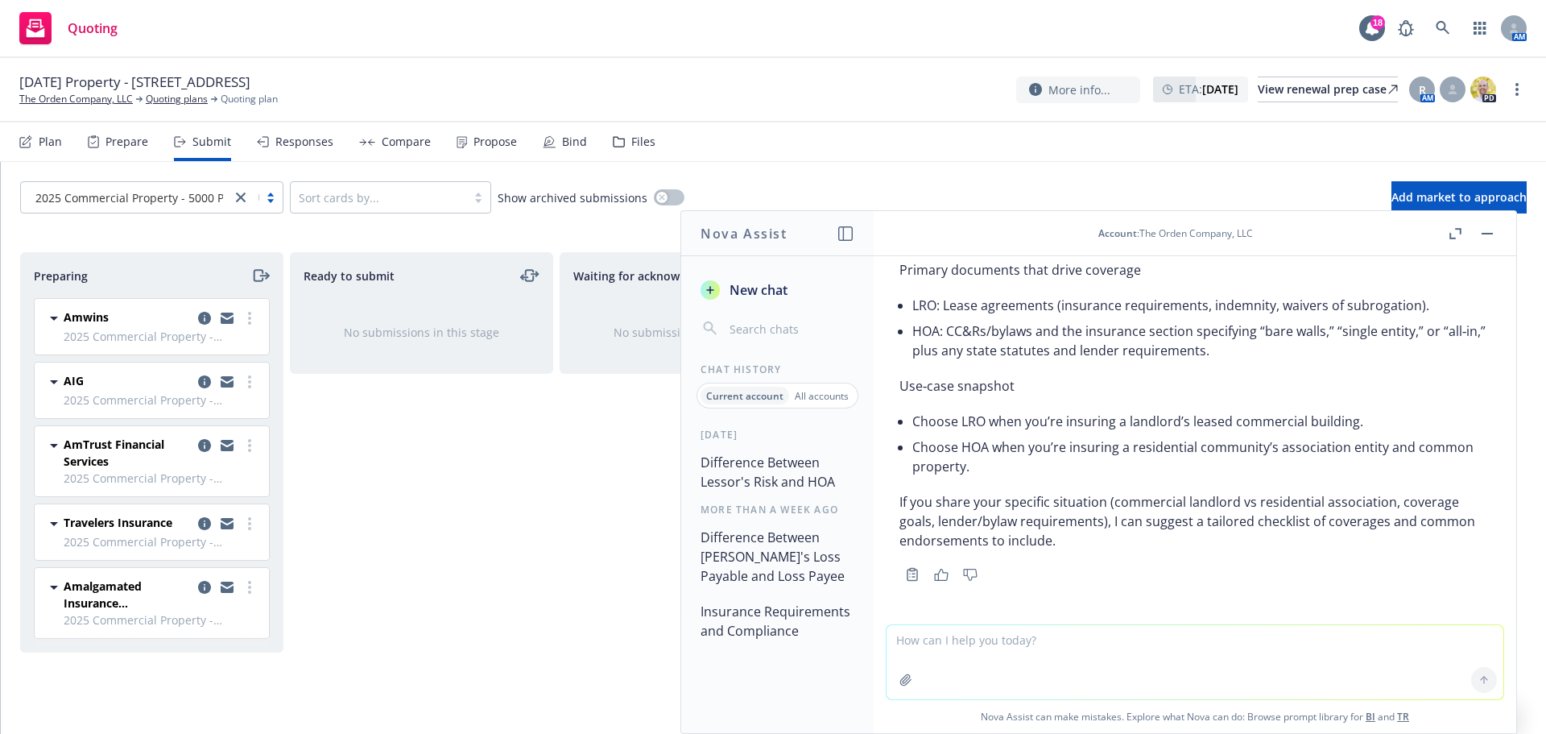
scroll to position [1239, 0]
click at [383, 524] on div "Ready to submit No submissions in this stage" at bounding box center [421, 476] width 263 height 448
click at [73, 97] on link "The Orden Company, LLC" at bounding box center [76, 99] width 114 height 14
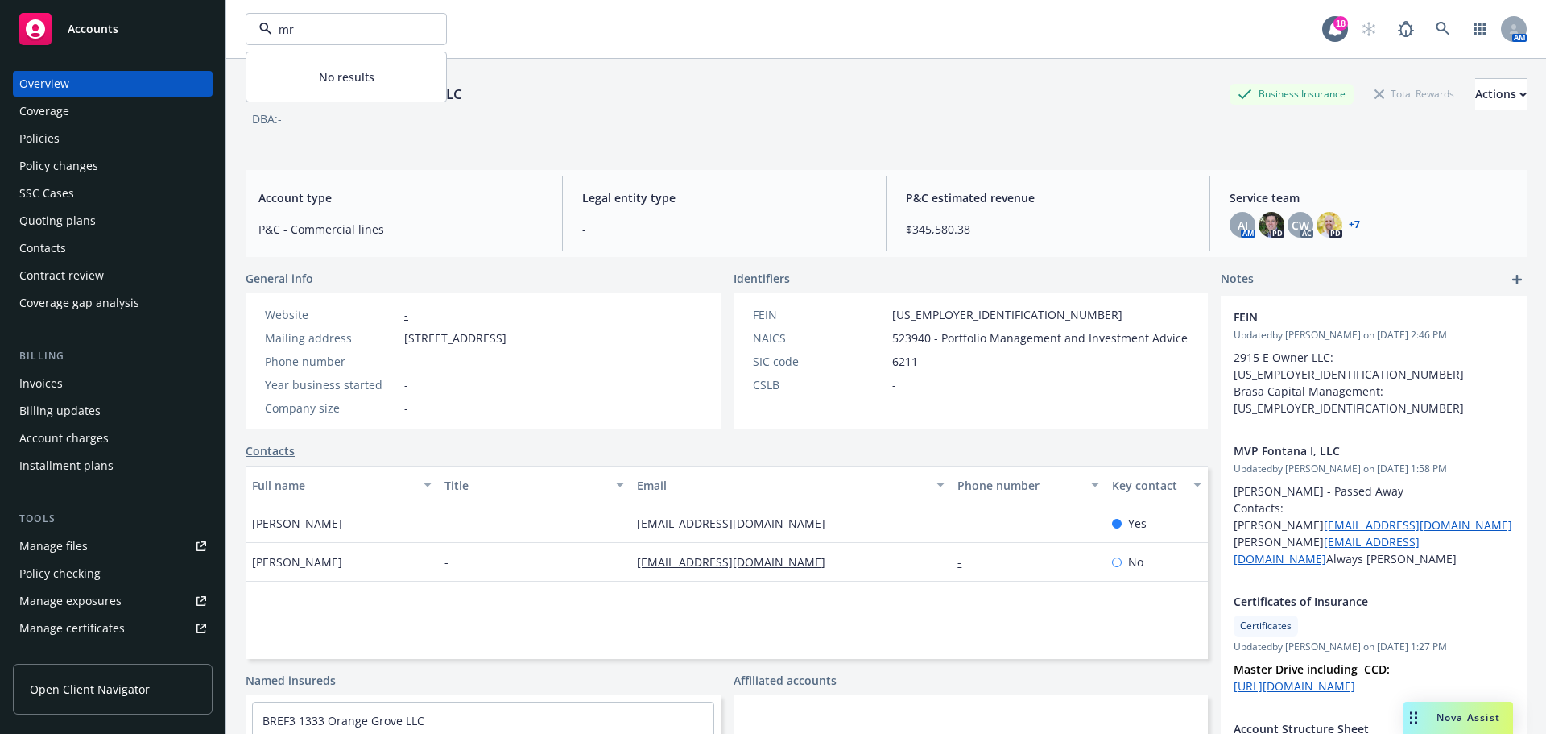
type input "mrk"
click at [309, 68] on strong "MRK Partners, Inc." at bounding box center [313, 74] width 101 height 15
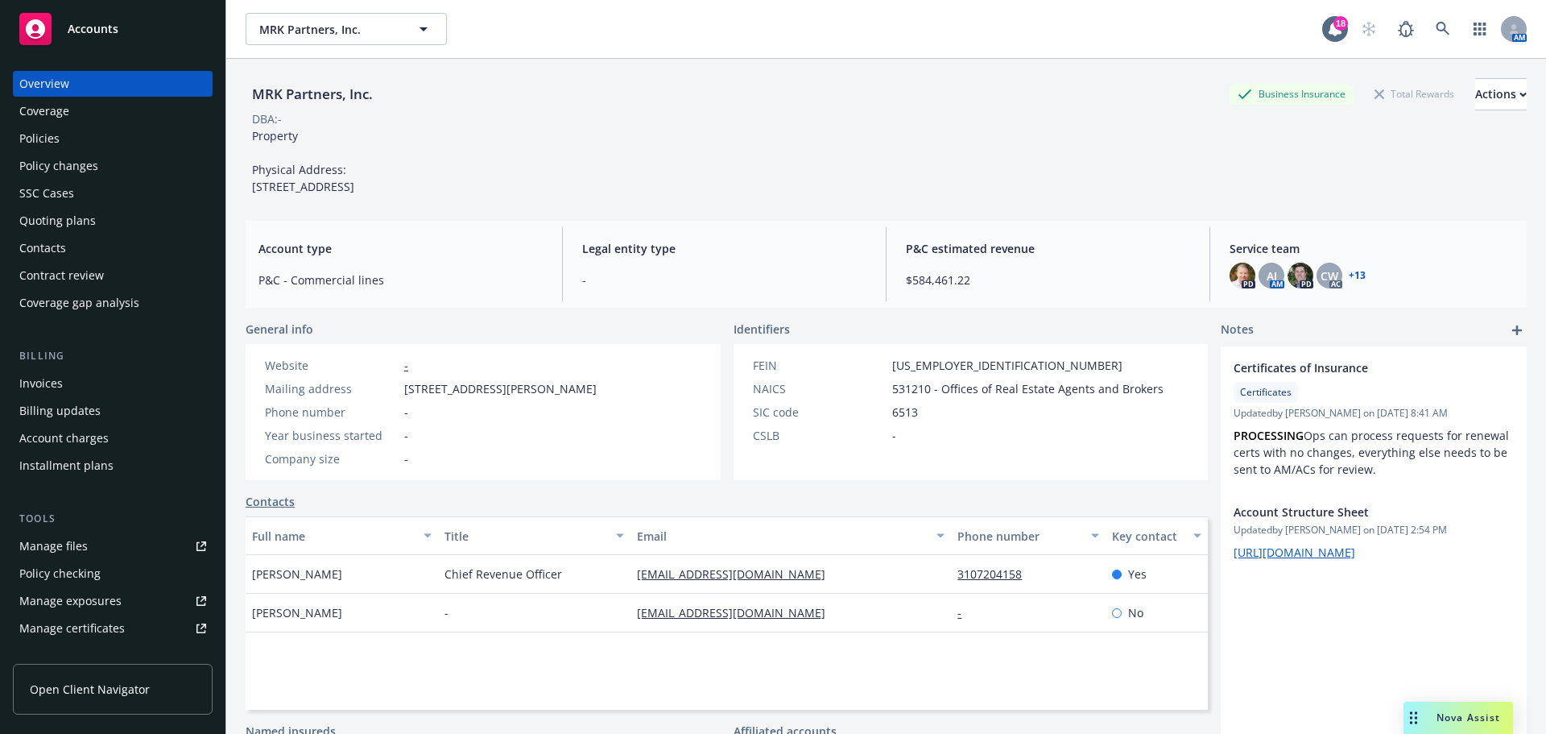
click at [77, 135] on div "Policies" at bounding box center [112, 139] width 187 height 26
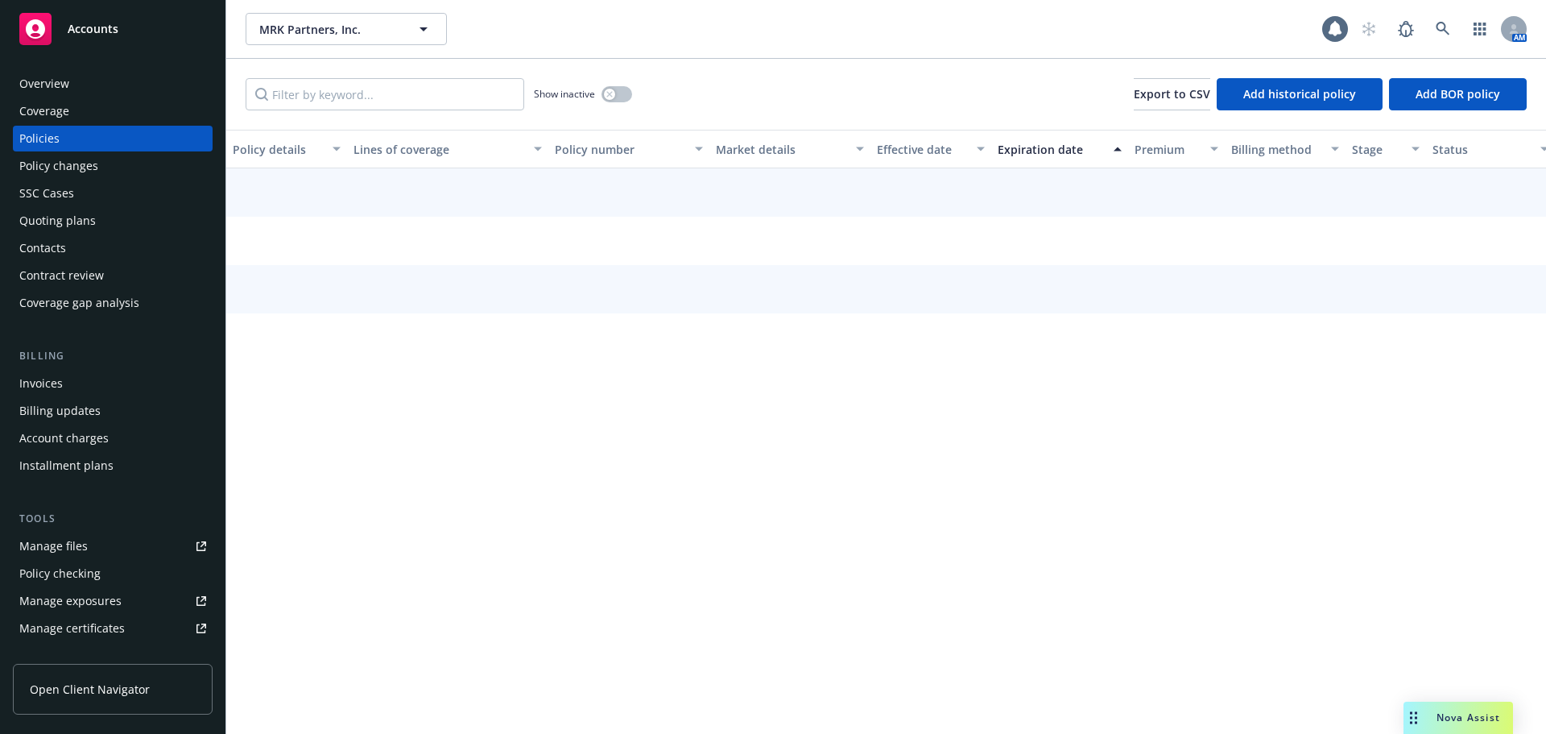
click at [381, 72] on div "Show inactive Export to CSV Add historical policy Add BOR policy" at bounding box center [886, 94] width 1320 height 71
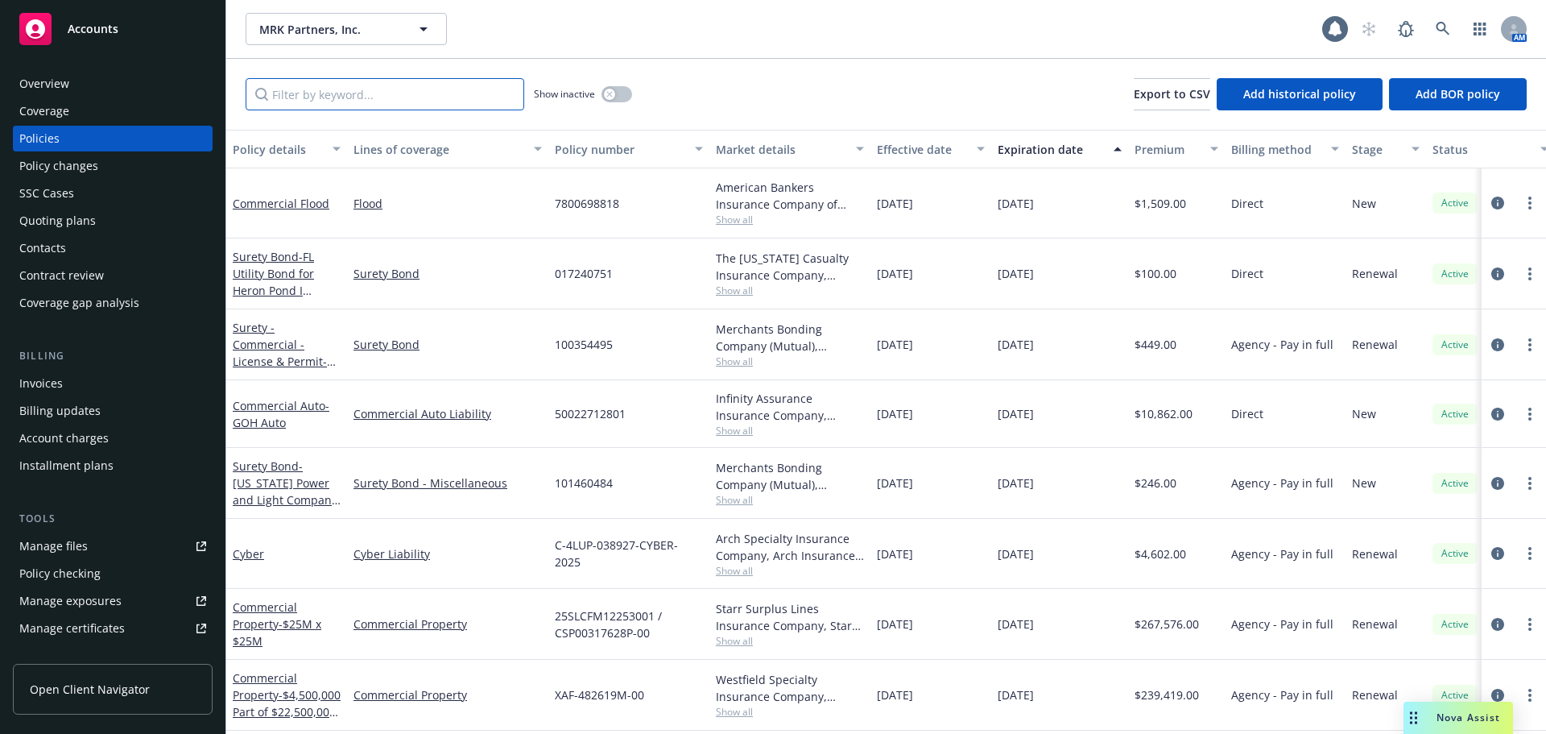
click at [362, 82] on input "Filter by keyword..." at bounding box center [385, 94] width 279 height 32
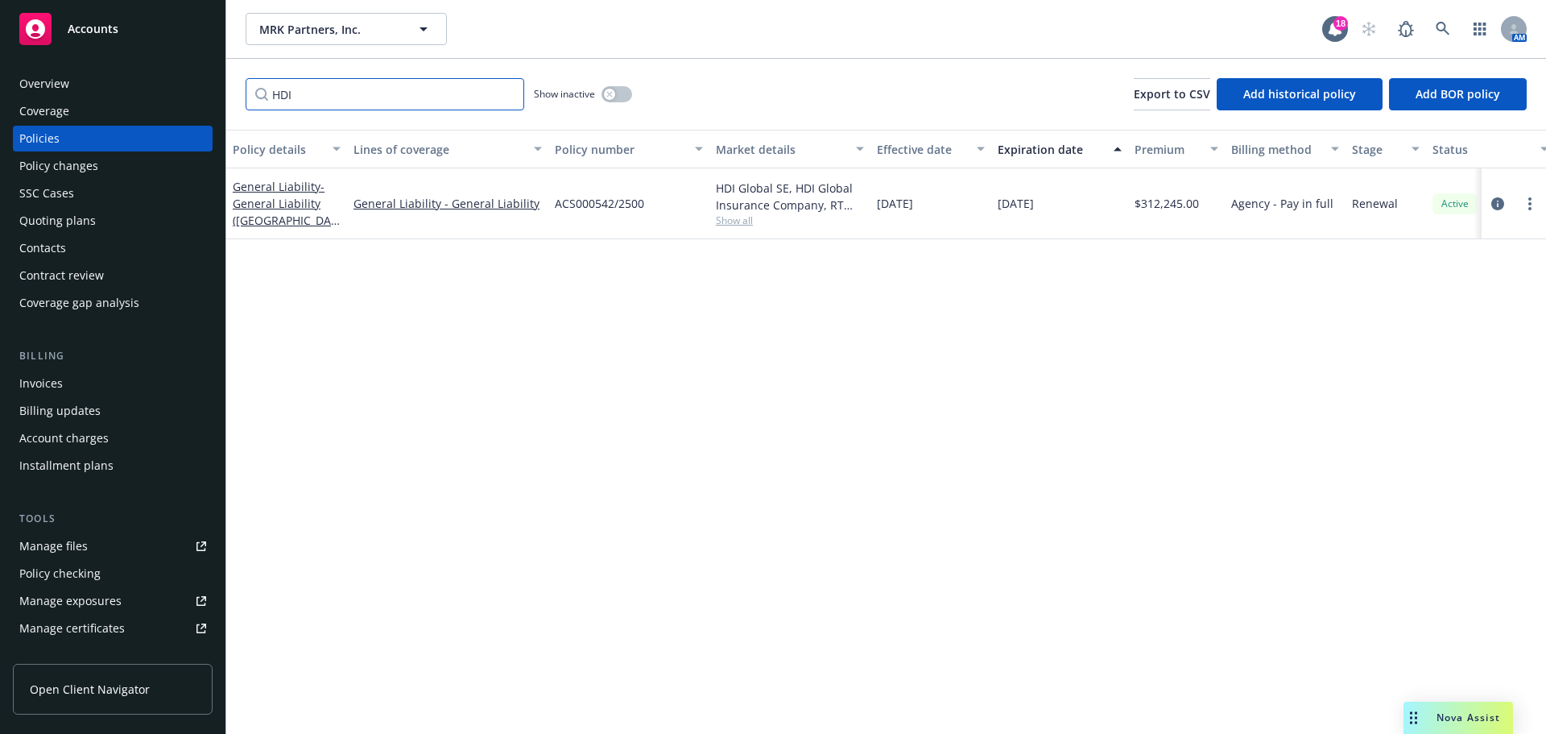
type input "HDI"
click at [348, 13] on button "MRK Partners, Inc." at bounding box center [346, 29] width 201 height 32
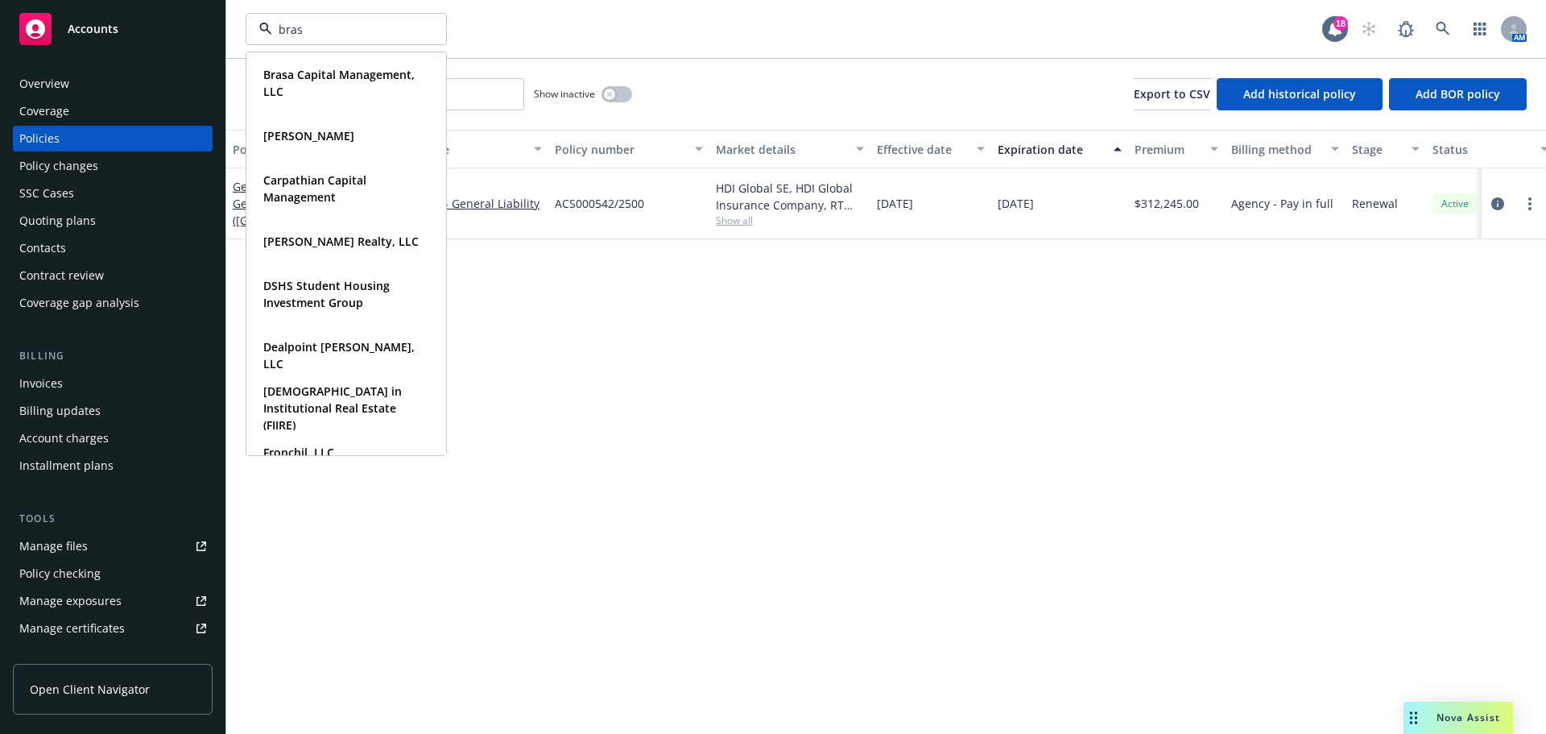
type input "brasa"
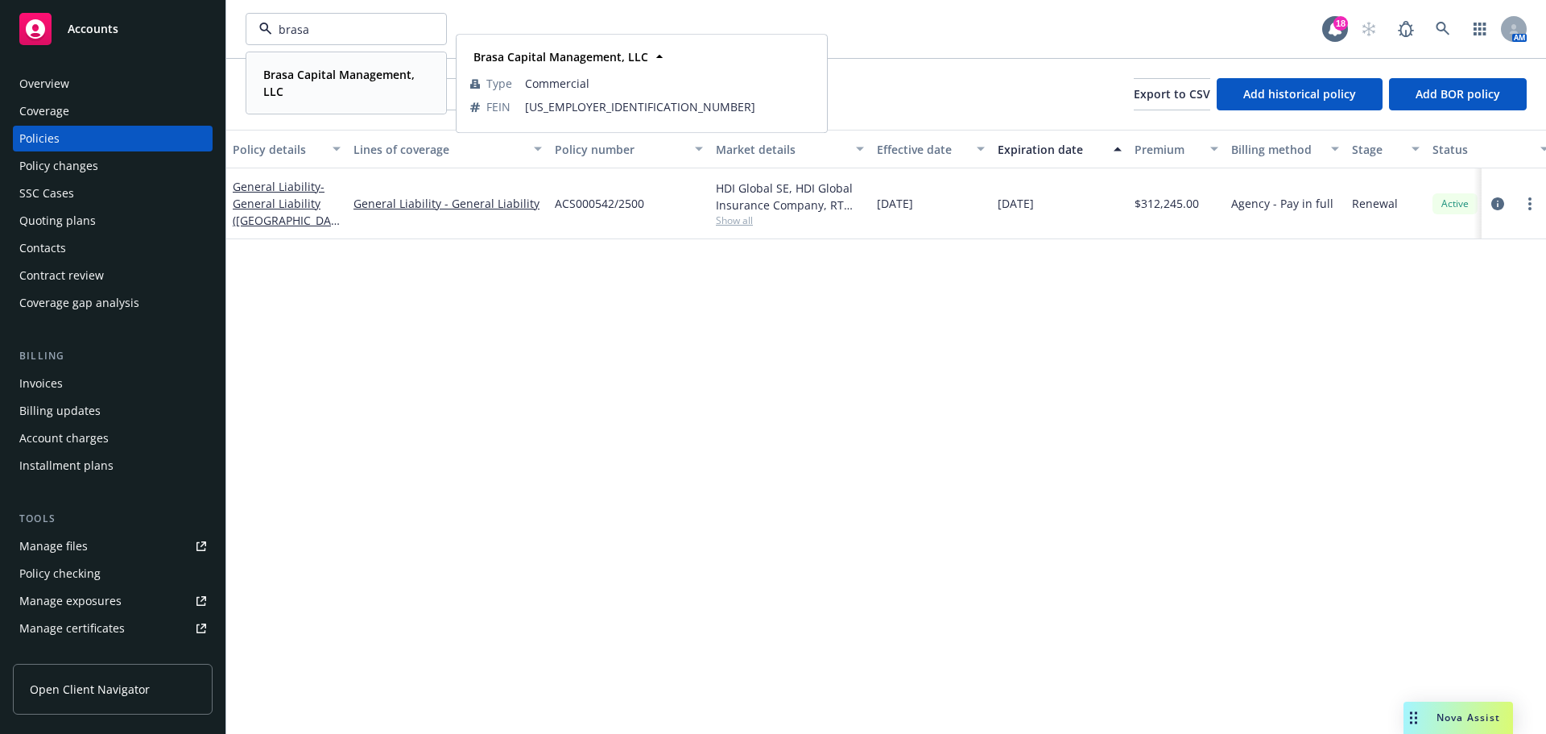
click at [334, 77] on strong "Brasa Capital Management, LLC" at bounding box center [338, 83] width 151 height 32
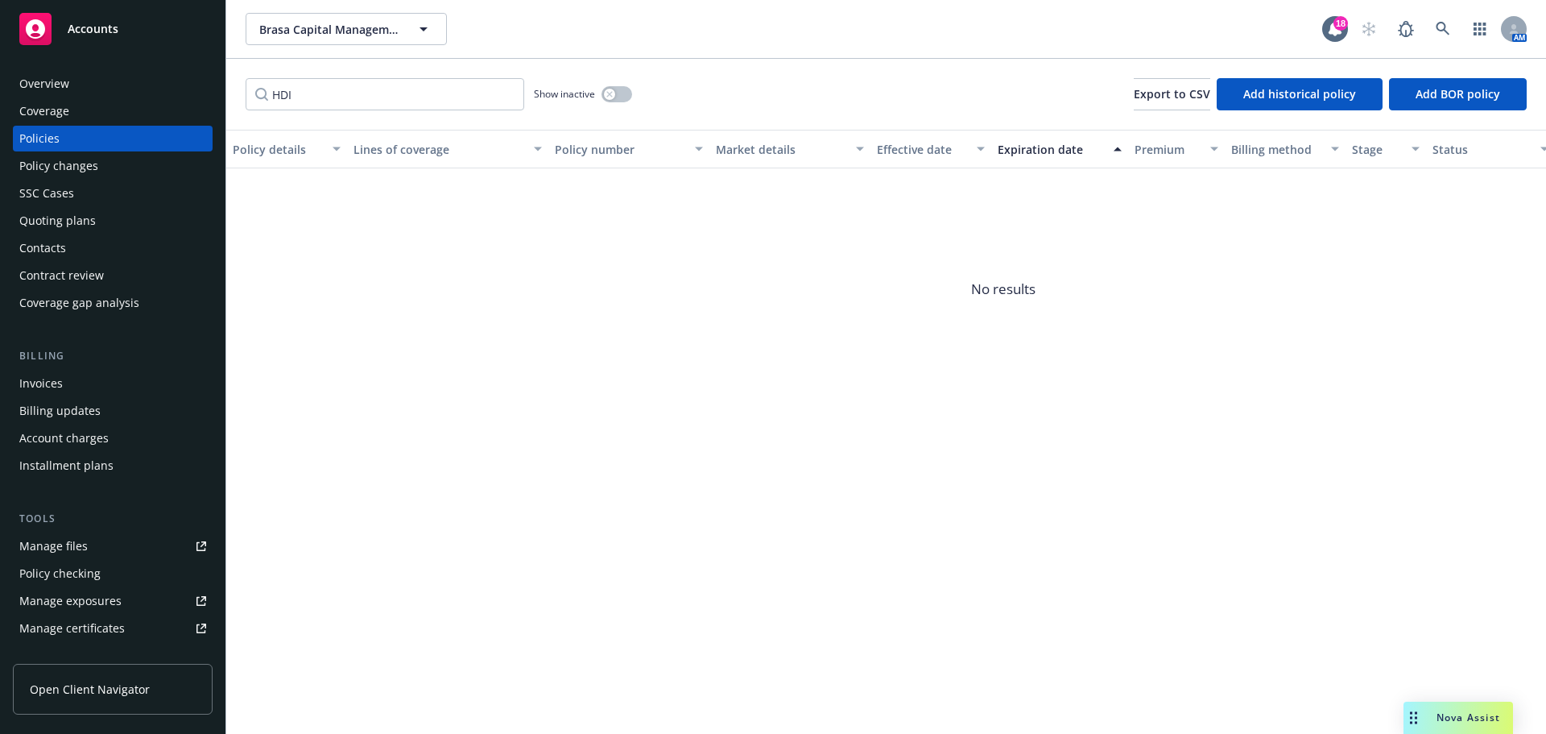
click at [87, 209] on div "Quoting plans" at bounding box center [57, 221] width 77 height 26
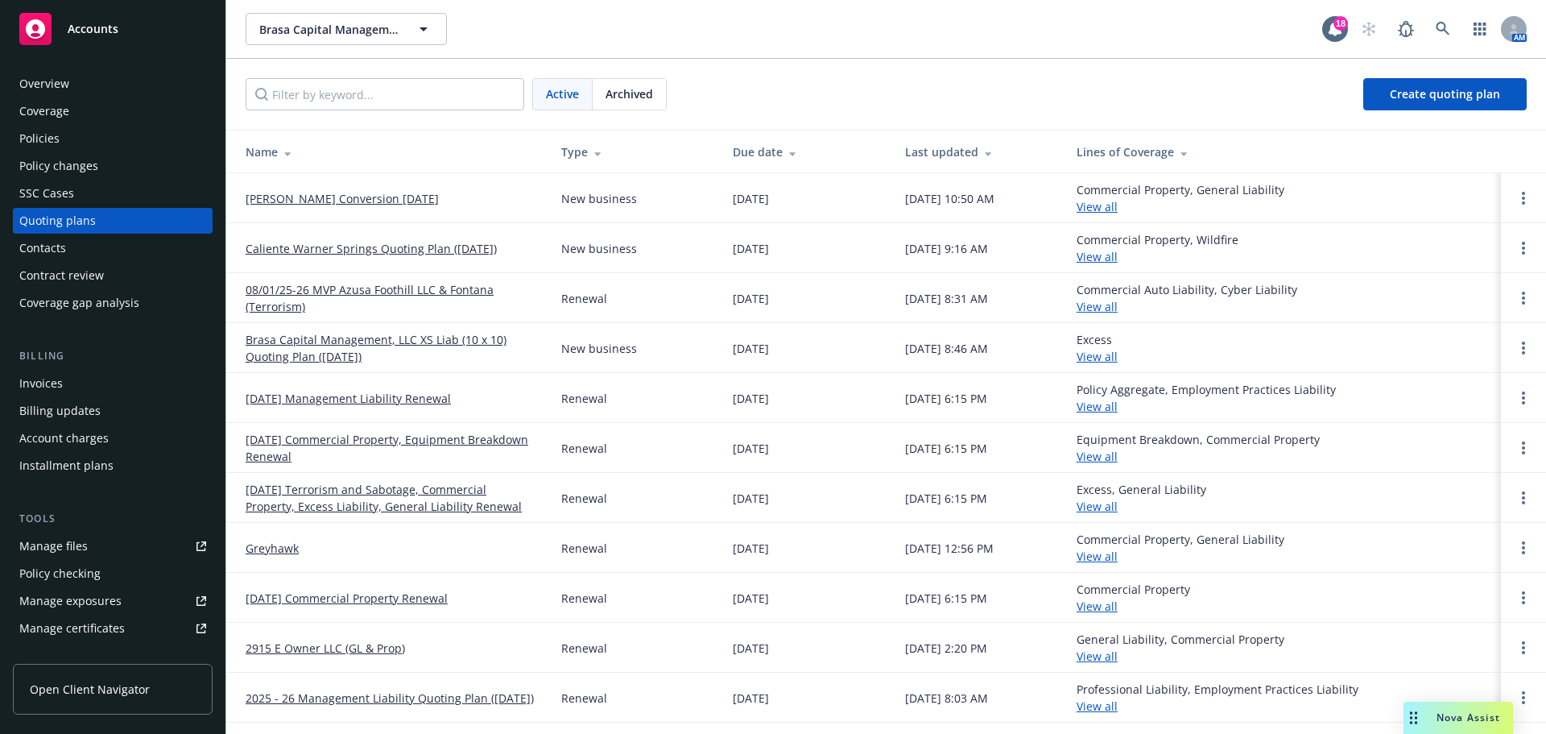
click at [354, 199] on link "Estelle Conversion 10/15/2025" at bounding box center [342, 198] width 193 height 17
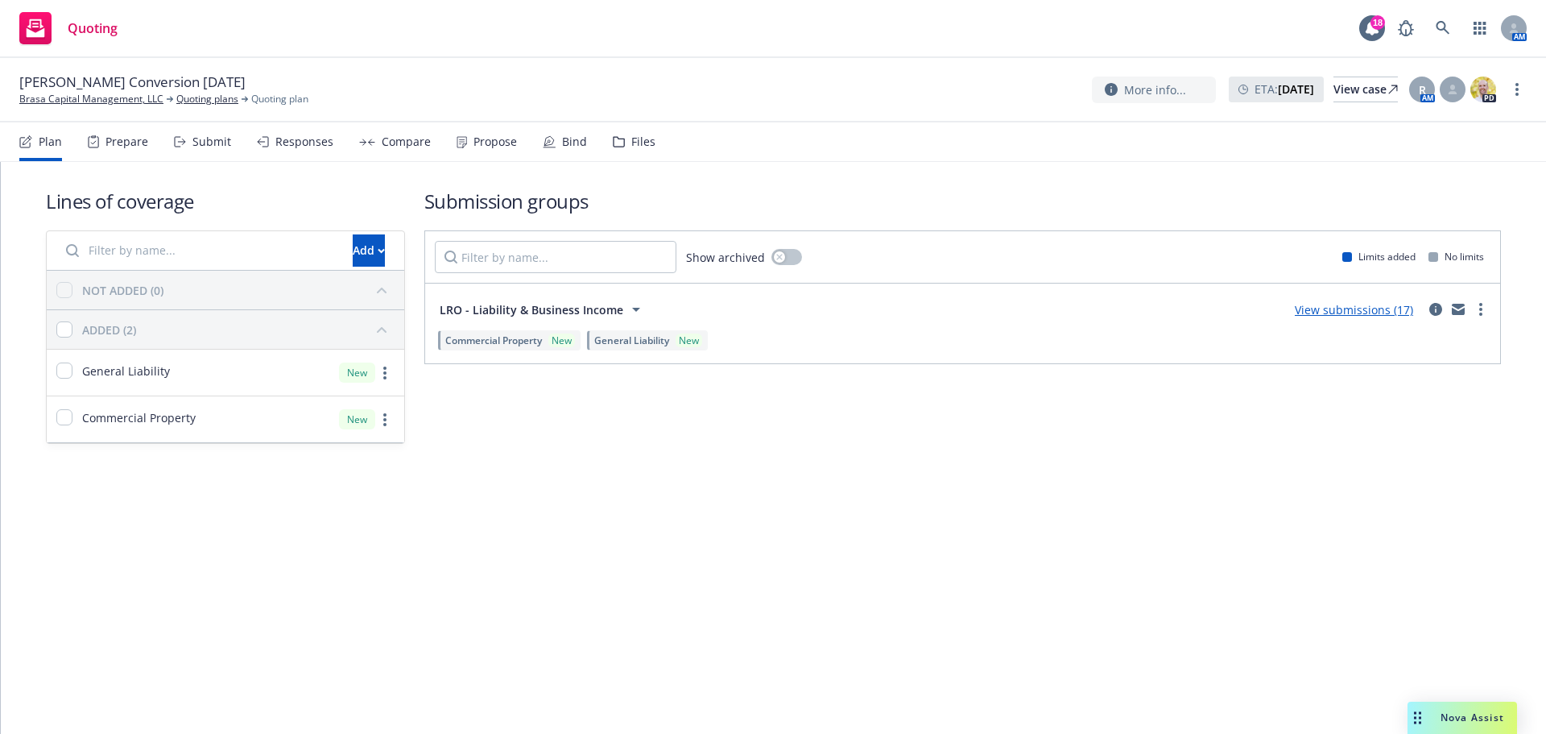
click at [1382, 311] on link "View submissions (17)" at bounding box center [1354, 309] width 118 height 15
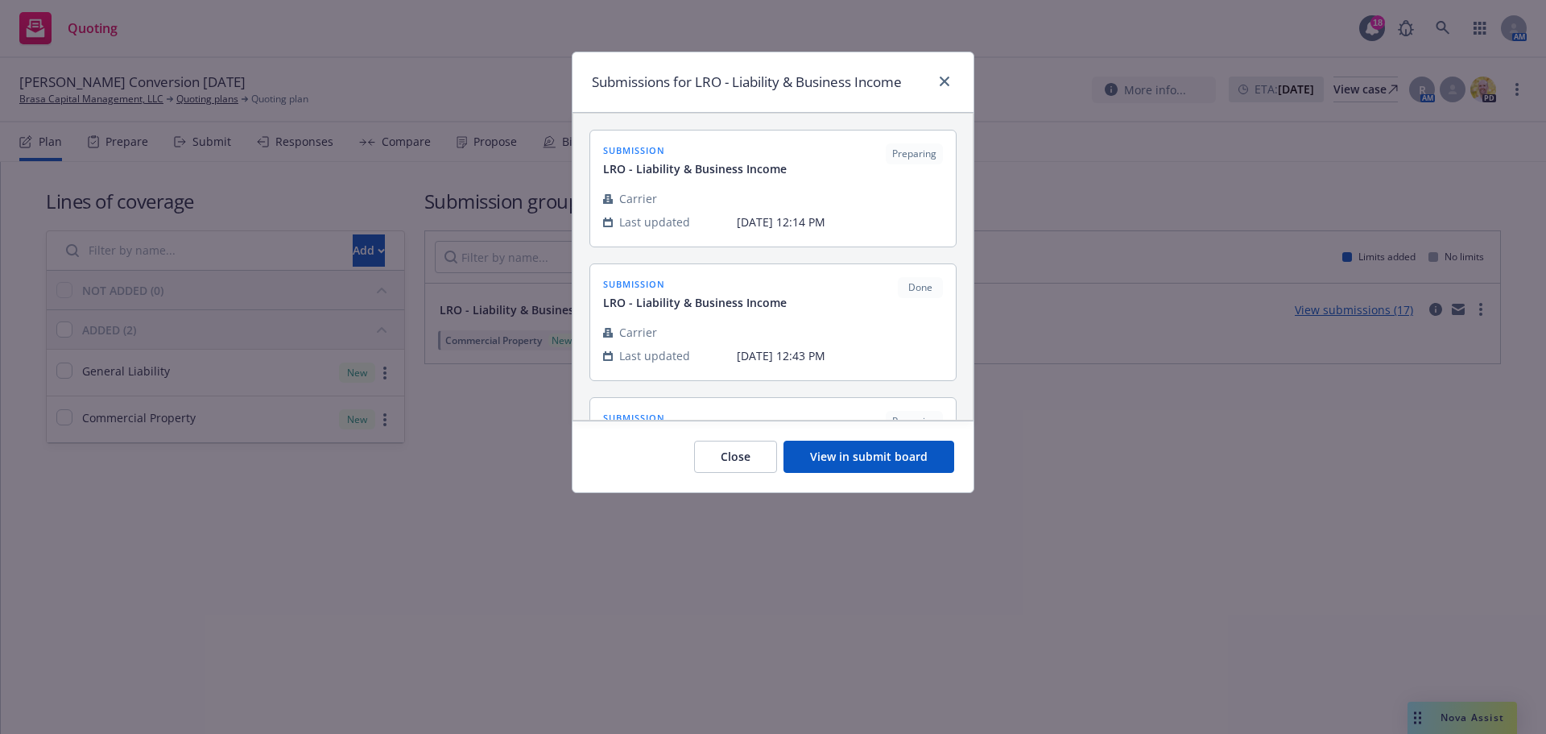
click at [894, 456] on button "View in submit board" at bounding box center [869, 457] width 171 height 32
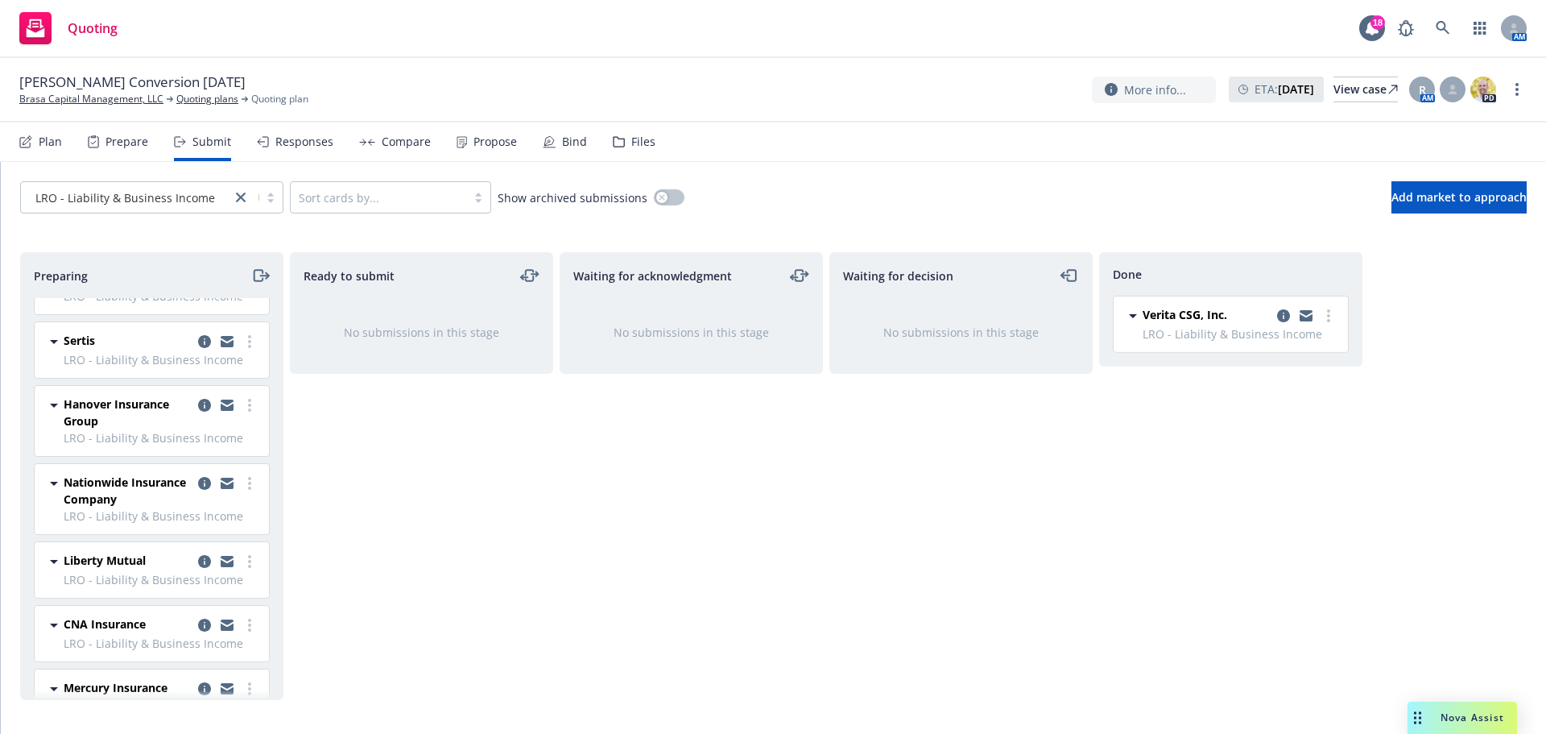
scroll to position [242, 0]
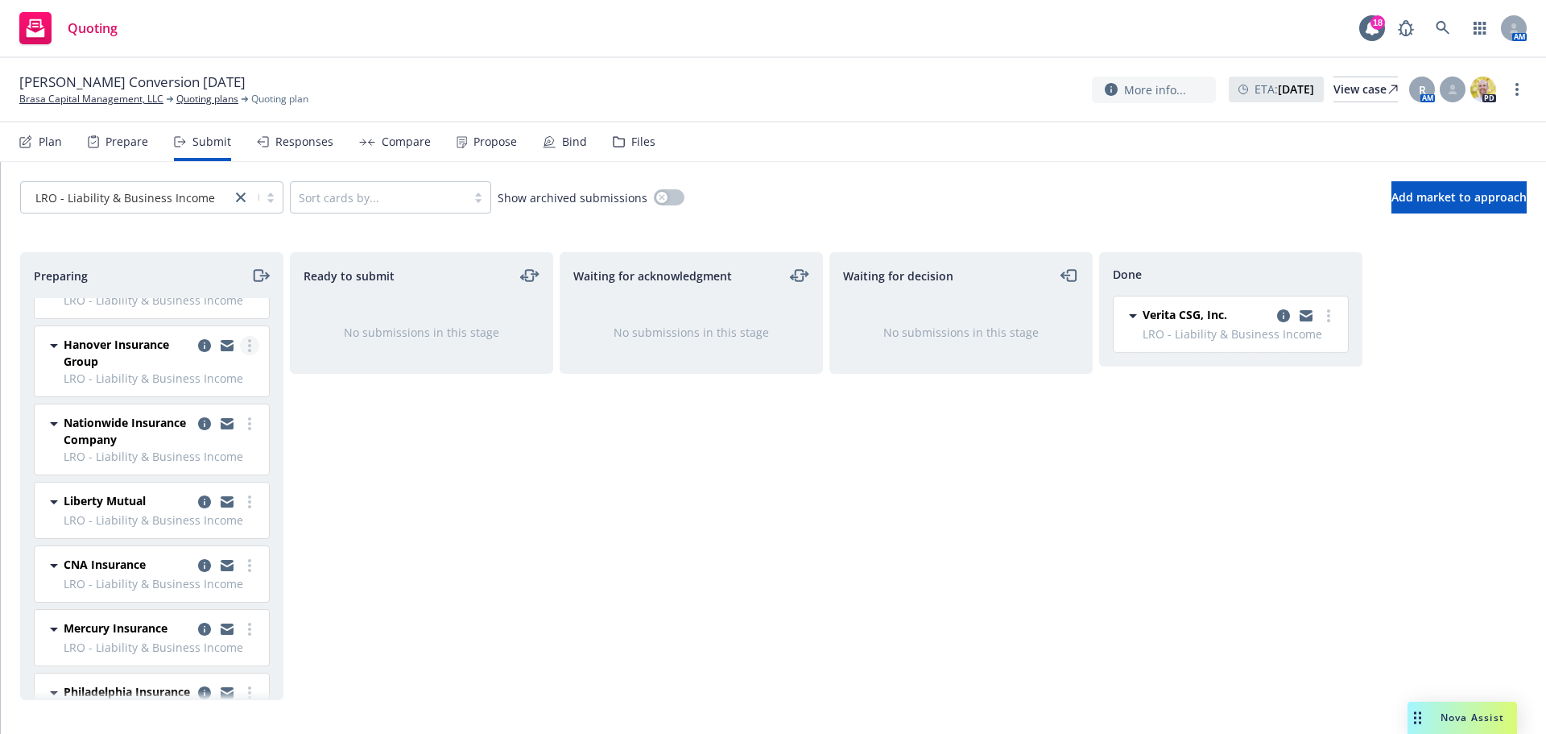
click at [248, 342] on circle "more" at bounding box center [249, 340] width 3 height 3
click at [203, 514] on span "Add declined decision" at bounding box center [164, 521] width 159 height 15
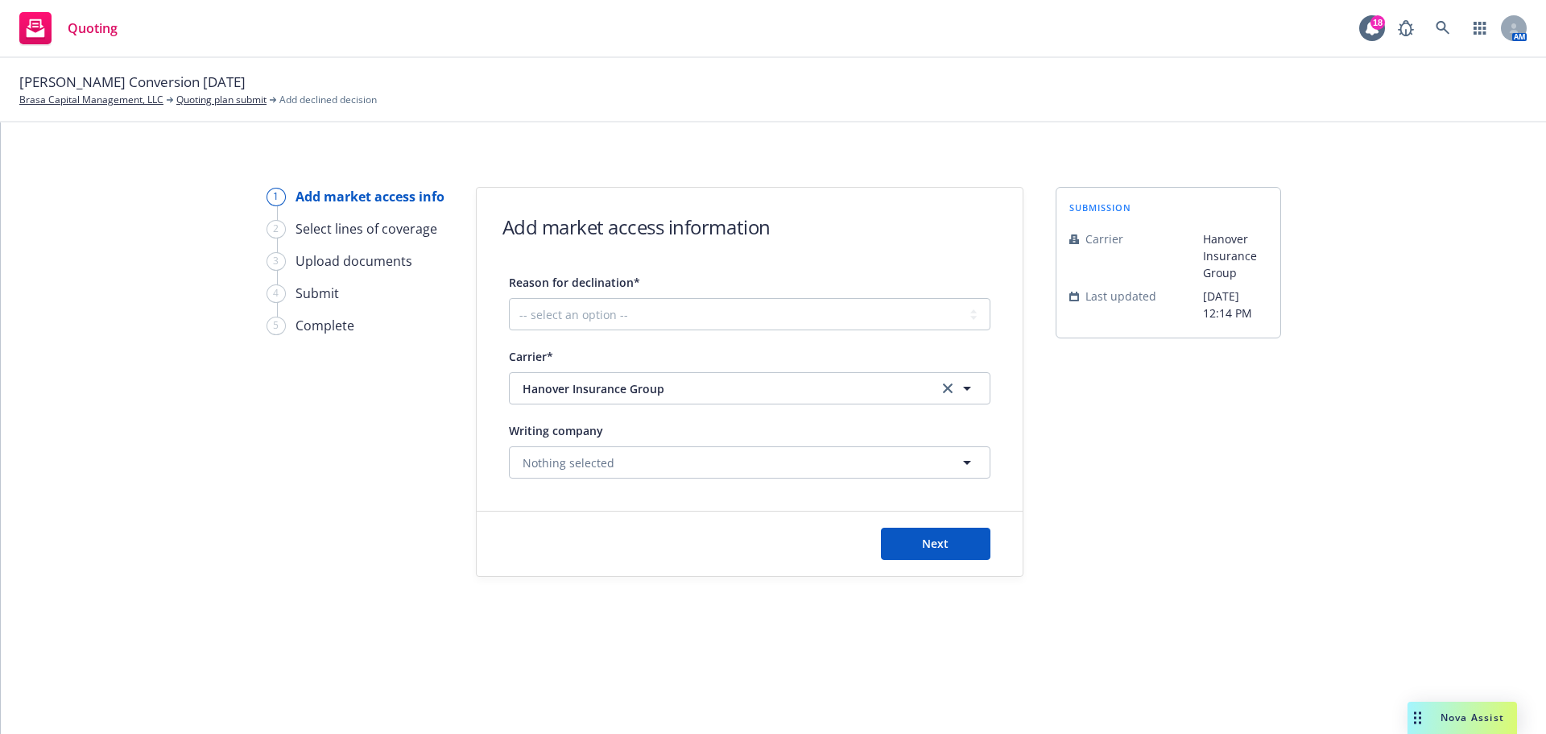
click at [793, 332] on div "Reason for declination* -- select an option -- Cannot compete with other market…" at bounding box center [750, 375] width 482 height 206
click at [710, 308] on select "-- select an option -- Cannot compete with other markets Carrier non-renewed Ca…" at bounding box center [750, 314] width 482 height 32
select select "DOES_NOT_FIT_UNDERWRITER_APPETITE"
click at [509, 298] on select "-- select an option -- Cannot compete with other markets Carrier non-renewed Ca…" at bounding box center [750, 314] width 482 height 32
click at [913, 533] on button "Next" at bounding box center [936, 543] width 110 height 32
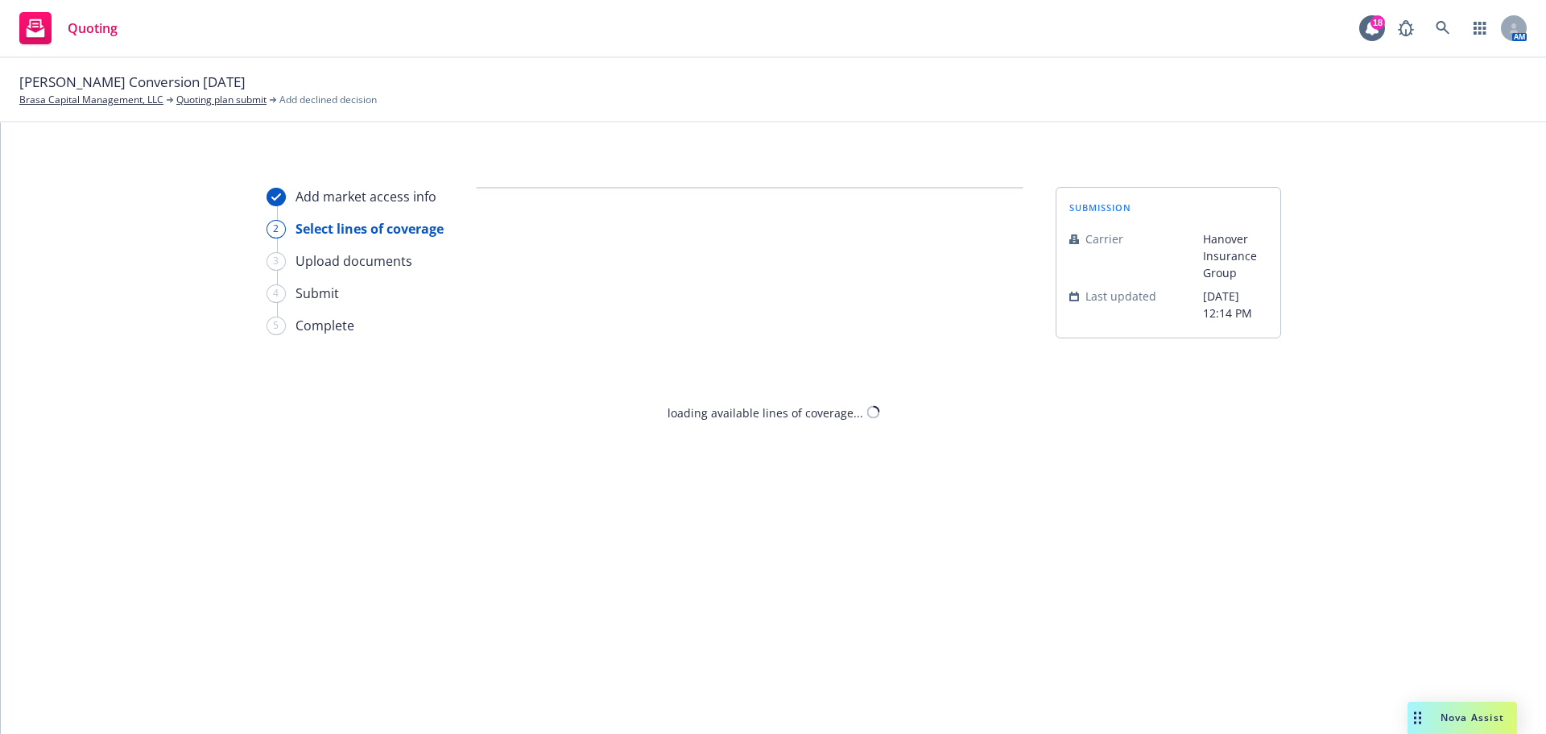
select select "DOES_NOT_FIT_UNDERWRITER_APPETITE"
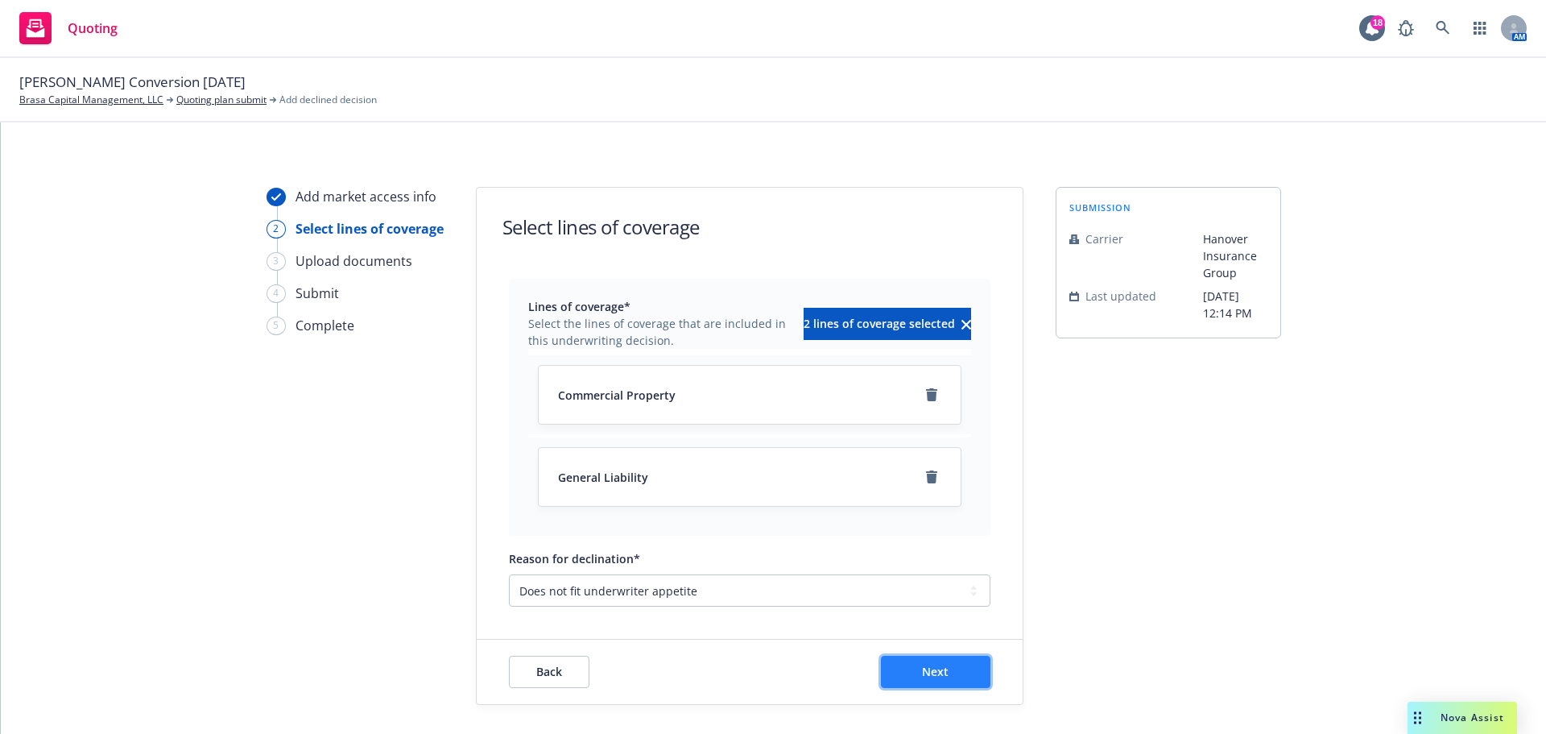
click at [937, 668] on span "Next" at bounding box center [935, 671] width 27 height 15
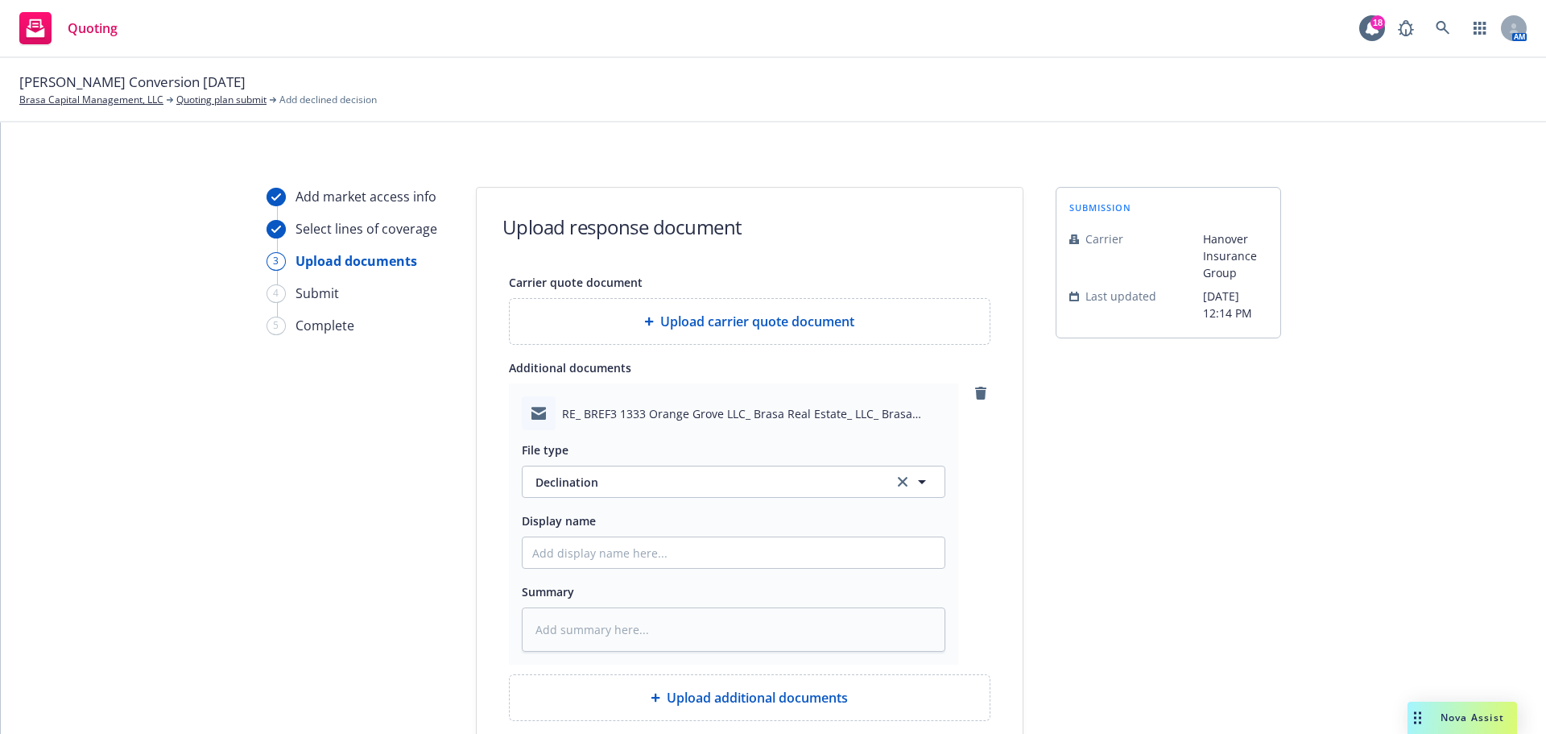
click at [635, 571] on div "File type Declination Declination Display name Summary" at bounding box center [734, 540] width 424 height 221
click at [626, 555] on input "Display name" at bounding box center [734, 552] width 422 height 31
type textarea "x"
type input "H"
type textarea "x"
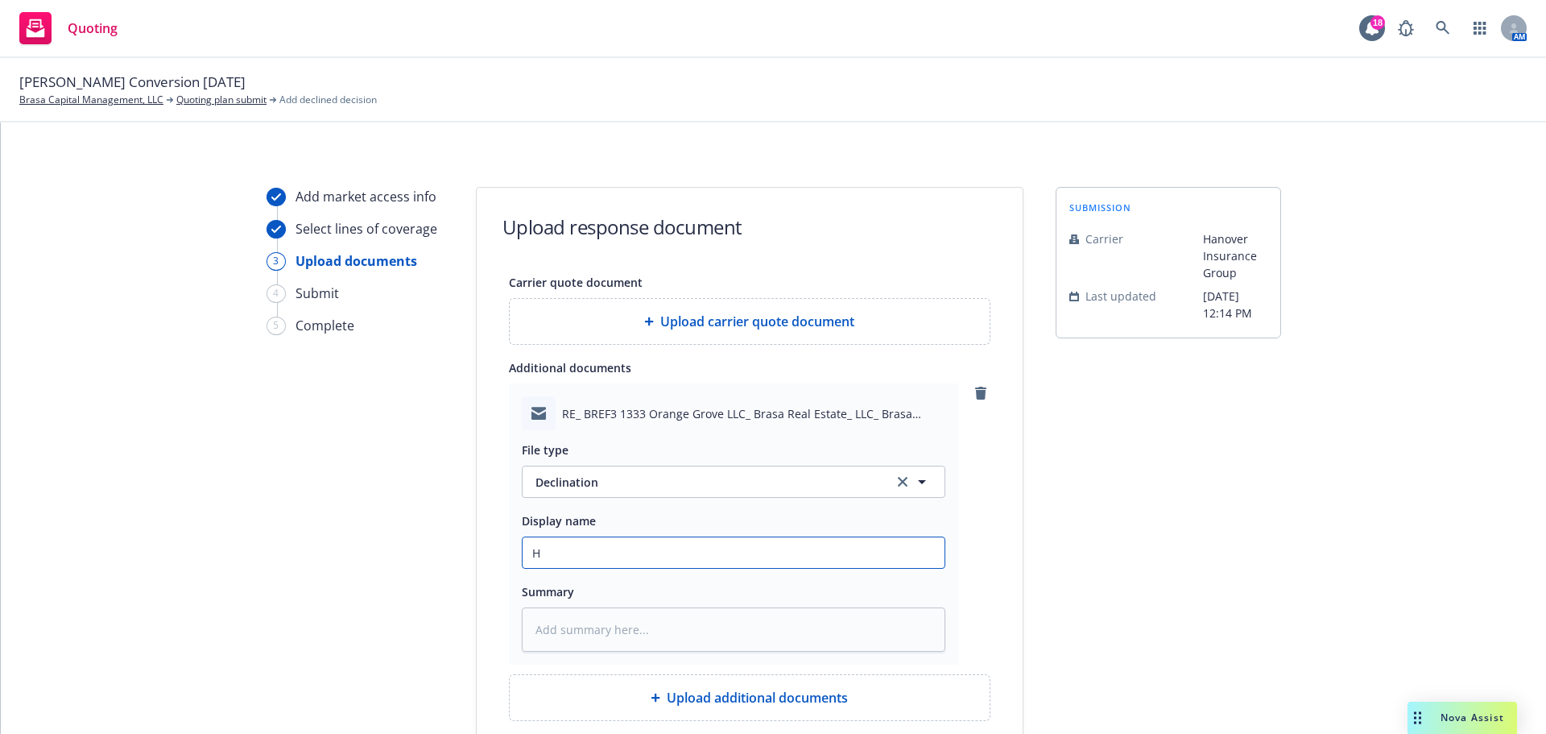
type input "Ha"
type textarea "x"
type input "[PERSON_NAME]"
type textarea "x"
type input "Hano"
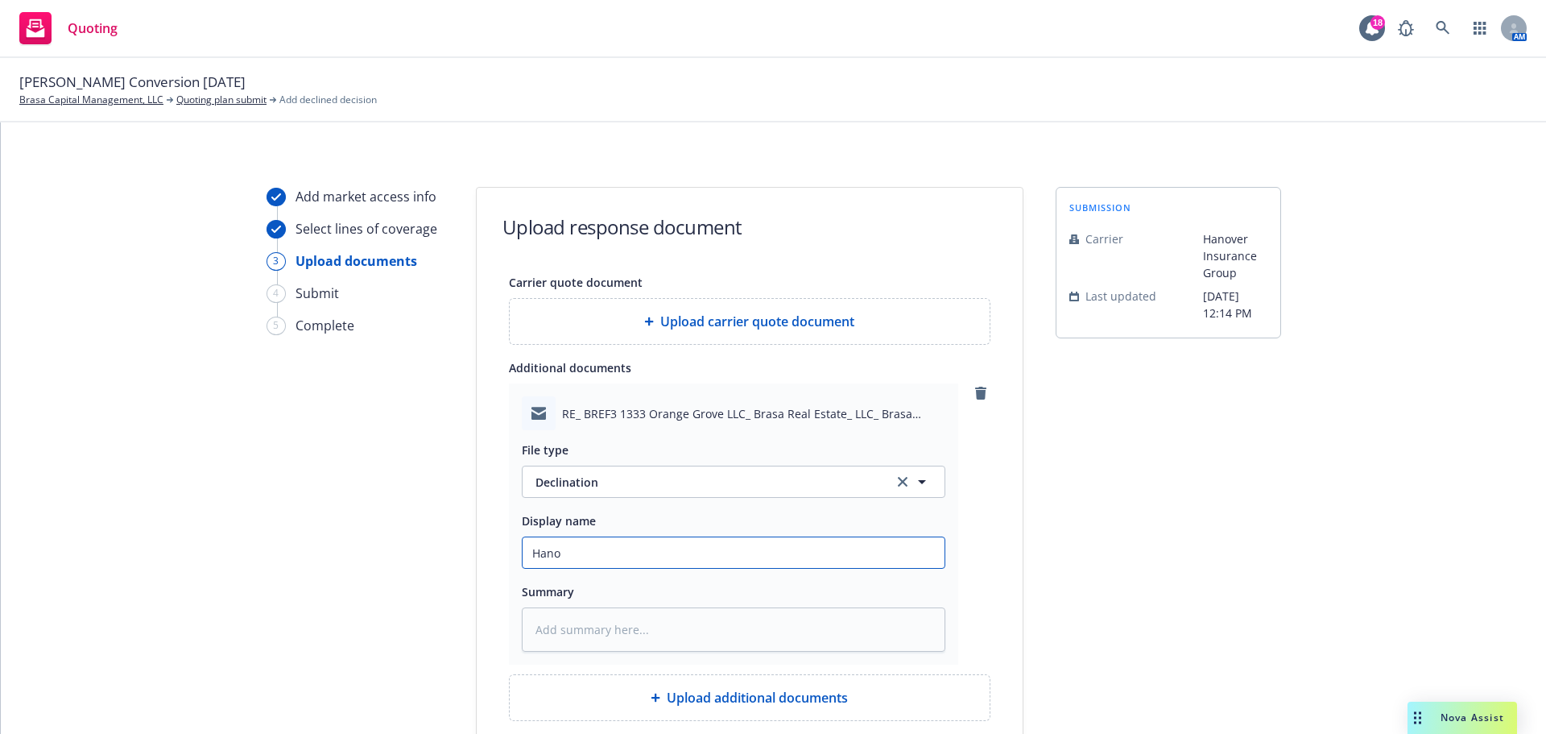
type textarea "x"
type input "[PERSON_NAME]"
type textarea "x"
type input "Hanove"
type textarea "x"
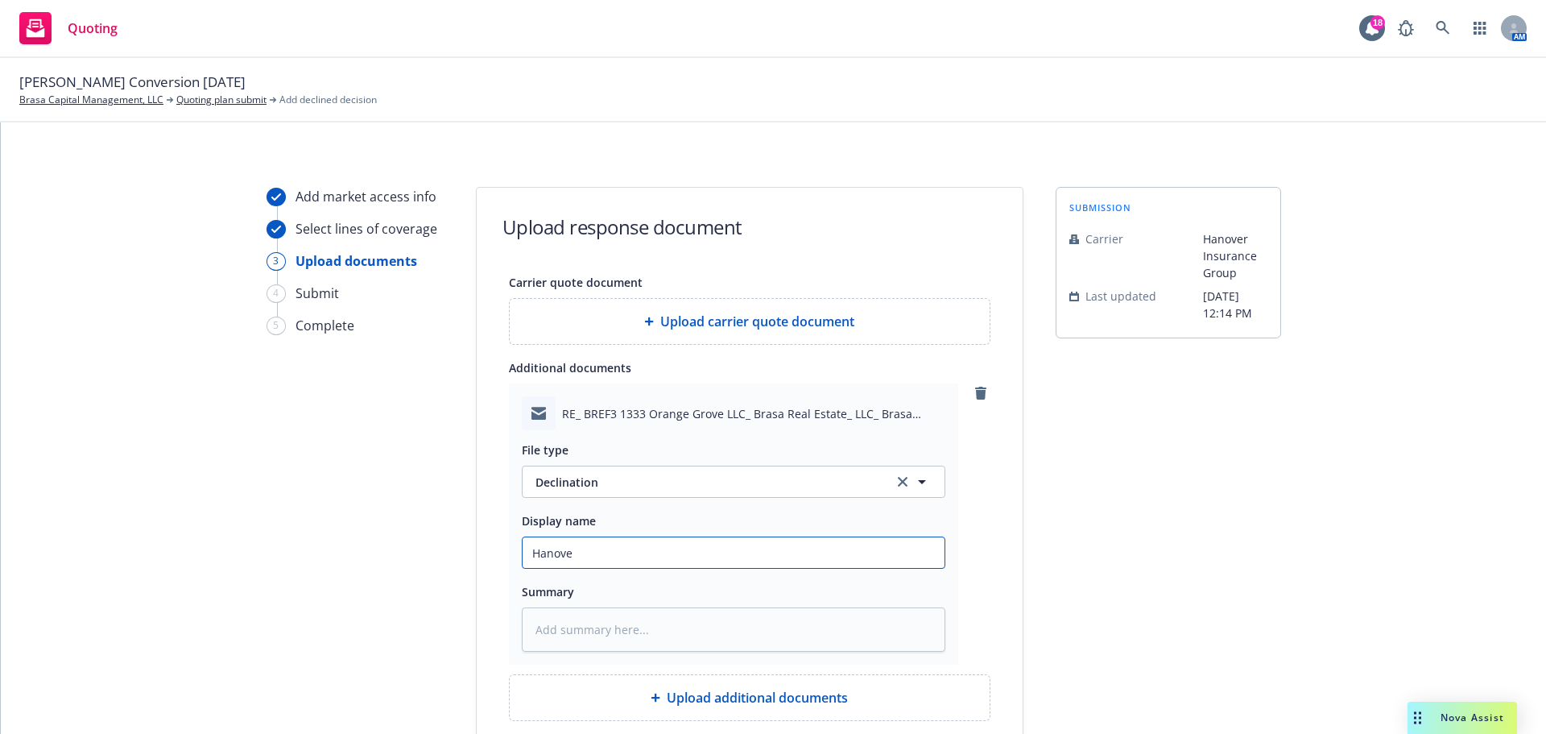
type input "[GEOGRAPHIC_DATA]"
type textarea "x"
type input "[GEOGRAPHIC_DATA]"
type textarea "x"
type input "Hanover D"
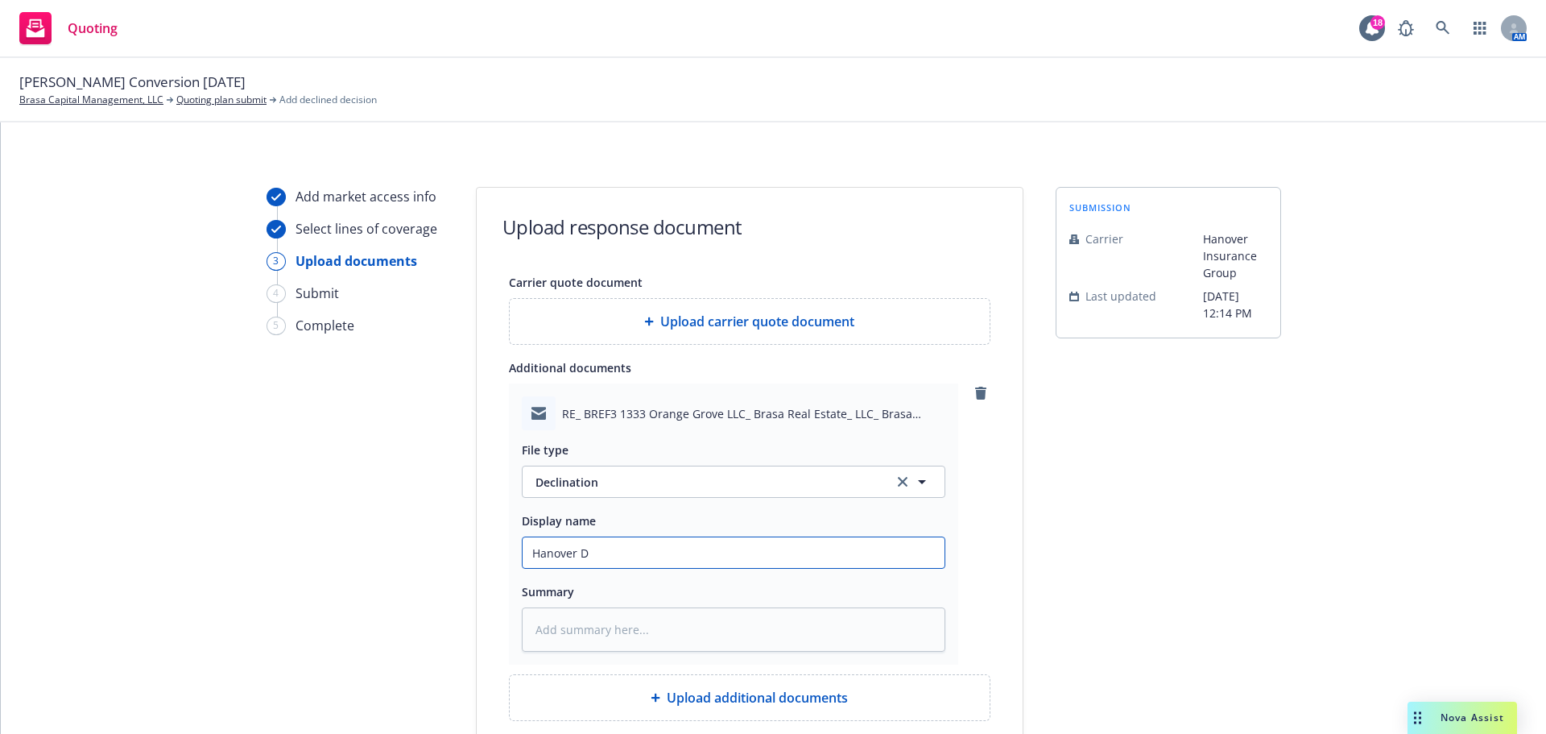
type textarea "x"
type input "Hanover De"
type textarea "x"
type input "Hanover Dec"
type textarea "x"
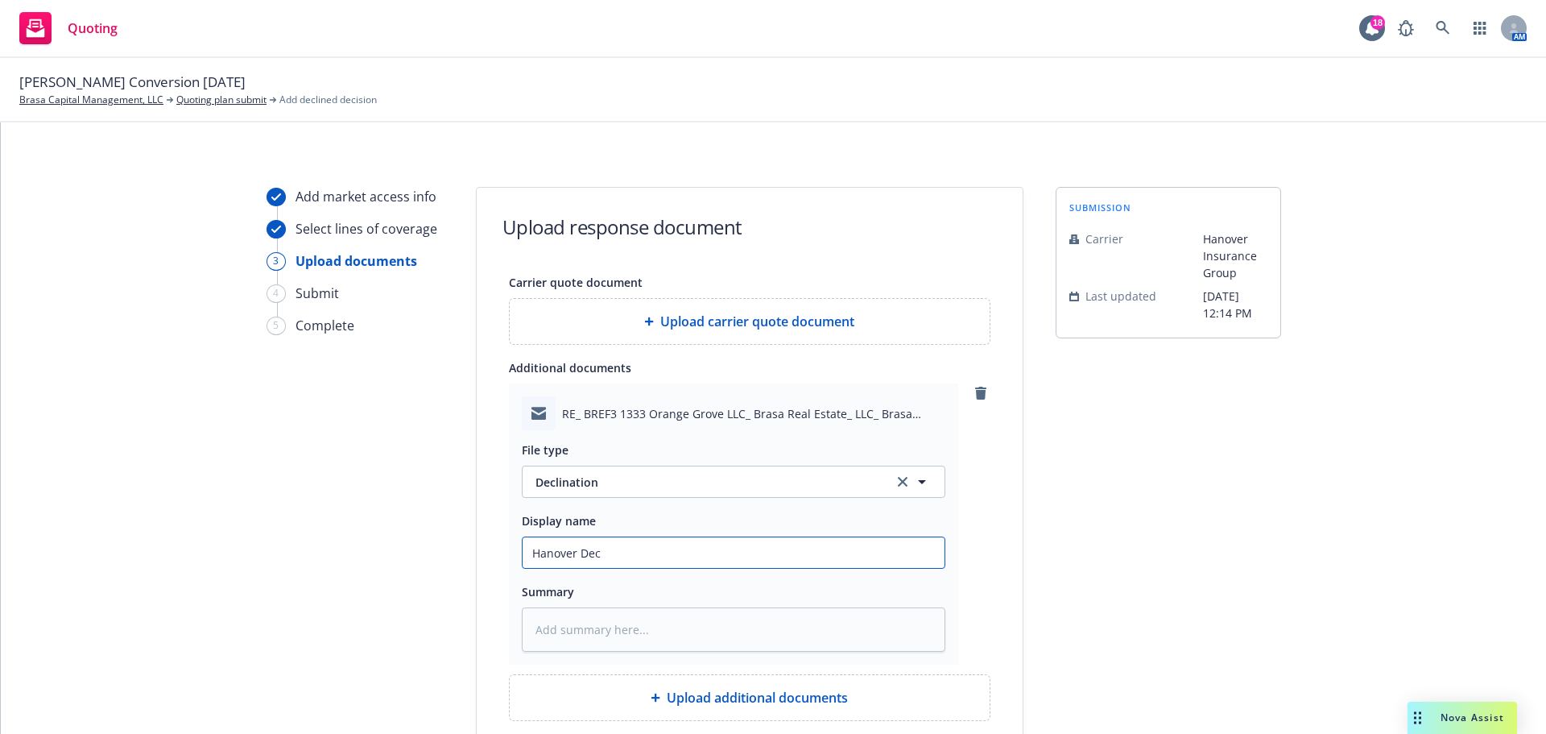
type input "Hanover Decl"
type textarea "x"
type input "Hanover Decli"
type textarea "x"
type input "Hanover Declin"
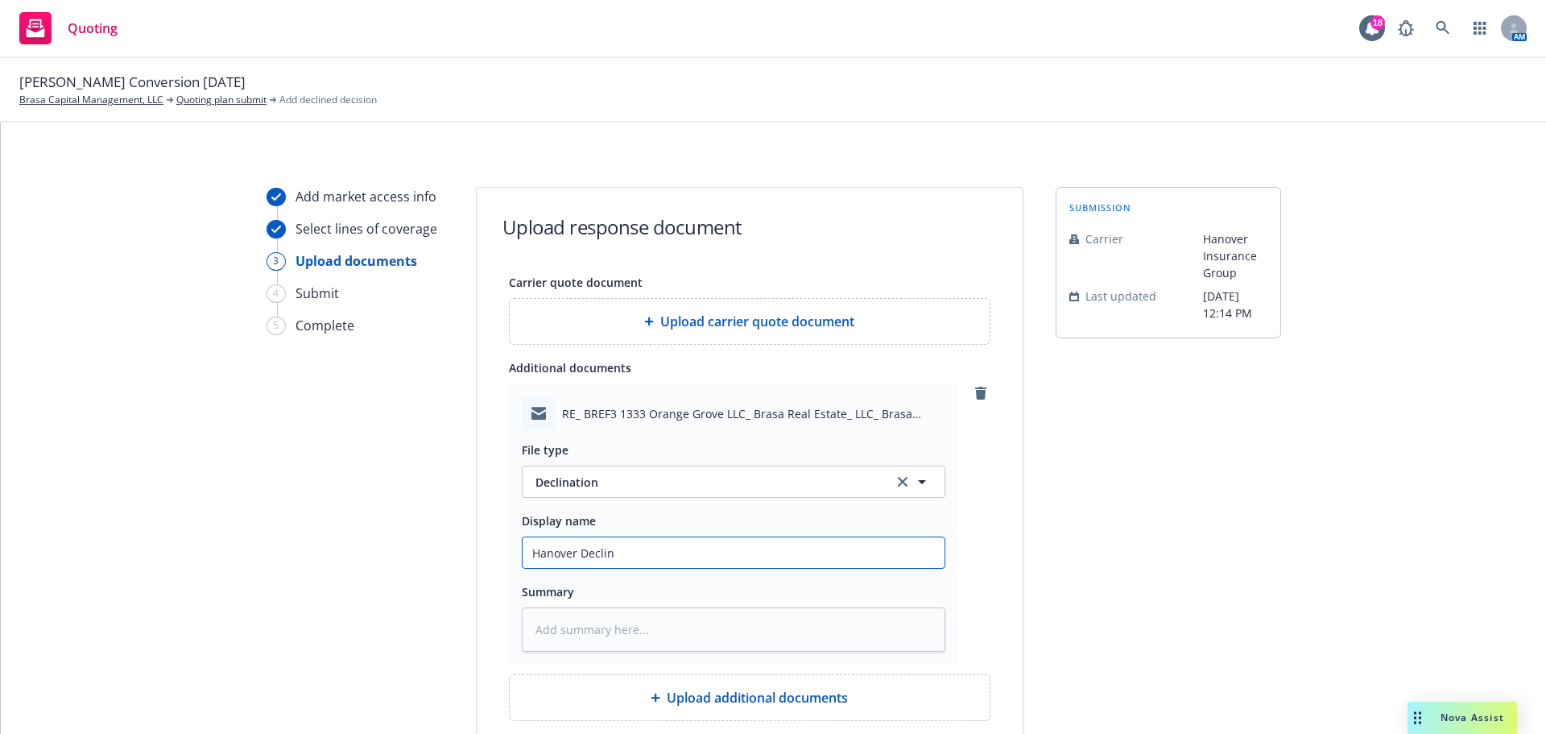
type textarea "x"
type input "Hanover Declina"
type textarea "x"
type input "Hanover Declinat"
type textarea "x"
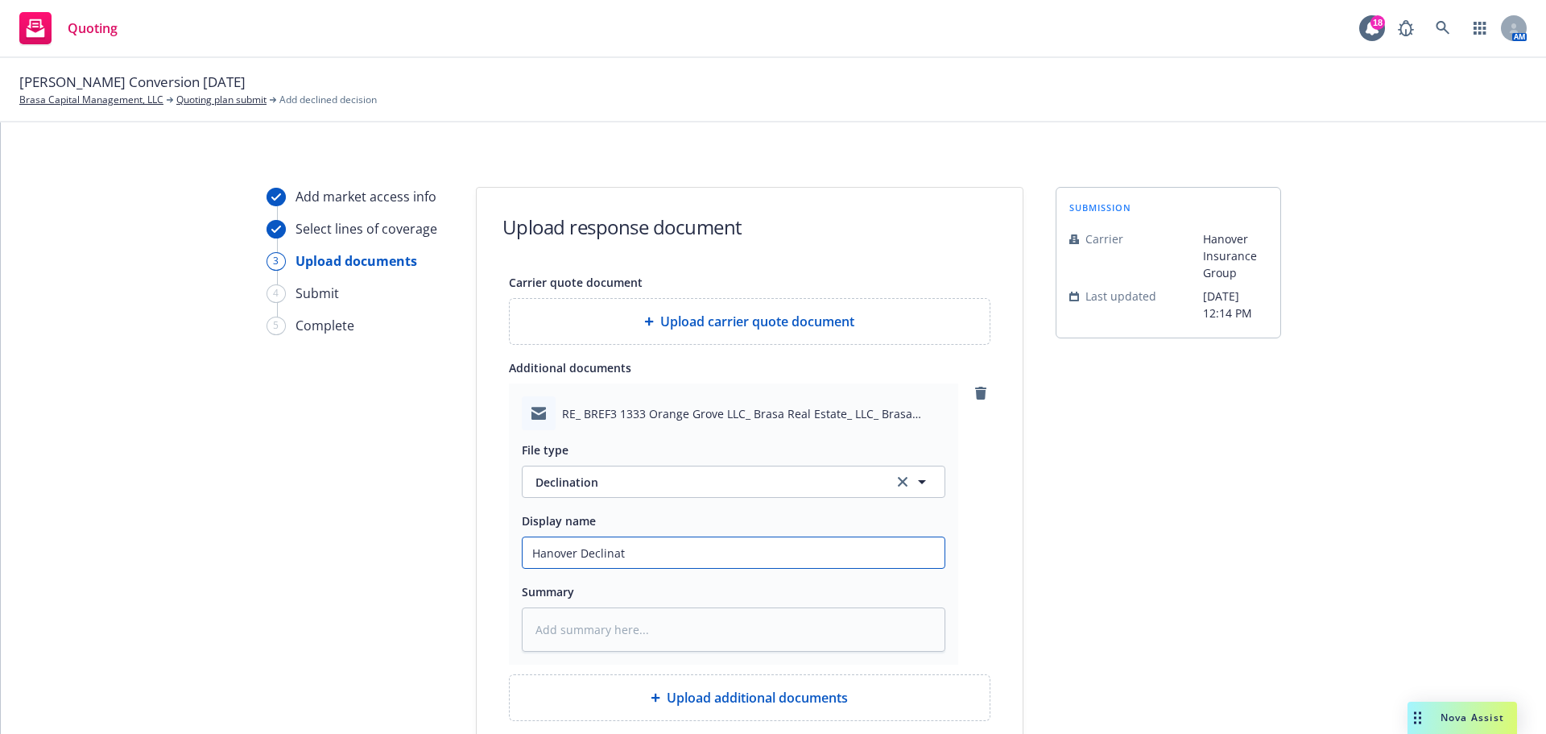
type input "Hanover Declinati"
type textarea "x"
type input "Hanover Declinatio"
type textarea "x"
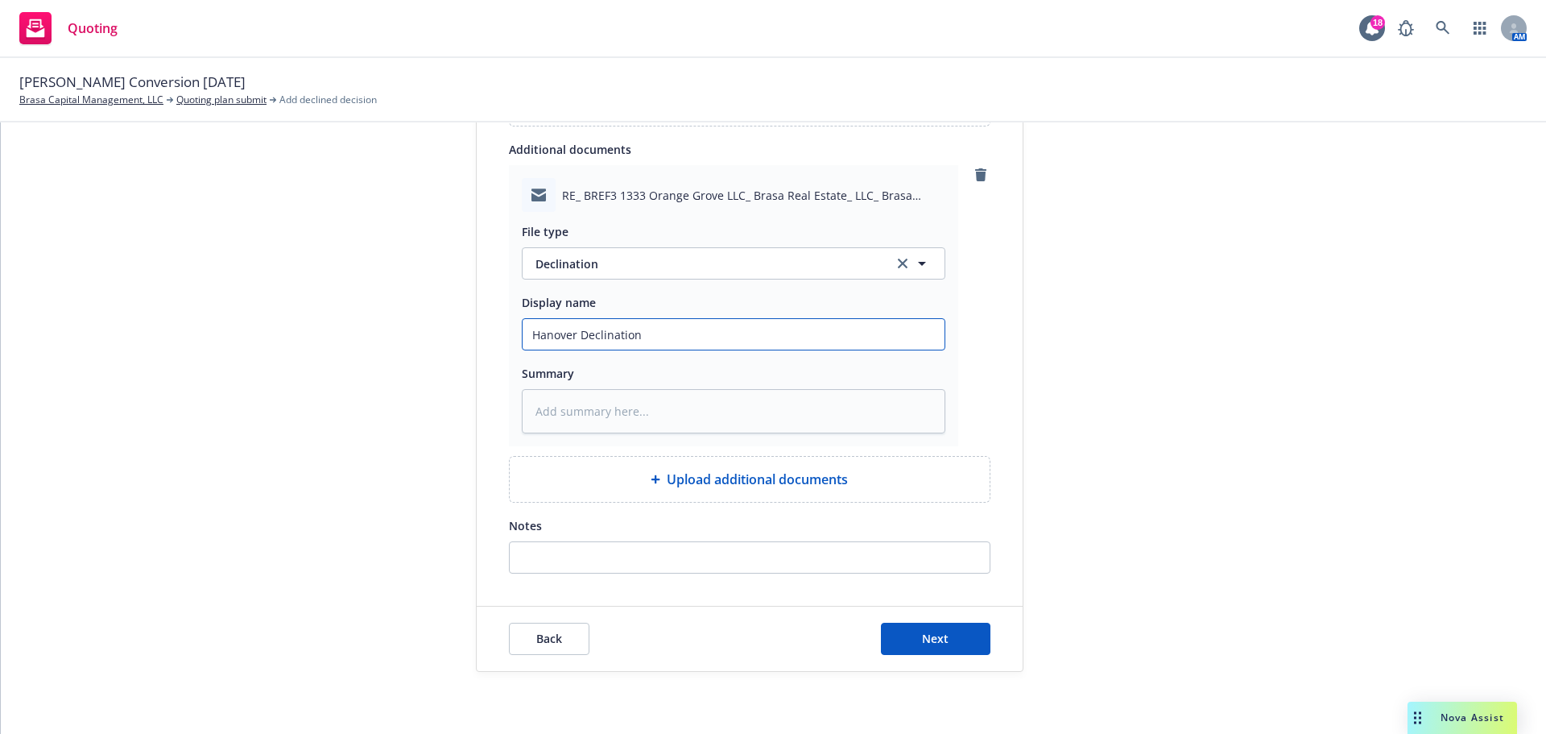
scroll to position [221, 0]
type input "Hanover Declination"
click at [914, 629] on button "Next" at bounding box center [936, 636] width 110 height 32
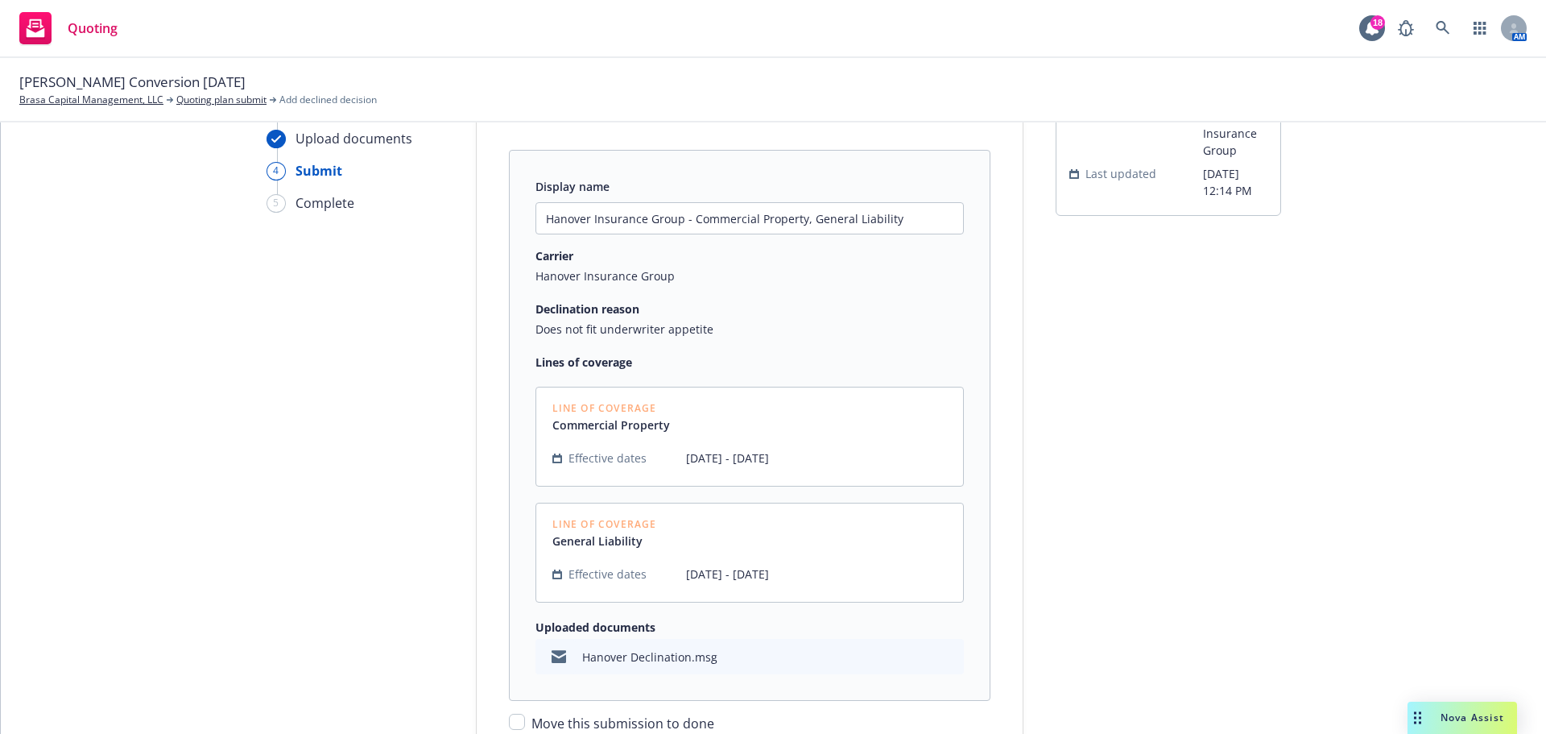
scroll to position [0, 0]
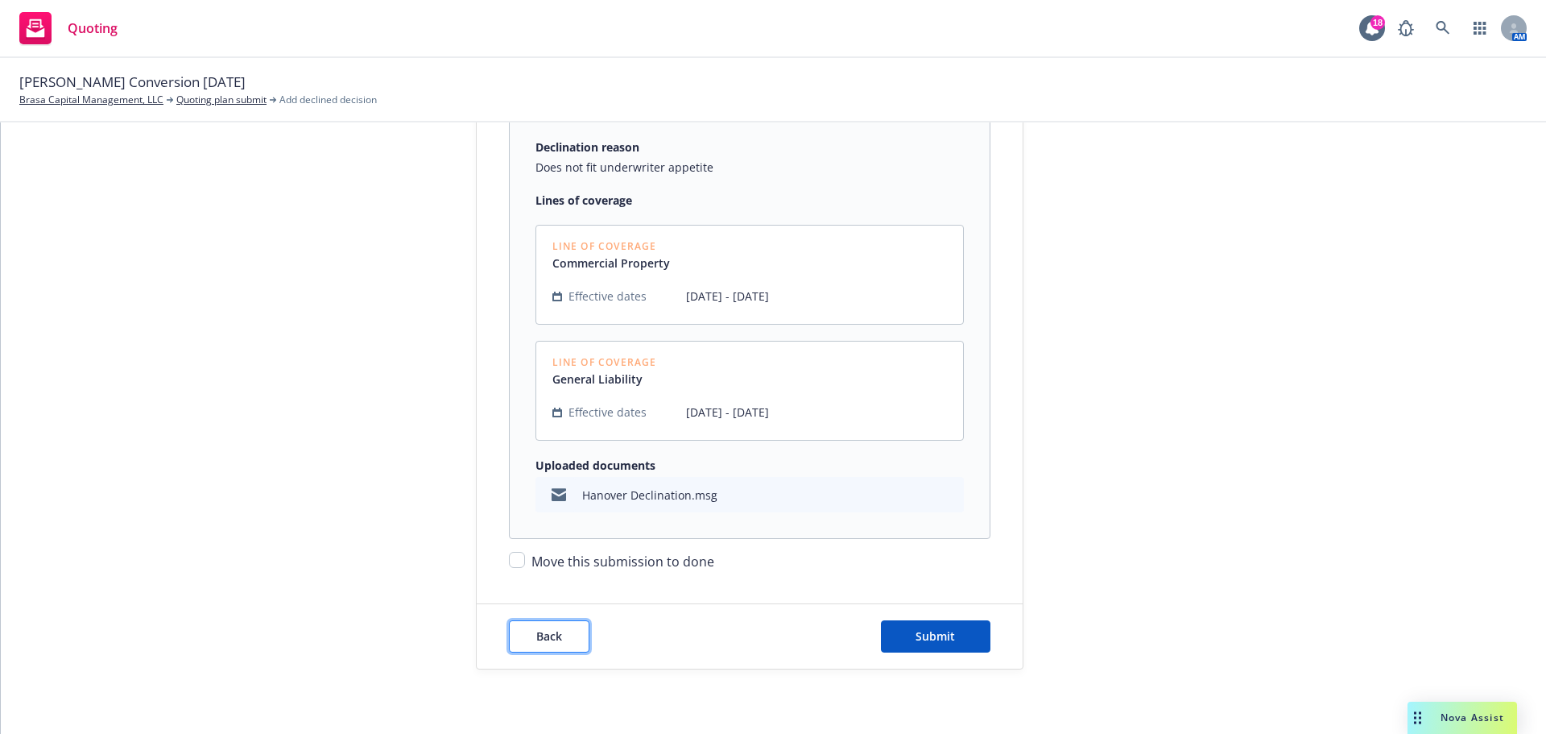
click at [561, 644] on button "Back" at bounding box center [549, 636] width 81 height 32
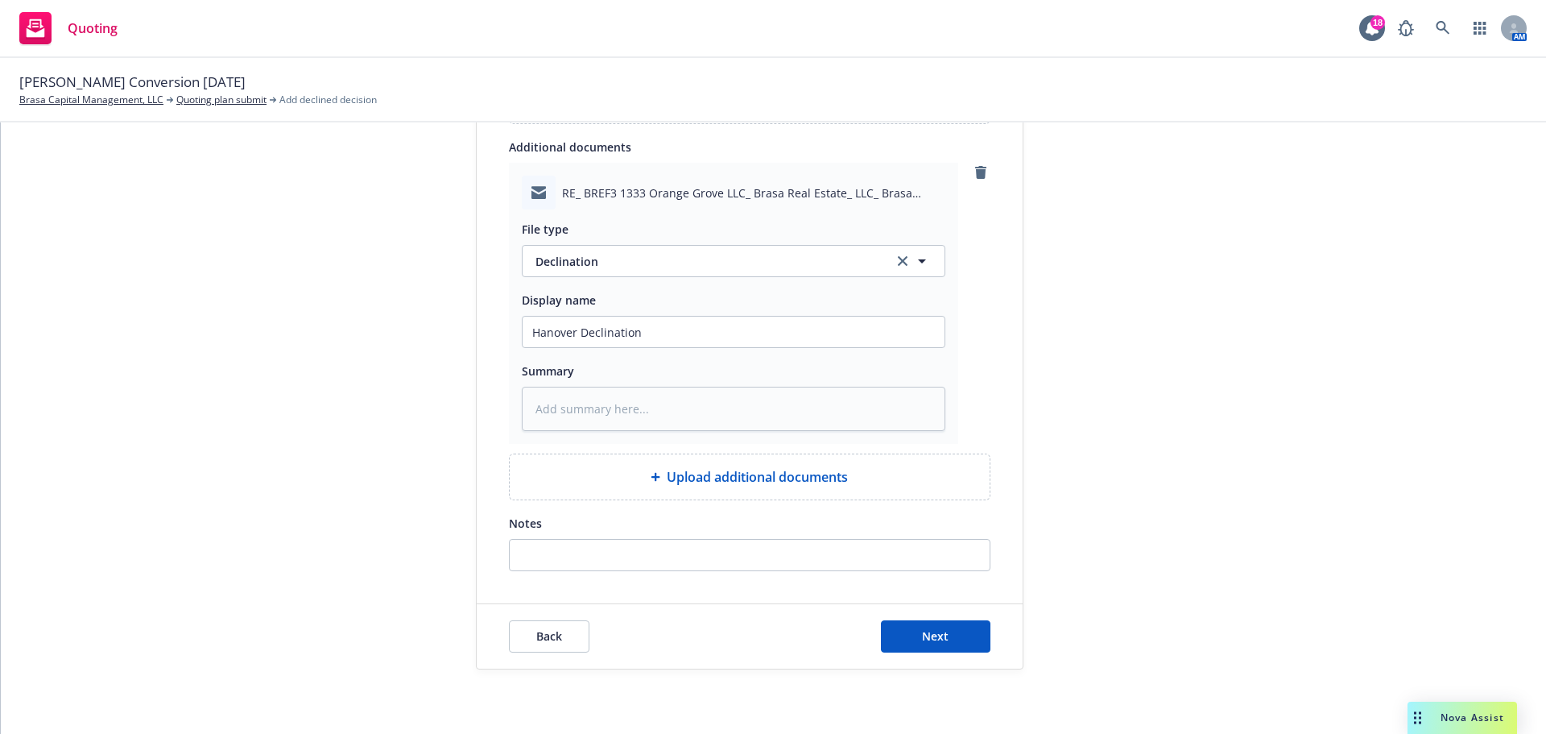
scroll to position [221, 0]
click at [636, 420] on textarea at bounding box center [734, 409] width 424 height 44
paste textarea "any habitational type risks are outside of our appetite. We focus on higher haz…"
type textarea "x"
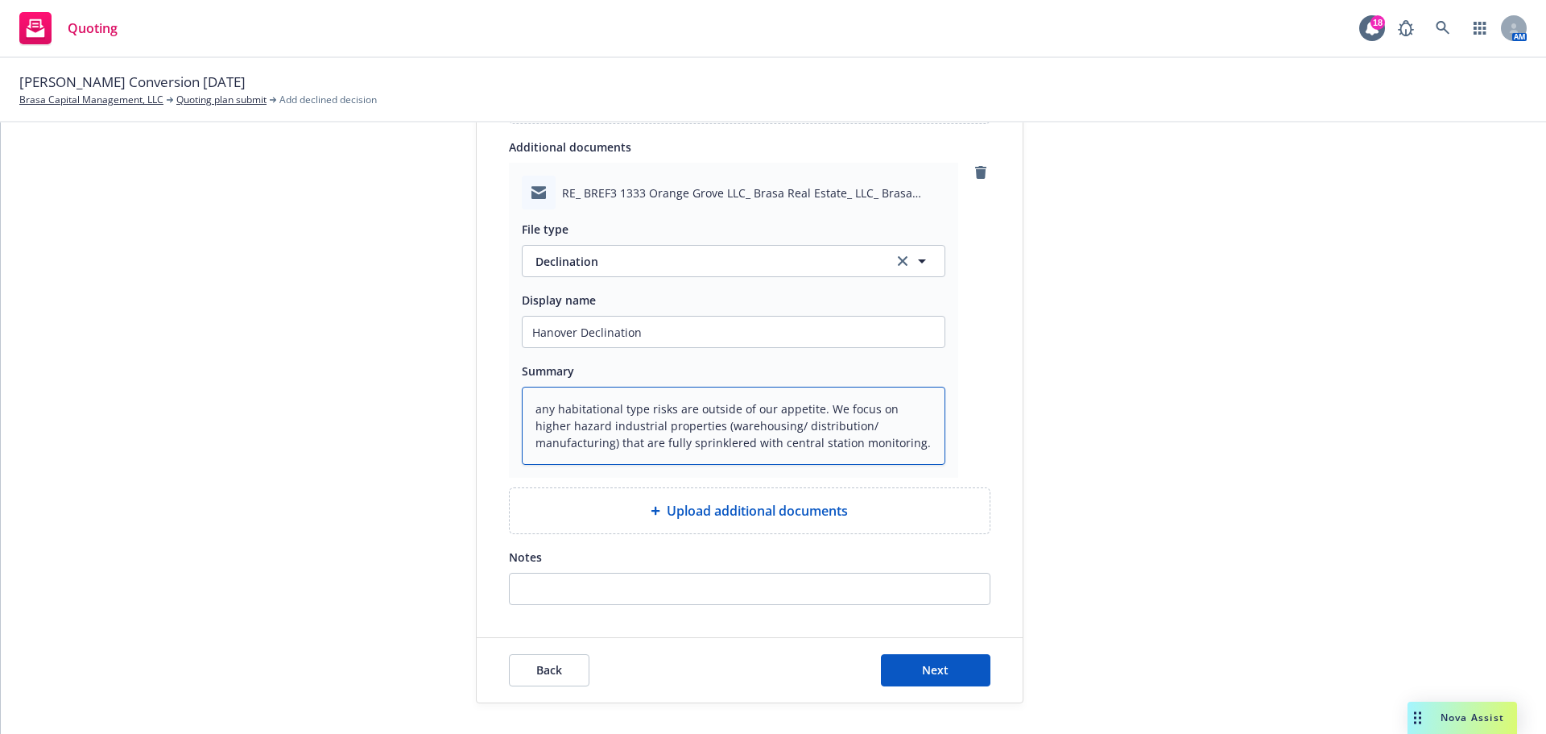
type textarea "any habitational type risks are outside of our appetite. We focus on higher haz…"
click at [657, 594] on input "Notes" at bounding box center [750, 588] width 480 height 31
paste input "any habitational type risks are outside of our appetite. We focus on higher haz…"
type textarea "x"
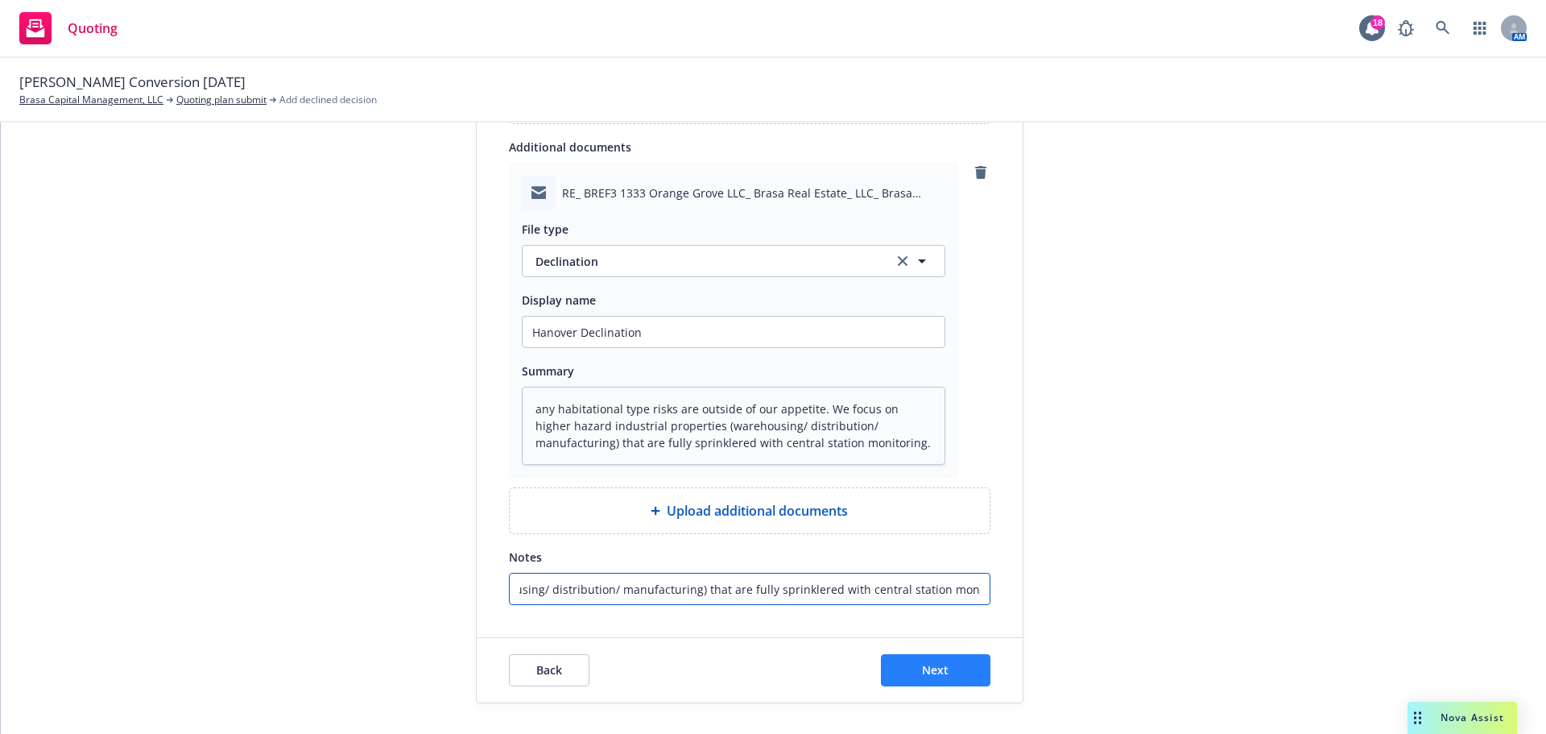
type input "any habitational type risks are outside of our appetite. We focus on higher haz…"
click at [883, 677] on button "Next" at bounding box center [936, 670] width 110 height 32
type textarea "x"
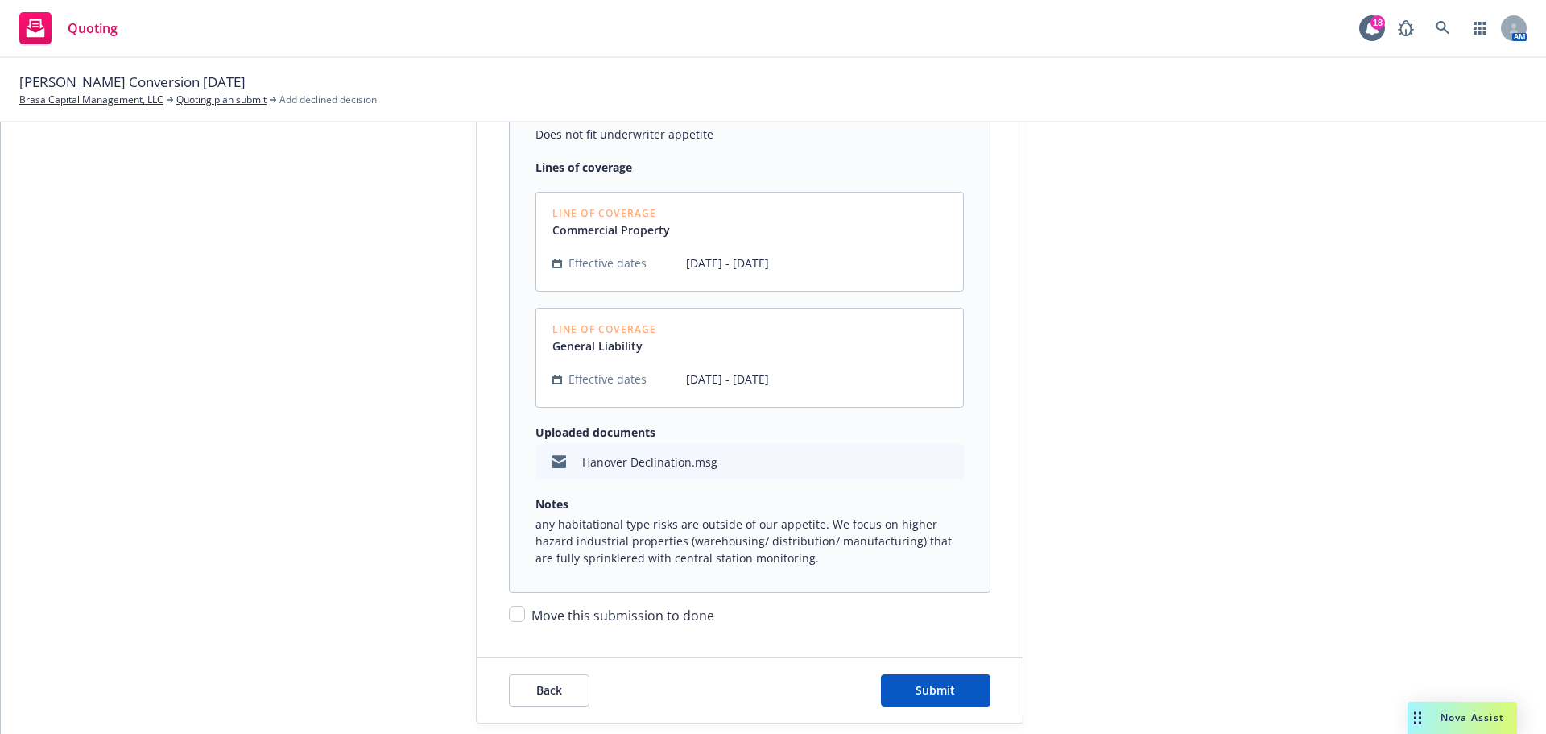
scroll to position [371, 0]
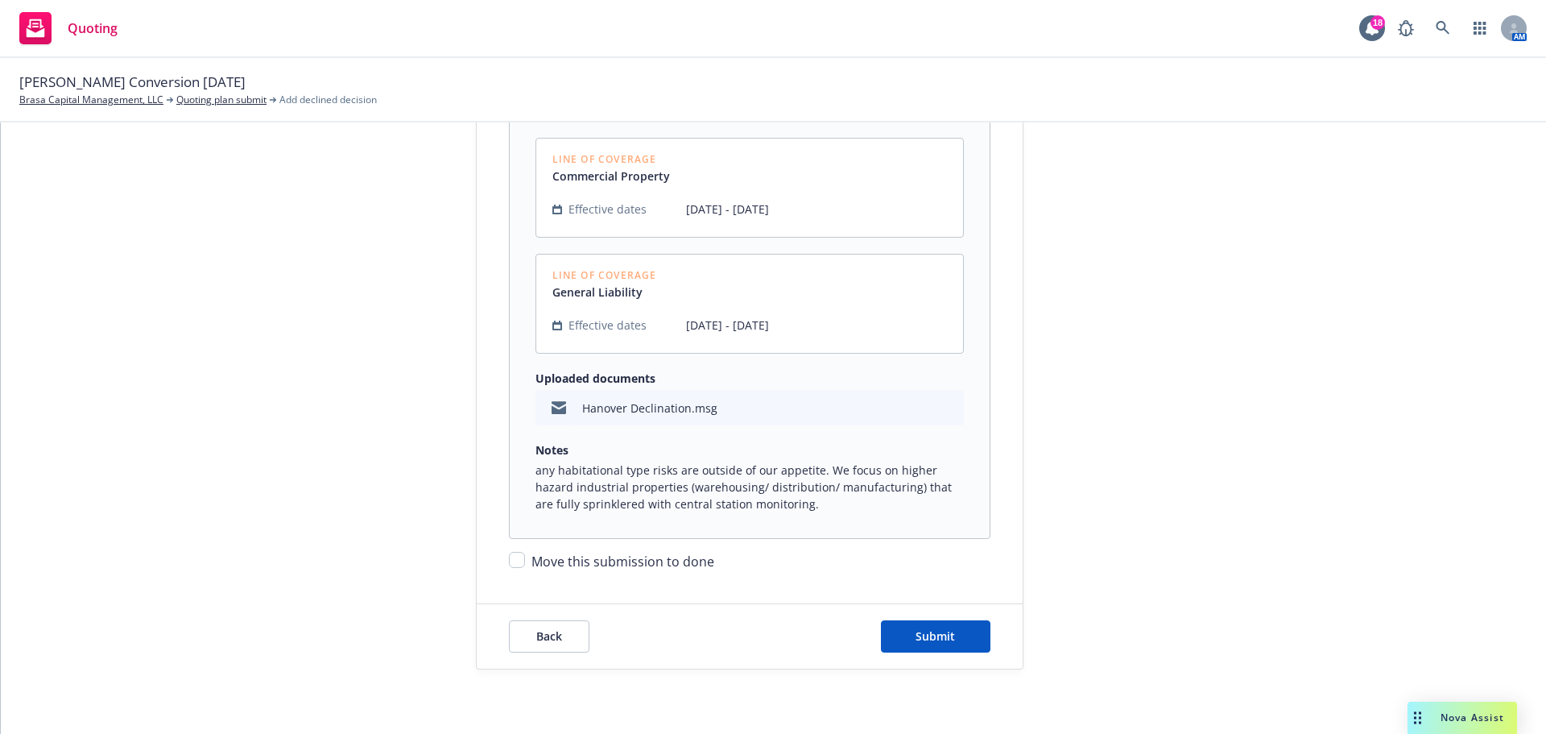
click at [532, 553] on span "Move this submission to done" at bounding box center [623, 561] width 183 height 18
click at [525, 553] on input "Move this submission to done" at bounding box center [517, 560] width 16 height 16
checkbox input "true"
click at [522, 554] on div "Move this submission to done" at bounding box center [750, 555] width 482 height 32
click at [908, 635] on button "Submit" at bounding box center [936, 636] width 110 height 32
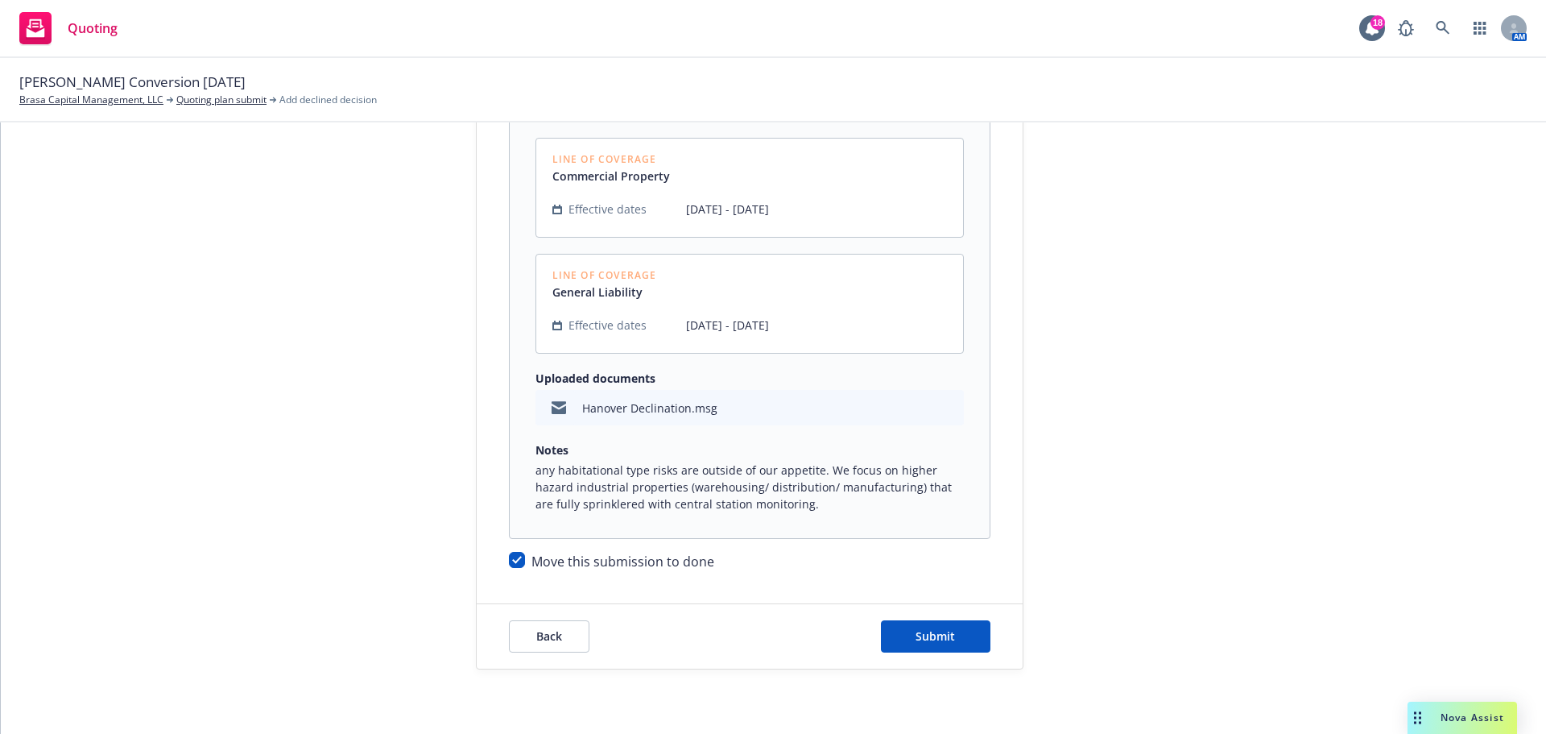
scroll to position [0, 0]
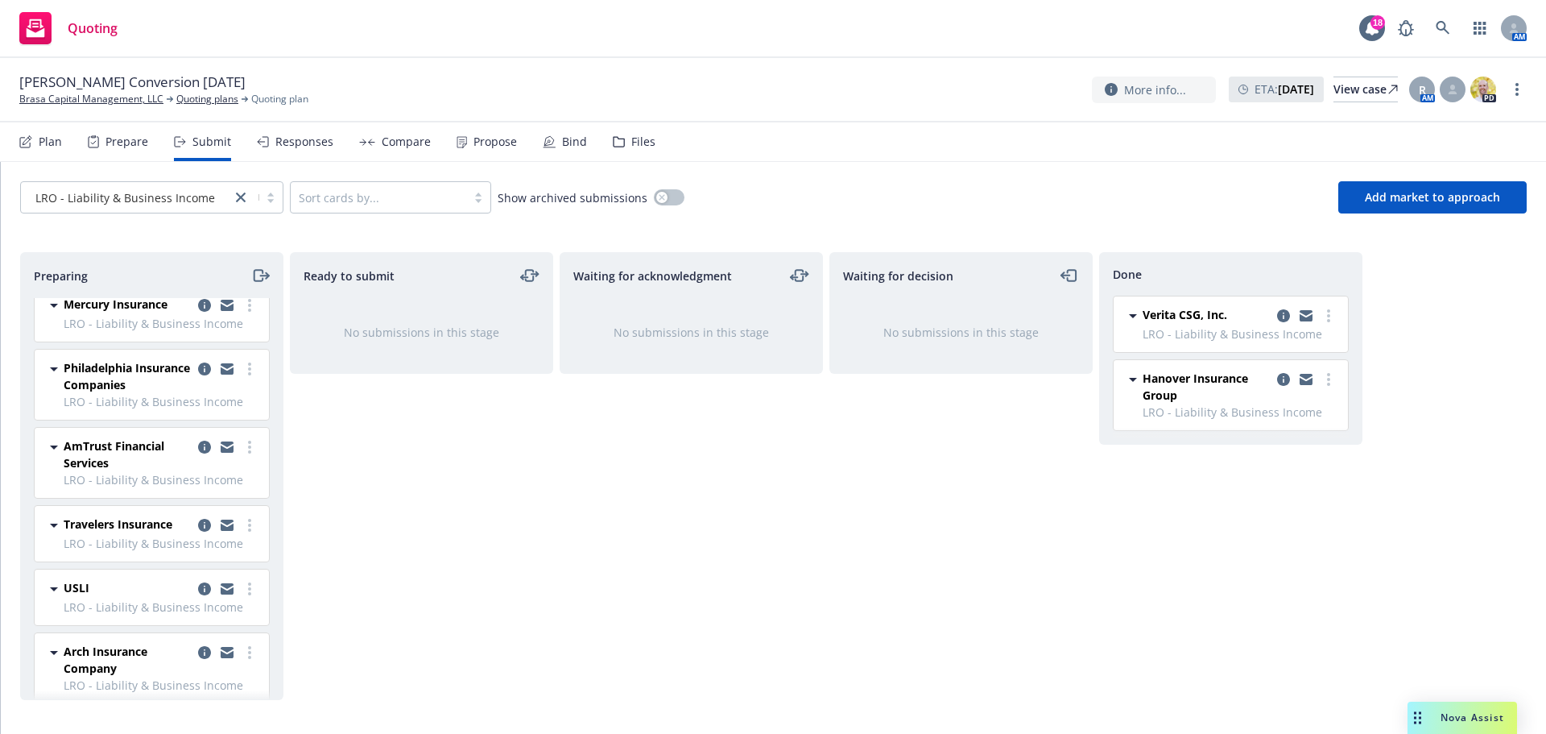
scroll to position [564, 0]
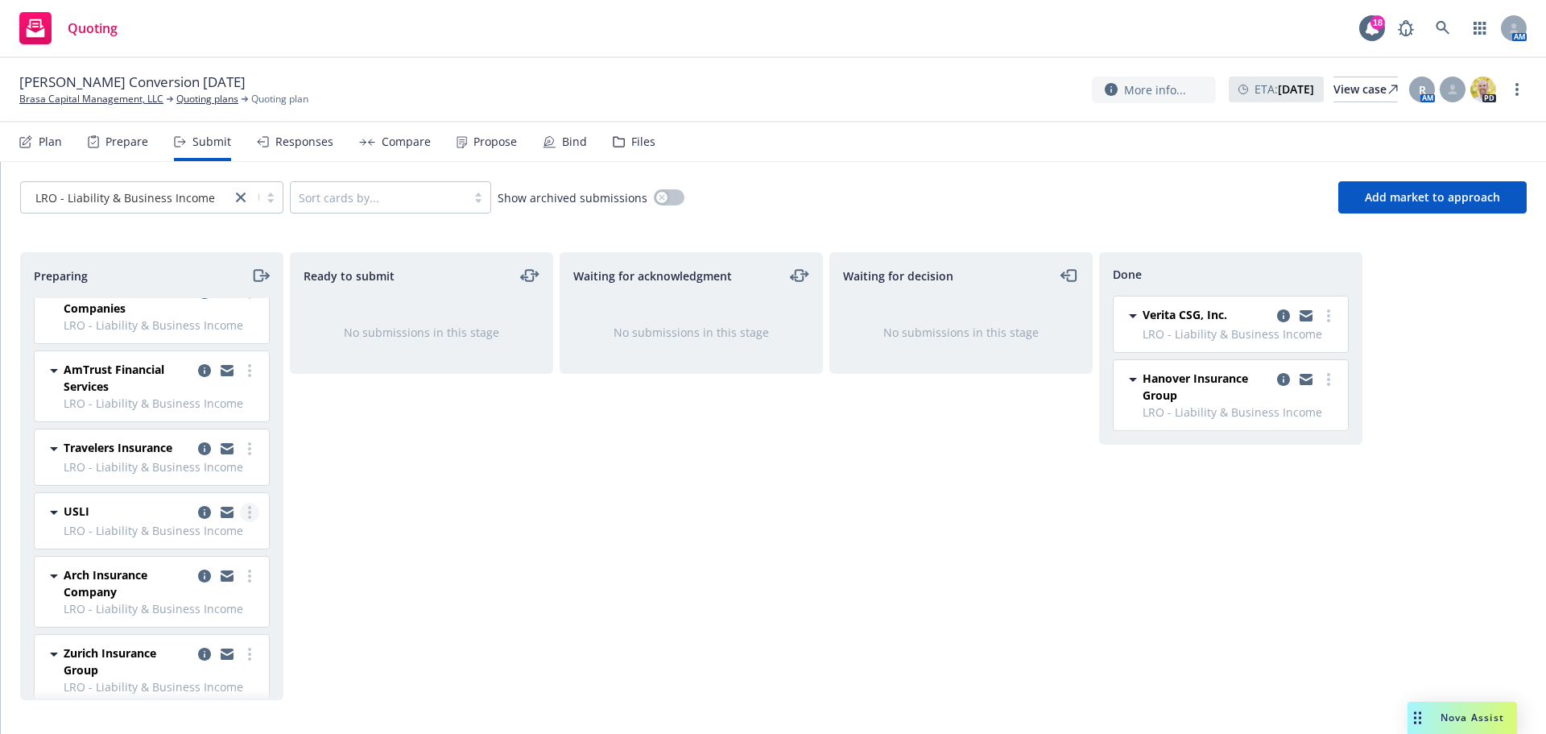
click at [248, 509] on circle "more" at bounding box center [249, 507] width 3 height 3
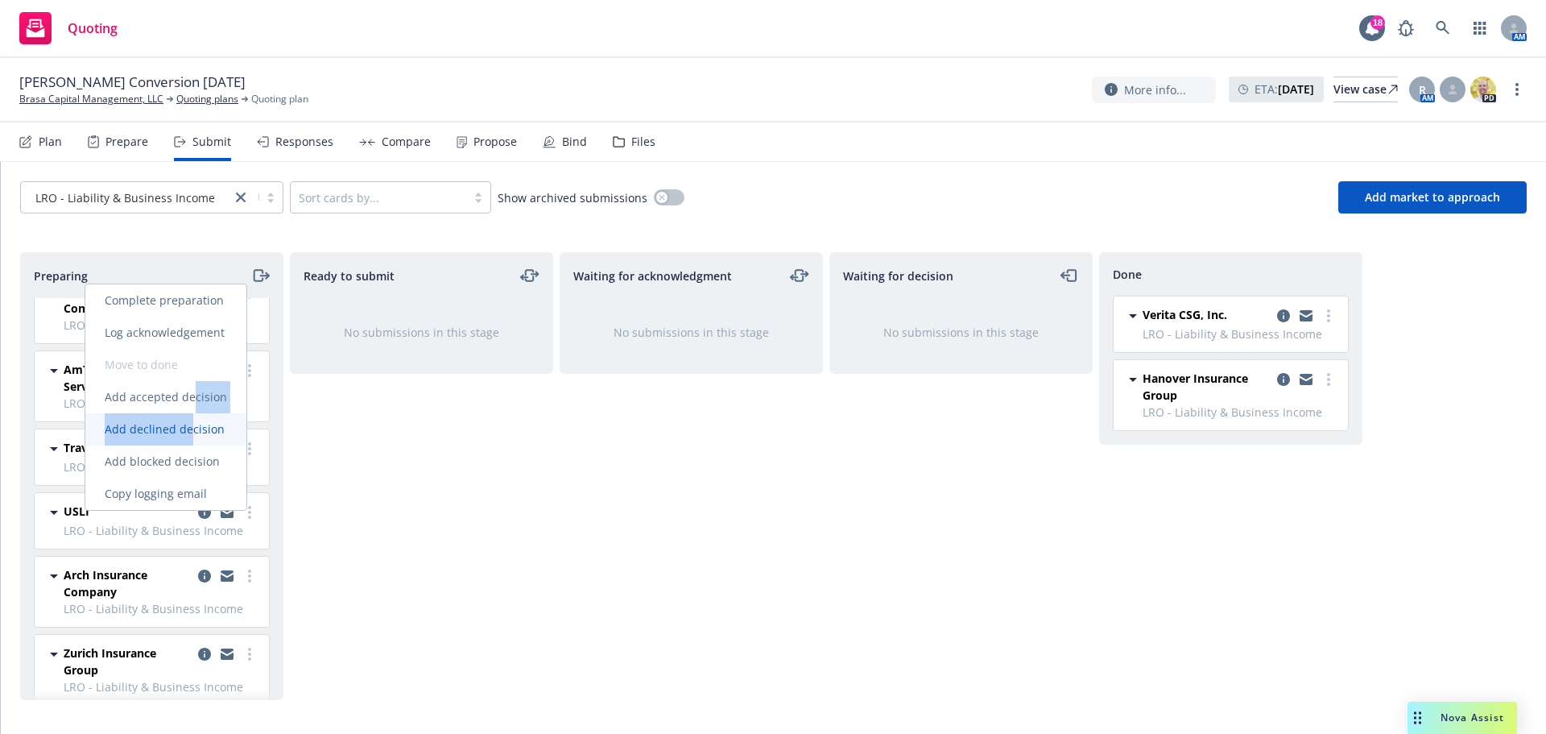
drag, startPoint x: 197, startPoint y: 395, endPoint x: 168, endPoint y: 431, distance: 45.3
click at [189, 430] on div "Complete preparation Log acknowledgement Move to done Add accepted decision Add…" at bounding box center [165, 396] width 161 height 225
click at [149, 431] on span "Add declined decision" at bounding box center [164, 428] width 159 height 15
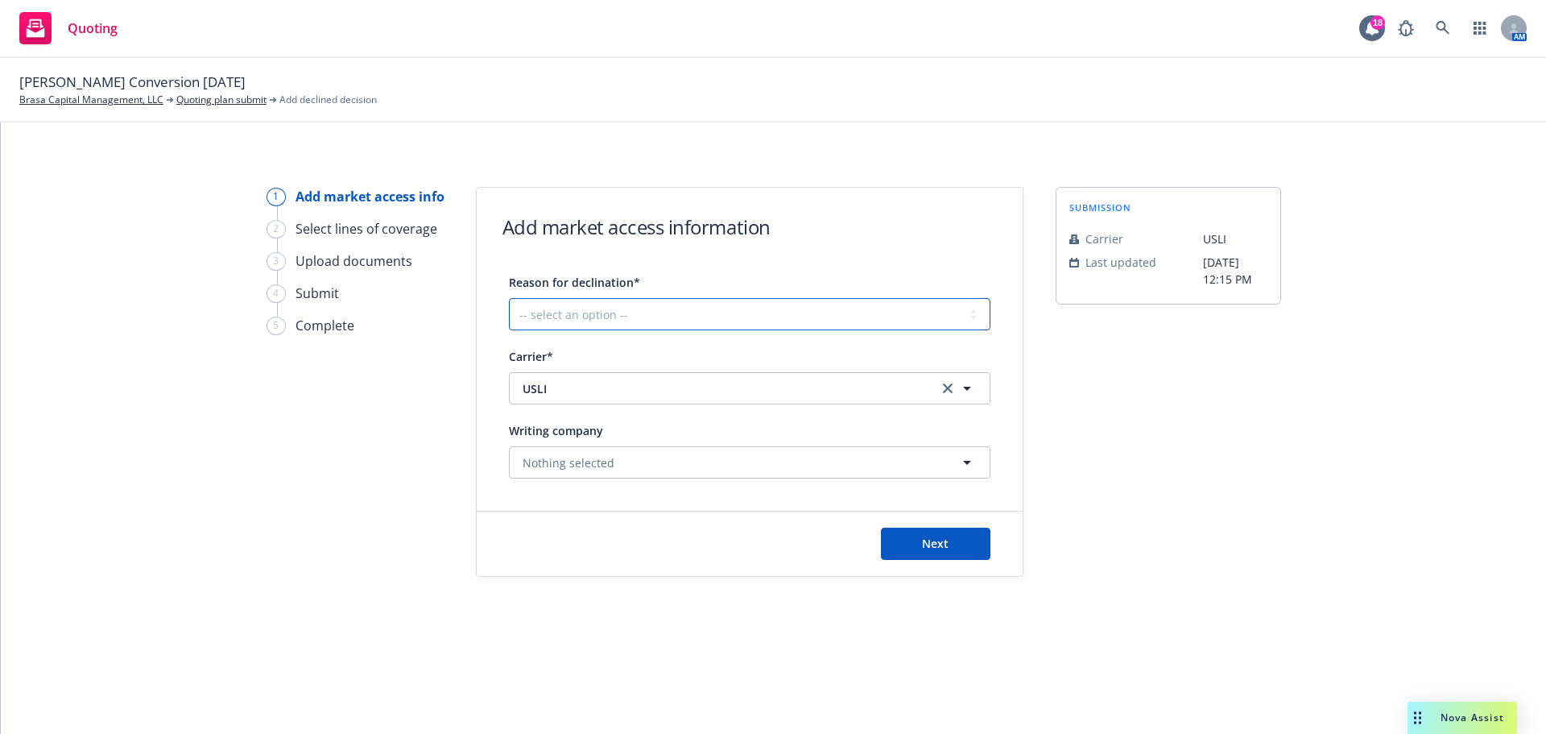
drag, startPoint x: 784, startPoint y: 311, endPoint x: 774, endPoint y: 320, distance: 13.1
click at [784, 311] on select "-- select an option -- Cannot compete with other markets Carrier non-renewed Ca…" at bounding box center [750, 314] width 482 height 32
select select "DOES_NOT_FIT_UNDERWRITER_APPETITE"
click at [509, 298] on select "-- select an option -- Cannot compete with other markets Carrier non-renewed Ca…" at bounding box center [750, 314] width 482 height 32
click at [927, 551] on button "Next" at bounding box center [936, 543] width 110 height 32
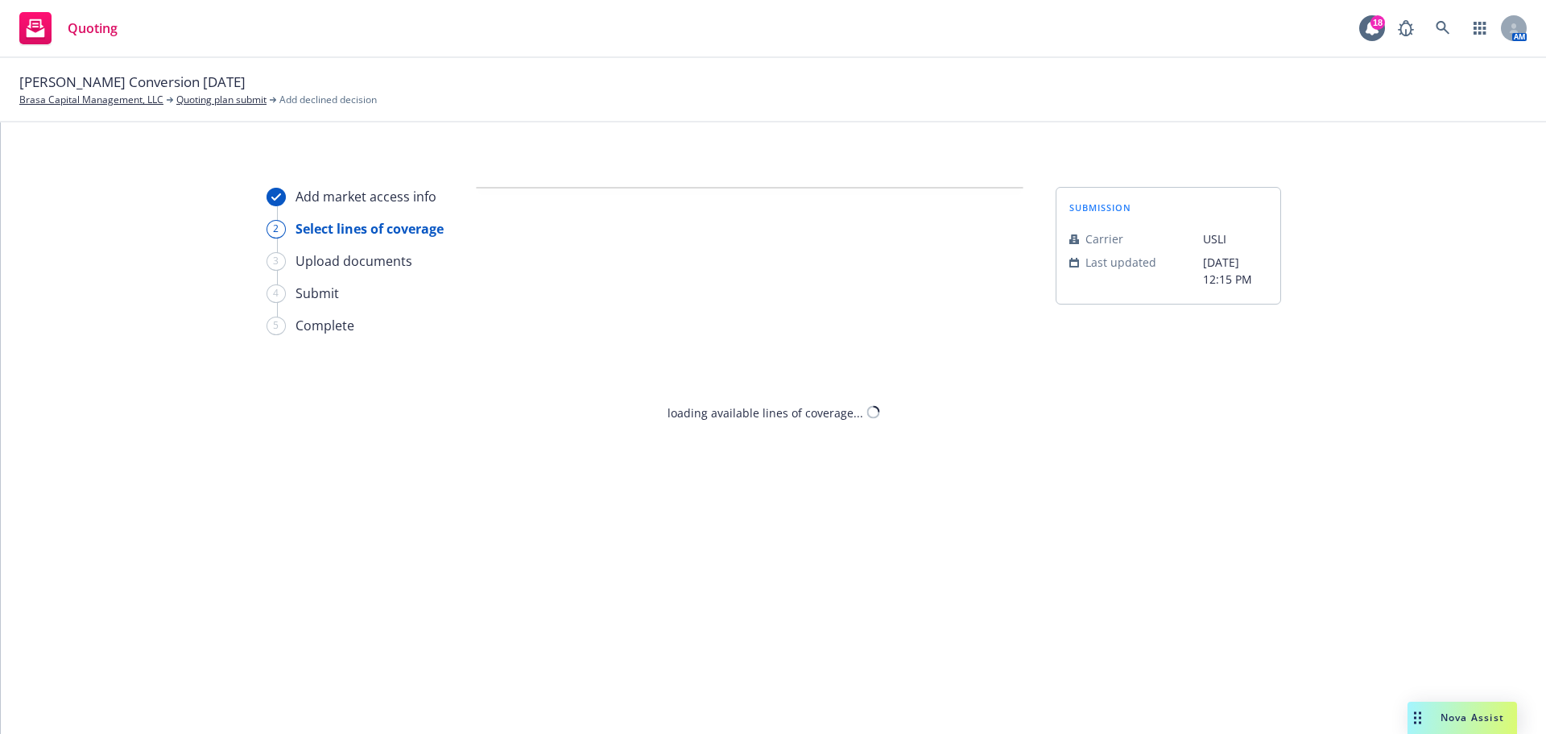
select select "DOES_NOT_FIT_UNDERWRITER_APPETITE"
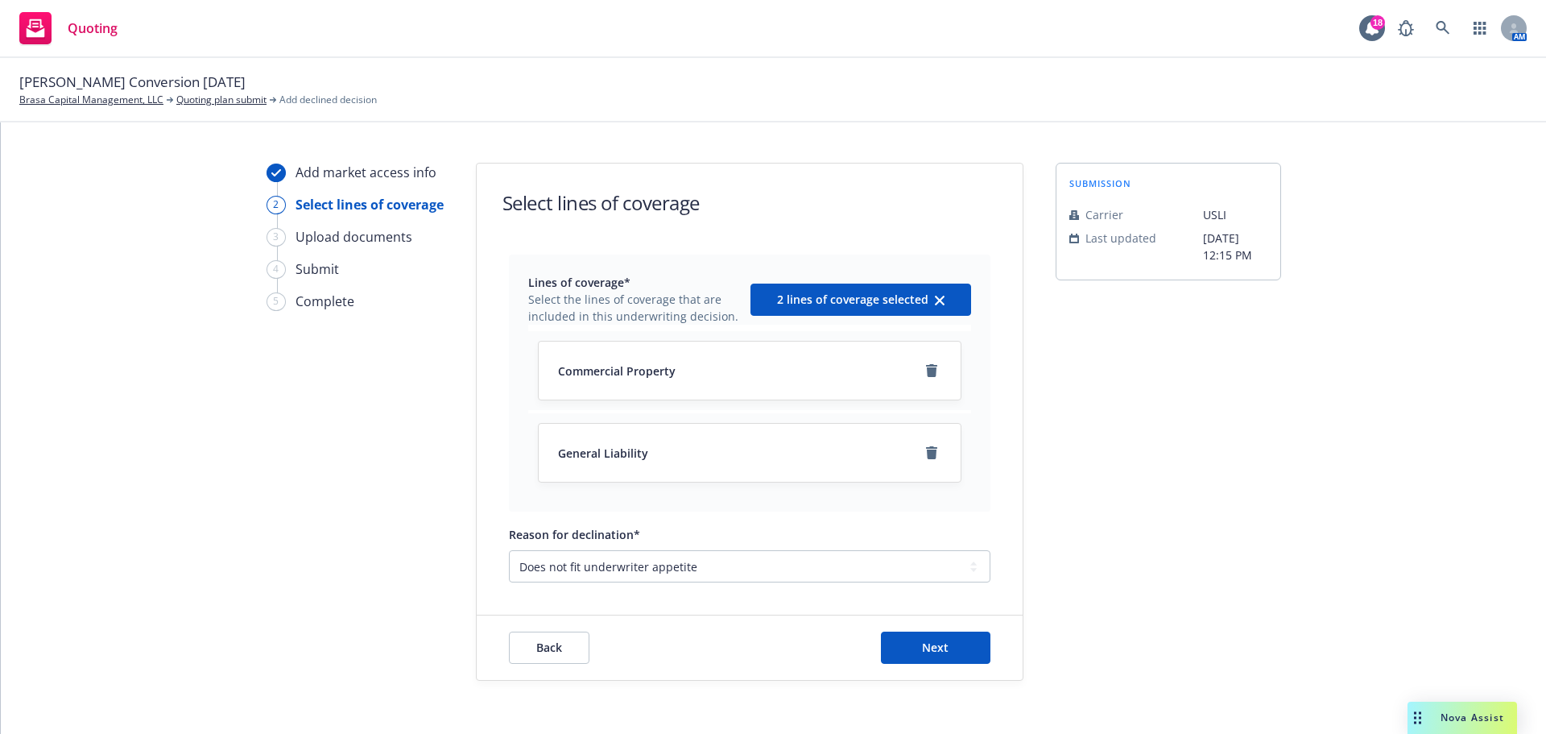
scroll to position [35, 0]
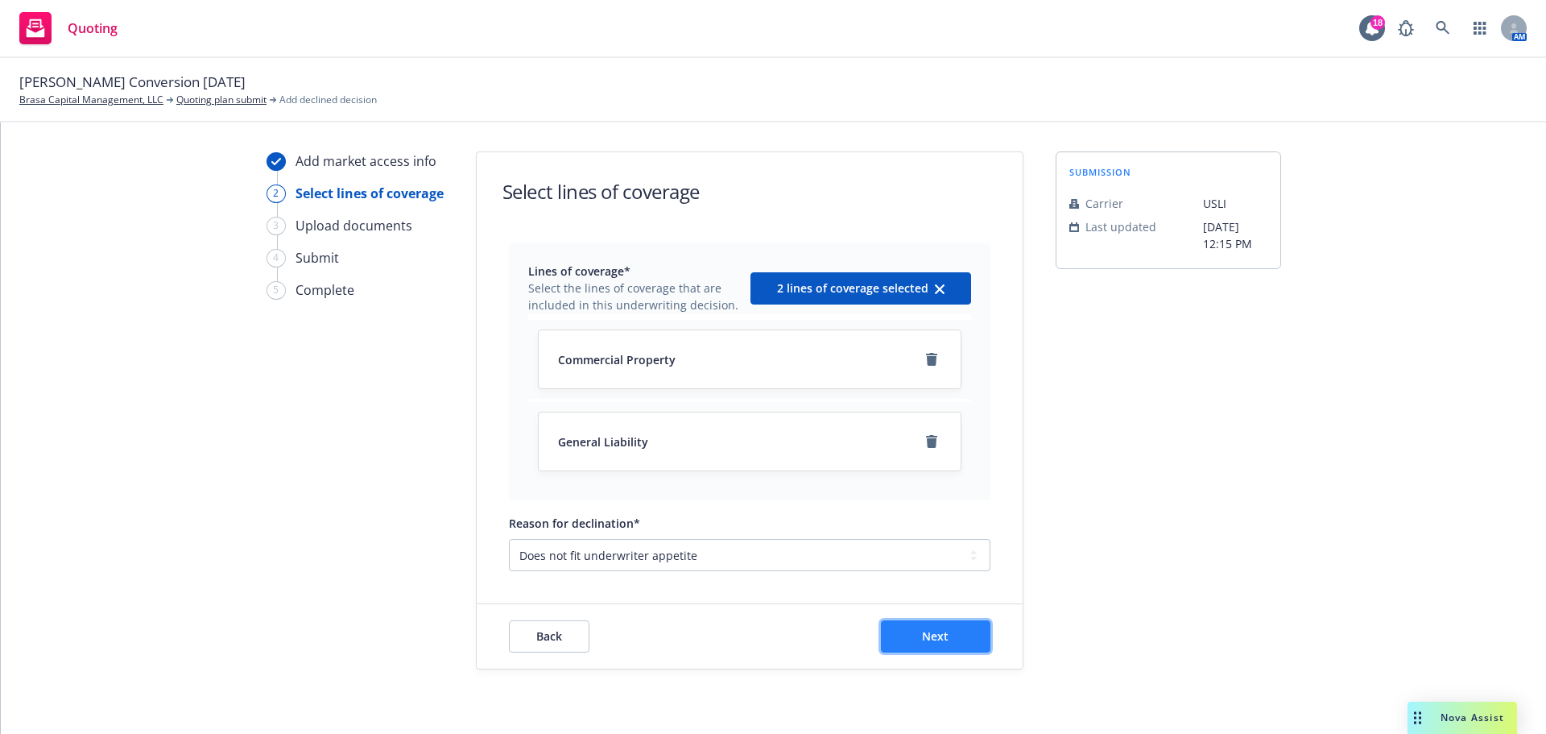
click at [932, 625] on button "Next" at bounding box center [936, 636] width 110 height 32
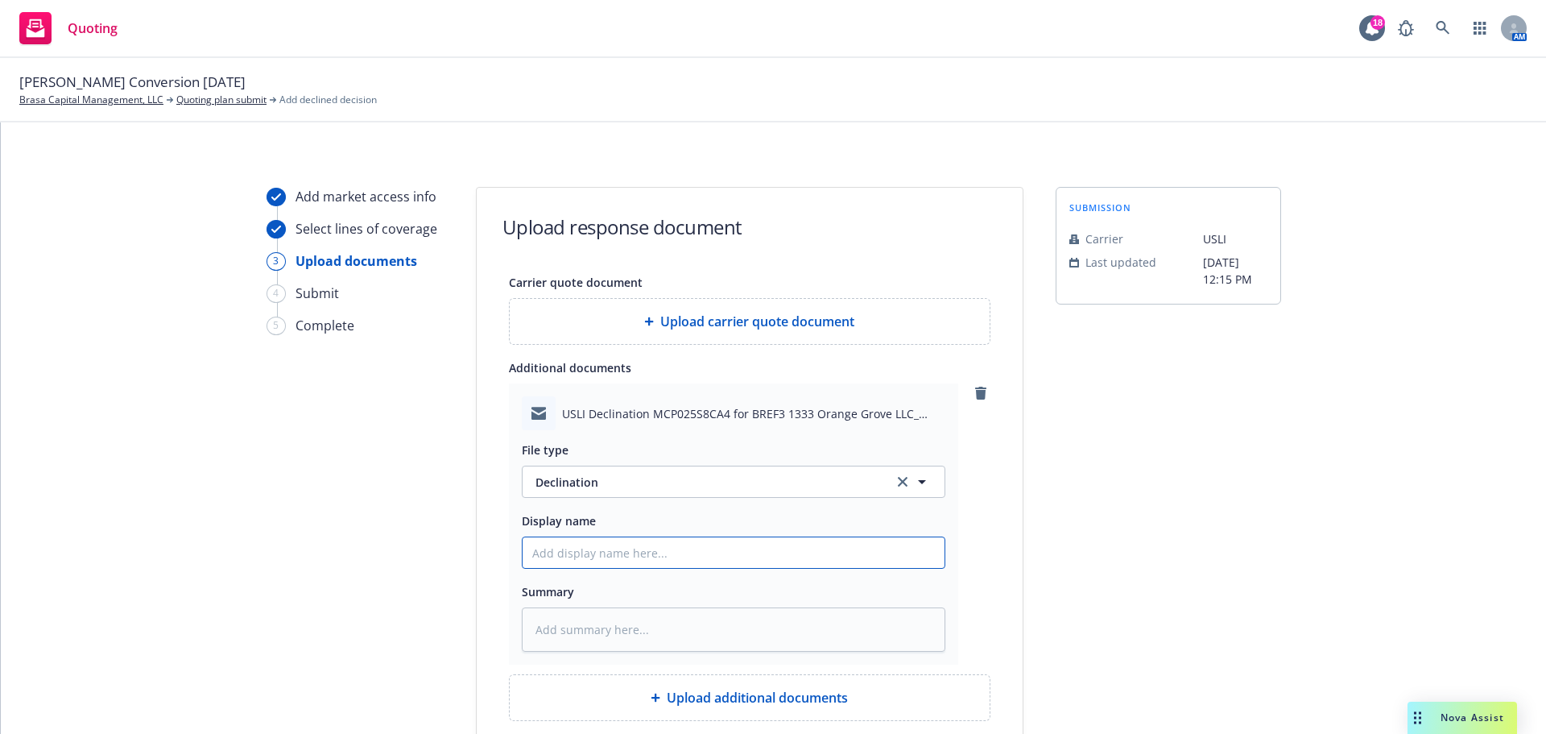
click at [627, 545] on input "Display name" at bounding box center [734, 552] width 422 height 31
type textarea "x"
type input "US"
type textarea "x"
type input "USL"
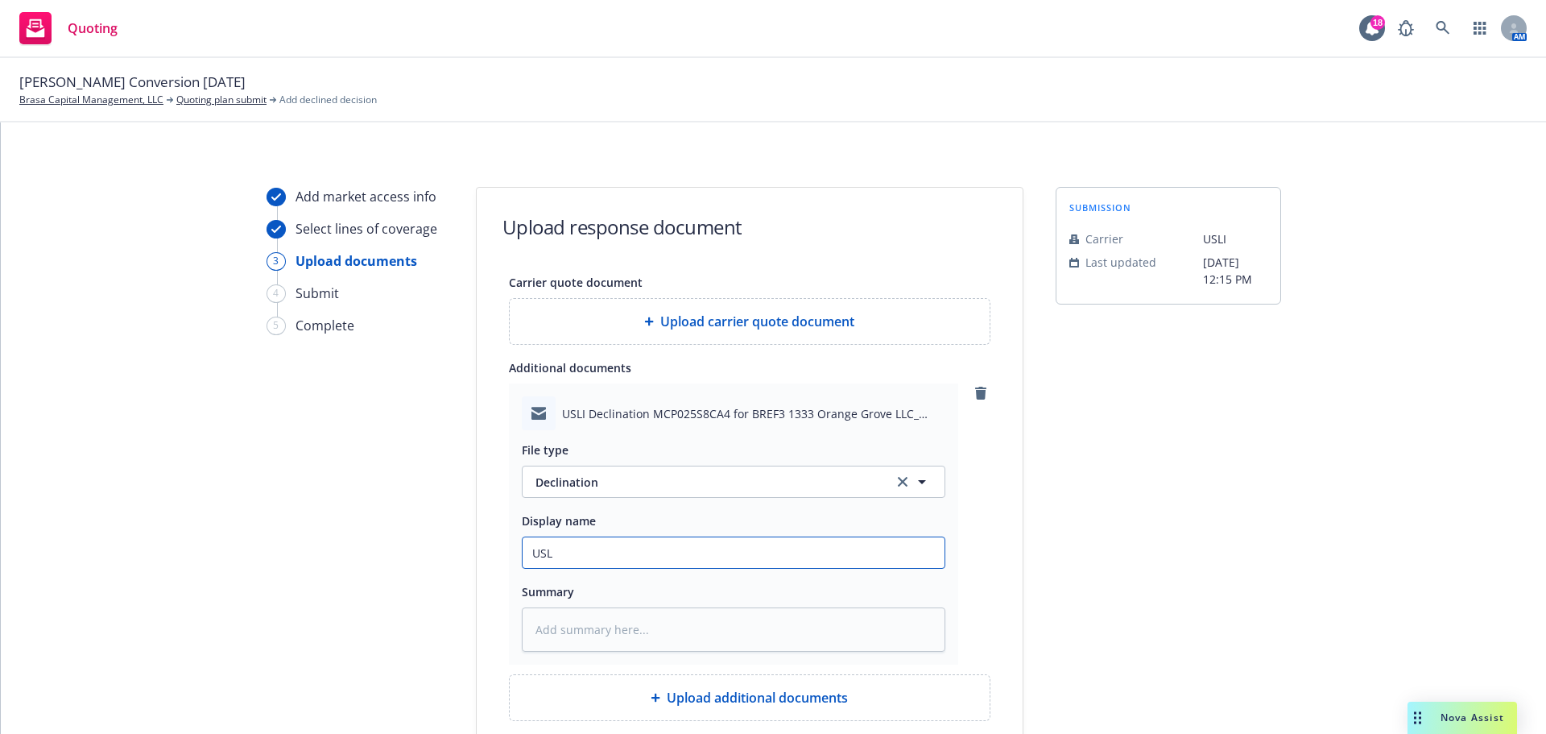
type textarea "x"
type input "USLI"
type textarea "x"
type input "USLI"
type textarea "x"
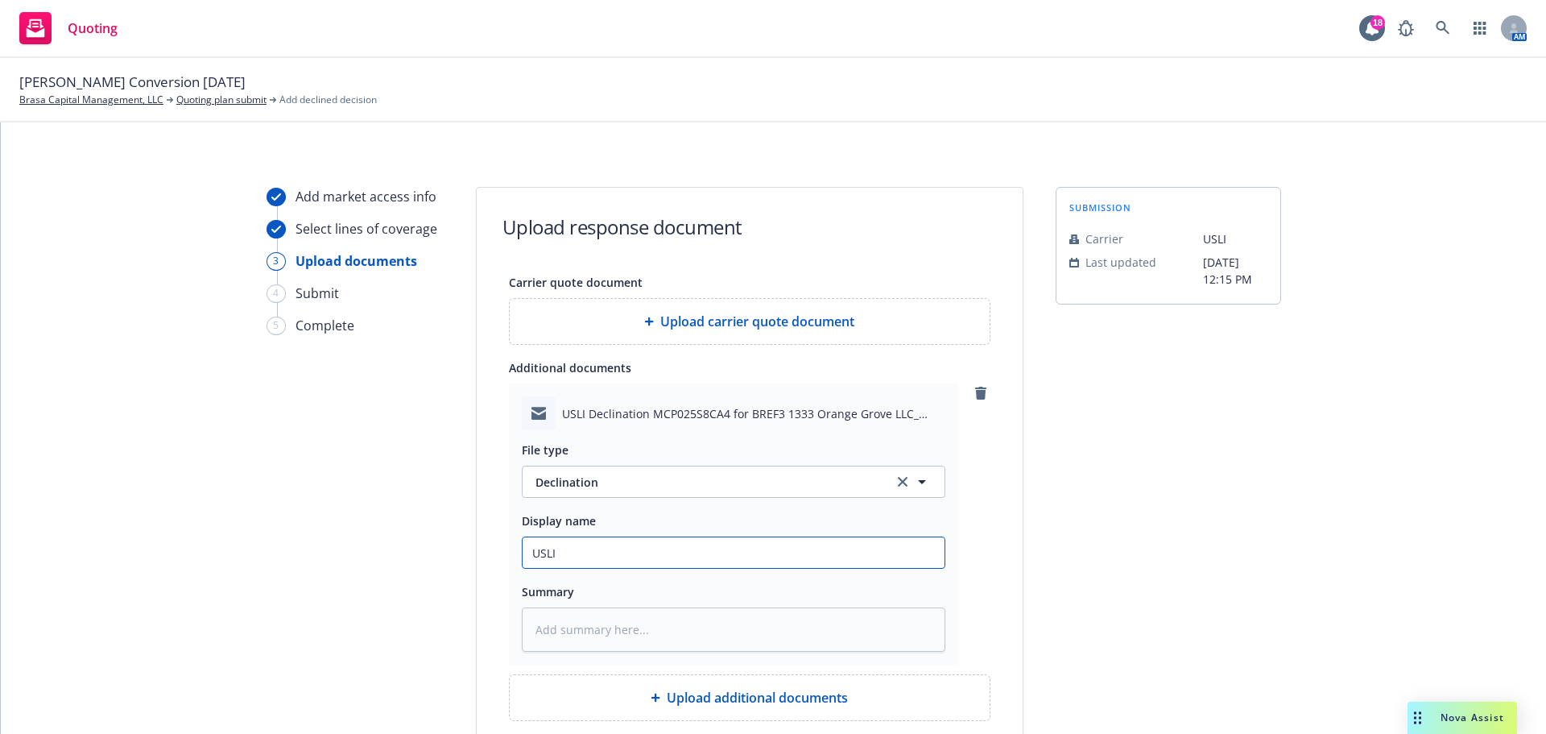
type input "USLI D"
type textarea "x"
type input "USLI De"
type textarea "x"
type input "USLI Dec"
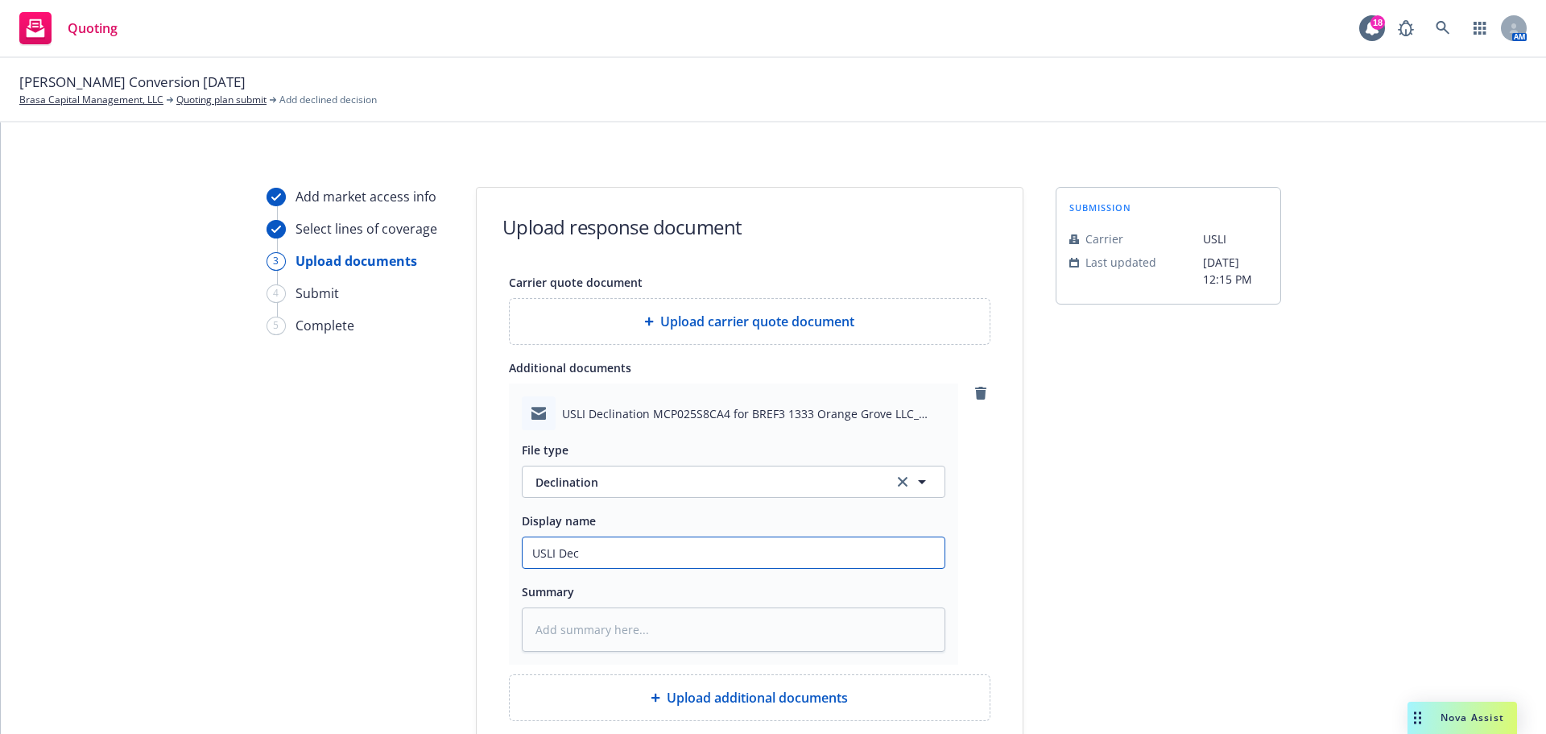
type textarea "x"
type input "USLI Decl"
type textarea "x"
type input "USLI Decli"
type textarea "x"
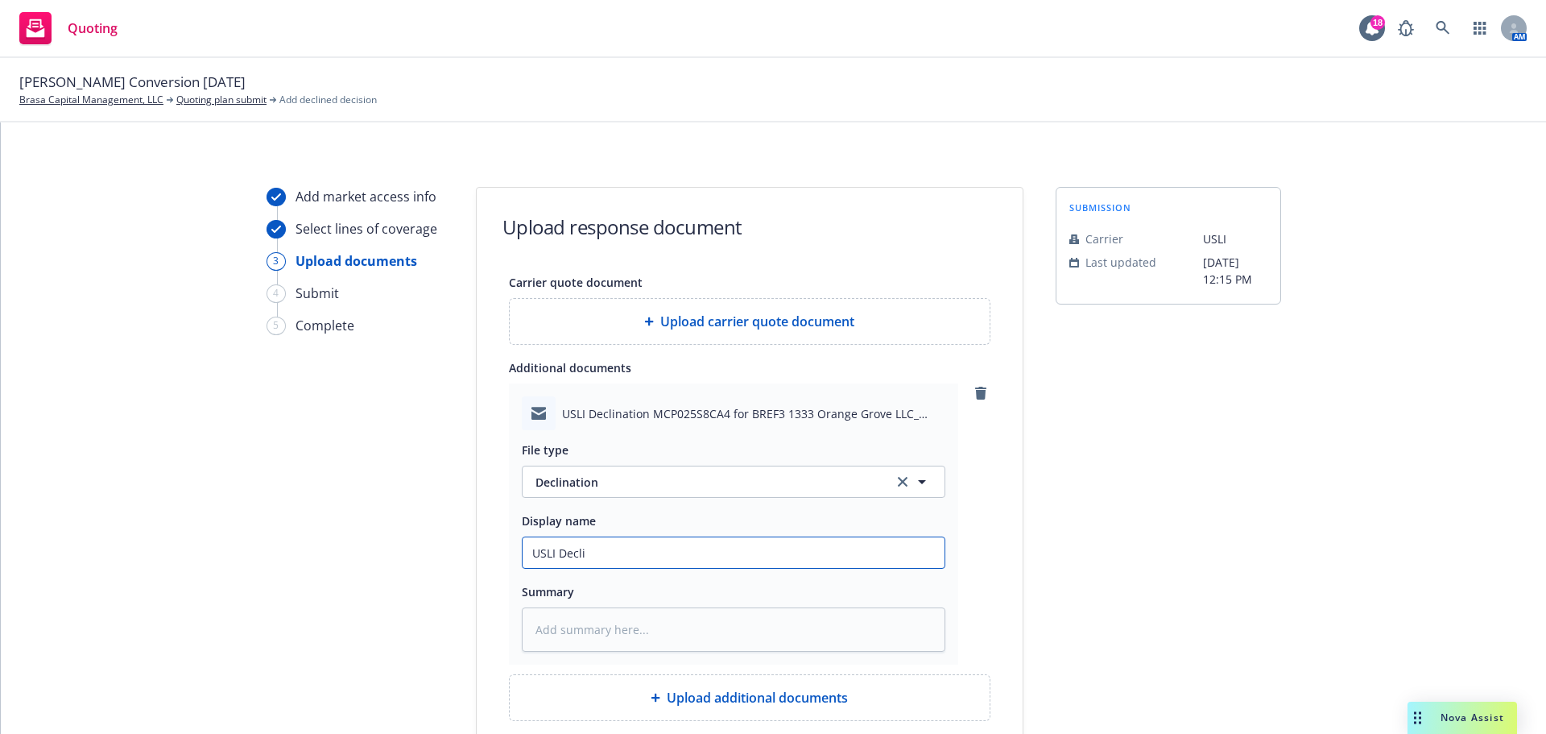
type input "USLI Declin"
type textarea "x"
type input "USLI Declina"
type textarea "x"
type input "USLI Declinat"
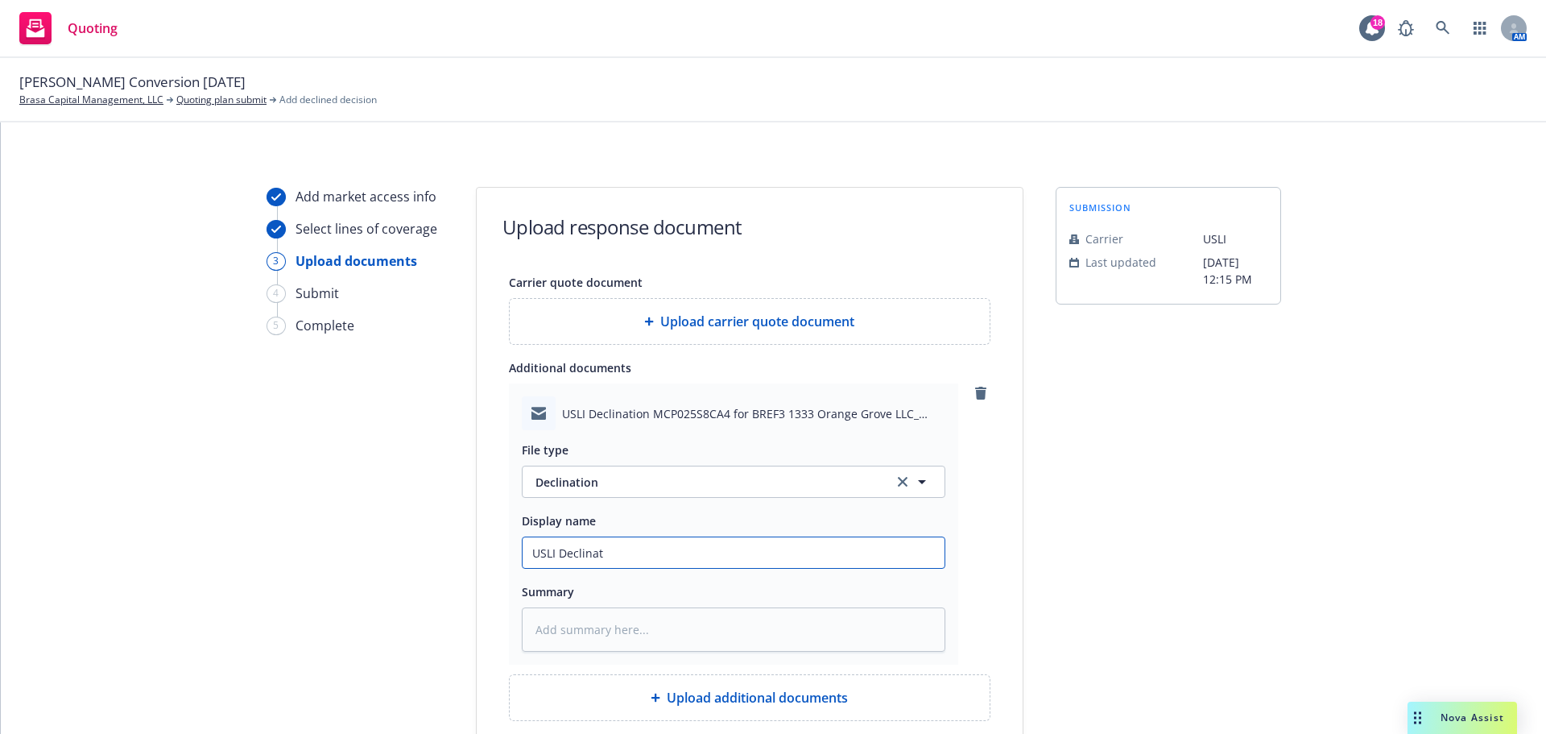
type textarea "x"
type input "USLI Declinati"
type textarea "x"
type input "USLI Declinatio"
type textarea "x"
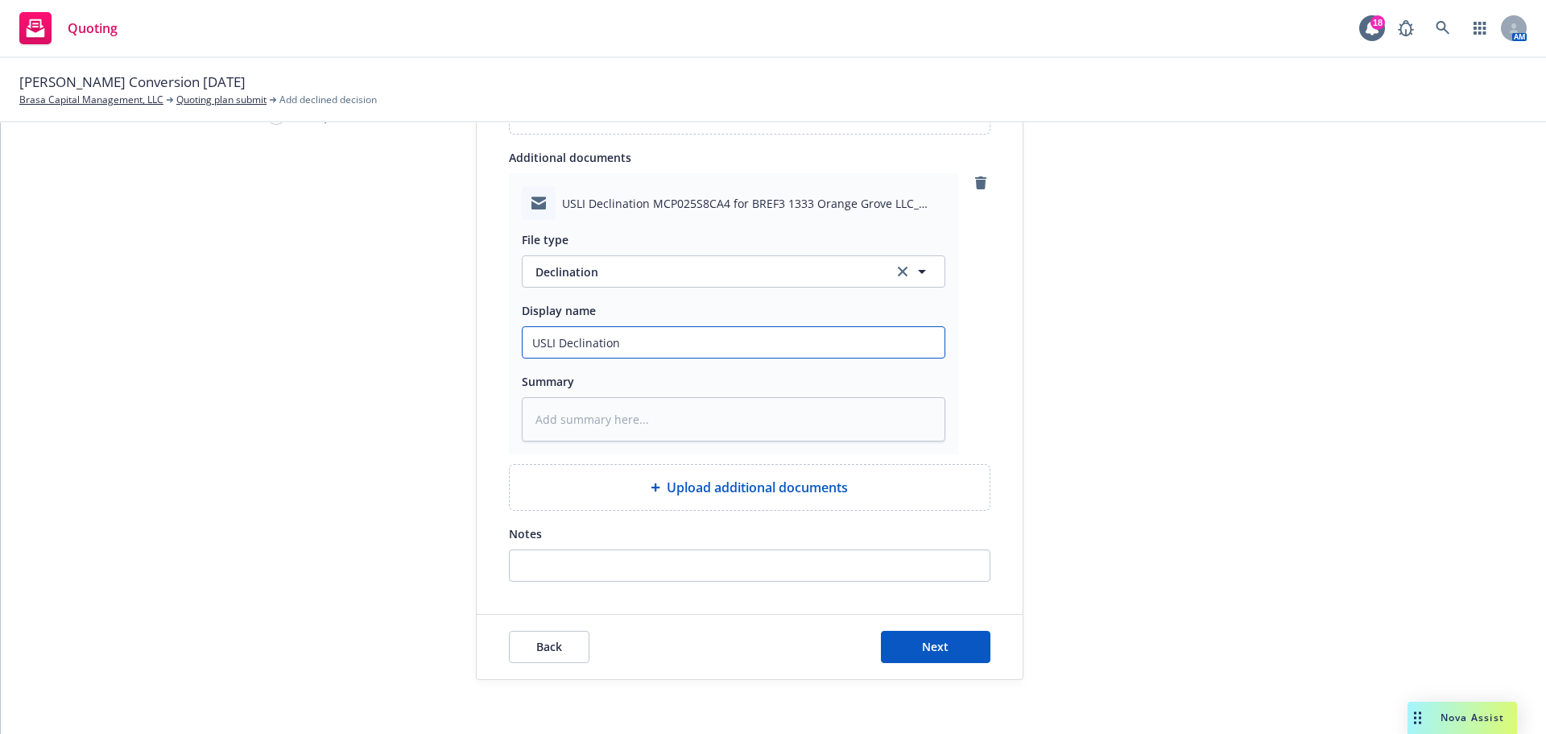
scroll to position [221, 0]
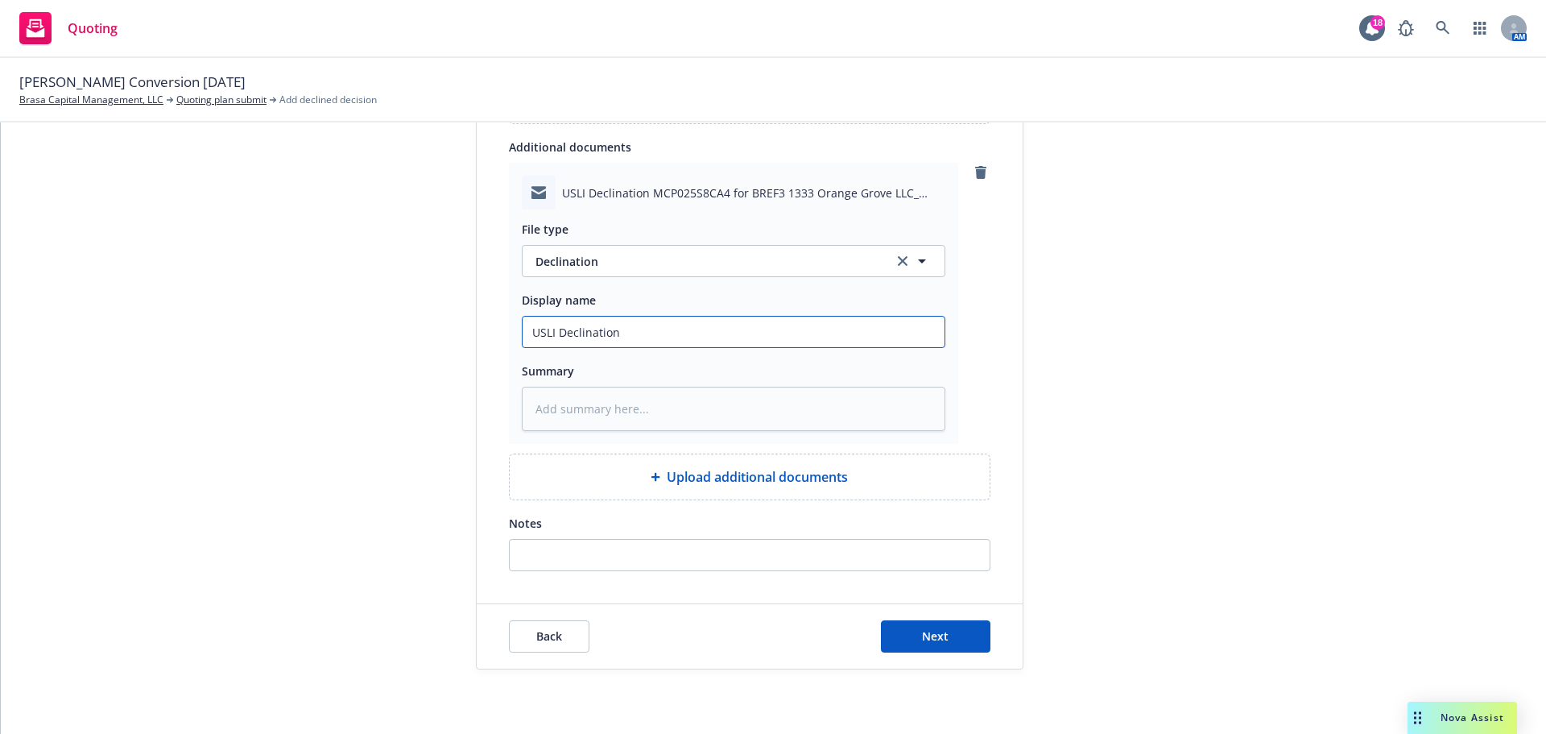
type input "USLI Declination"
click at [612, 564] on input "Notes" at bounding box center [750, 555] width 480 height 31
type input "N"
type textarea "x"
type input "No"
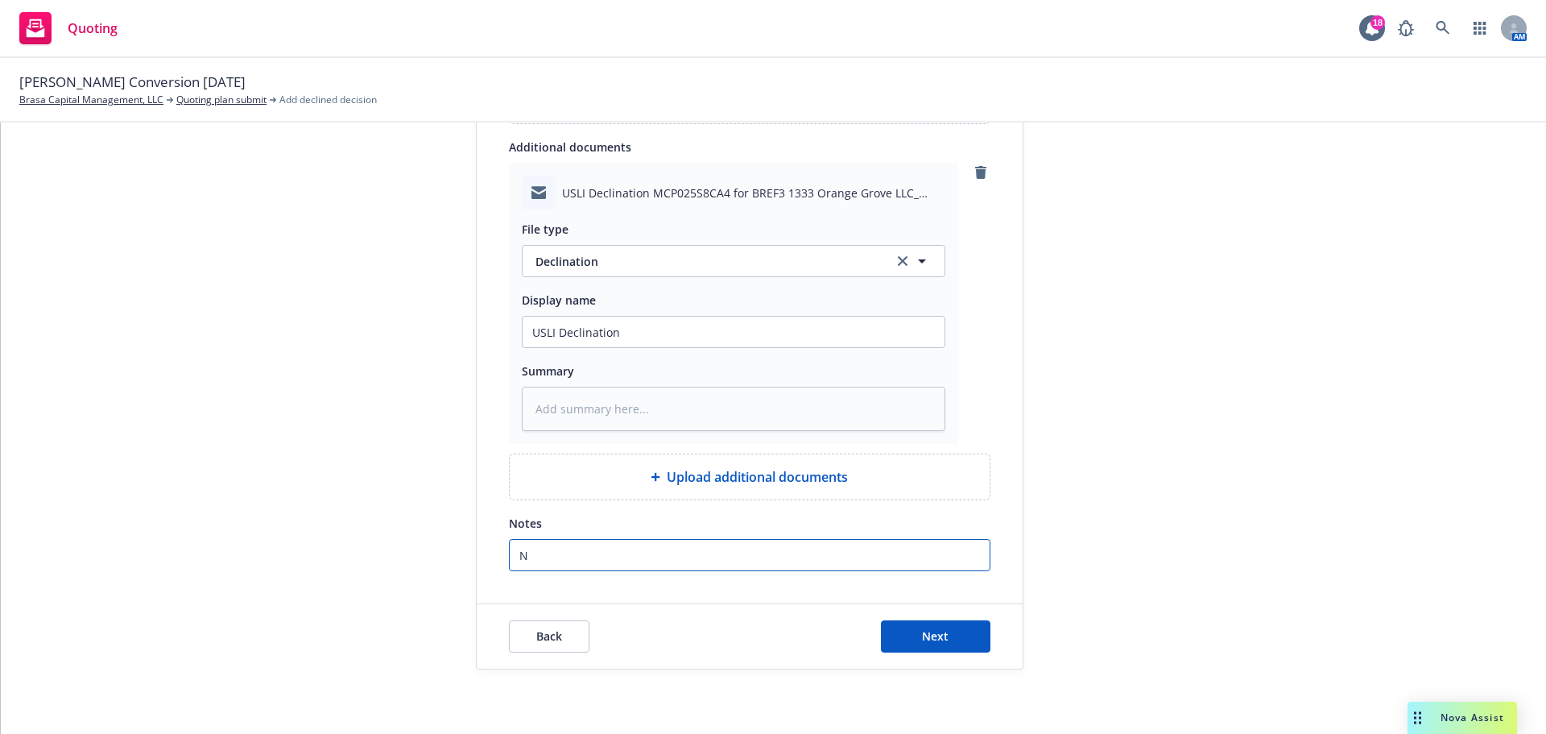
type textarea "x"
type input "No"
type textarea "x"
type input "No H"
type textarea "x"
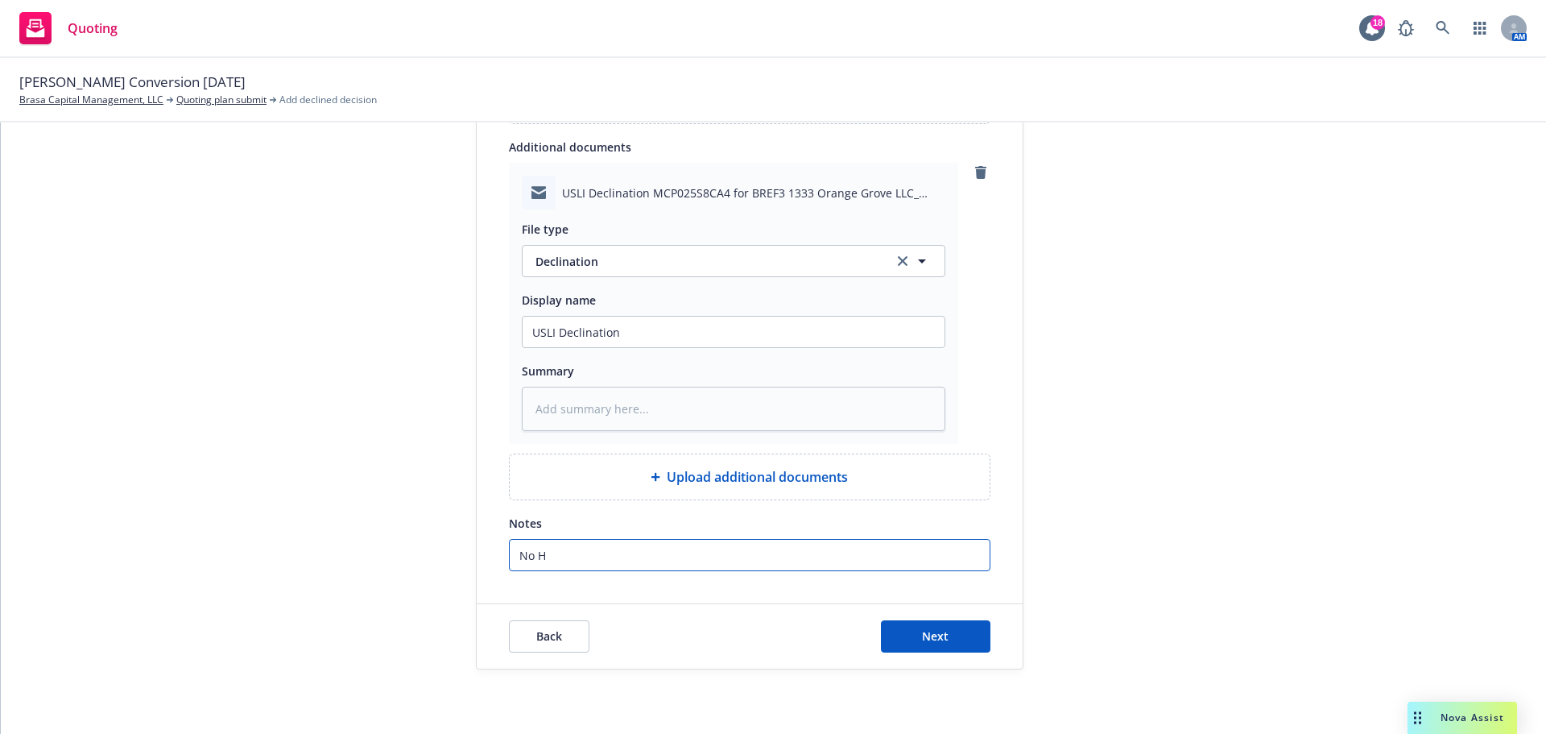
type input "No HO"
type textarea "x"
type input "No HOA"
type textarea "x"
type input "No HOA"
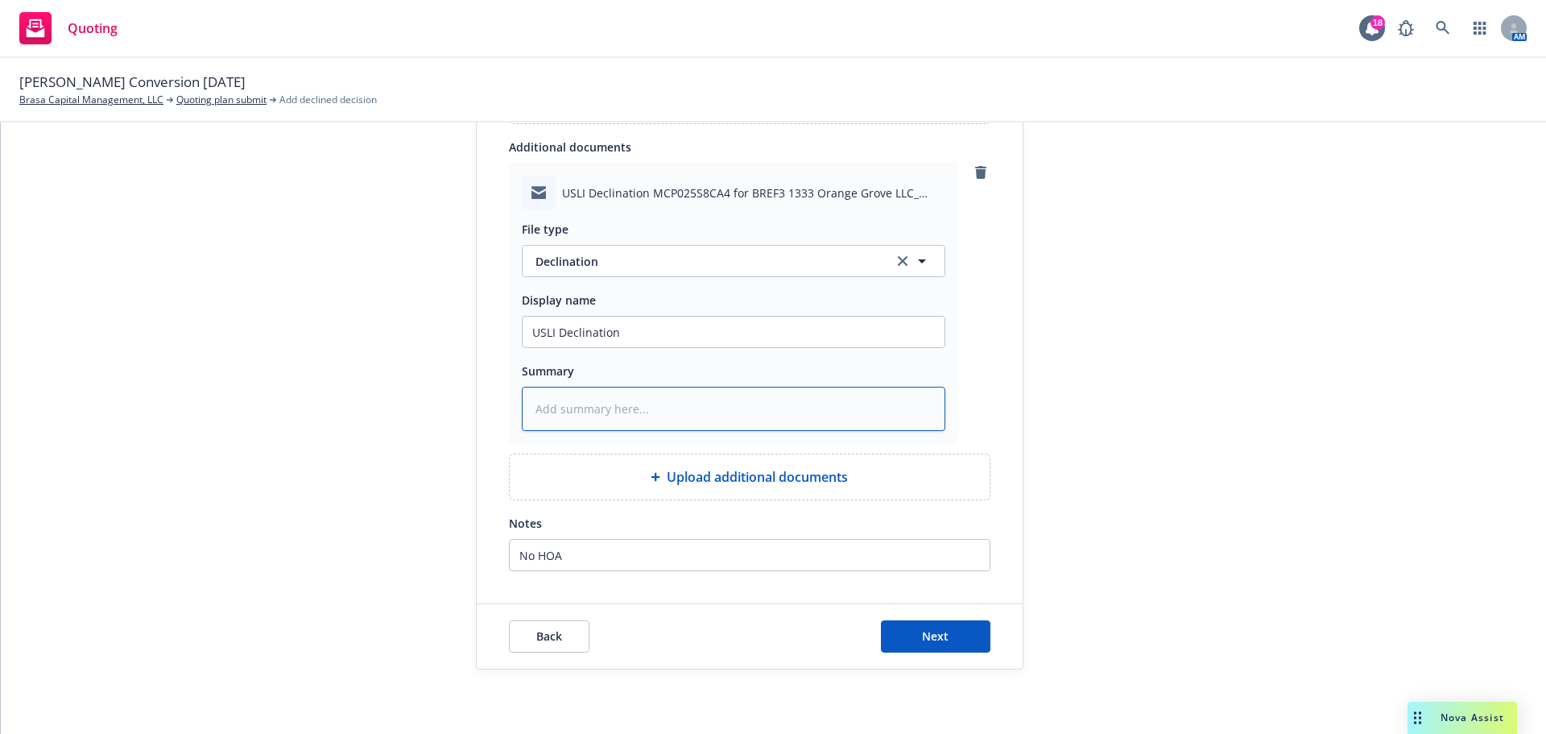
click at [623, 395] on textarea at bounding box center [734, 409] width 424 height 44
paste textarea "No HOA"
type textarea "x"
type textarea "No HOA"
click at [922, 631] on span "Next" at bounding box center [935, 635] width 27 height 15
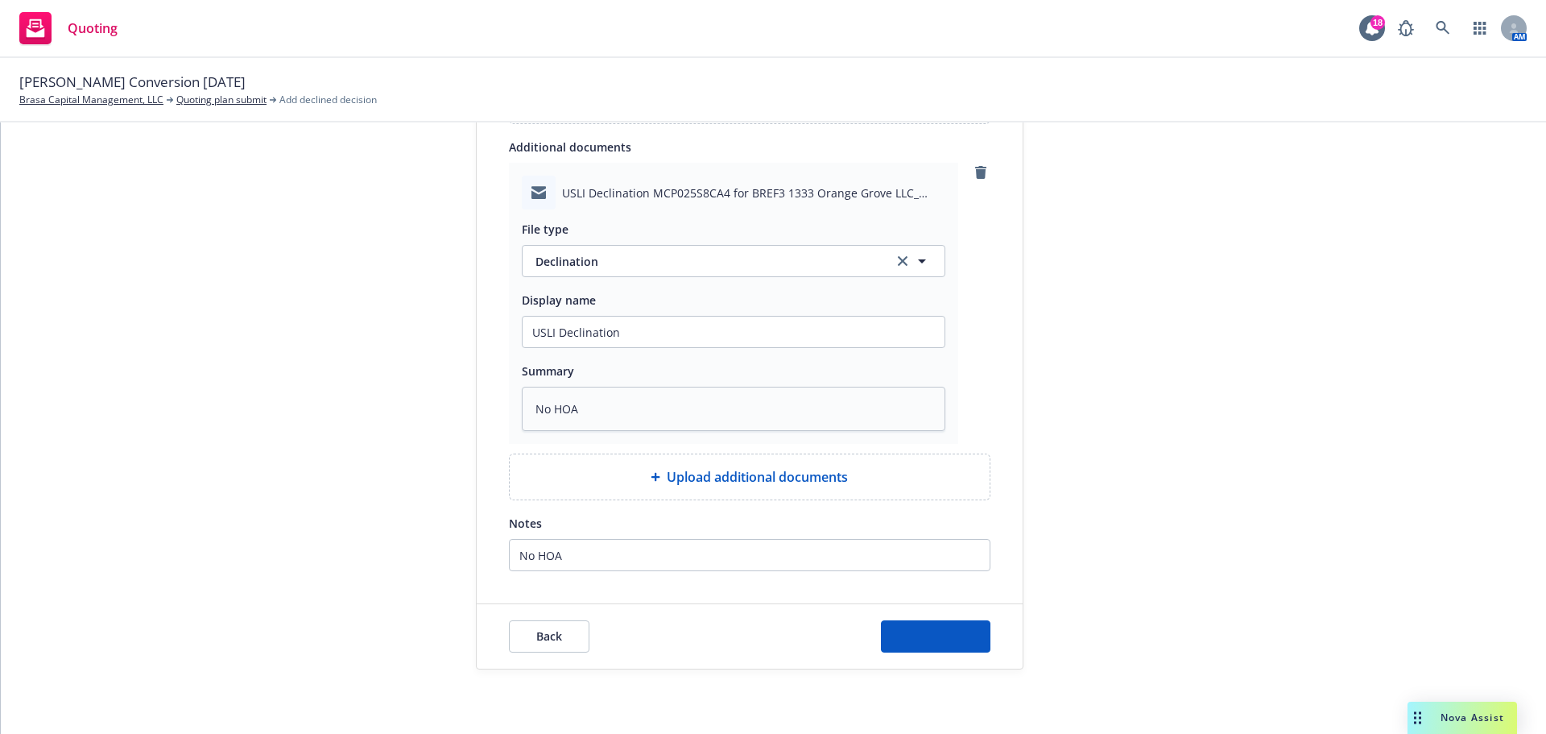
type textarea "x"
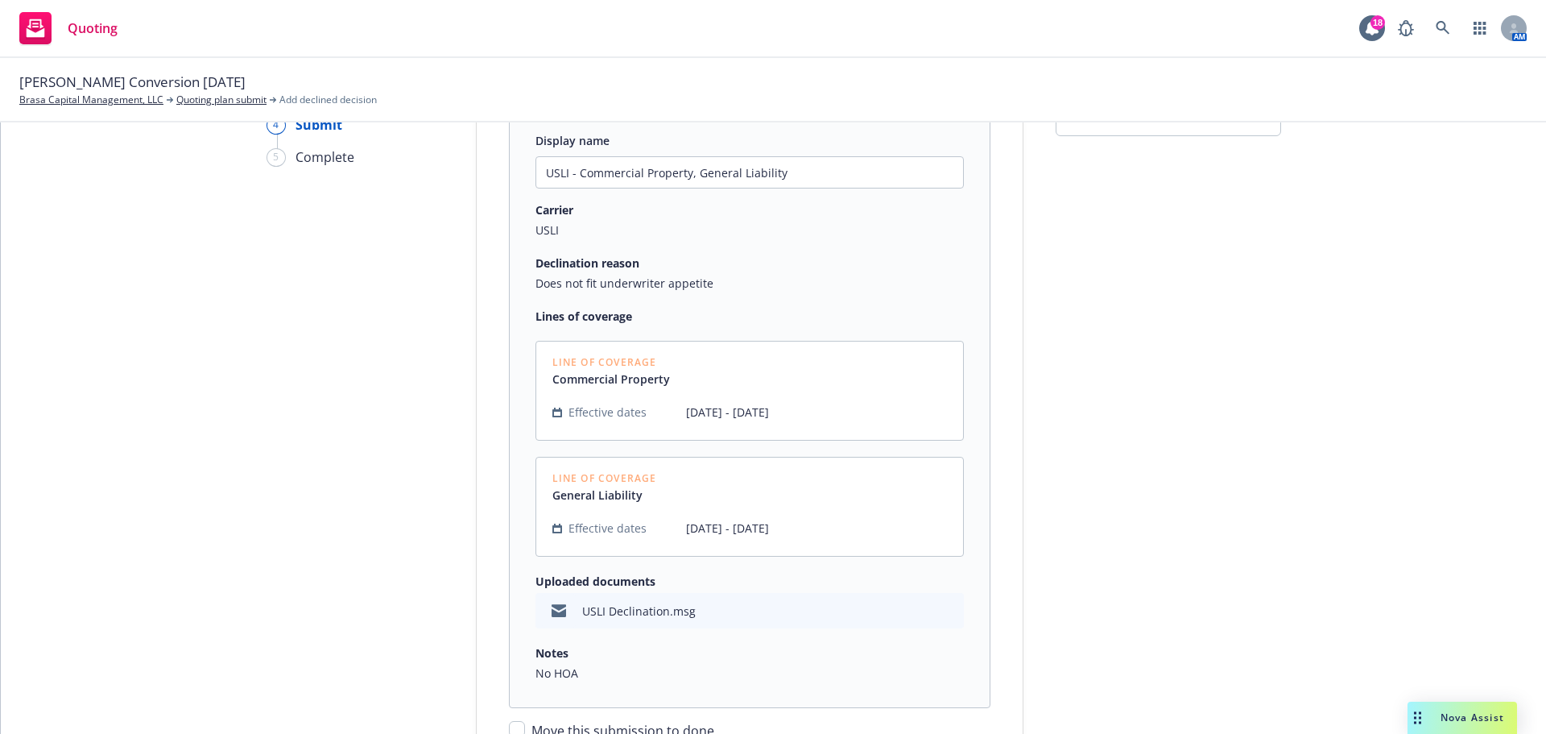
scroll to position [337, 0]
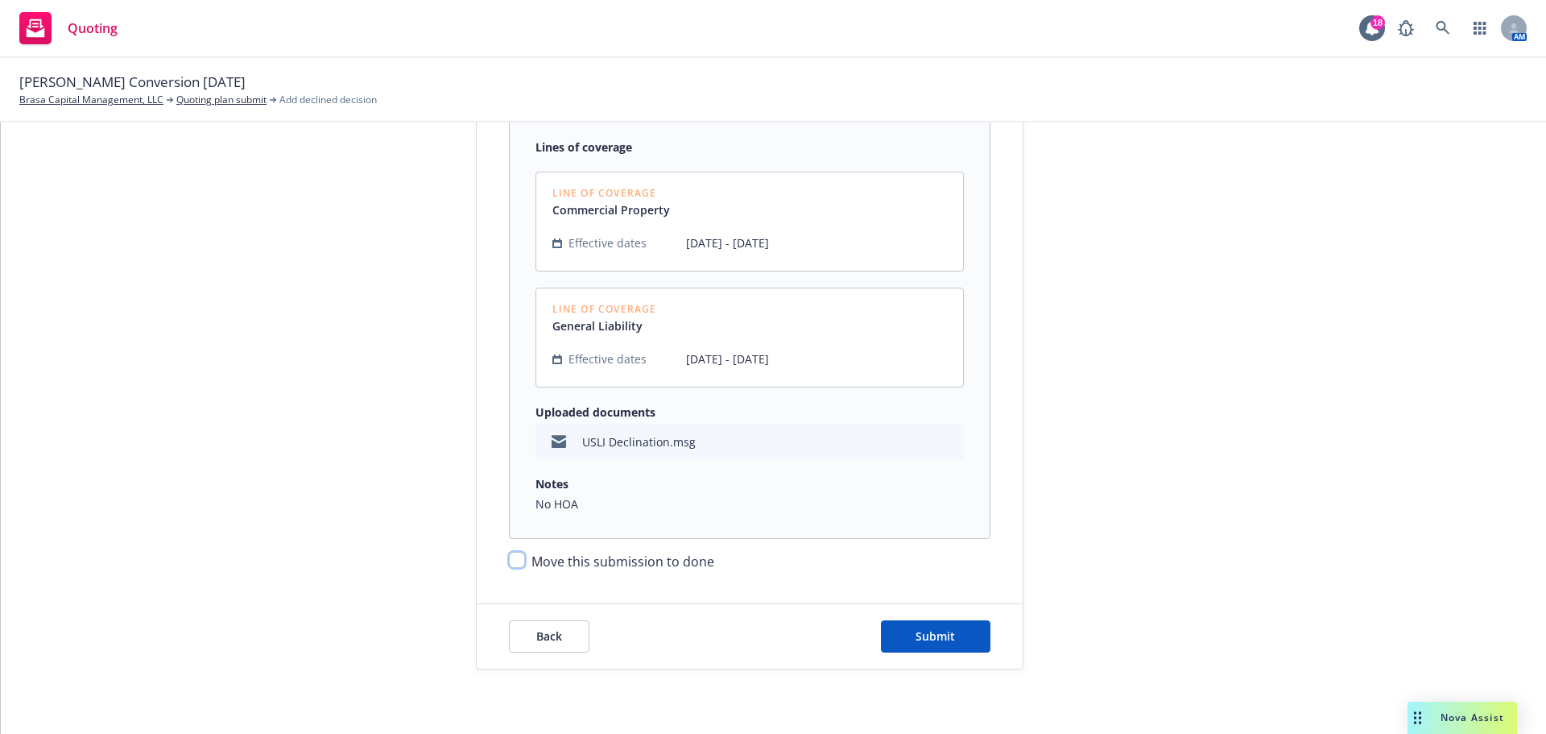
click at [517, 565] on input "Move this submission to done" at bounding box center [517, 560] width 16 height 16
checkbox input "true"
click at [929, 637] on span "Submit" at bounding box center [935, 635] width 39 height 15
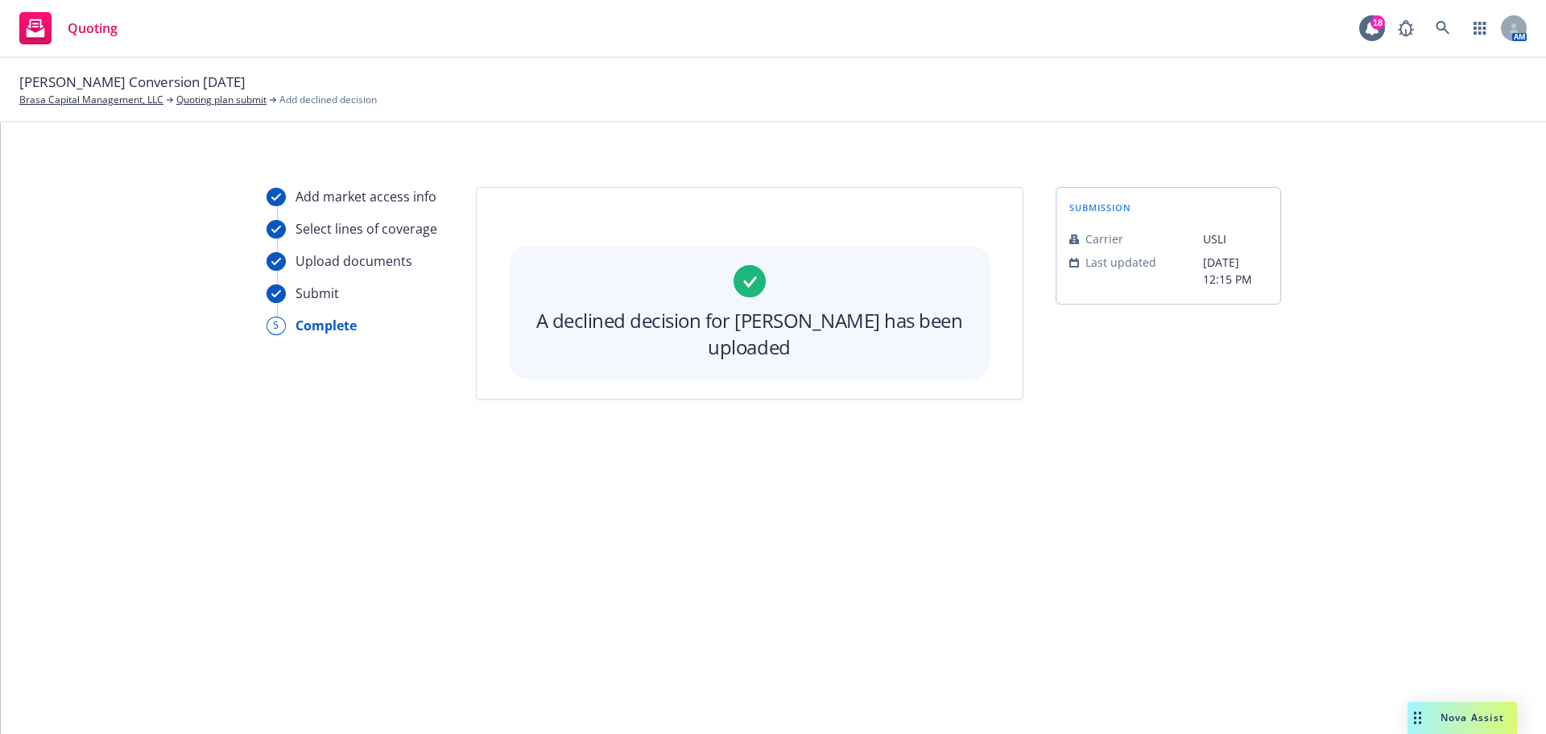
scroll to position [0, 0]
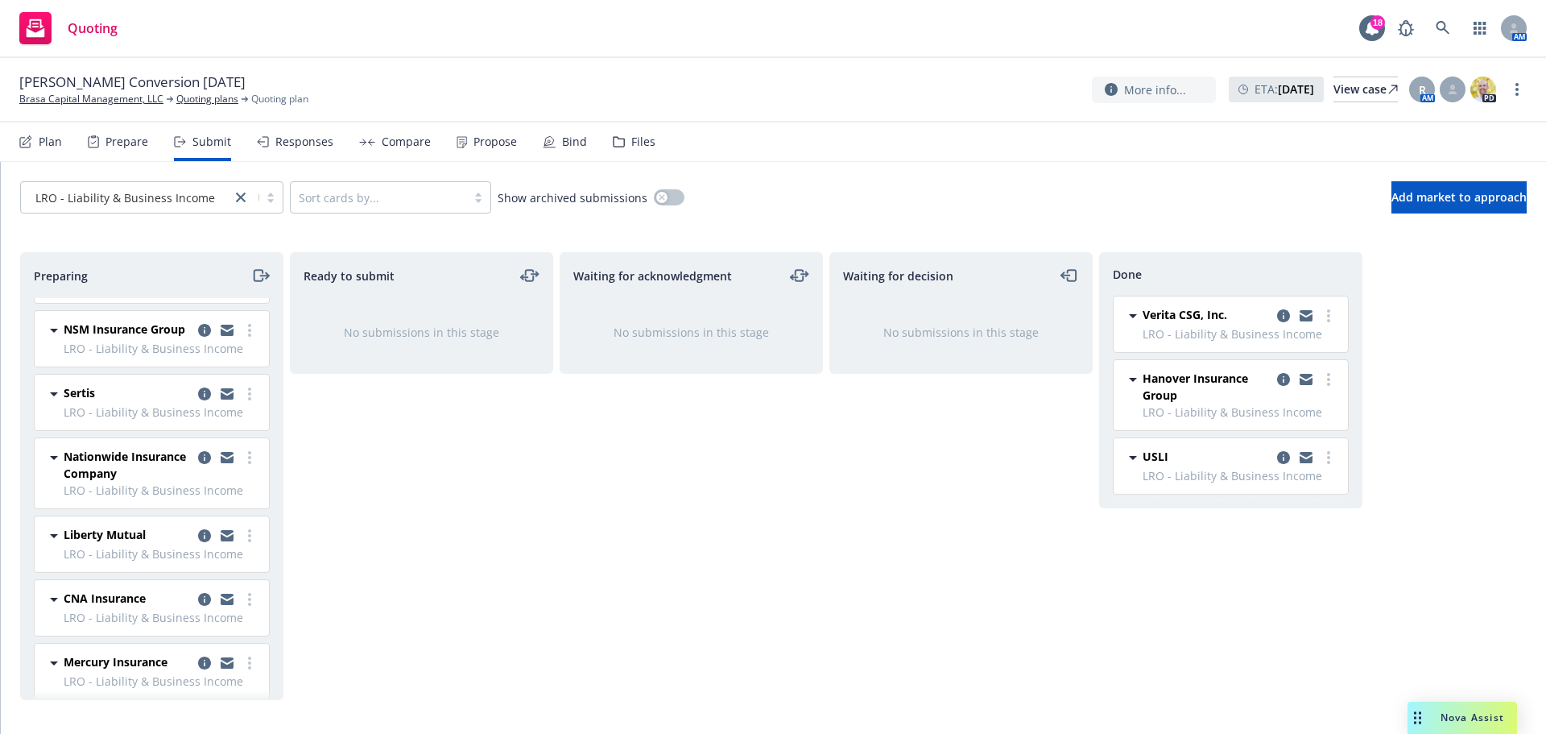
scroll to position [114, 0]
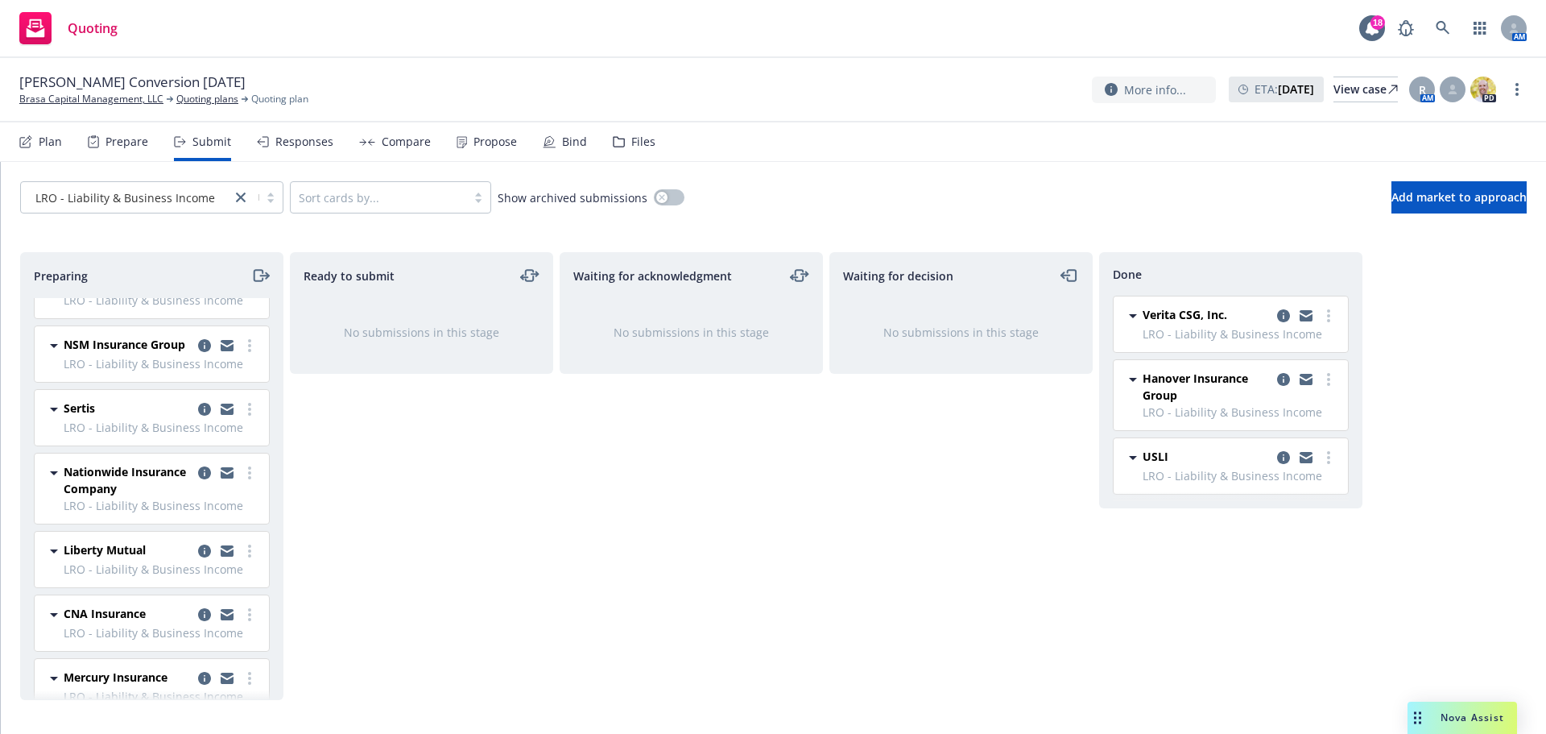
click at [253, 477] on div "Nationwide Insurance Company LRO - Liability & Business Income Friday, Septembe…" at bounding box center [152, 488] width 234 height 70
click at [245, 482] on link "more" at bounding box center [249, 472] width 19 height 19
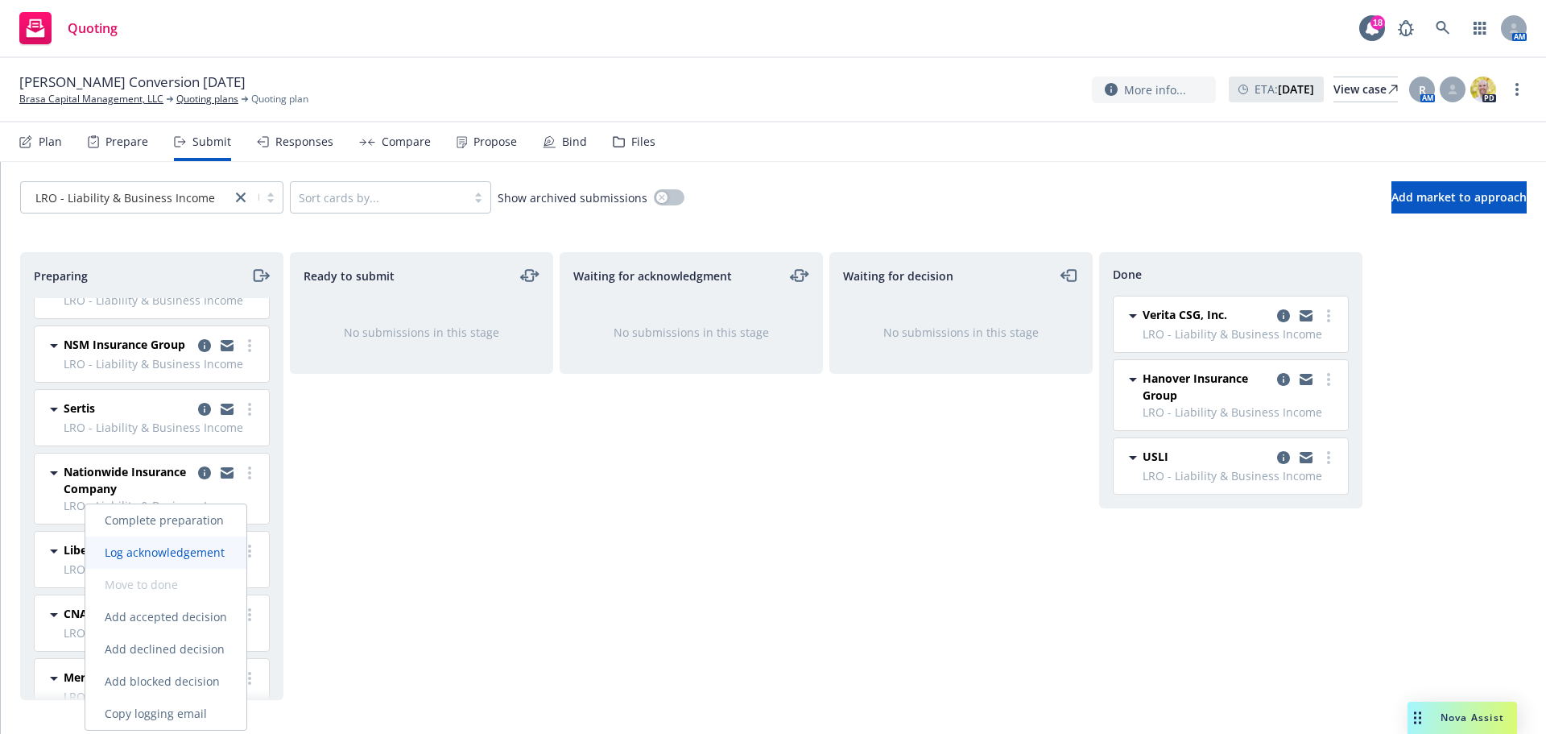
click at [184, 557] on span "Log acknowledgement" at bounding box center [164, 551] width 159 height 15
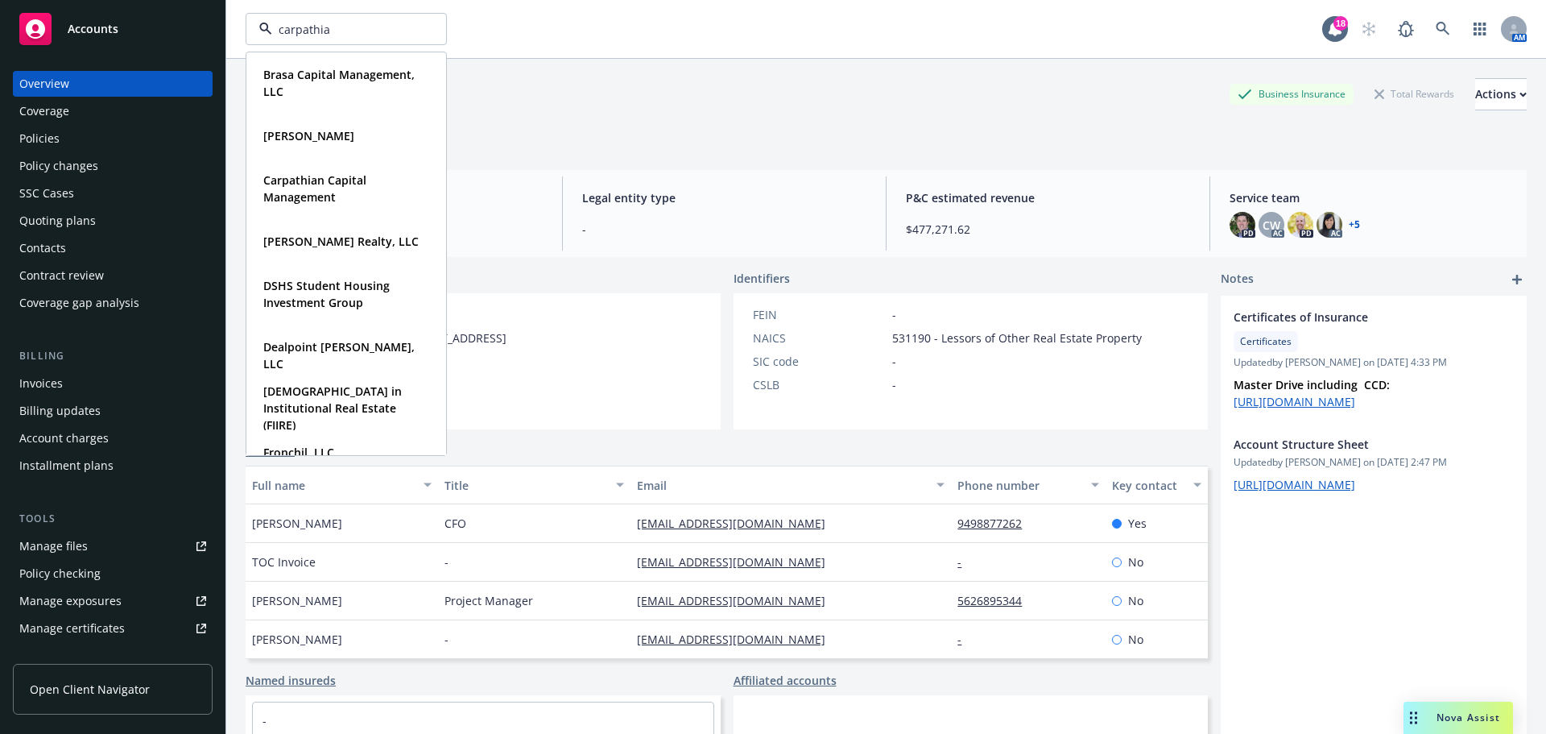
type input "carpathian"
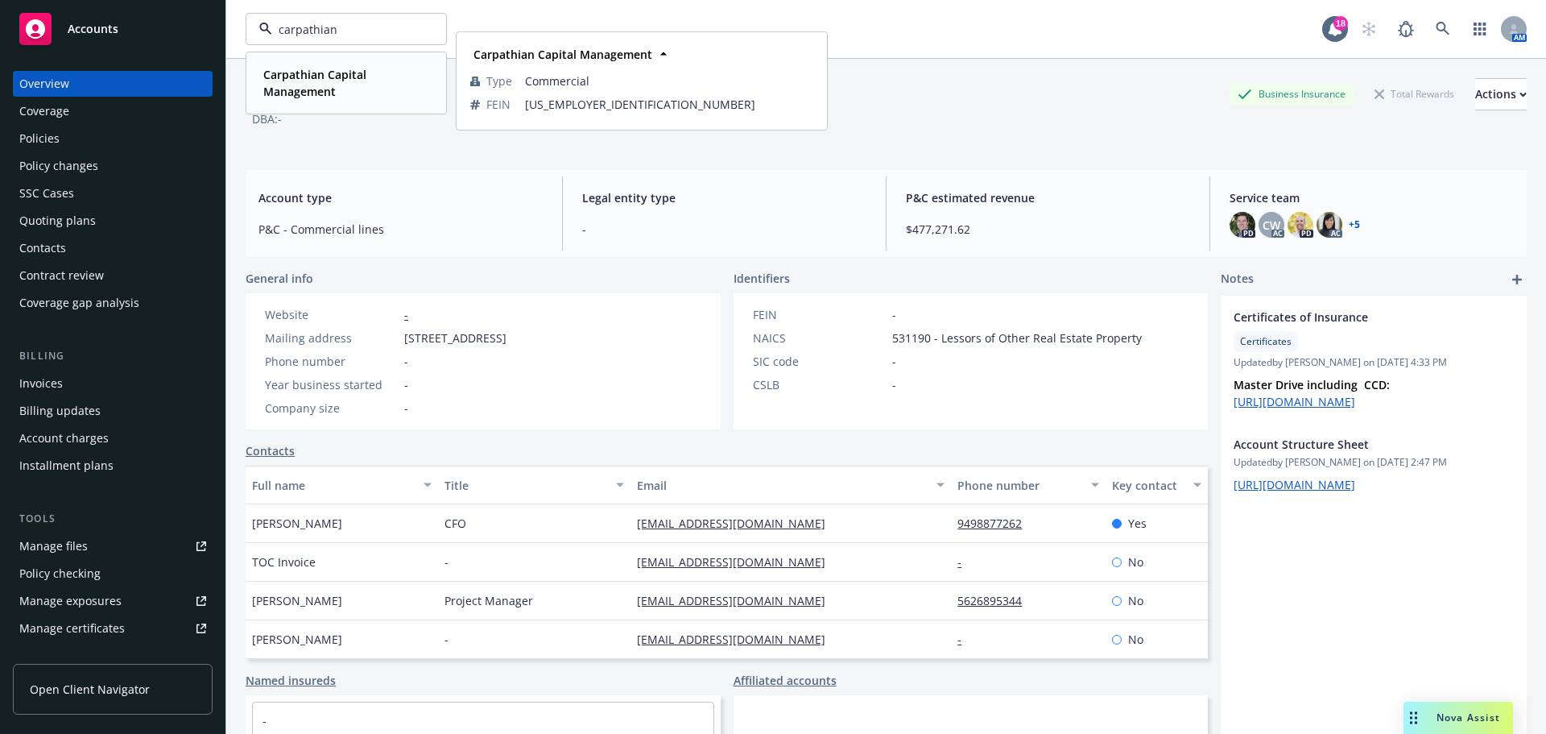
click at [309, 78] on strong "Carpathian Capital Management" at bounding box center [314, 83] width 103 height 32
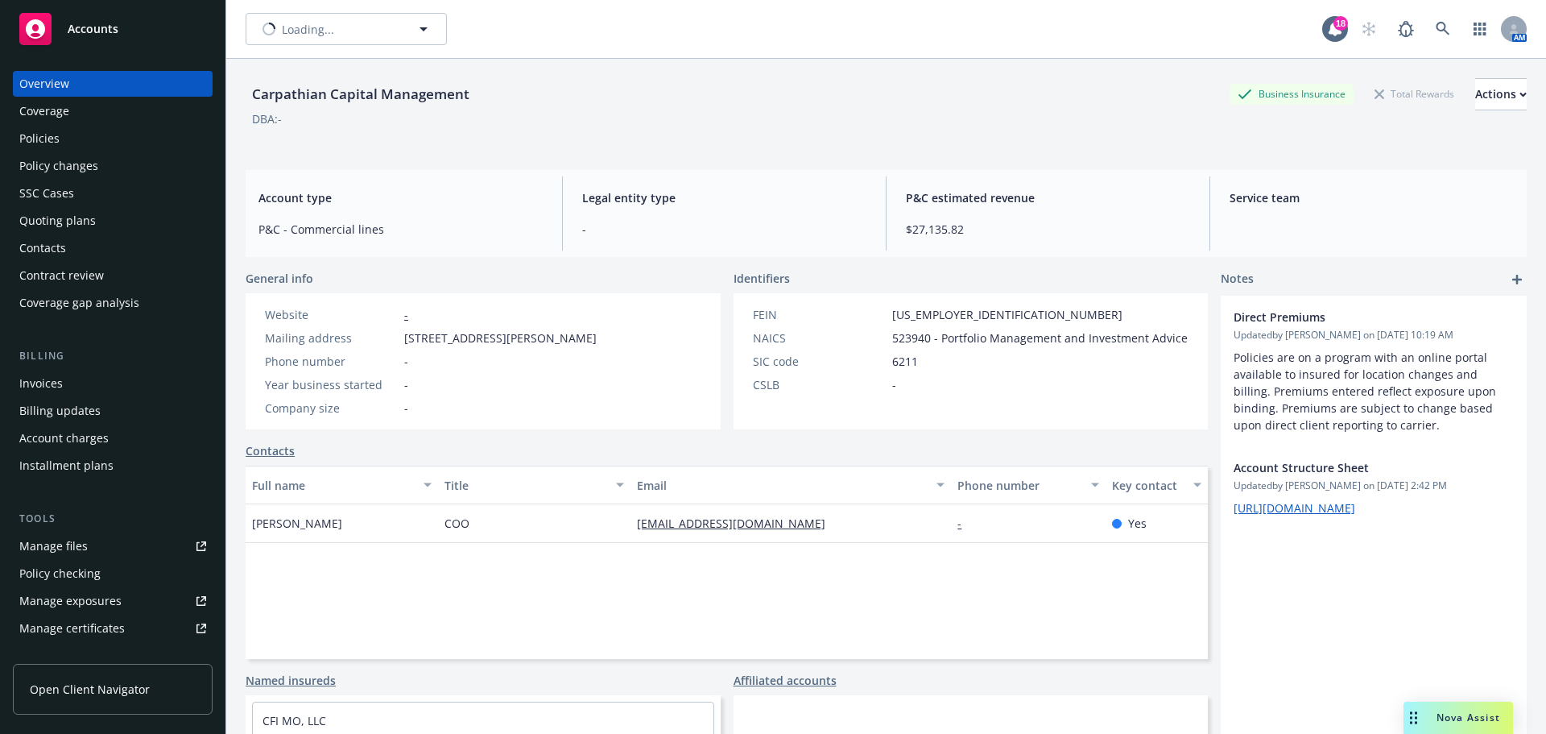
click at [129, 129] on div "Policies" at bounding box center [112, 139] width 187 height 26
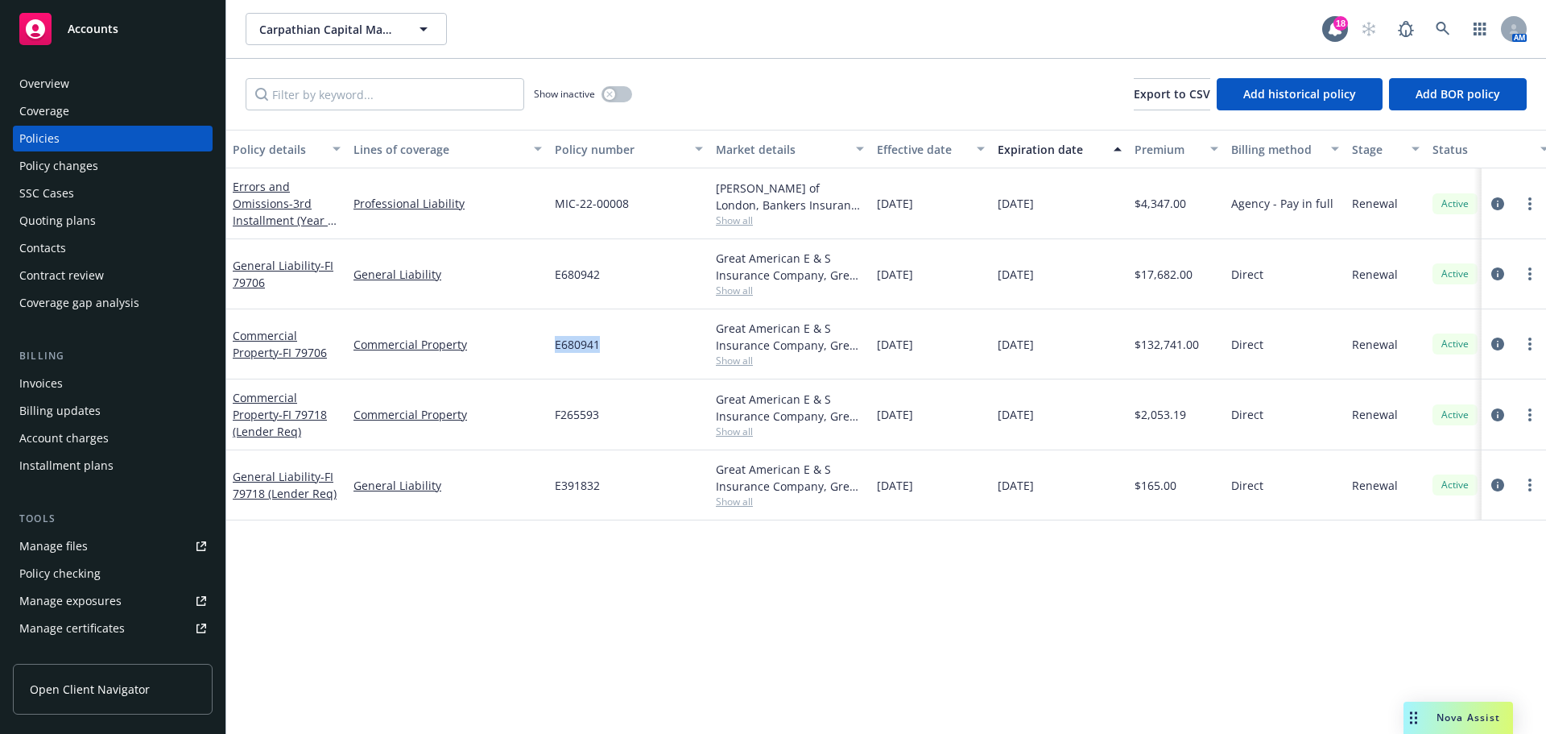
drag, startPoint x: 610, startPoint y: 348, endPoint x: 556, endPoint y: 347, distance: 54.8
click at [556, 347] on div "E680941" at bounding box center [628, 344] width 161 height 70
copy span "E680941"
